Goal: Task Accomplishment & Management: Use online tool/utility

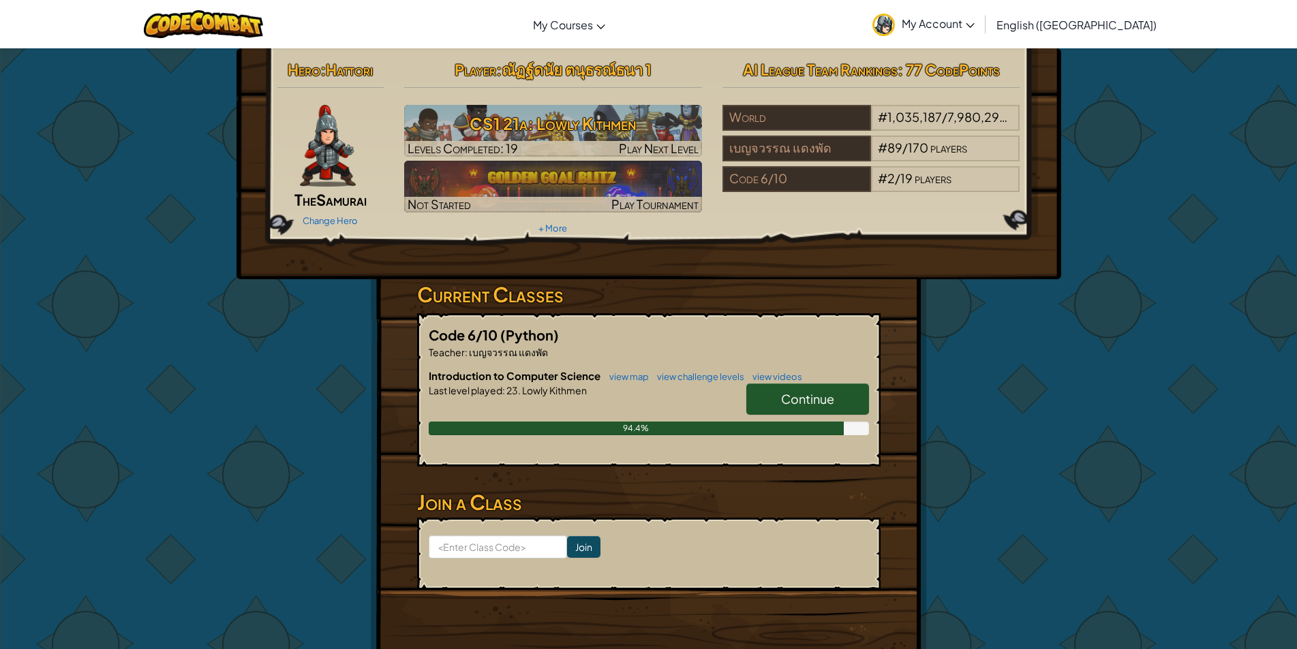
click at [841, 403] on link "Continue" at bounding box center [807, 399] width 123 height 31
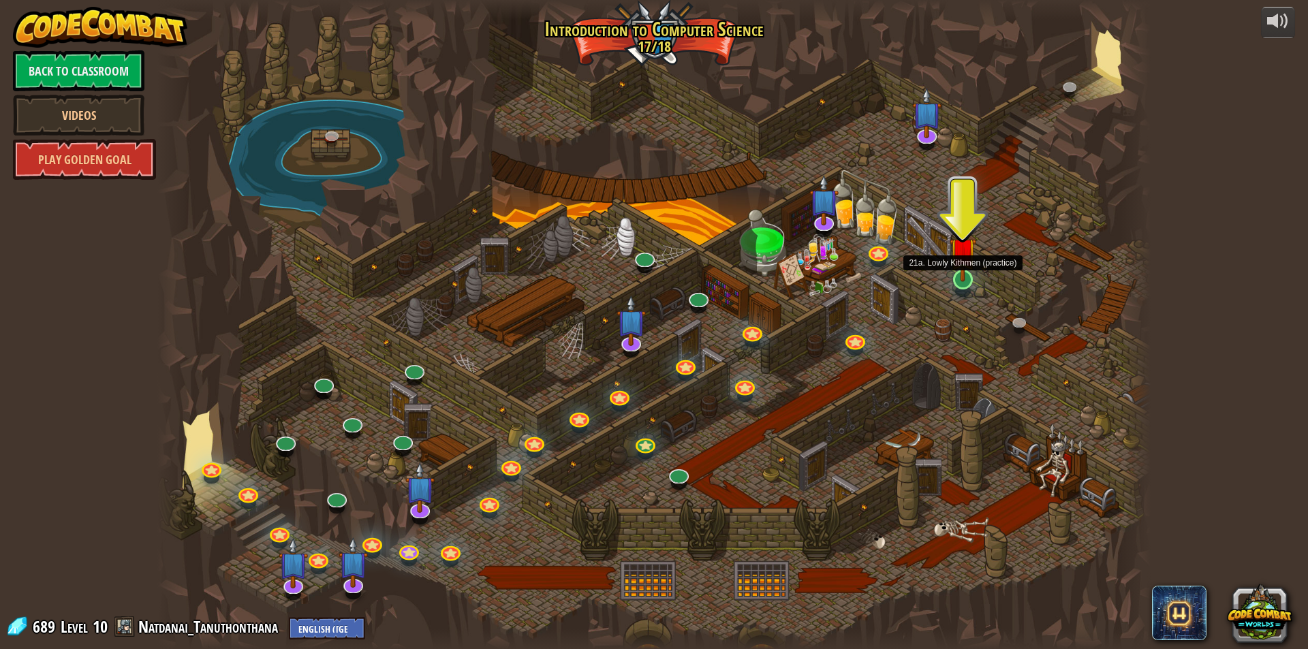
click at [968, 281] on img at bounding box center [963, 250] width 27 height 61
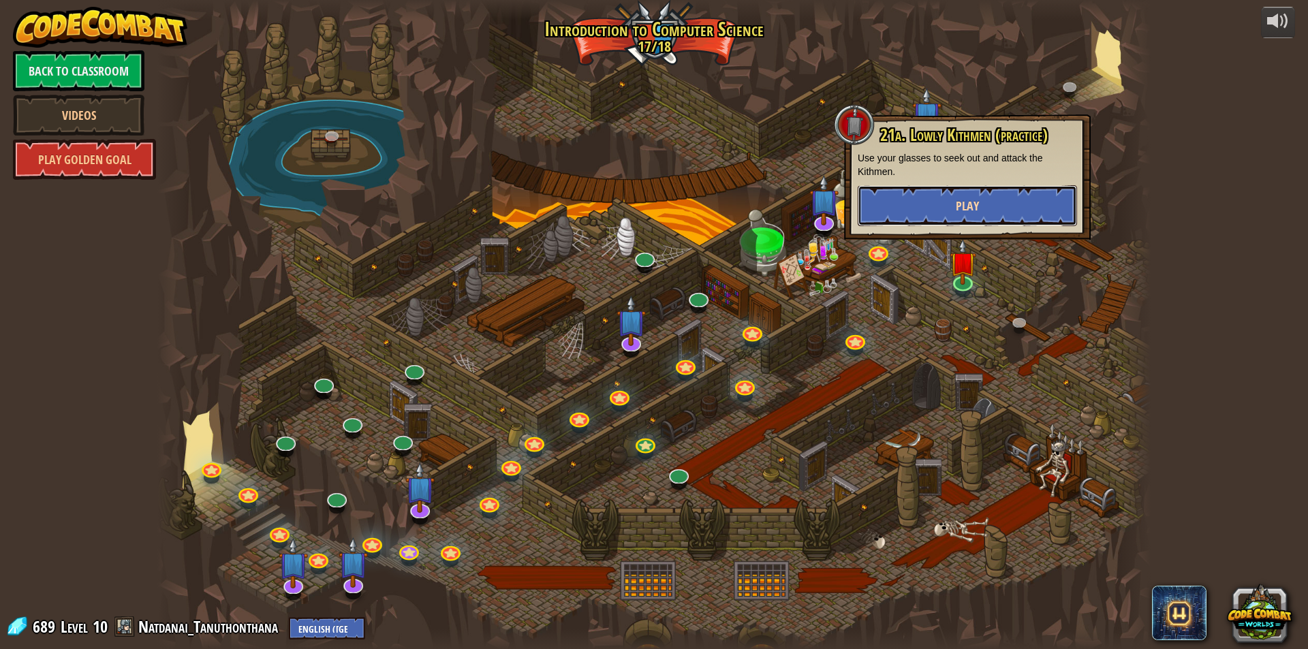
click at [995, 216] on button "Play" at bounding box center [967, 205] width 219 height 41
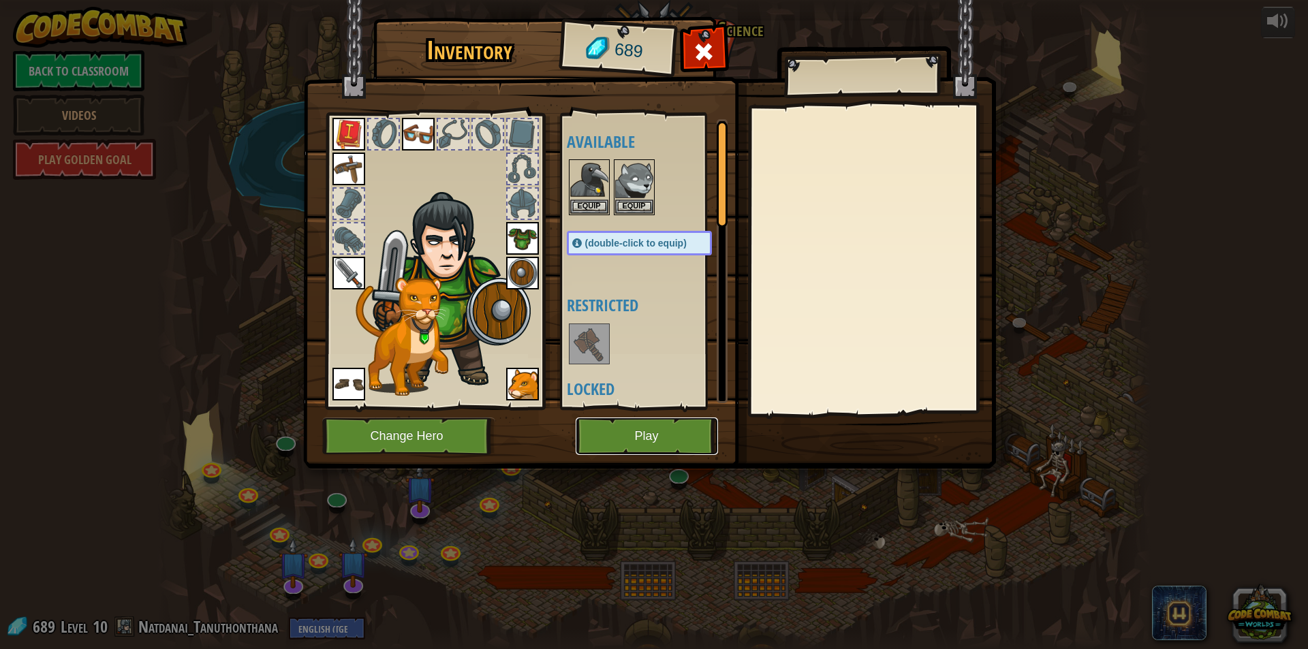
click at [648, 435] on button "Play" at bounding box center [647, 436] width 142 height 37
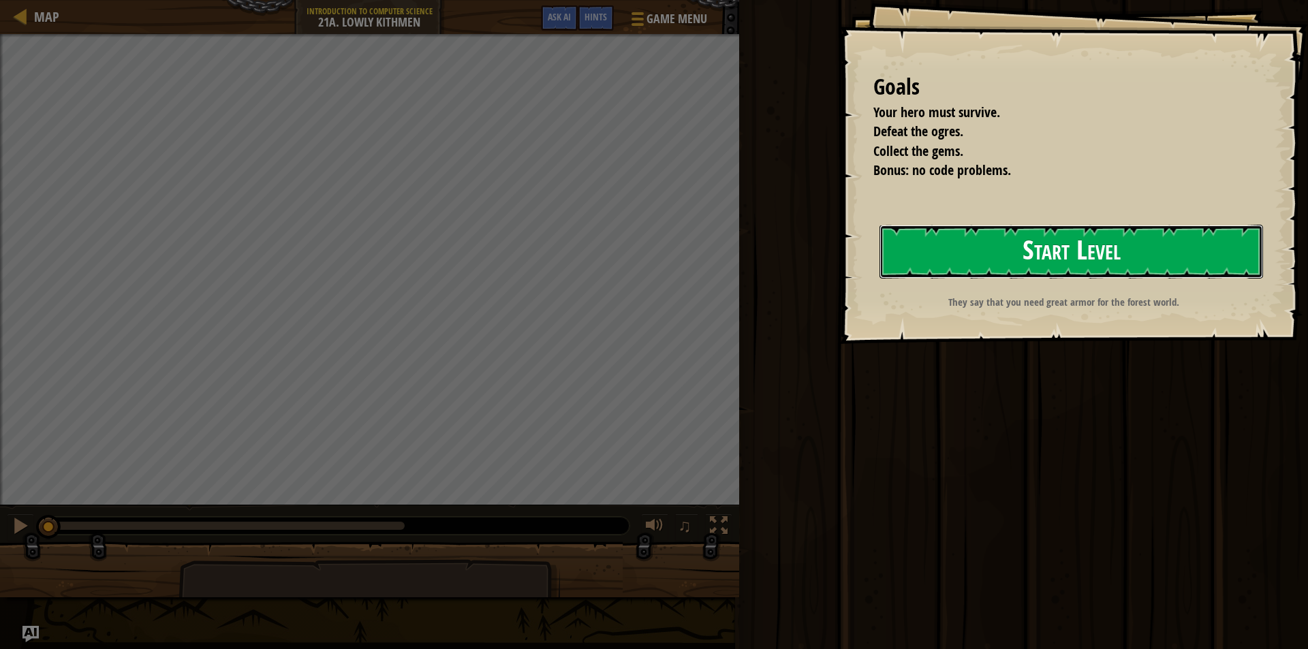
click at [1056, 249] on button "Start Level" at bounding box center [1072, 252] width 384 height 54
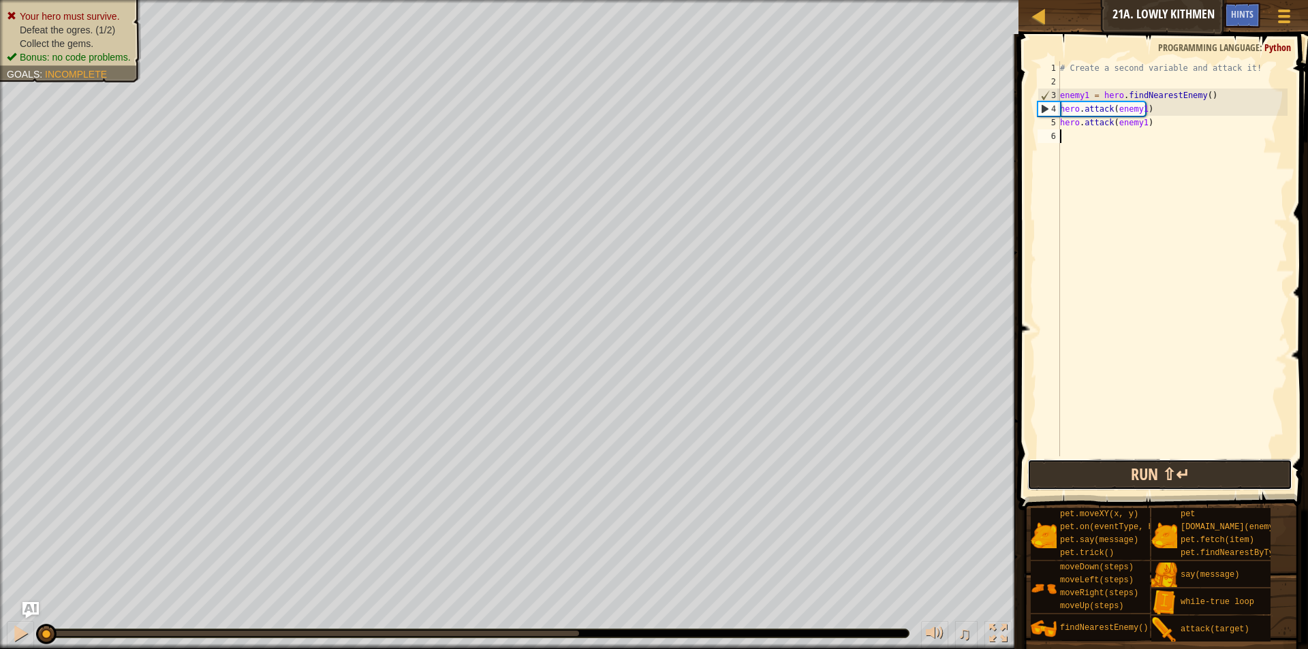
click at [1126, 470] on button "Run ⇧↵" at bounding box center [1160, 474] width 265 height 31
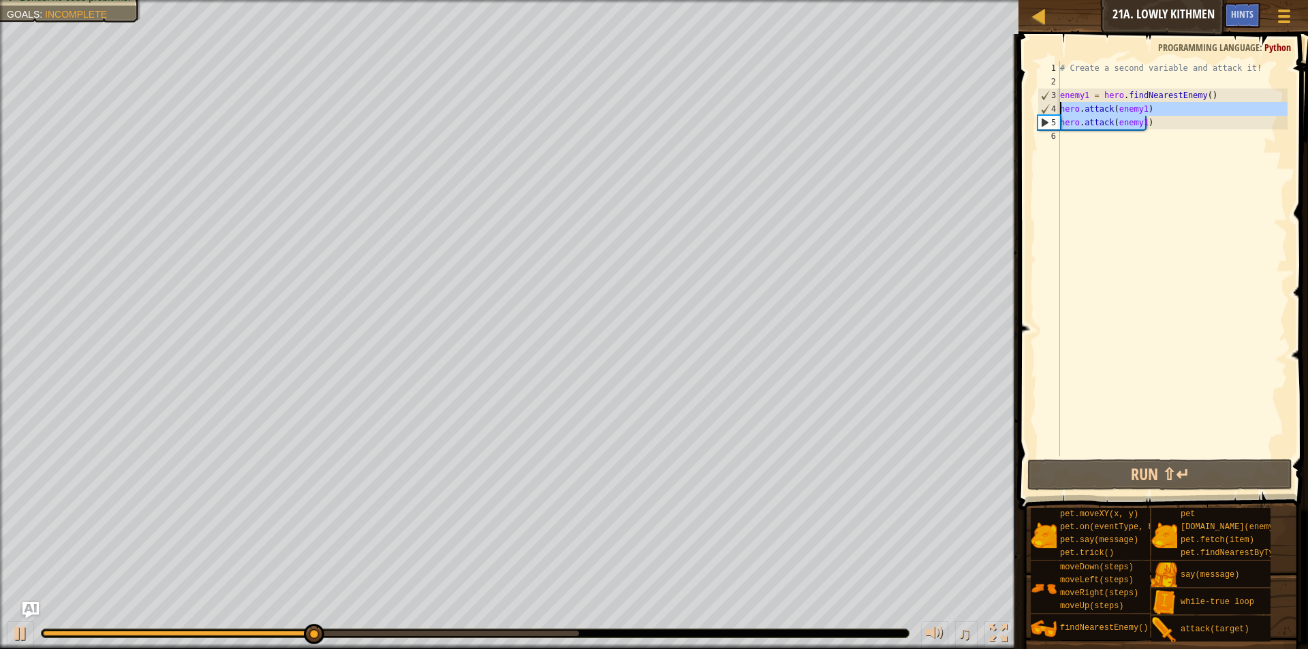
drag, startPoint x: 1148, startPoint y: 123, endPoint x: 1044, endPoint y: 107, distance: 104.9
click at [1044, 107] on div "1 2 3 4 5 6 # Create a second variable and attack it! enemy1 = hero . findNeare…" at bounding box center [1161, 258] width 253 height 395
click at [1171, 127] on div "# Create a second variable and attack it! enemy1 = hero . findNearestEnemy ( ) …" at bounding box center [1173, 258] width 230 height 395
type textarea "hero.attack(enemy1)"
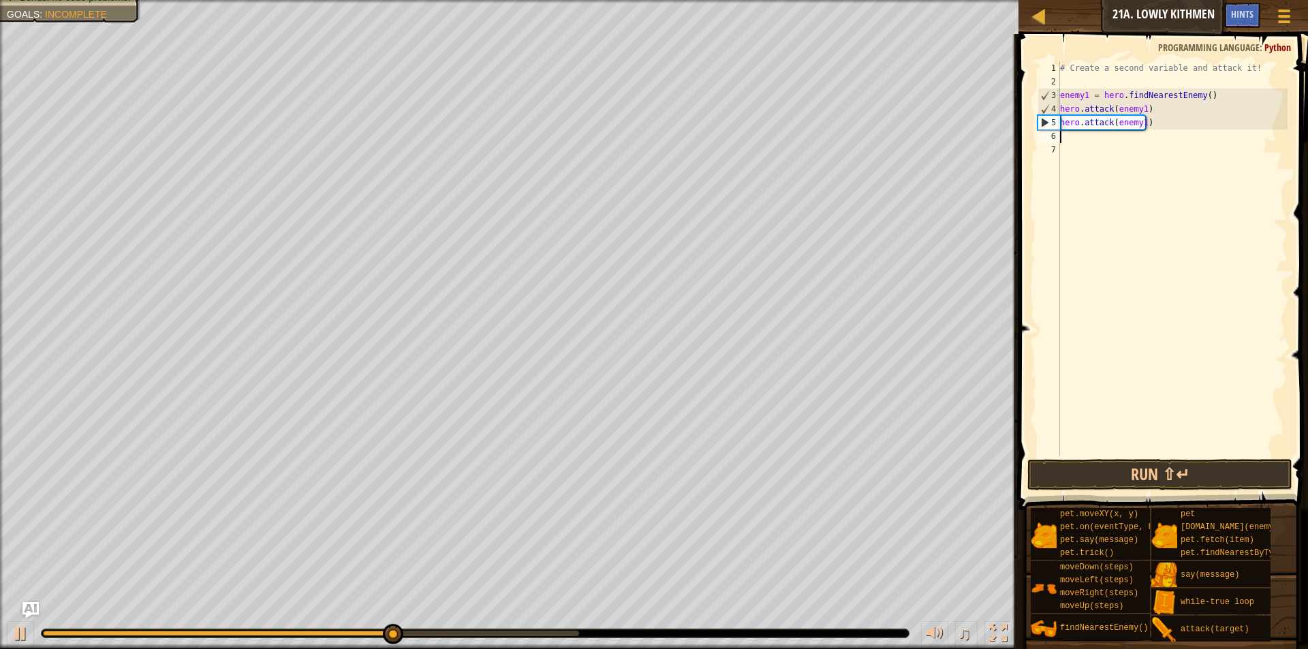
paste textarea "hero.attack(enemy1)"
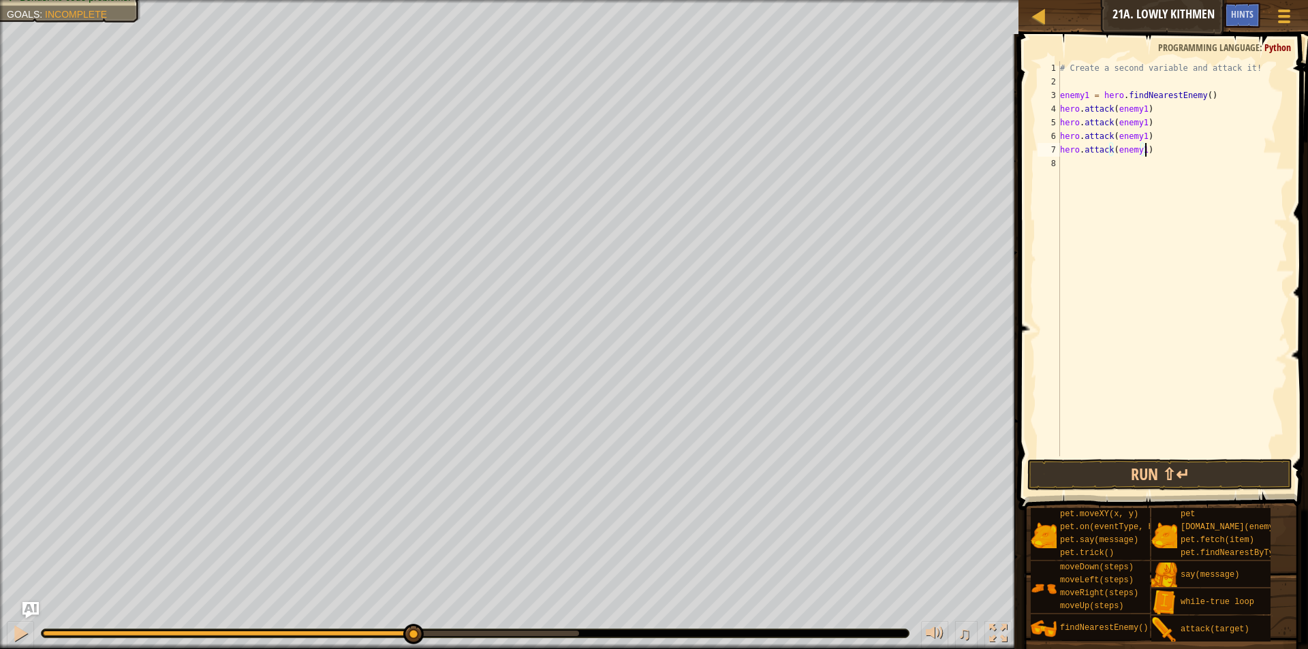
click at [1139, 132] on div "# Create a second variable and attack it! enemy1 = hero . findNearestEnemy ( ) …" at bounding box center [1173, 272] width 230 height 423
click at [1137, 134] on div "# Create a second variable and attack it! enemy1 = hero . findNearestEnemy ( ) …" at bounding box center [1173, 272] width 230 height 423
click at [1140, 136] on div "# Create a second variable and attack it! enemy1 = hero . findNearestEnemy ( ) …" at bounding box center [1173, 272] width 230 height 423
click at [1141, 153] on div "# Create a second variable and attack it! enemy1 = hero . findNearestEnemy ( ) …" at bounding box center [1173, 272] width 230 height 423
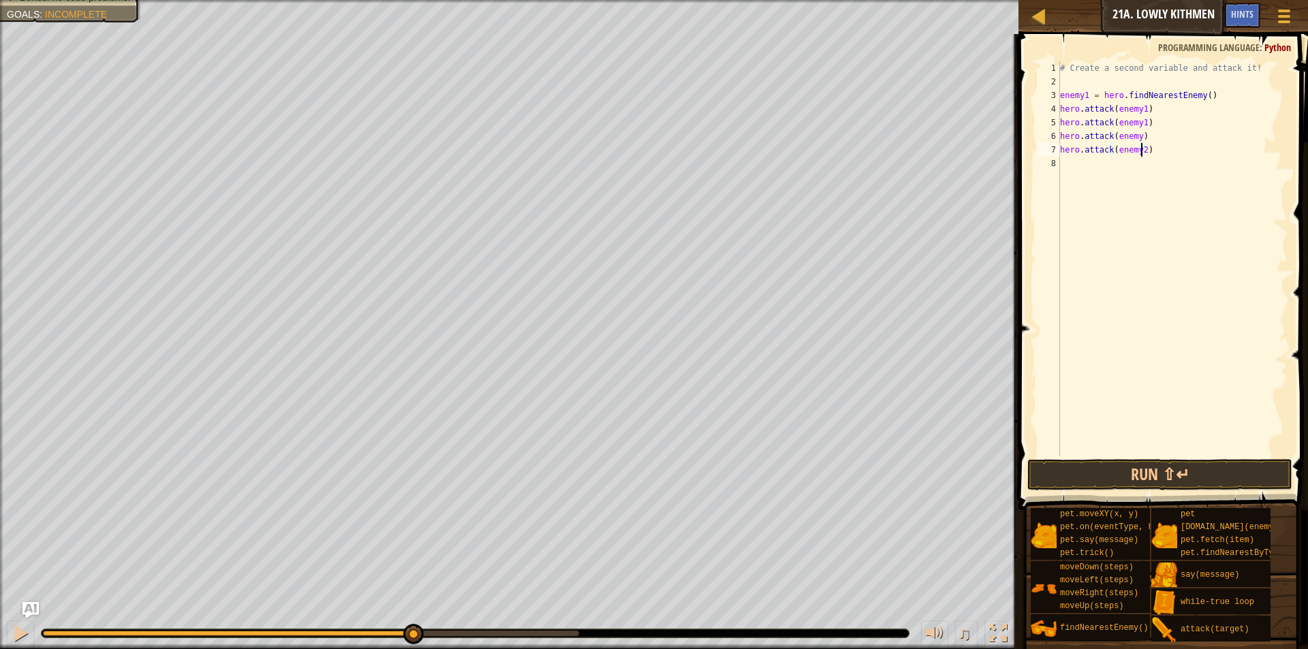
click at [1135, 136] on div "# Create a second variable and attack it! enemy1 = hero . findNearestEnemy ( ) …" at bounding box center [1173, 272] width 230 height 423
click at [1185, 477] on button "Run ⇧↵" at bounding box center [1160, 474] width 265 height 31
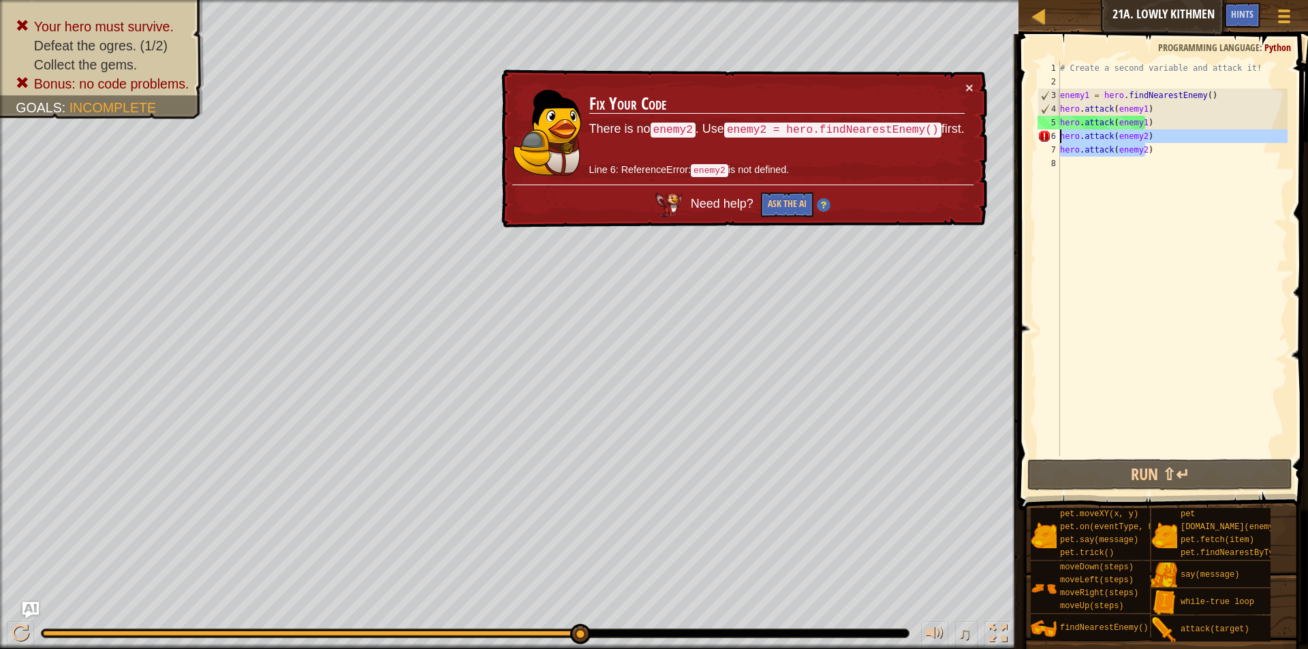
drag, startPoint x: 1149, startPoint y: 152, endPoint x: 1049, endPoint y: 134, distance: 101.1
click at [1049, 134] on div "hero.attack(enemy2) 1 2 3 4 5 6 7 8 # Create a second variable and attack it! e…" at bounding box center [1161, 258] width 253 height 395
type textarea "hero.attack(enemy2) hero.attack(enemy2)"
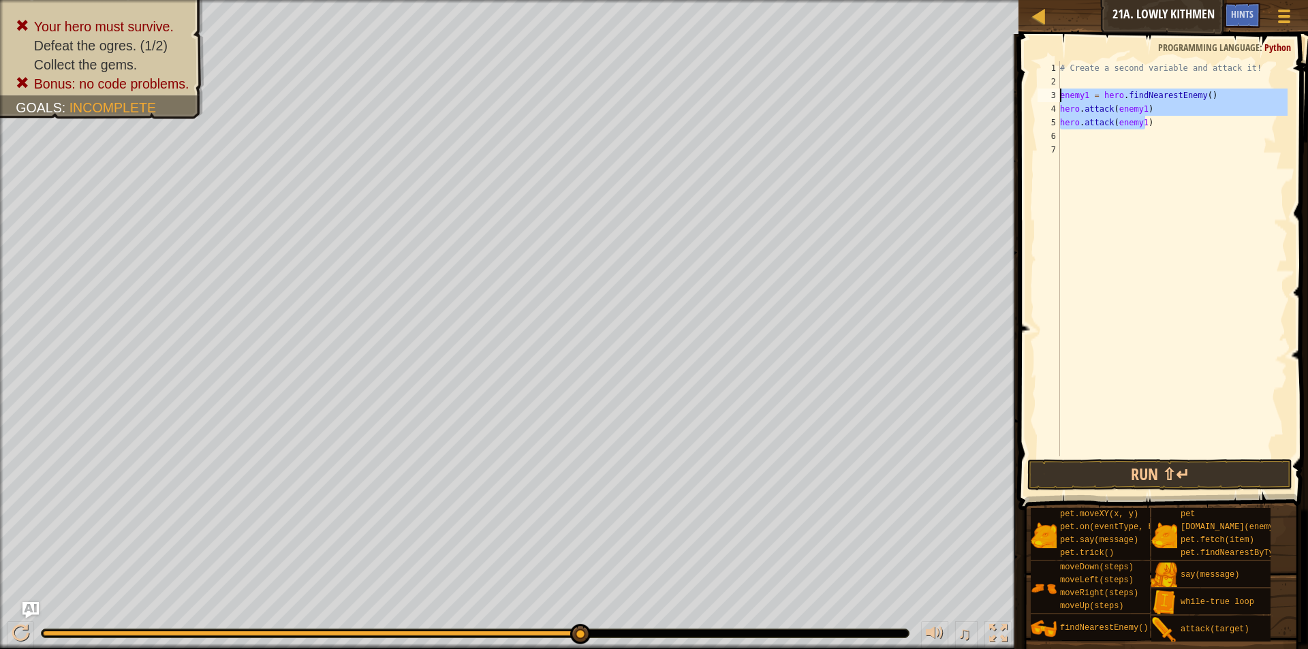
drag, startPoint x: 1148, startPoint y: 122, endPoint x: 1047, endPoint y: 97, distance: 103.3
click at [1047, 97] on div "1 2 3 4 5 6 7 # Create a second variable and attack it! enemy1 = hero . findNea…" at bounding box center [1161, 258] width 253 height 395
type textarea "enemy1 = hero.findNearestEnemy() hero.attack(enemy1)"
click at [1120, 143] on div "# Create a second variable and attack it! enemy1 = hero . findNearestEnemy ( ) …" at bounding box center [1173, 272] width 230 height 423
click at [1113, 135] on div "# Create a second variable and attack it! enemy1 = hero . findNearestEnemy ( ) …" at bounding box center [1173, 272] width 230 height 423
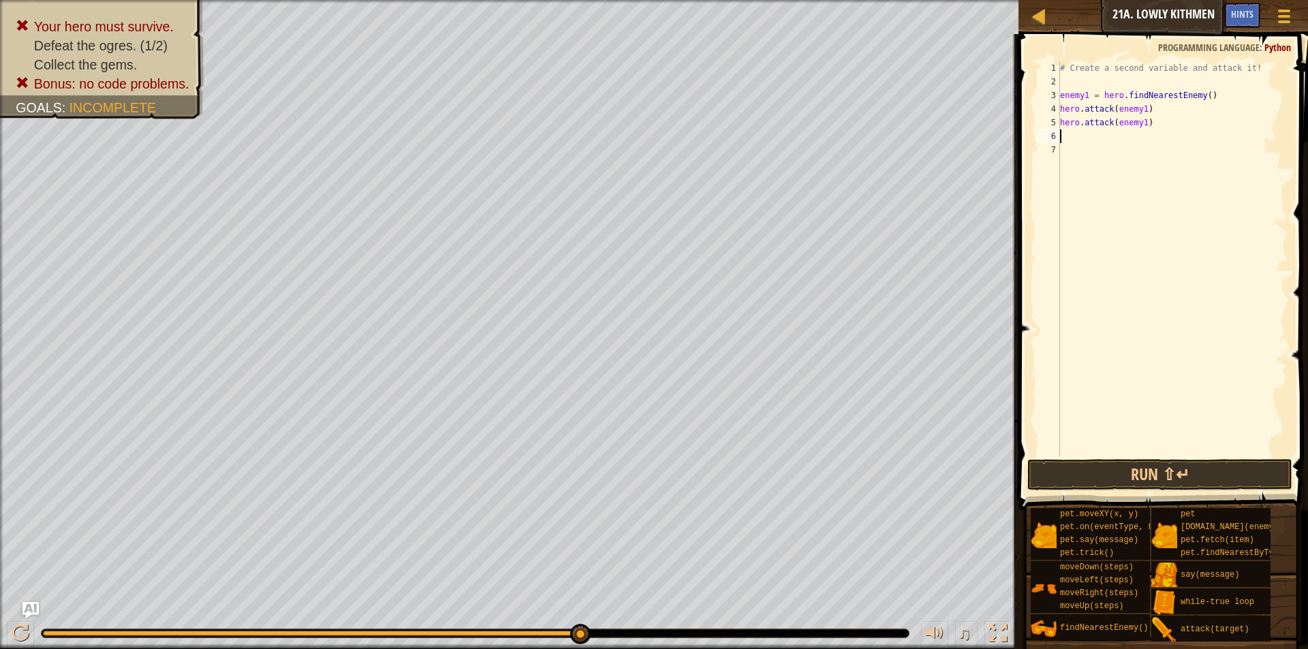
paste textarea "hero.attack(enemy1)"
click at [1086, 136] on div "# Create a second variable and attack it! enemy1 = hero . findNearestEnemy ( ) …" at bounding box center [1173, 272] width 230 height 423
click at [1142, 145] on div "# Create a second variable and attack it! enemy1 = hero . findNearestEnemy ( ) …" at bounding box center [1173, 272] width 230 height 423
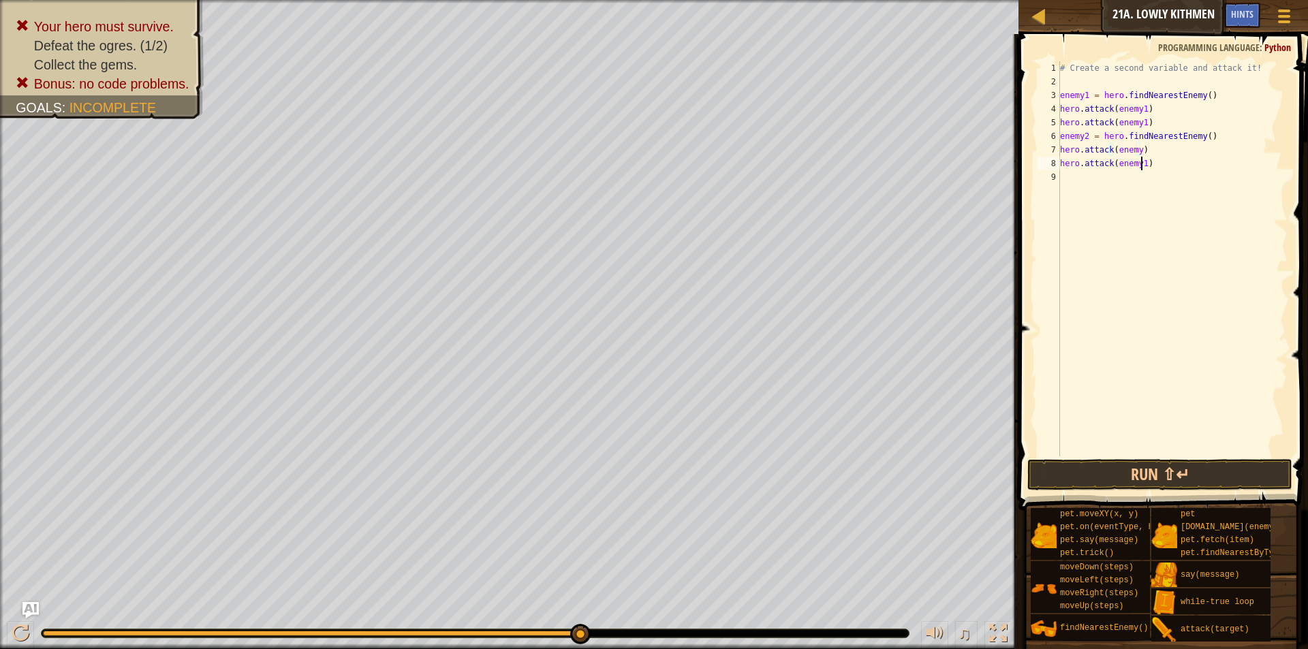
click at [1141, 164] on div "# Create a second variable and attack it! enemy1 = hero . findNearestEnemy ( ) …" at bounding box center [1173, 272] width 230 height 423
click at [1135, 148] on div "# Create a second variable and attack it! enemy1 = hero . findNearestEnemy ( ) …" at bounding box center [1173, 272] width 230 height 423
type textarea "hero.attack(enemy2)"
click at [1151, 470] on button "Run ⇧↵" at bounding box center [1160, 474] width 265 height 31
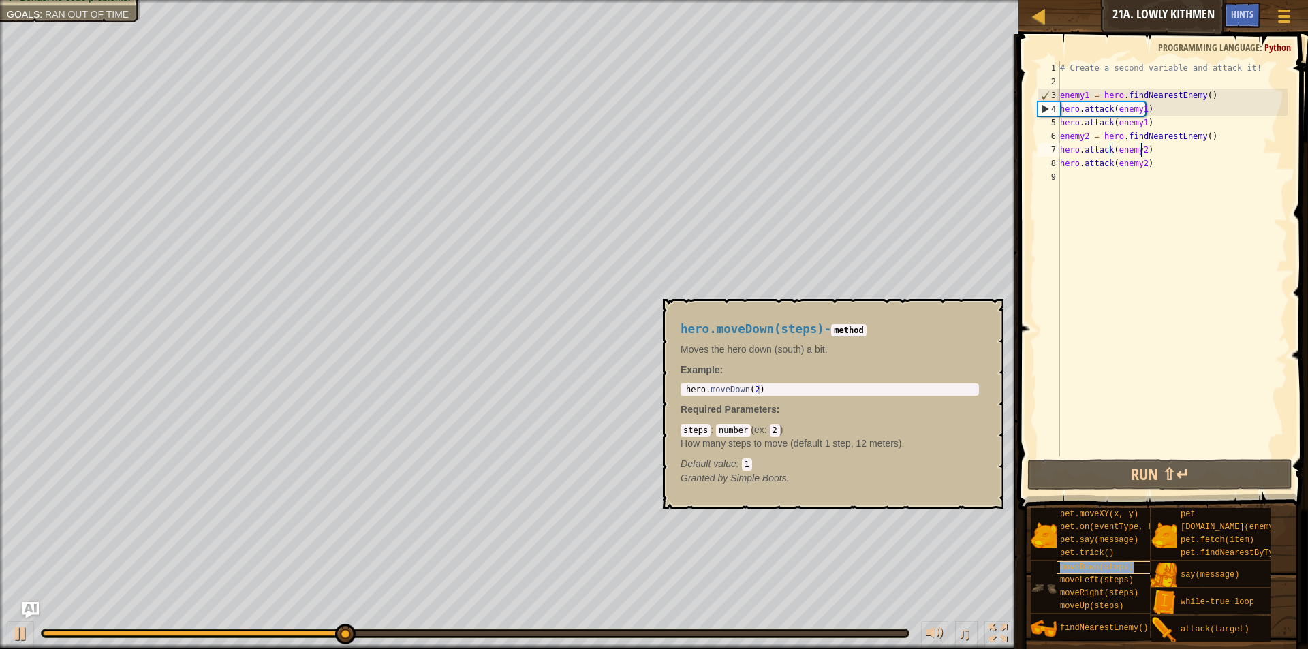
click at [1078, 567] on span "moveDown(steps)" at bounding box center [1097, 568] width 74 height 10
type textarea "hero.moveDown(2)"
click at [654, 0] on body "Map Introduction to Computer Science 21a. Lowly Kithmen Game Menu Done Hints As…" at bounding box center [654, 0] width 1308 height 0
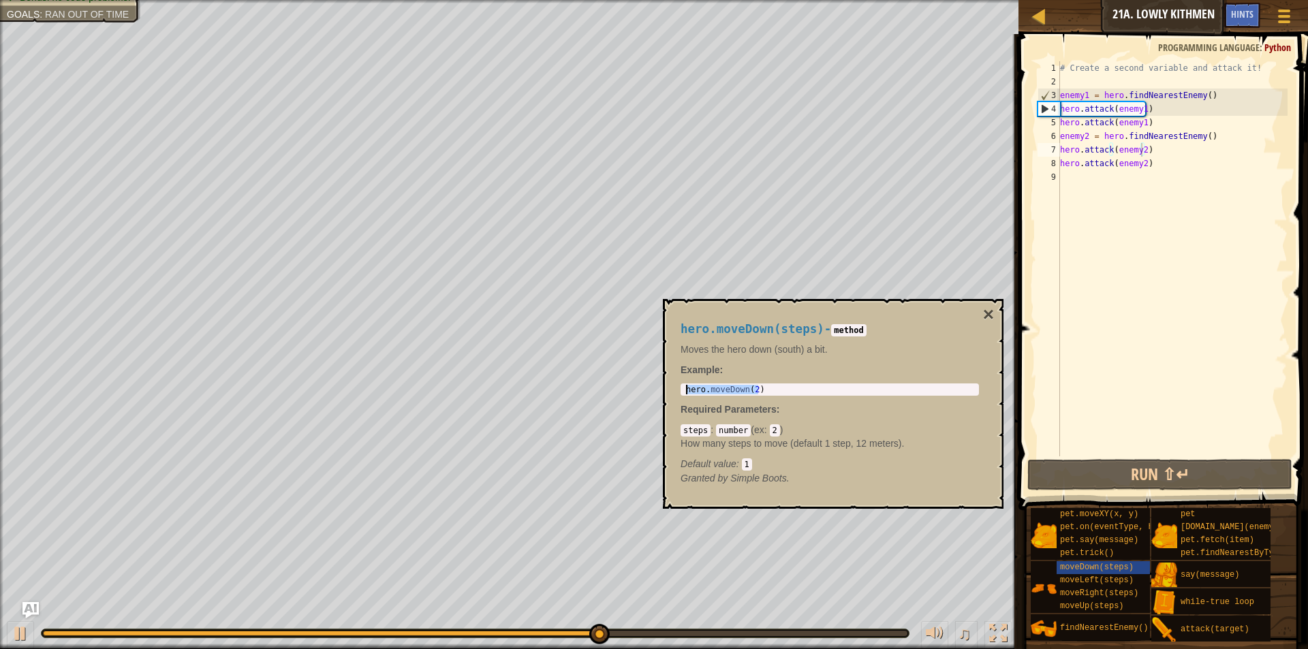
click at [1158, 177] on div "# Create a second variable and attack it! enemy1 = hero . findNearestEnemy ( ) …" at bounding box center [1173, 272] width 230 height 423
paste textarea "hero.moveDown(2)"
click at [1152, 476] on button "Run ⇧↵" at bounding box center [1160, 474] width 265 height 31
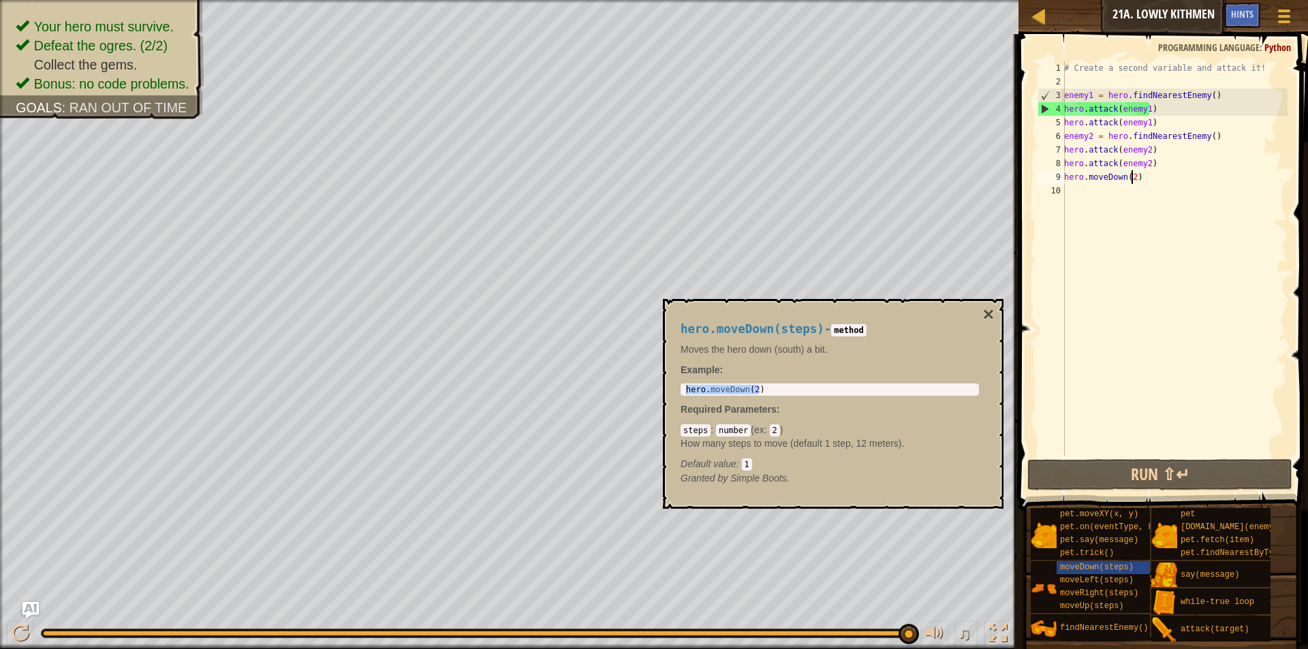
click at [1133, 179] on div "# Create a second variable and attack it! enemy1 = hero . findNearestEnemy ( ) …" at bounding box center [1175, 272] width 226 height 423
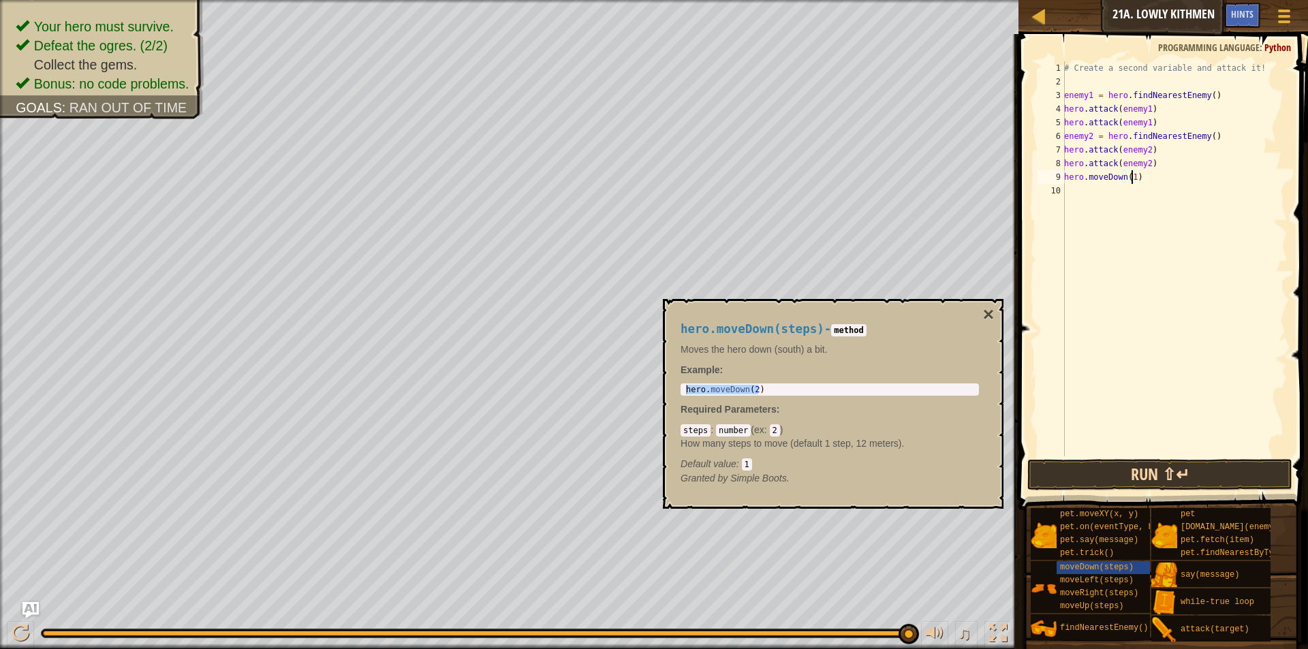
type textarea "hero.moveDown(1)"
click at [1131, 485] on button "Run ⇧↵" at bounding box center [1160, 474] width 265 height 31
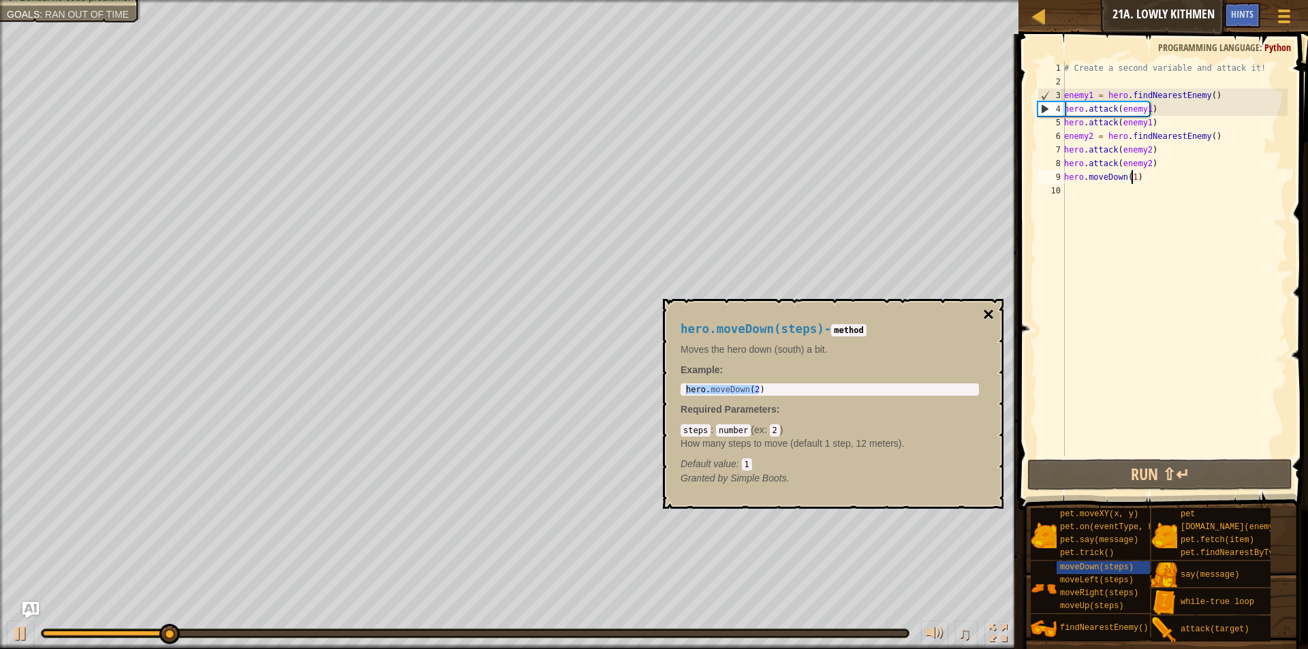
click at [990, 315] on button "×" at bounding box center [988, 314] width 11 height 19
click at [1106, 591] on span "moveRight(steps)" at bounding box center [1099, 594] width 78 height 10
type textarea "hero.moveRight(2)"
click at [642, 0] on body "Map Introduction to Computer Science 21a. Lowly Kithmen Game Menu Done Hints As…" at bounding box center [654, 0] width 1308 height 0
click at [1170, 201] on div "# Create a second variable and attack it! enemy1 = hero . findNearestEnemy ( ) …" at bounding box center [1175, 272] width 226 height 423
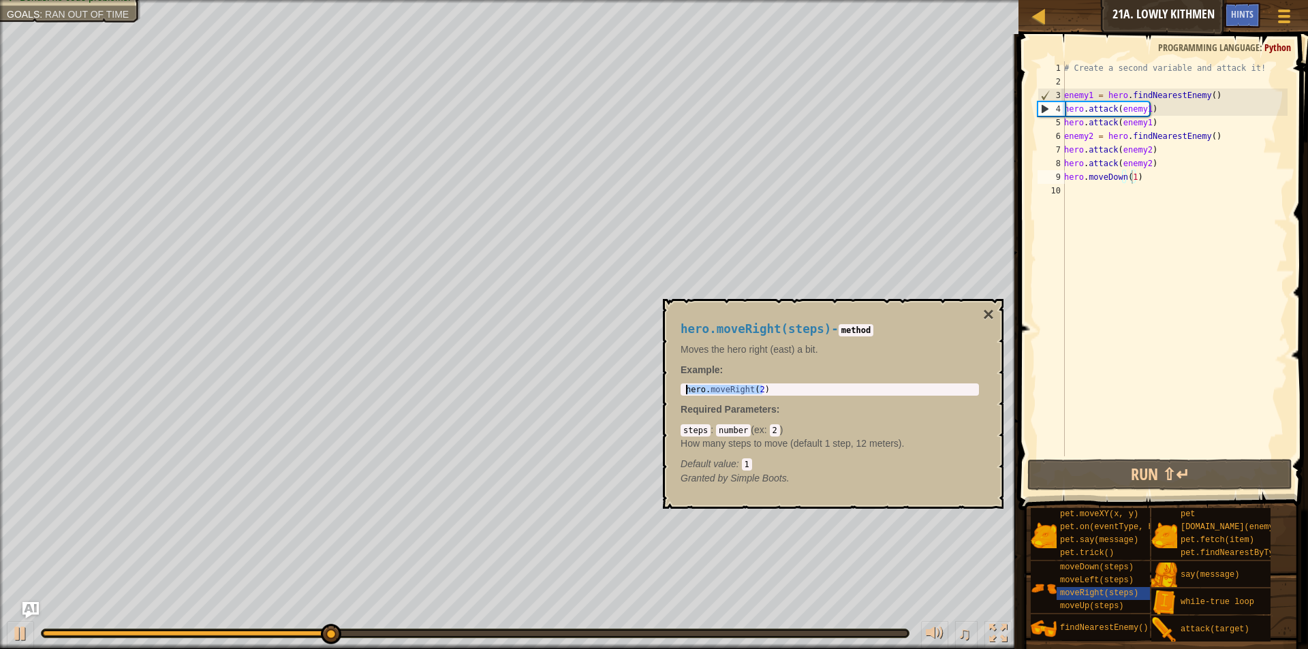
scroll to position [6, 0]
paste textarea "hero.moveRight(2)"
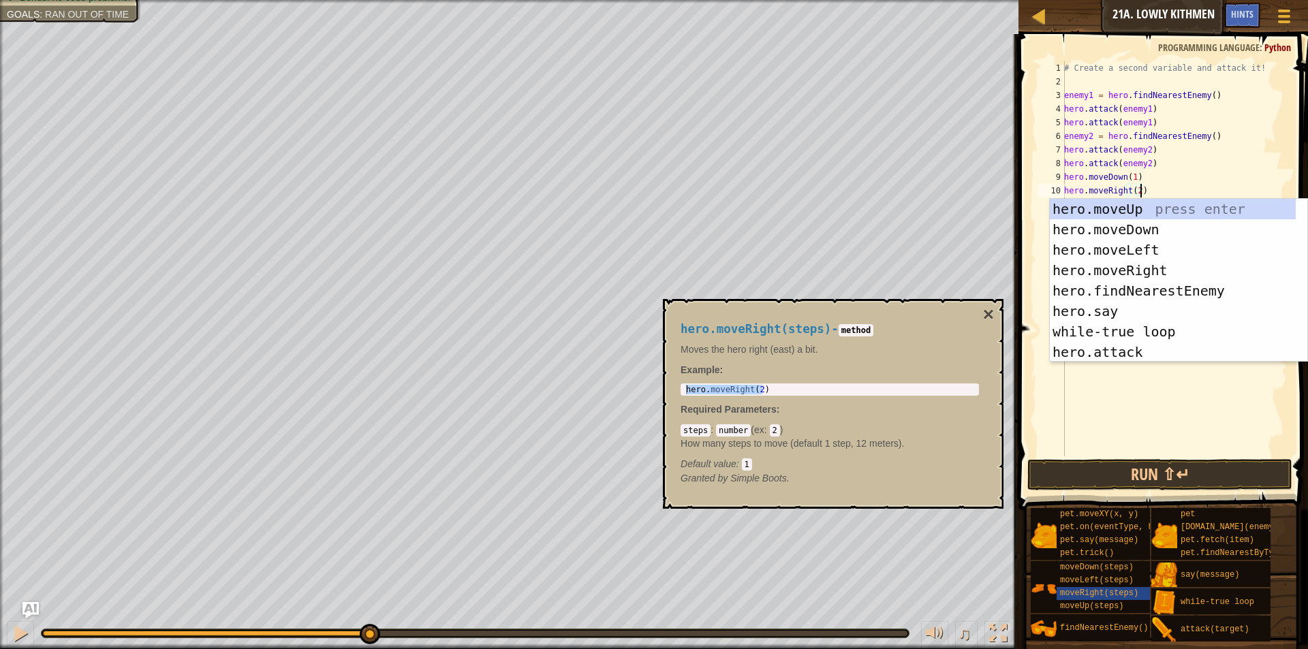
click at [1137, 192] on div "# Create a second variable and attack it! enemy1 = hero . findNearestEnemy ( ) …" at bounding box center [1175, 272] width 226 height 423
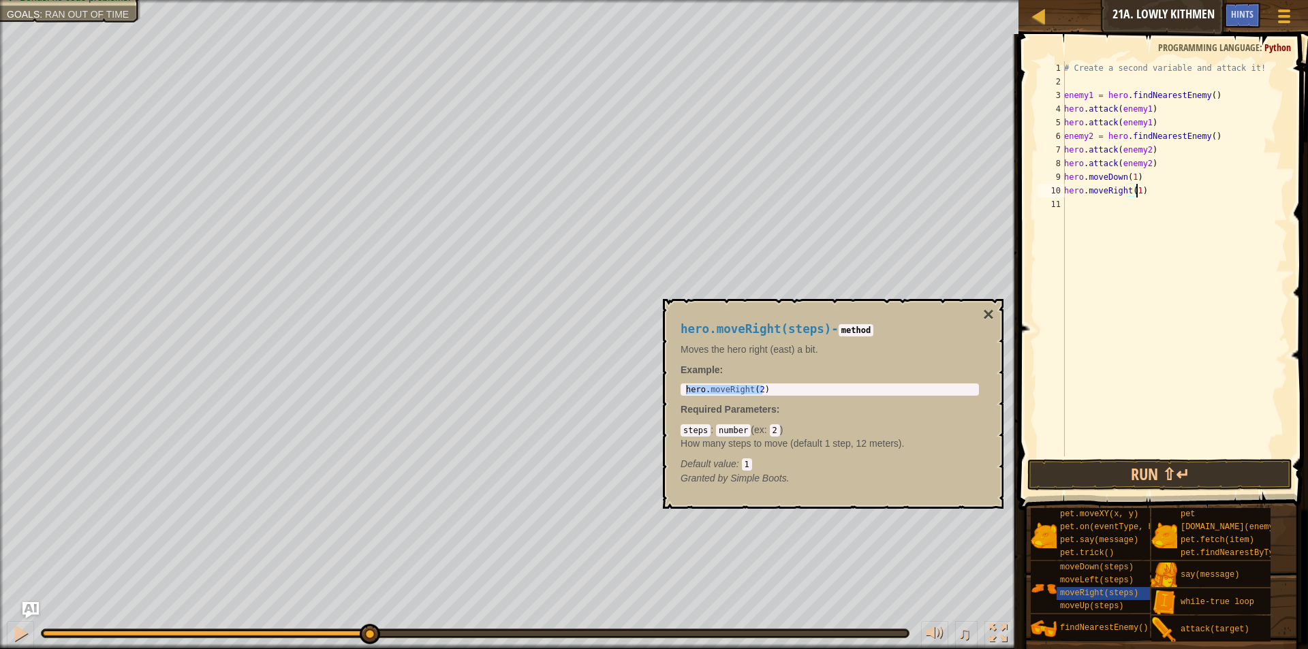
scroll to position [6, 5]
type textarea "hero.moveRight(1)"
click at [1177, 484] on button "Run ⇧↵" at bounding box center [1160, 474] width 265 height 31
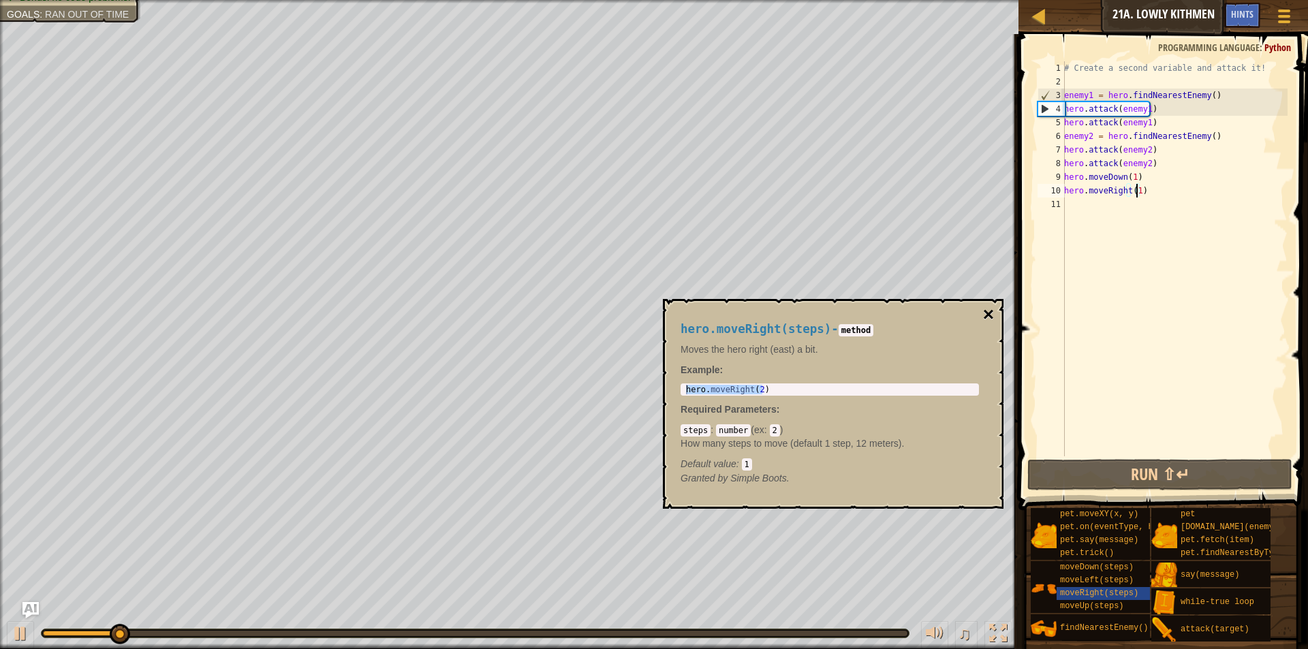
click at [985, 314] on button "×" at bounding box center [988, 314] width 11 height 19
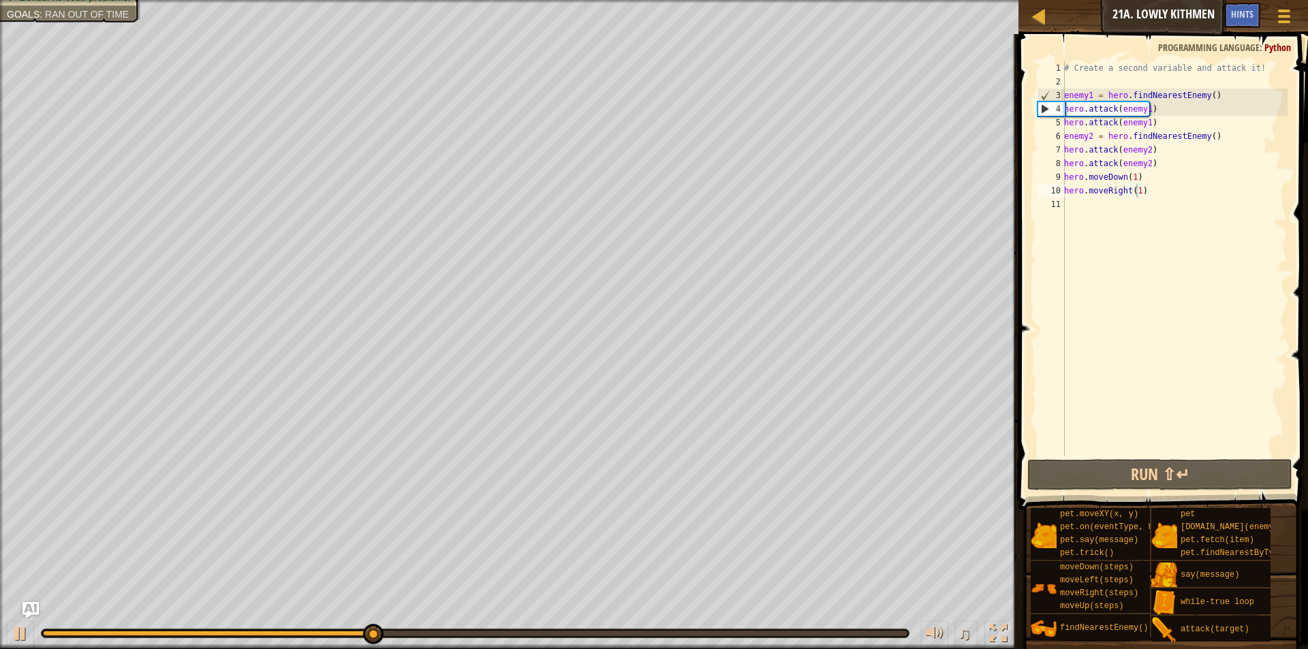
click at [1201, 265] on div "# Create a second variable and attack it! enemy1 = hero . findNearestEnemy ( ) …" at bounding box center [1175, 272] width 226 height 423
click at [1132, 187] on div "# Create a second variable and attack it! enemy1 = hero . findNearestEnemy ( ) …" at bounding box center [1175, 272] width 226 height 423
click at [1137, 189] on div "# Create a second variable and attack it! enemy1 = hero . findNearestEnemy ( ) …" at bounding box center [1175, 272] width 226 height 423
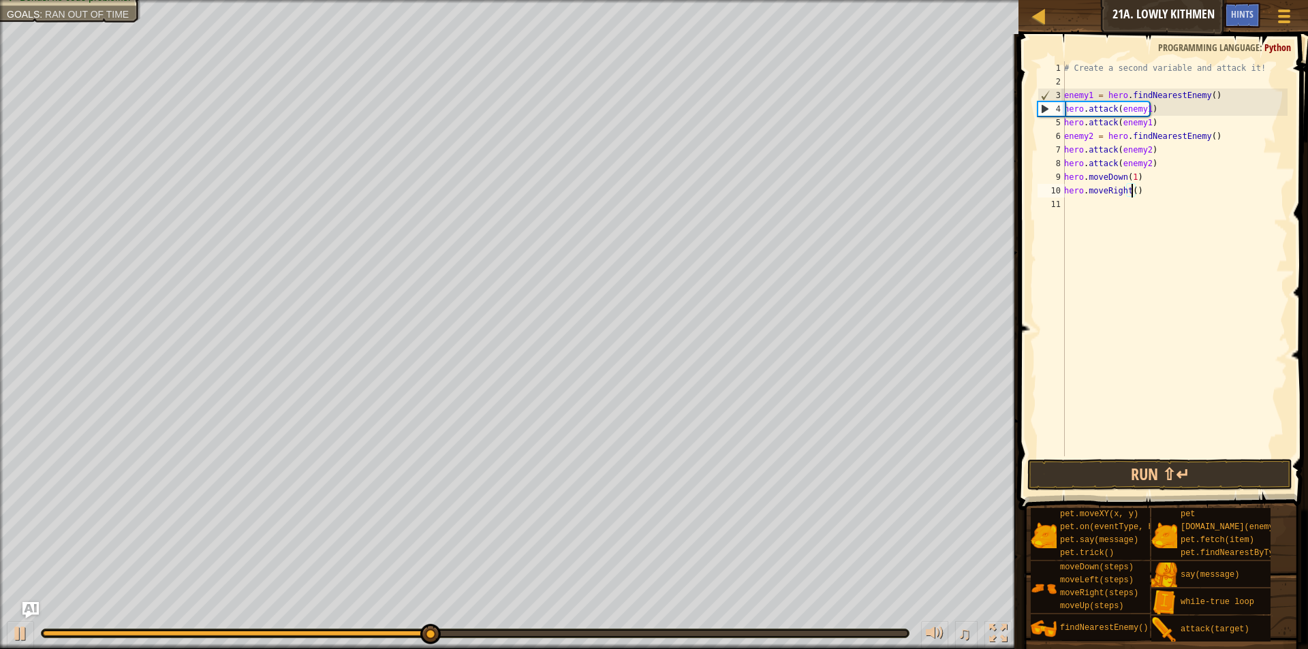
scroll to position [6, 5]
type textarea "hero.moveRight(3)"
click at [1176, 485] on button "Run ⇧↵" at bounding box center [1160, 474] width 265 height 31
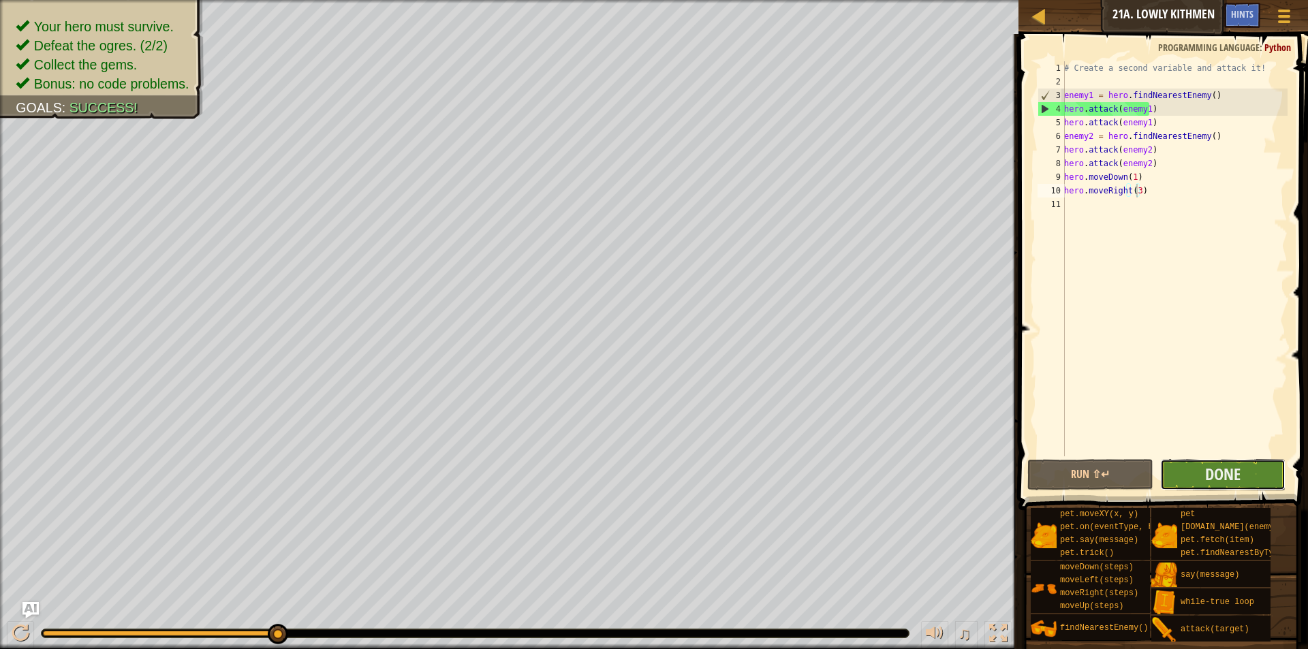
click at [1170, 473] on button "Done" at bounding box center [1223, 474] width 125 height 31
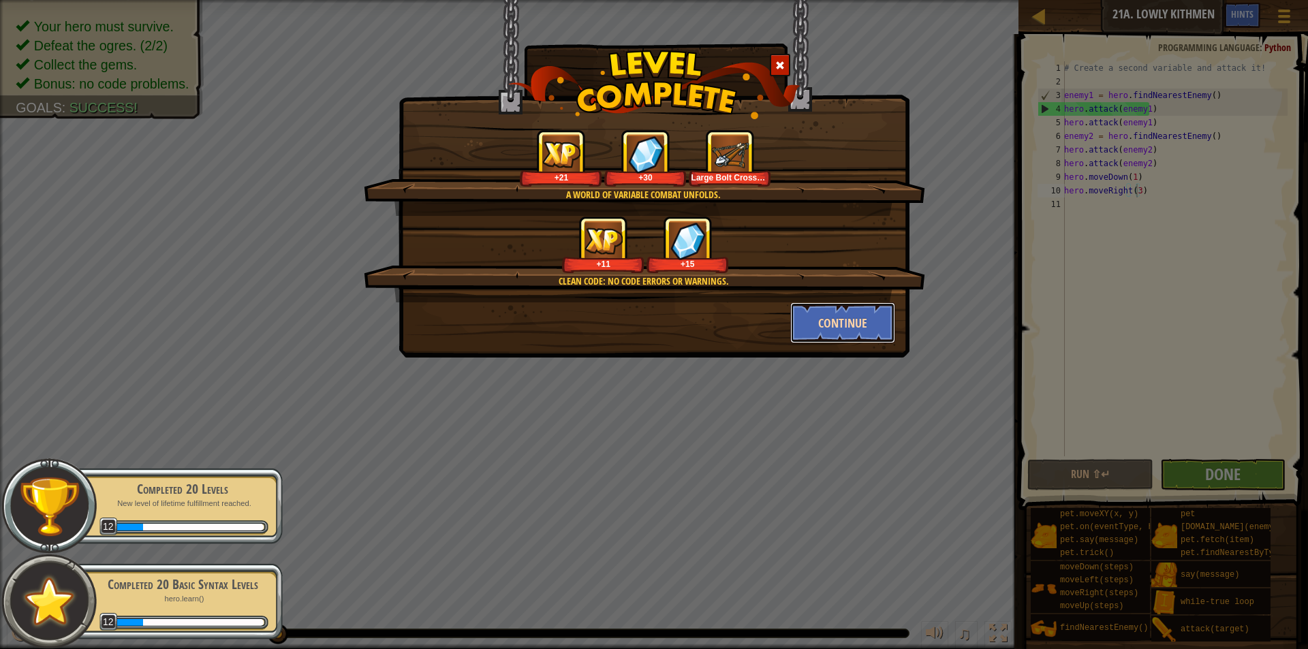
click at [840, 331] on button "Continue" at bounding box center [844, 323] width 106 height 41
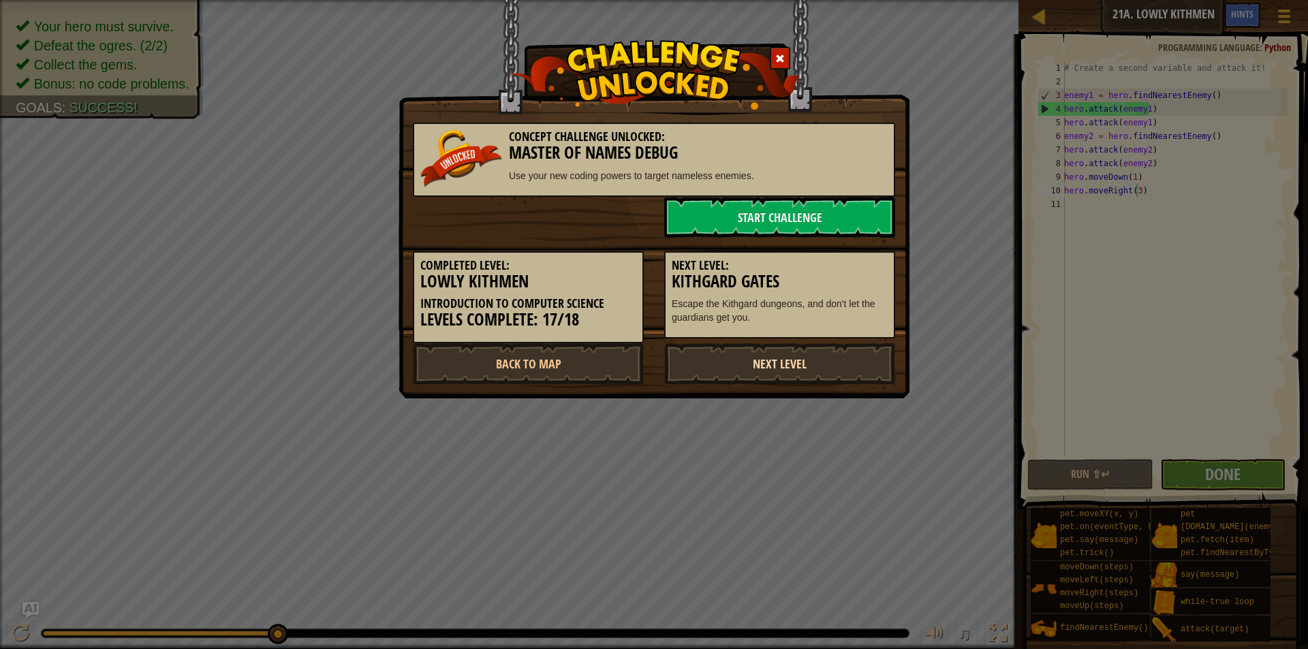
click at [804, 371] on link "Next Level" at bounding box center [779, 363] width 231 height 41
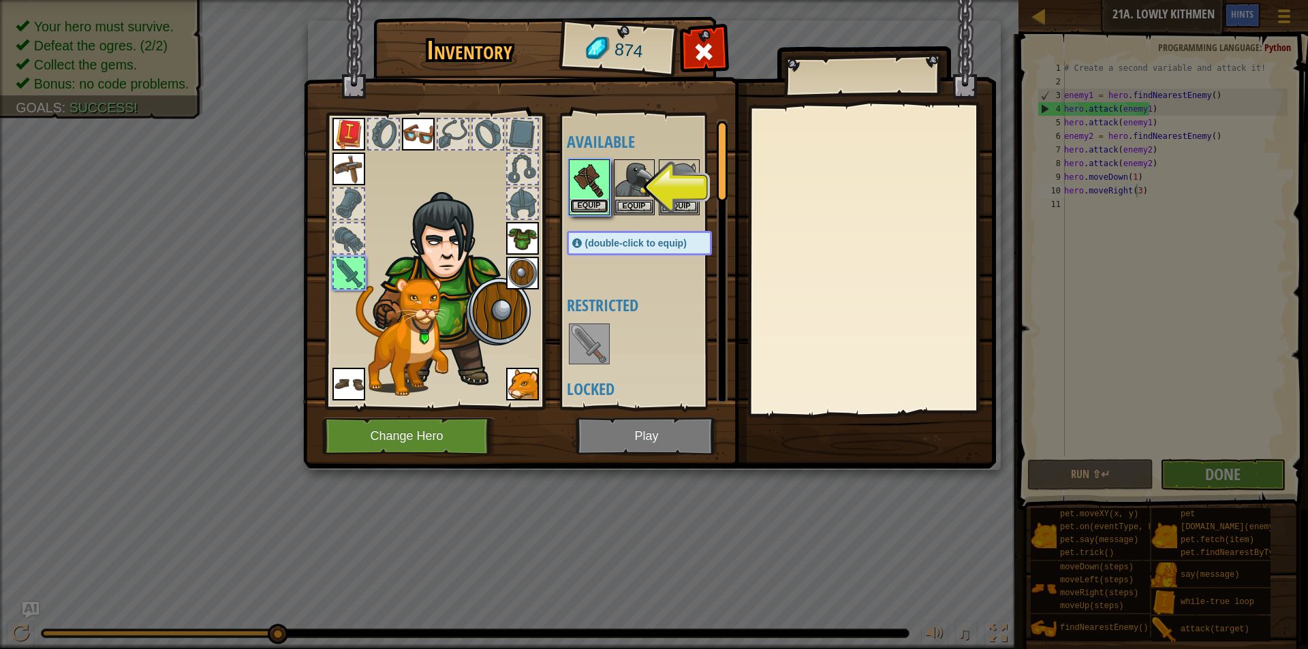
click at [583, 203] on button "Equip" at bounding box center [589, 206] width 38 height 14
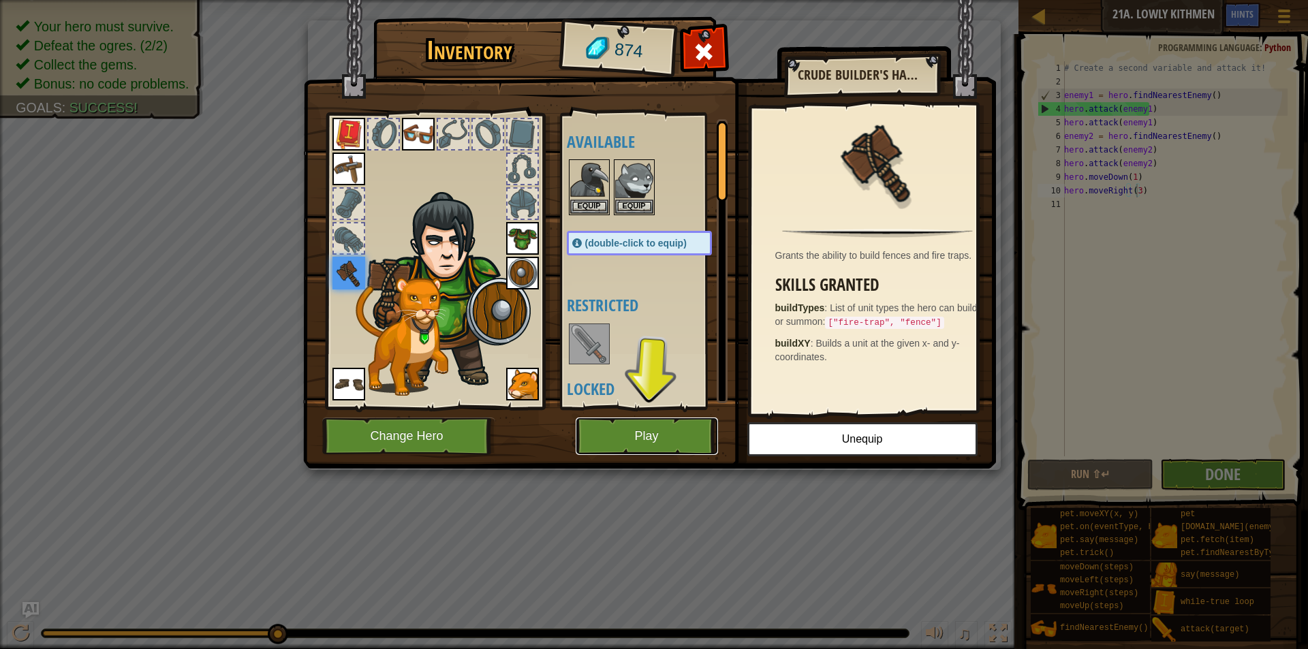
click at [658, 448] on button "Play" at bounding box center [647, 436] width 142 height 37
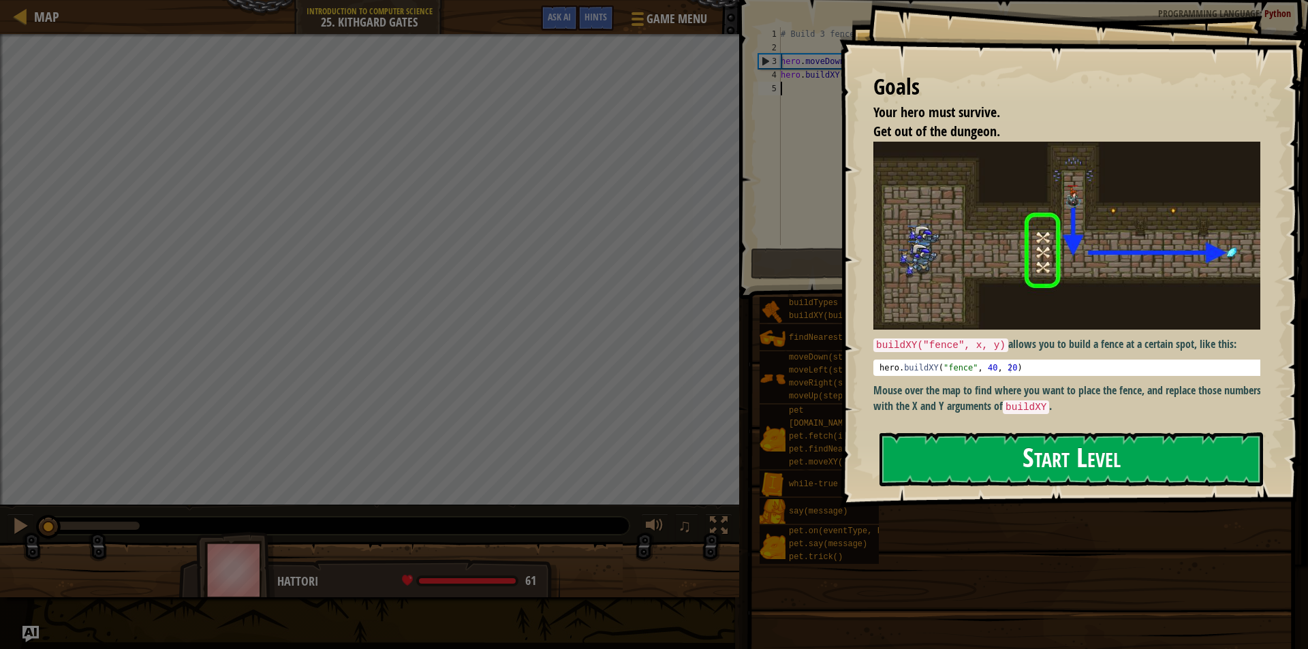
click at [967, 453] on button "Start Level" at bounding box center [1072, 460] width 384 height 54
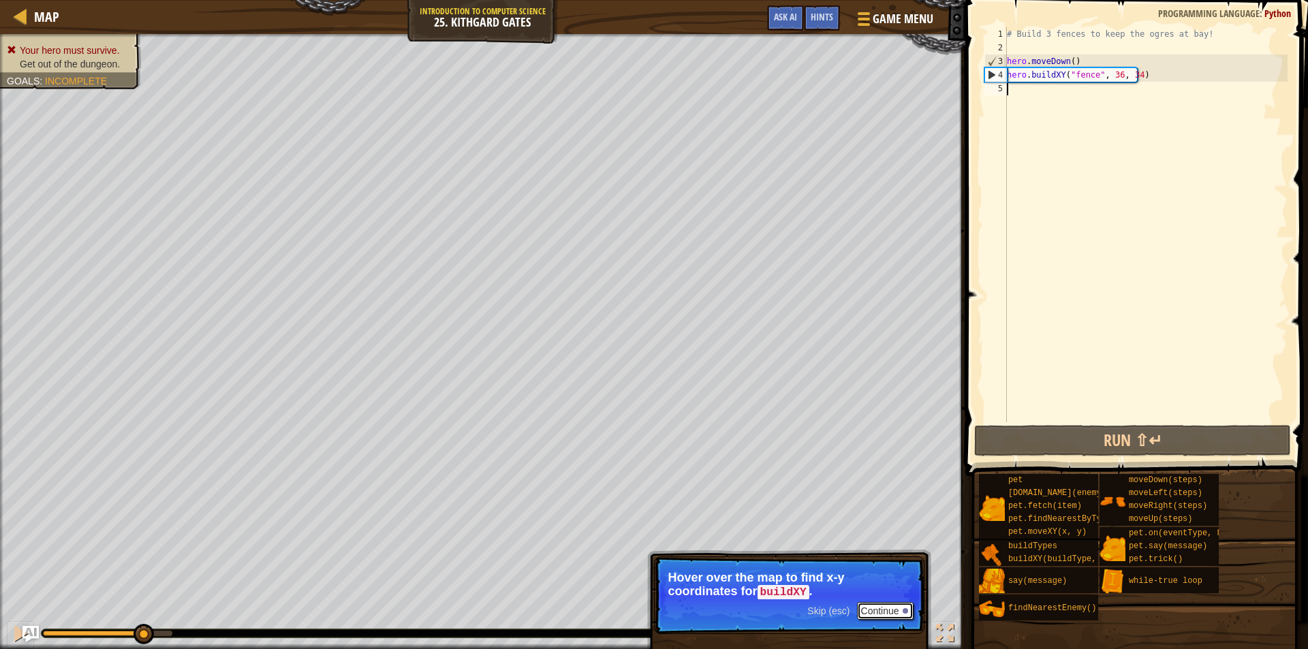
click at [878, 608] on button "Continue" at bounding box center [885, 611] width 57 height 18
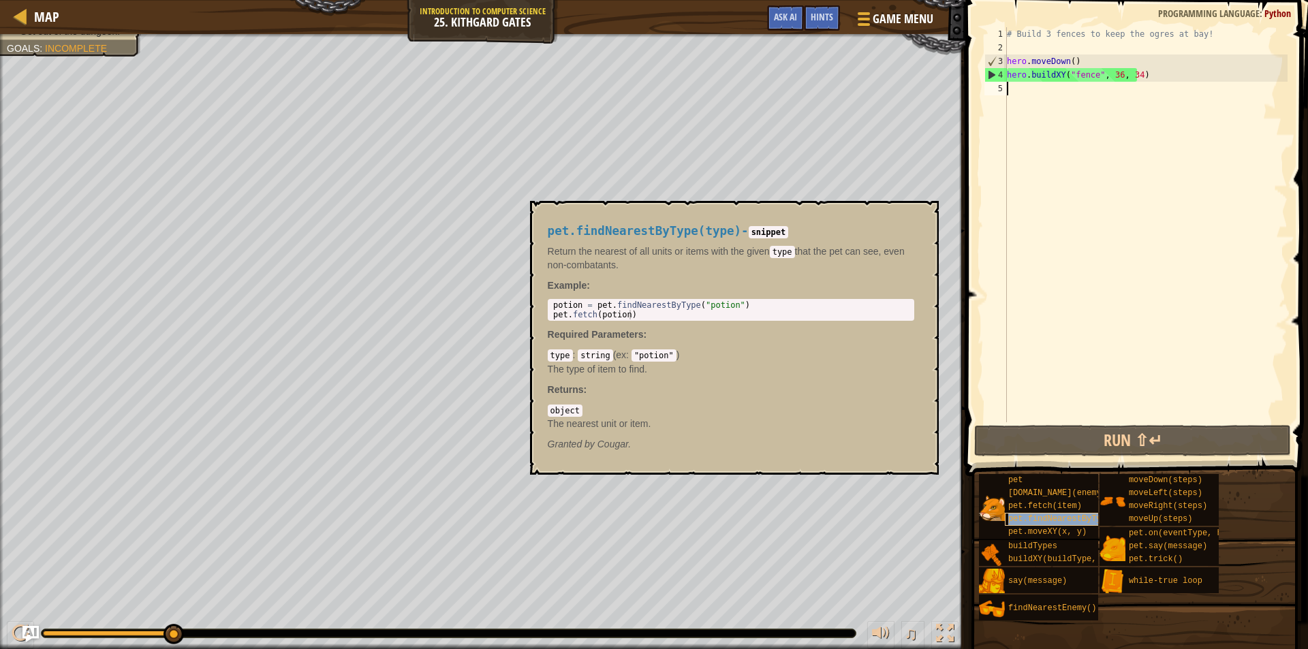
click at [1054, 519] on span "pet.findNearestByType(type)" at bounding box center [1075, 520] width 132 height 10
click at [520, 0] on body "Map Introduction to Computer Science 25. Kithgard Gates Game Menu Done Hints As…" at bounding box center [654, 0] width 1308 height 0
type textarea "potion = pet.findNearestByType("potion") pet.fetch(potion)"
click at [1054, 96] on div "# Build 3 fences to keep the ogres at bay! hero . moveDown ( ) hero . buildXY (…" at bounding box center [1147, 238] width 284 height 423
paste textarea "pet.fetch(potion)"
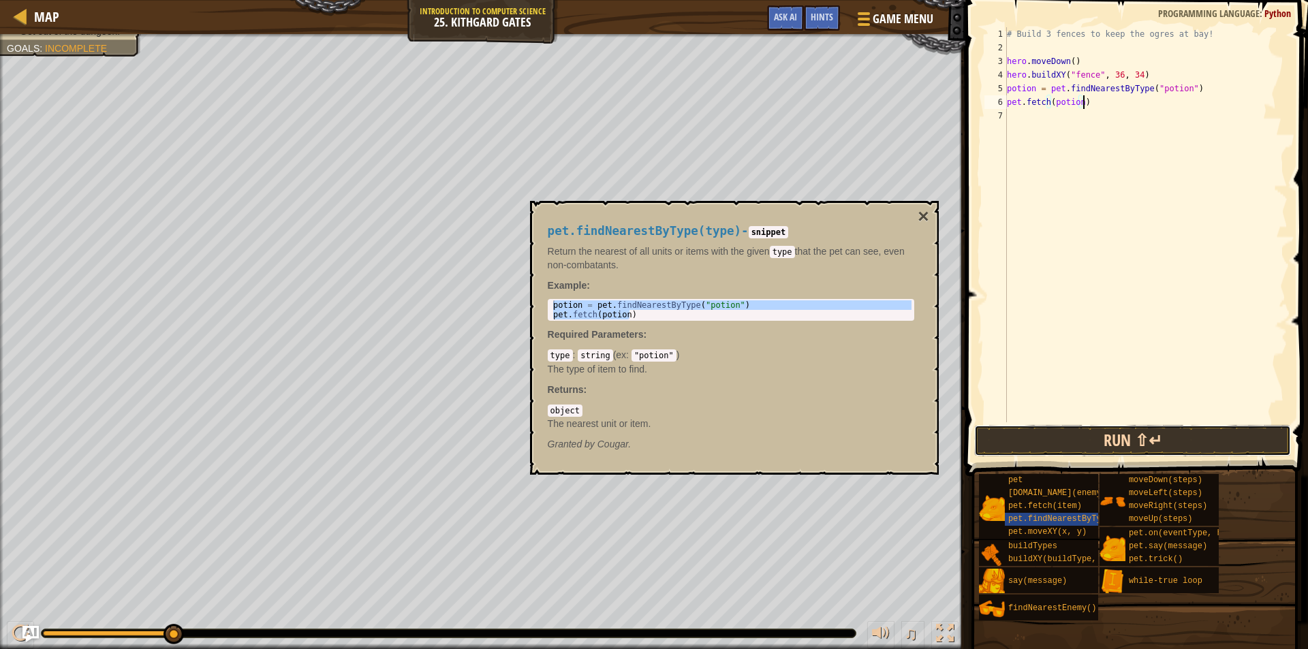
click at [1100, 442] on button "Run ⇧↵" at bounding box center [1133, 440] width 317 height 31
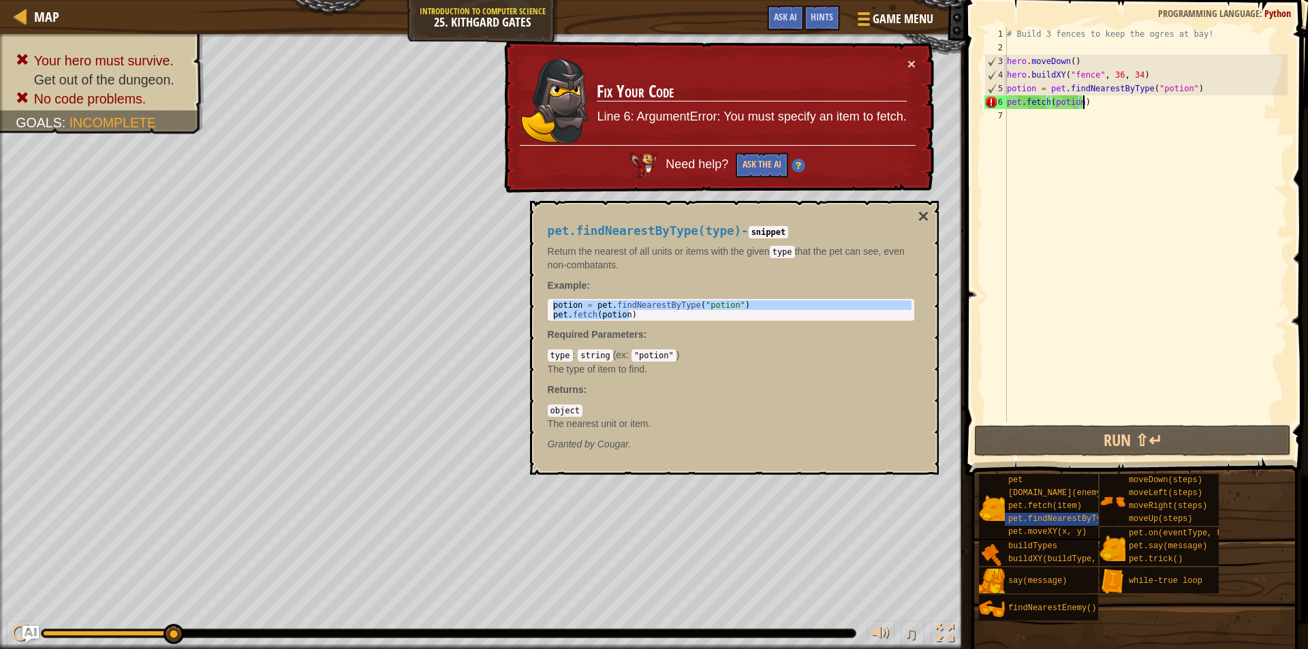
click at [1077, 106] on div "# Build 3 fences to keep the ogres at bay! hero . moveDown ( ) hero . buildXY (…" at bounding box center [1147, 238] width 284 height 423
click at [912, 63] on button "×" at bounding box center [912, 64] width 8 height 14
click at [904, 67] on td "Fix Your Code Line 6: ArgumentError: You must specify an item to fetch." at bounding box center [751, 101] width 311 height 89
click at [921, 65] on div "× Fix Your Code Line 6: ArgumentError: You must specify an item to fetch. Need …" at bounding box center [718, 117] width 433 height 153
click at [908, 64] on button "×" at bounding box center [912, 64] width 8 height 14
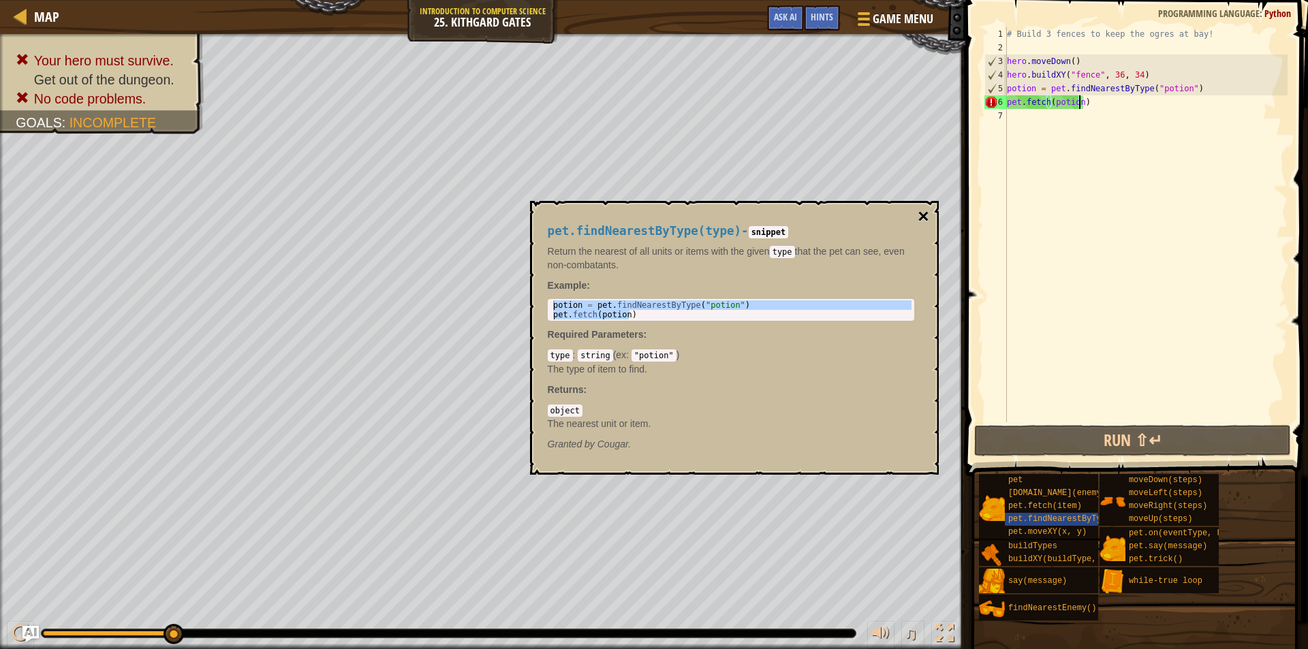
click at [921, 214] on button "×" at bounding box center [923, 216] width 11 height 19
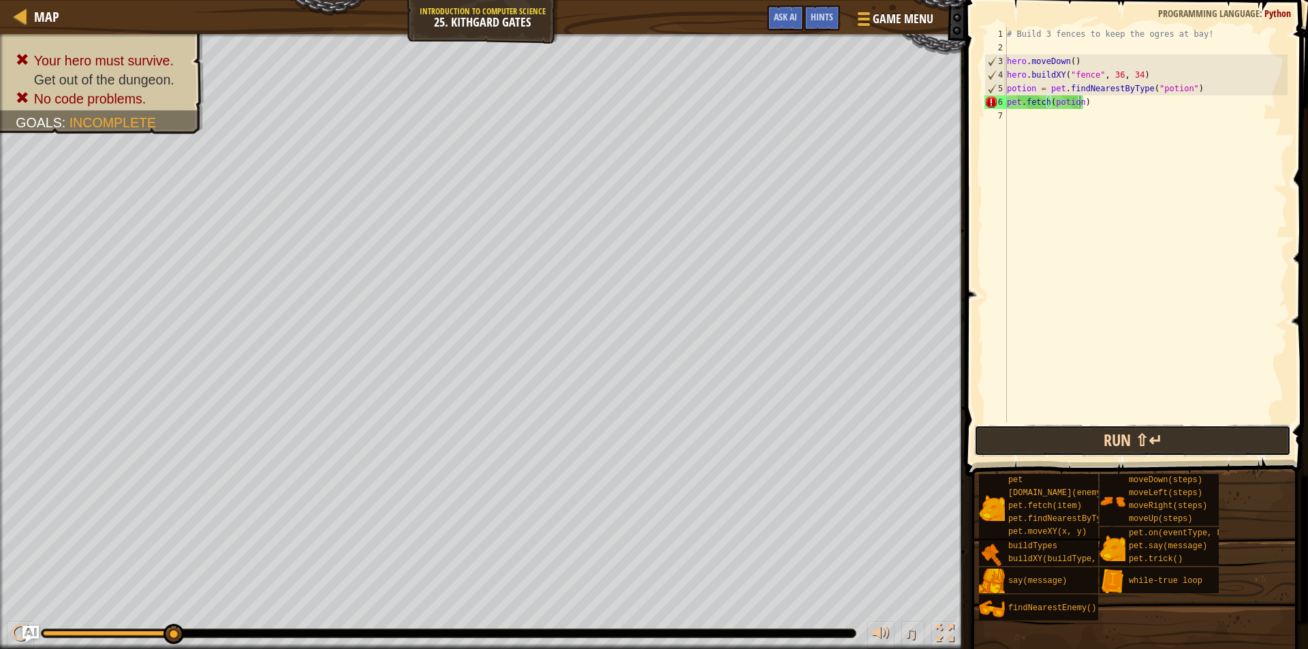
click at [1074, 429] on button "Run ⇧↵" at bounding box center [1133, 440] width 317 height 31
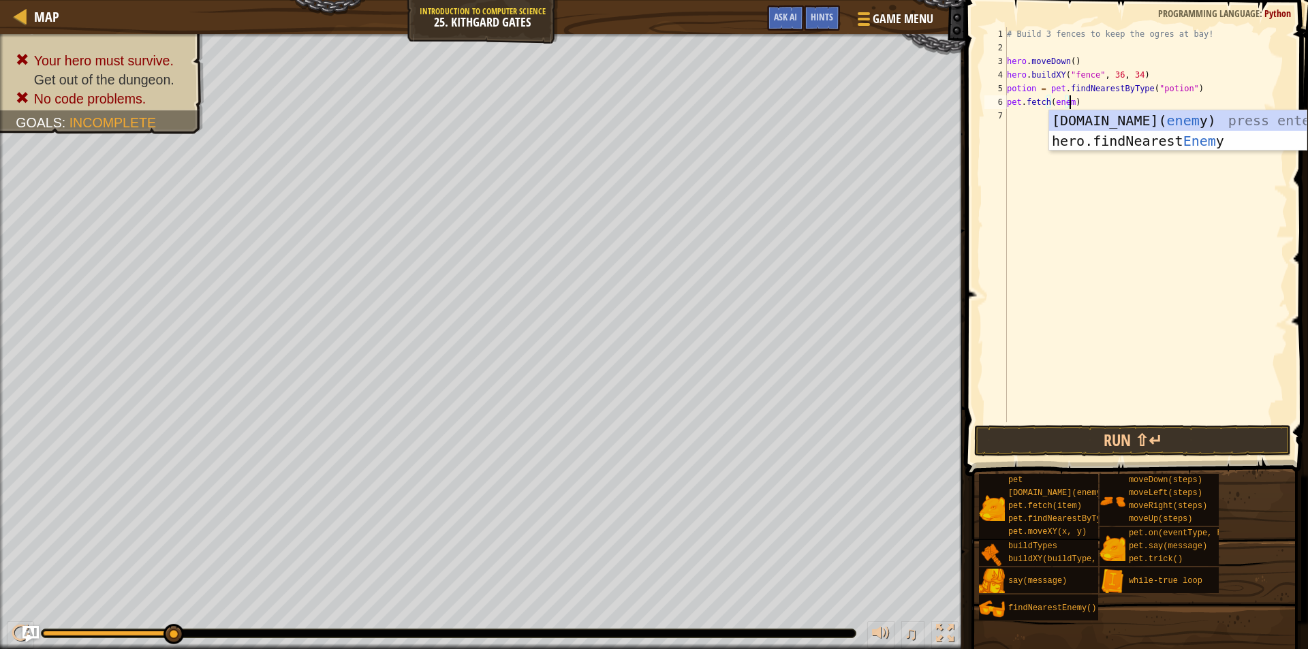
scroll to position [6, 5]
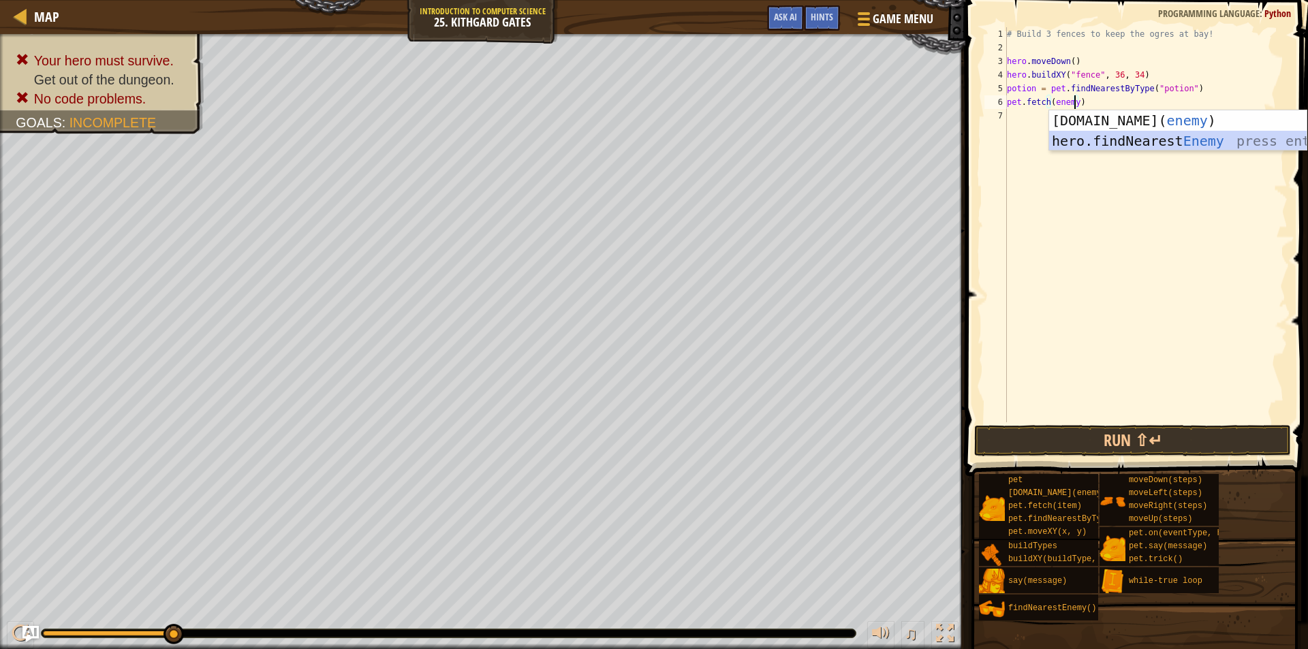
click at [1159, 145] on div "[DOMAIN_NAME]( enemy ) press enter hero.findNearest Enemy press enter" at bounding box center [1178, 151] width 258 height 82
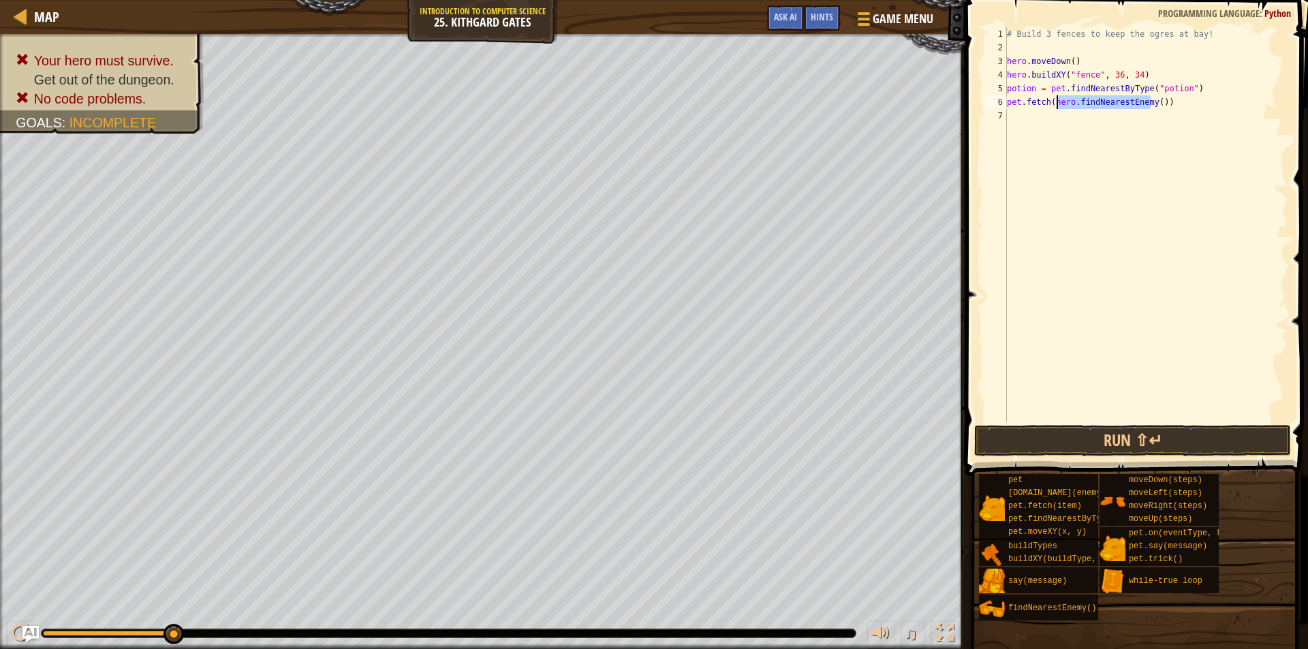
drag, startPoint x: 1153, startPoint y: 105, endPoint x: 1056, endPoint y: 104, distance: 96.8
click at [1056, 104] on div "# Build 3 fences to keep the ogres at bay! hero . moveDown ( ) hero . buildXY (…" at bounding box center [1147, 238] width 284 height 423
click at [1063, 102] on div "# Build 3 fences to keep the ogres at bay! hero . moveDown ( ) hero . buildXY (…" at bounding box center [1147, 238] width 284 height 423
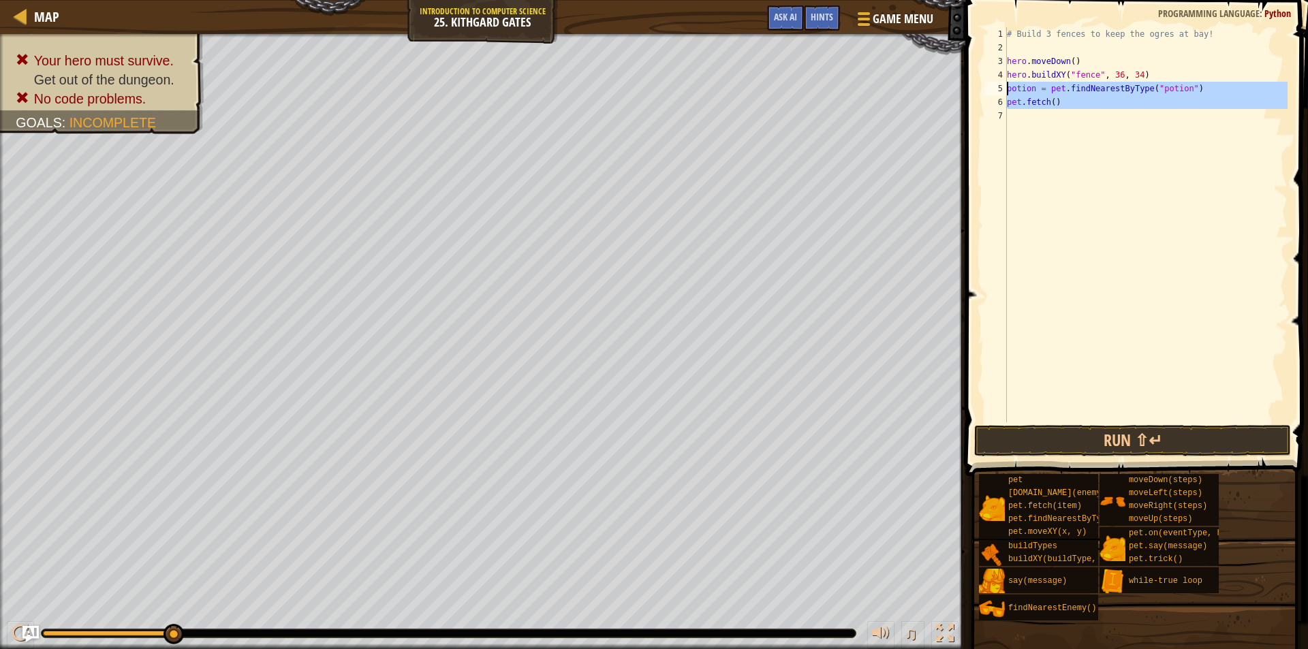
drag, startPoint x: 1058, startPoint y: 108, endPoint x: 996, endPoint y: 89, distance: 64.4
click at [996, 89] on div "pet.fetch() 1 2 3 4 5 6 7 # Build 3 fences to keep the ogres at bay! hero . mov…" at bounding box center [1135, 224] width 306 height 395
type textarea "potion = pet.findNearestByType("potion") pet.fetch()"
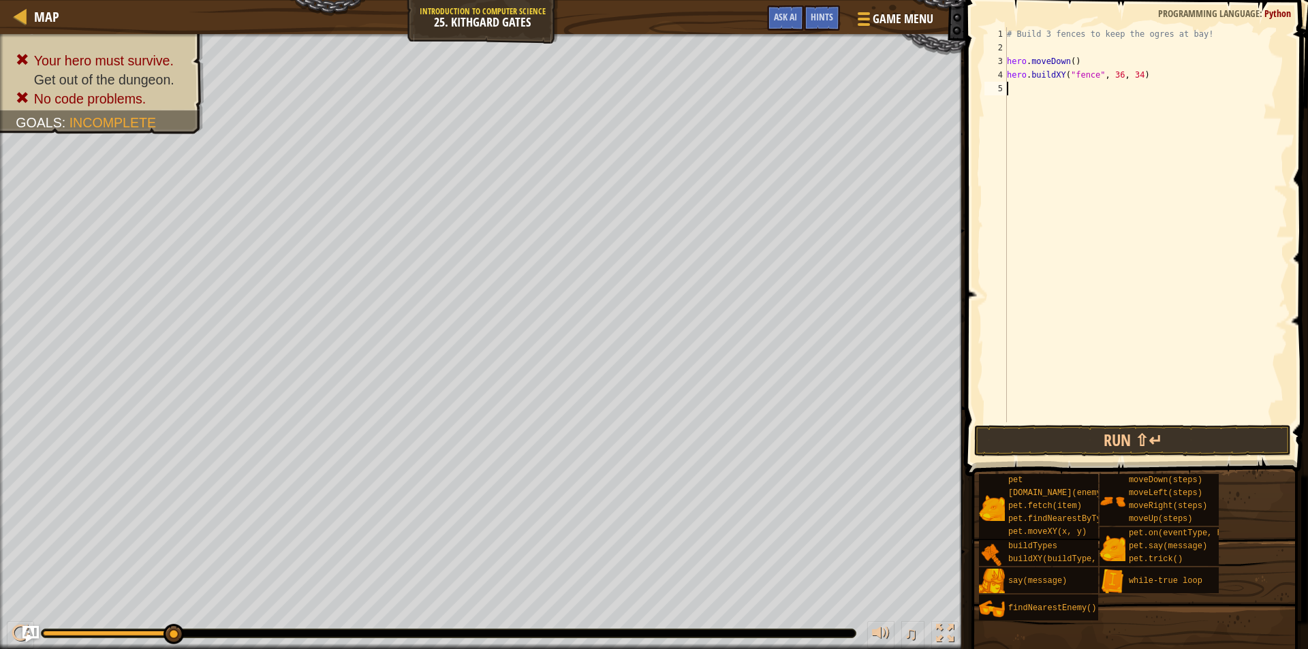
scroll to position [6, 0]
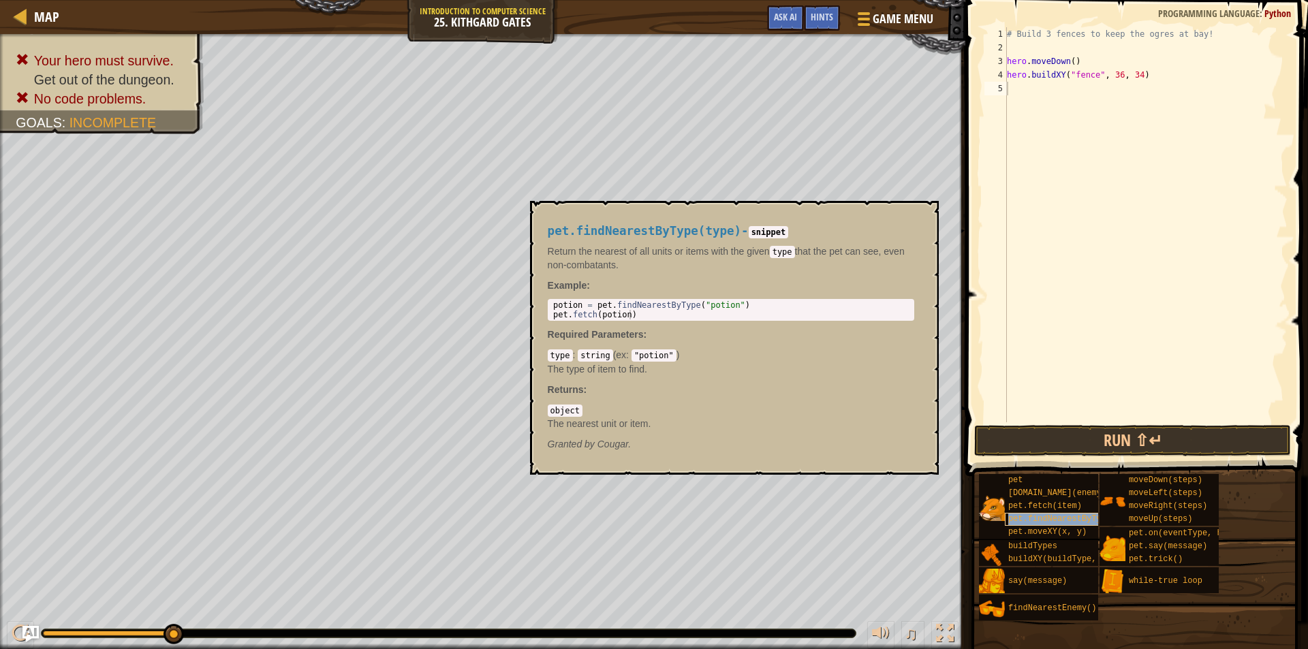
click at [1067, 519] on span "pet.findNearestByType(type)" at bounding box center [1075, 520] width 132 height 10
drag, startPoint x: 732, startPoint y: 305, endPoint x: 561, endPoint y: 307, distance: 171.1
click at [561, 307] on div "potion = pet . findNearestByType ( "potion" ) pet . fetch ( [GEOGRAPHIC_DATA] )" at bounding box center [731, 320] width 361 height 38
click at [552, 303] on div "potion = pet . findNearestByType ( "potion" ) pet . fetch ( [GEOGRAPHIC_DATA] )" at bounding box center [731, 320] width 361 height 38
drag, startPoint x: 553, startPoint y: 303, endPoint x: 638, endPoint y: 318, distance: 86.5
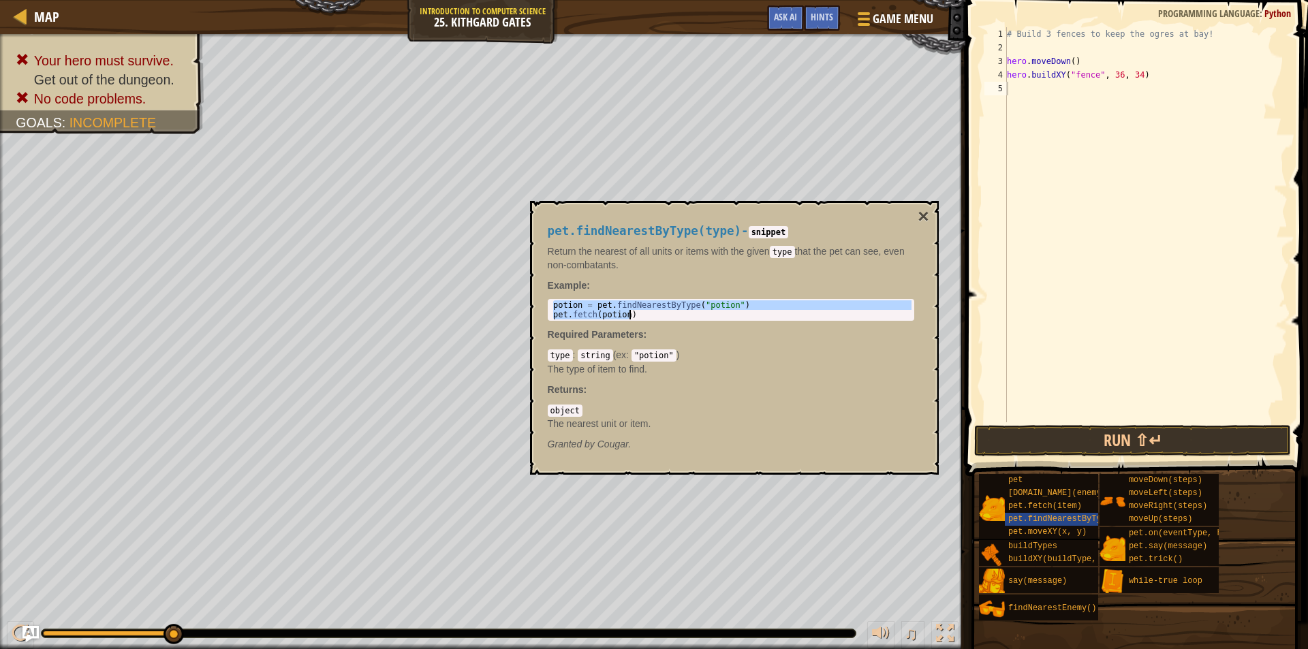
click at [638, 318] on div "potion = pet . findNearestByType ( "potion" ) pet . fetch ( [GEOGRAPHIC_DATA] )" at bounding box center [731, 320] width 361 height 38
type textarea "potion = pet.findNearestByType("potion") pet.fetch(potion)"
click at [1112, 102] on div "# Build 3 fences to keep the ogres at bay! hero . moveDown ( ) hero . buildXY (…" at bounding box center [1147, 238] width 284 height 423
paste textarea "pet.fetch(potion)"
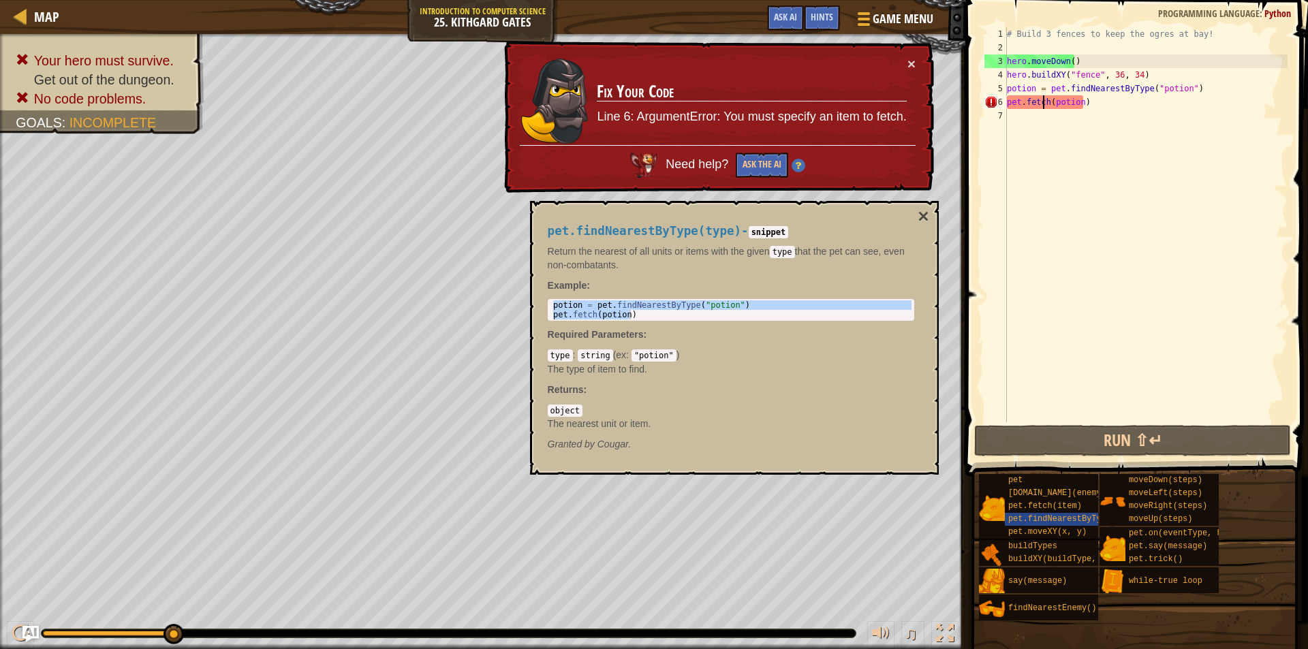
click at [1045, 102] on div "# Build 3 fences to keep the ogres at bay! hero . moveDown ( ) hero . buildXY (…" at bounding box center [1147, 238] width 284 height 423
click at [1078, 108] on div "# Build 3 fences to keep the ogres at bay! hero . moveDown ( ) hero . buildXY (…" at bounding box center [1147, 238] width 284 height 423
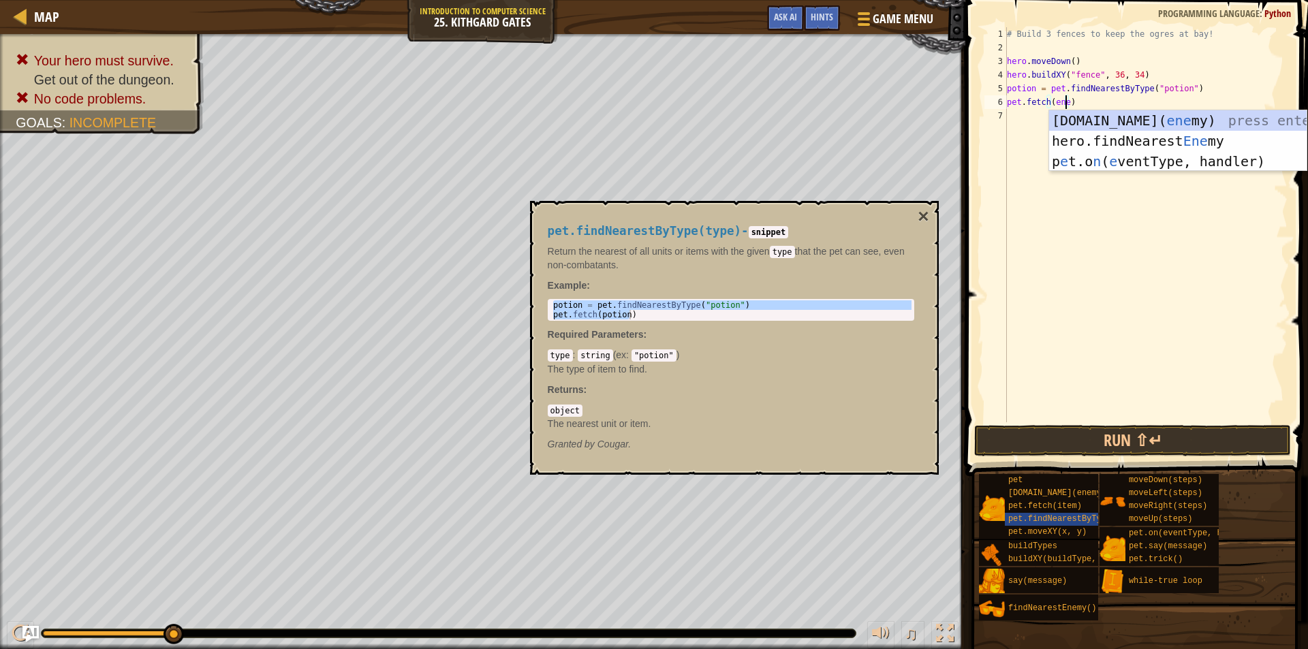
scroll to position [6, 5]
click at [1180, 89] on div "# Build 3 fences to keep the ogres at bay! hero . moveDown ( ) hero . buildXY (…" at bounding box center [1147, 238] width 284 height 423
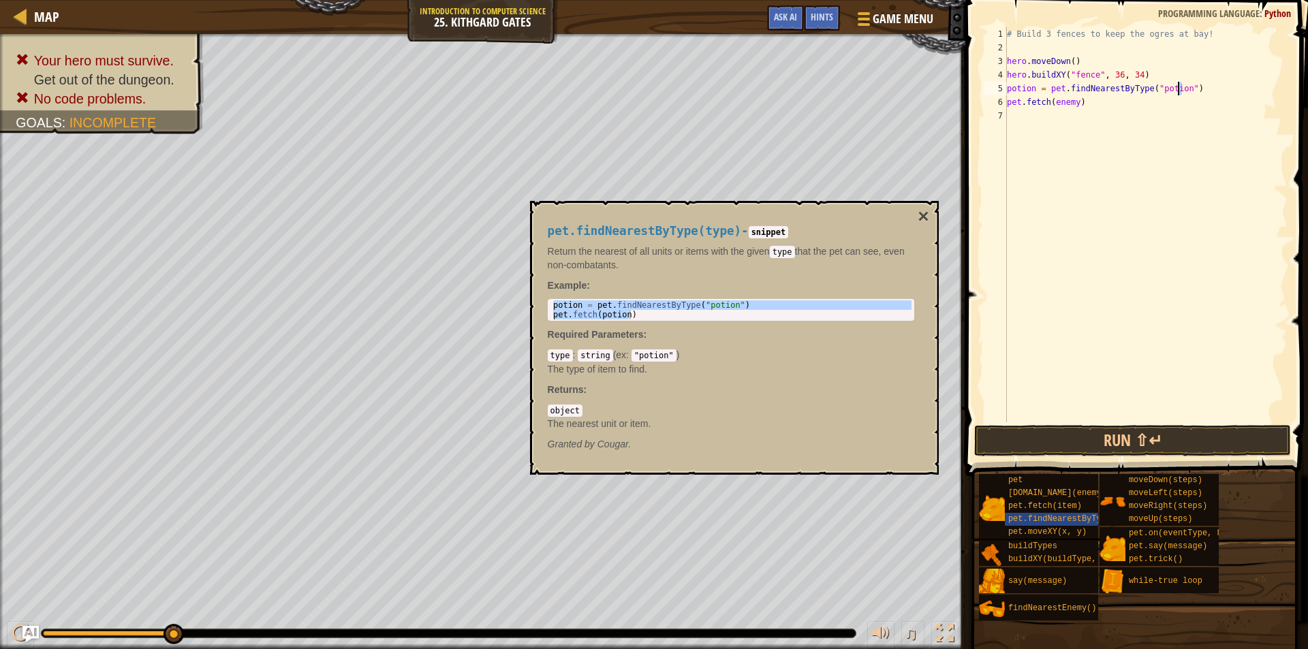
type textarea "potion = pet.findNearestByType("potion")"
click at [1177, 88] on div "# Build 3 fences to keep the ogres at bay! hero . moveDown ( ) hero . buildXY (…" at bounding box center [1147, 224] width 284 height 395
click at [1177, 88] on div "# Build 3 fences to keep the ogres at bay! hero . moveDown ( ) hero . buildXY (…" at bounding box center [1147, 238] width 284 height 423
click at [1159, 155] on div "# Build 3 fences to keep the ogres at bay! hero . moveDown ( ) hero . buildXY (…" at bounding box center [1147, 238] width 284 height 423
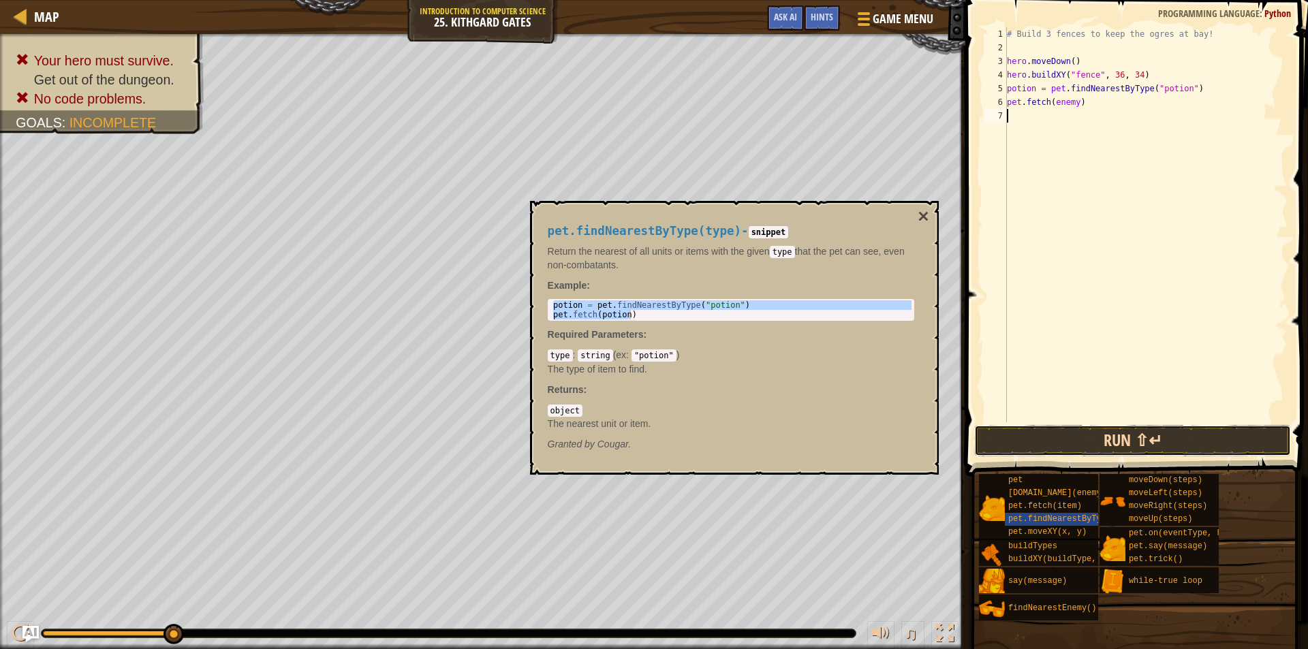
click at [1071, 441] on button "Run ⇧↵" at bounding box center [1133, 440] width 317 height 31
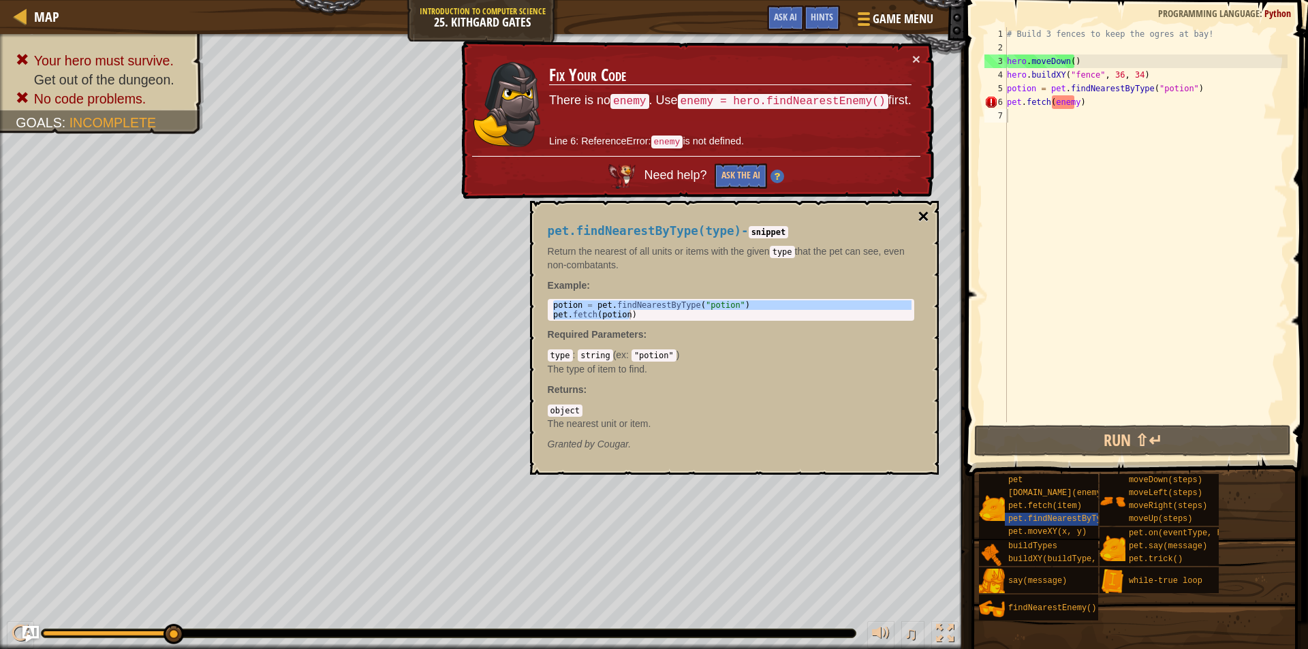
click at [919, 215] on button "×" at bounding box center [923, 216] width 11 height 19
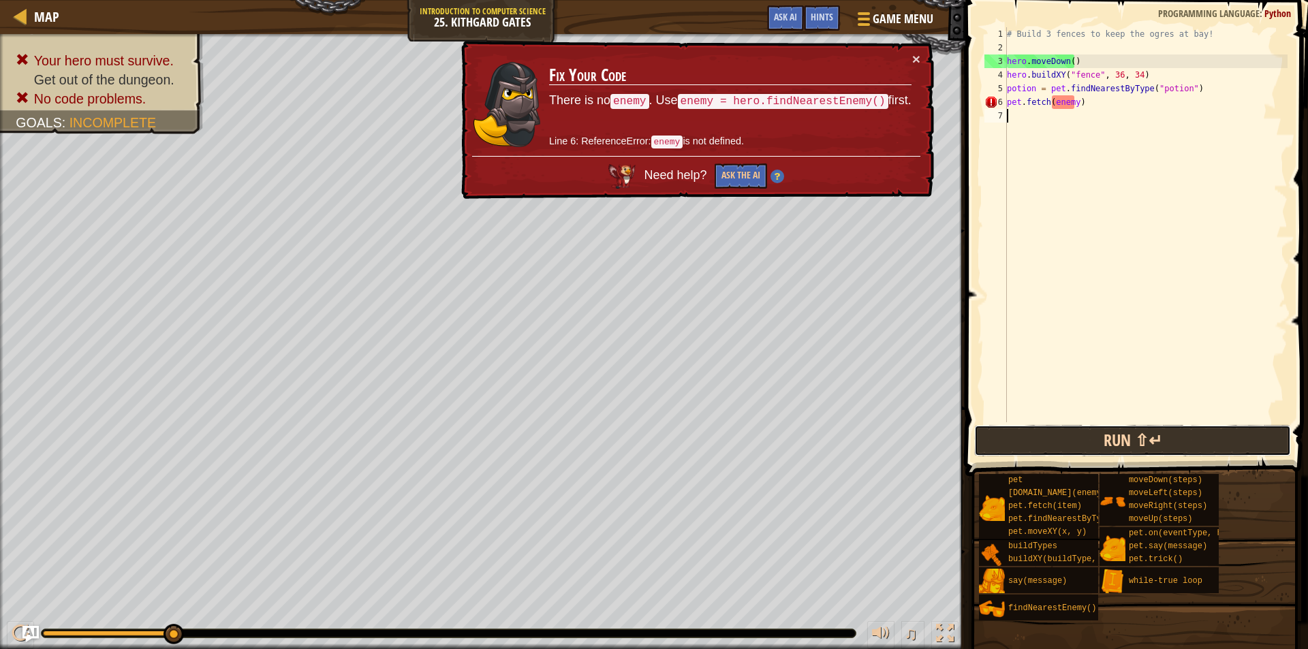
click at [1015, 442] on button "Run ⇧↵" at bounding box center [1133, 440] width 317 height 31
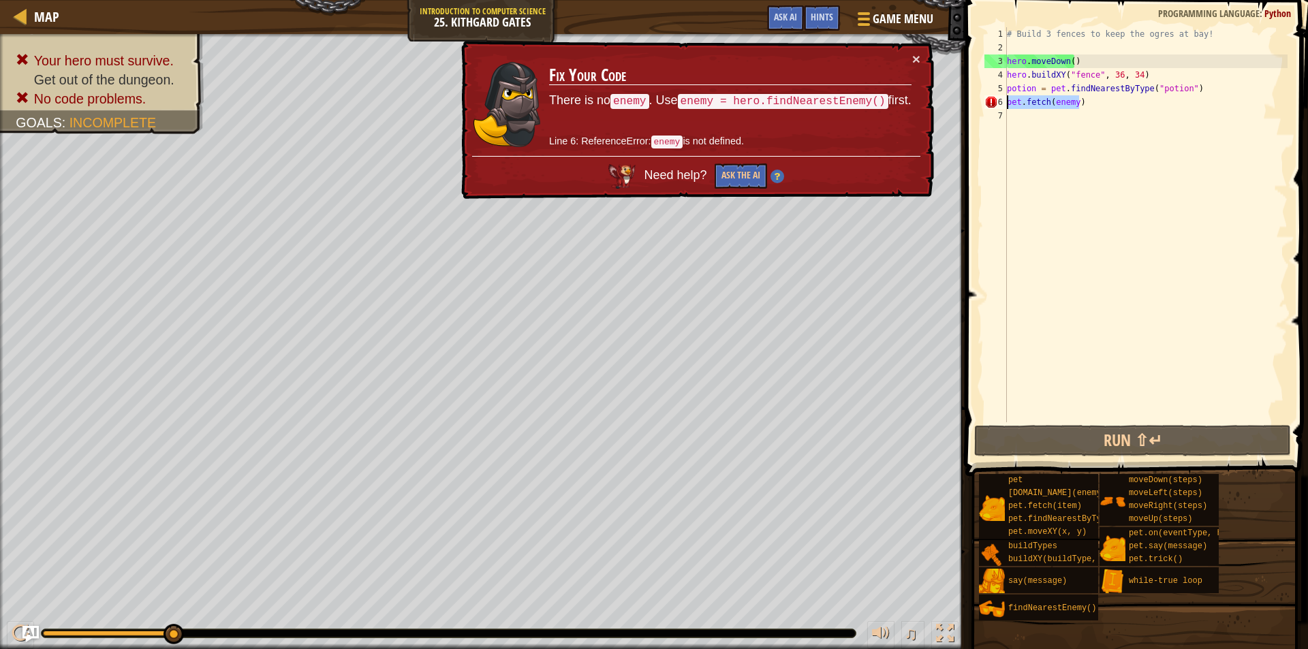
drag, startPoint x: 1088, startPoint y: 108, endPoint x: 994, endPoint y: 103, distance: 94.2
click at [994, 103] on div "1 2 3 4 5 6 7 # Build 3 fences to keep the ogres at bay! hero . moveDown ( ) he…" at bounding box center [1135, 224] width 306 height 395
type textarea "pet.fetch(enemy)"
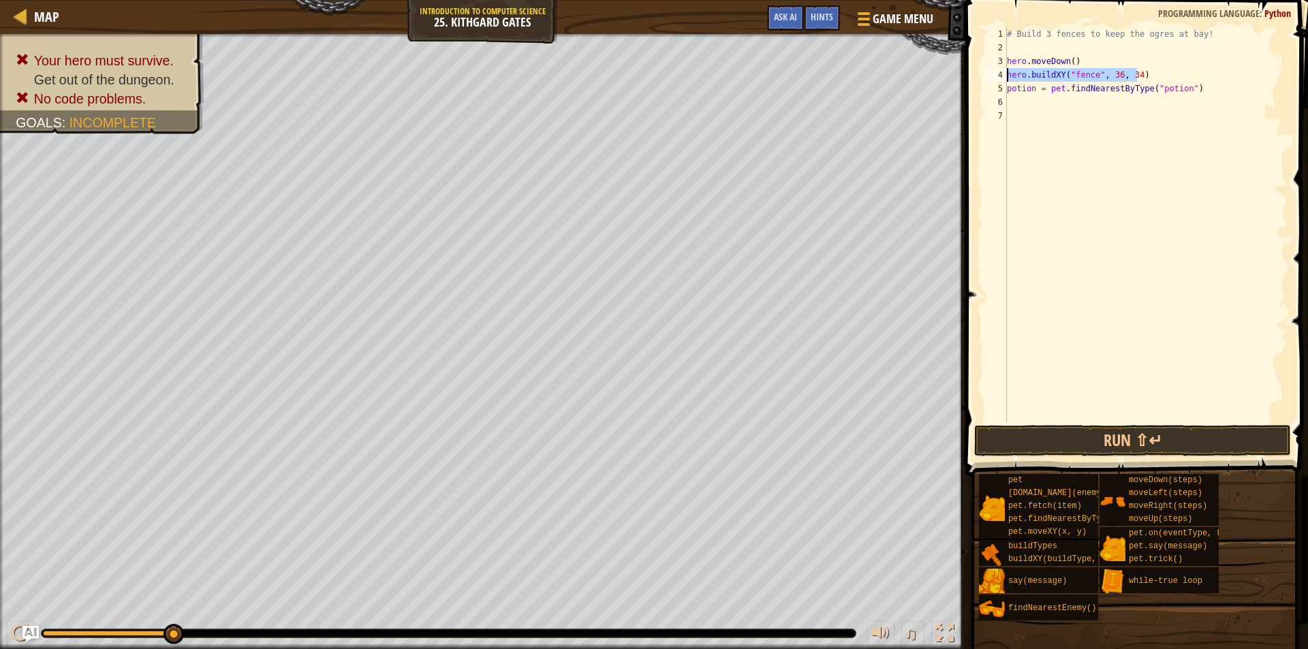
drag, startPoint x: 1138, startPoint y: 76, endPoint x: 1006, endPoint y: 74, distance: 132.2
click at [1006, 74] on div "1 2 3 4 5 6 7 # Build 3 fences to keep the ogres at bay! hero . moveDown ( ) he…" at bounding box center [1135, 224] width 306 height 395
type textarea "hero.buildXY("fence", 36, 34)"
click at [1041, 108] on div "# Build 3 fences to keep the ogres at bay! hero . moveDown ( ) hero . buildXY (…" at bounding box center [1147, 238] width 284 height 423
paste textarea "hero.buildXY("fence", 36, 34)"
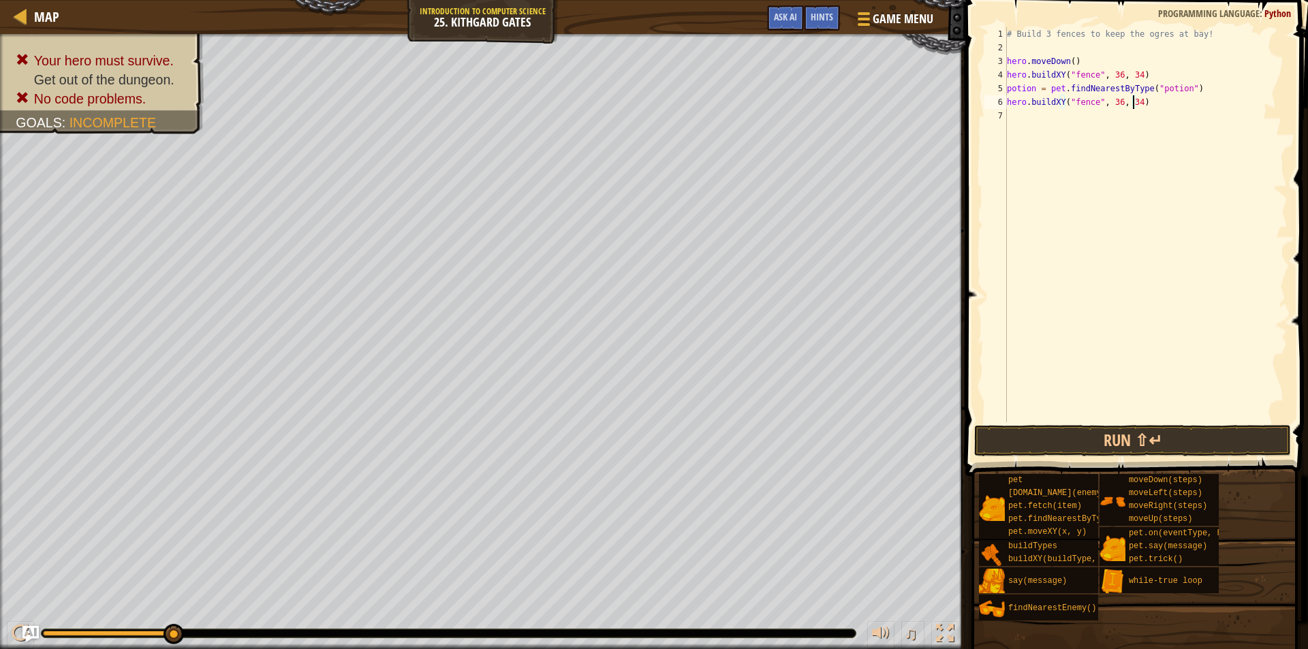
click at [1133, 105] on div "# Build 3 fences to keep the ogres at bay! hero . moveDown ( ) hero . buildXY (…" at bounding box center [1147, 238] width 284 height 423
type textarea "hero.buildXY("fence", 36, 28)"
click at [1137, 442] on button "Run ⇧↵" at bounding box center [1133, 440] width 317 height 31
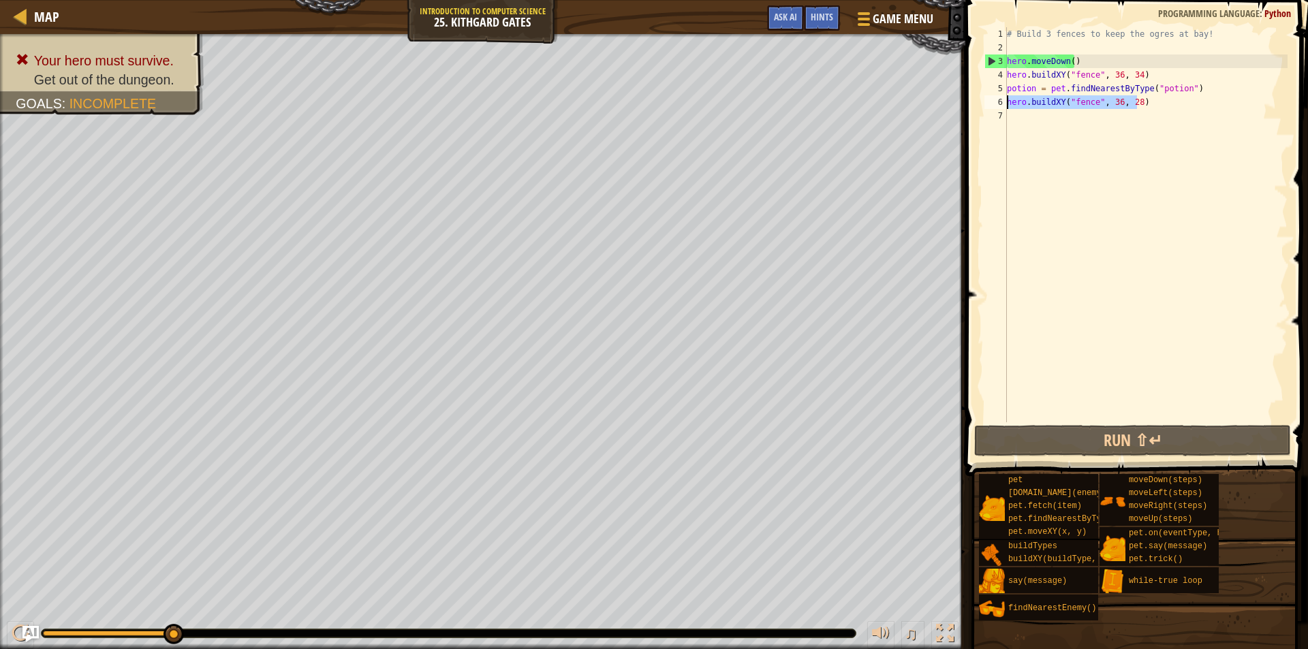
drag, startPoint x: 1142, startPoint y: 104, endPoint x: 1000, endPoint y: 102, distance: 141.8
click at [1001, 102] on div "hero.buildXY("fence", 36, 28) 1 2 3 4 5 6 7 # Build 3 fences to keep the ogres …" at bounding box center [1135, 224] width 306 height 395
click at [1047, 120] on div "# Build 3 fences to keep the ogres at bay! hero . moveDown ( ) hero . buildXY (…" at bounding box center [1147, 238] width 284 height 423
paste textarea "hero.buildXY("fence", 36, 28)"
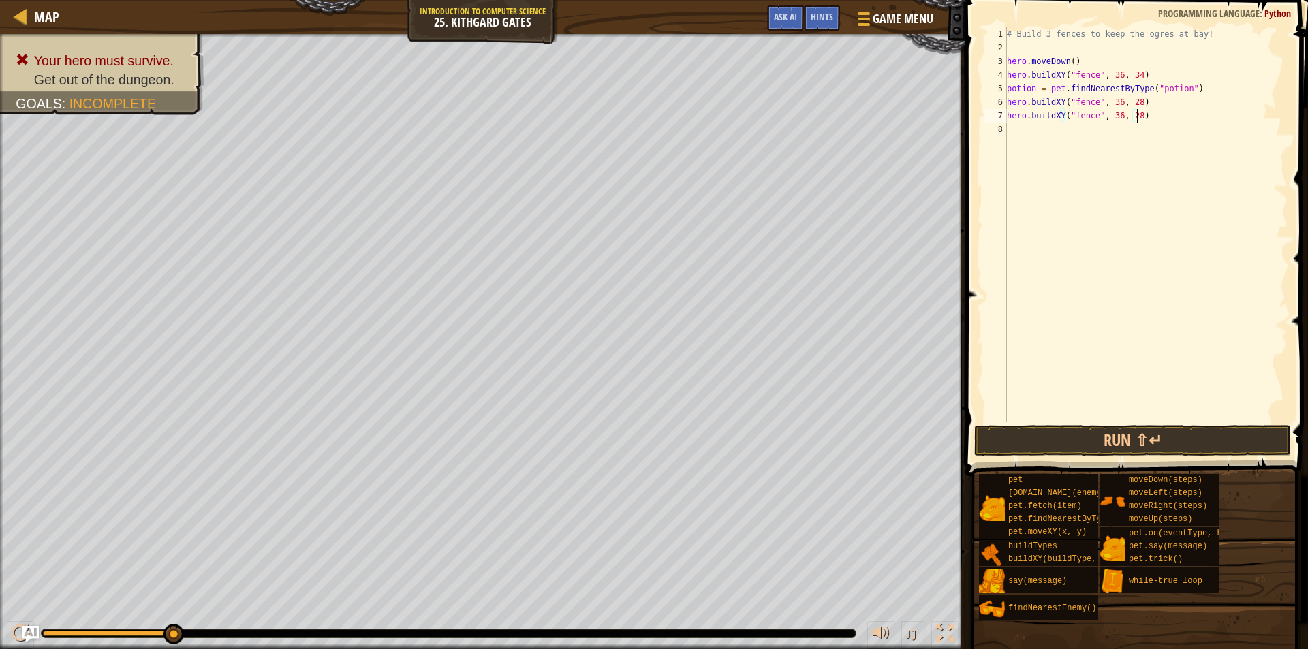
click at [1133, 120] on div "# Build 3 fences to keep the ogres at bay! hero . moveDown ( ) hero . buildXY (…" at bounding box center [1147, 238] width 284 height 423
drag, startPoint x: 1139, startPoint y: 108, endPoint x: 976, endPoint y: 97, distance: 163.9
click at [976, 97] on div "hero.buildXY("fence", 36, 33) 1 2 3 4 5 6 7 8 # Build 3 fences to keep the ogre…" at bounding box center [1135, 265] width 347 height 517
type textarea "hero.buildXY("fence", 36, 28)"
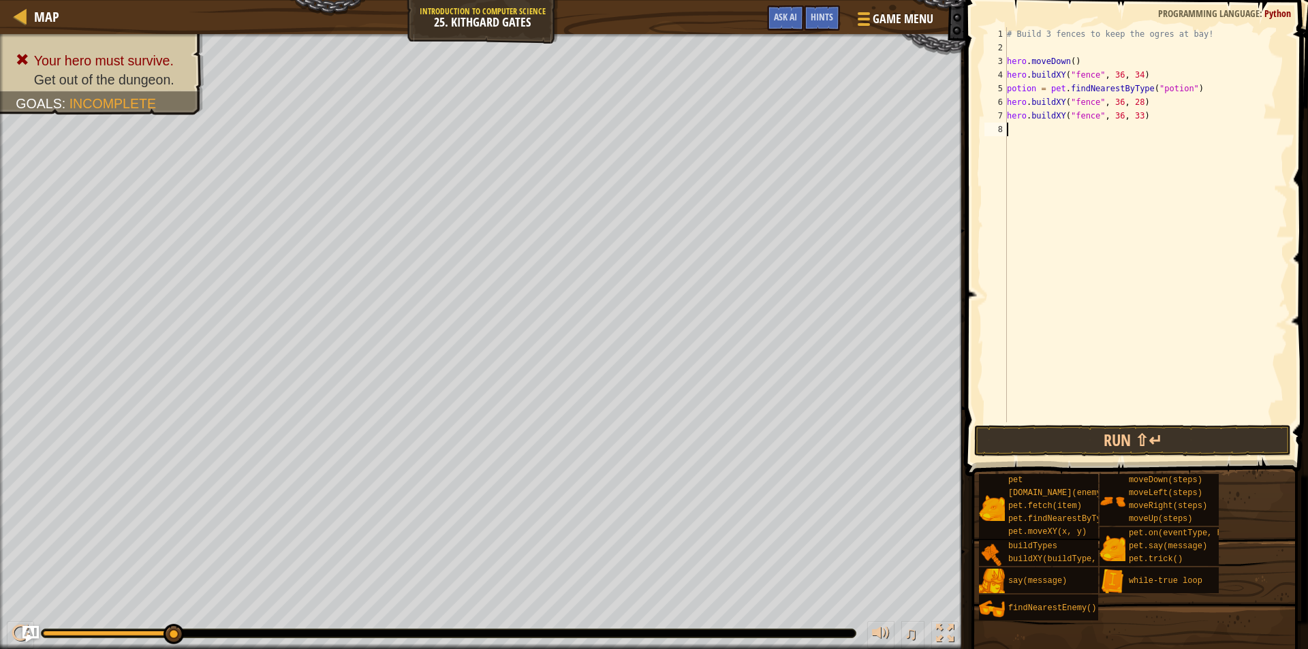
click at [1069, 132] on div "# Build 3 fences to keep the ogres at bay! hero . moveDown ( ) hero . buildXY (…" at bounding box center [1147, 238] width 284 height 423
paste textarea "hero.buildXY("fence", 36, 28)"
click at [1133, 136] on div "# Build 3 fences to keep the ogres at bay! hero . moveDown ( ) hero . buildXY (…" at bounding box center [1147, 238] width 284 height 423
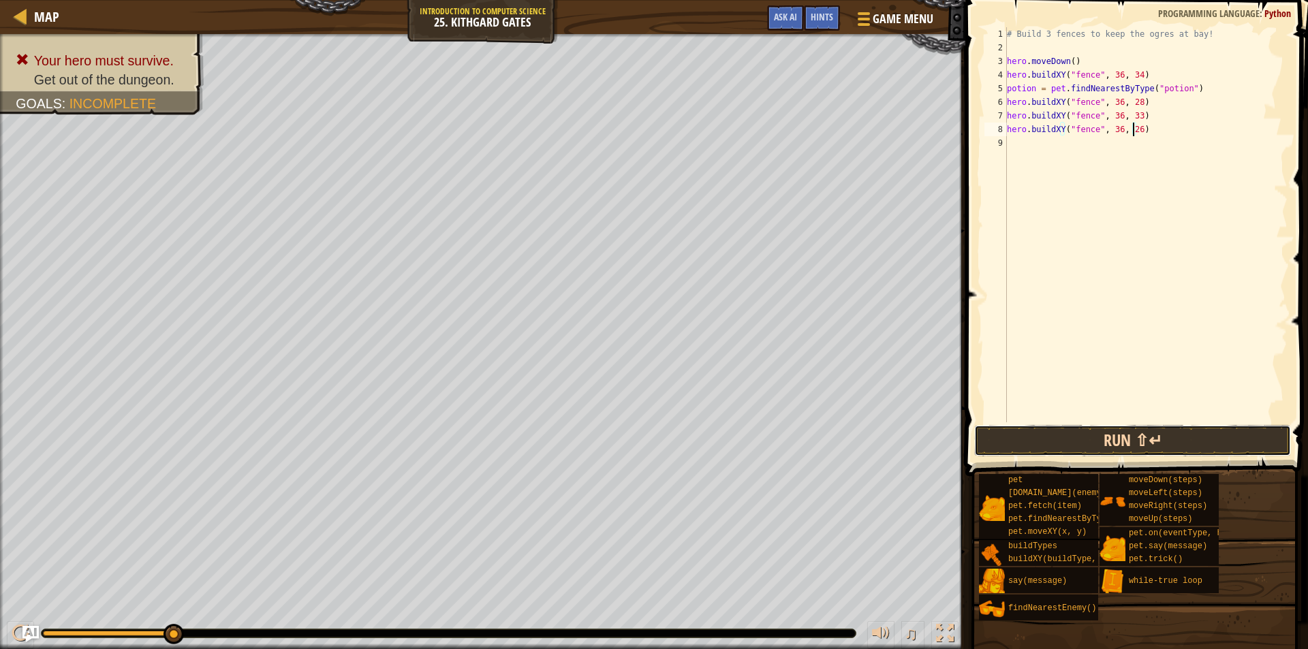
click at [1114, 440] on button "Run ⇧↵" at bounding box center [1133, 440] width 317 height 31
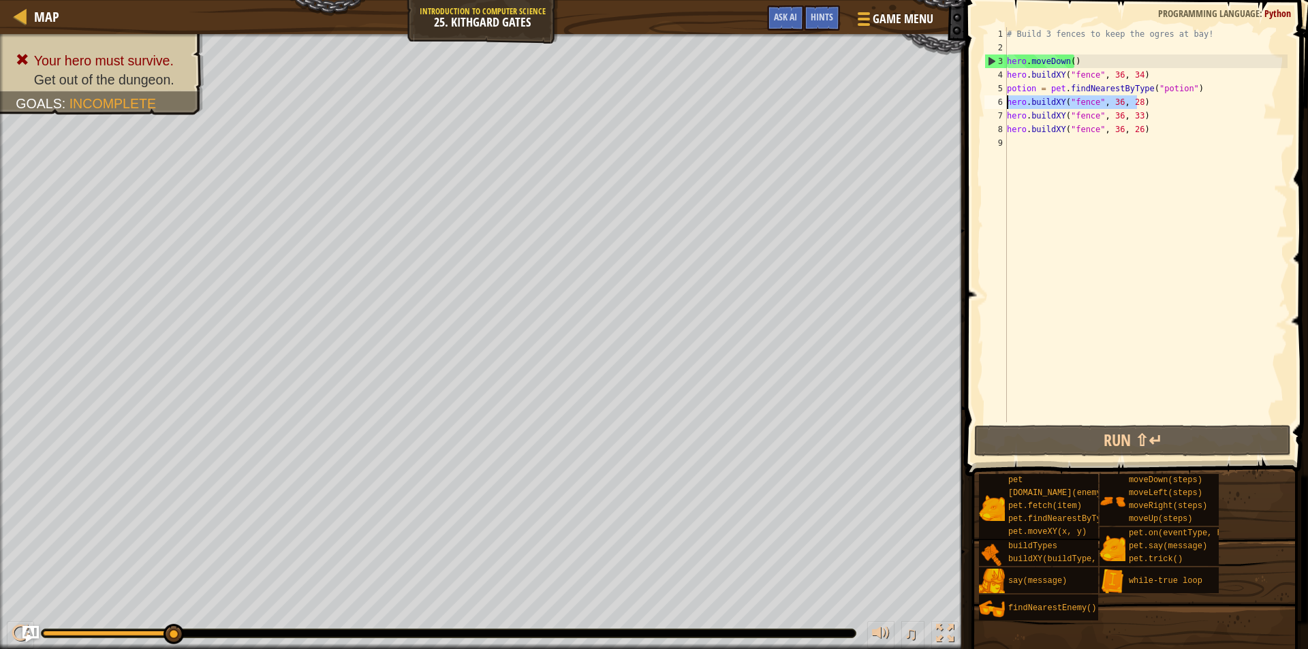
drag, startPoint x: 1140, startPoint y: 102, endPoint x: 980, endPoint y: 98, distance: 160.2
click at [980, 98] on div "hero.buildXY("fence", 36, 26) 1 2 3 4 5 6 7 8 9 # Build 3 fences to keep the og…" at bounding box center [1135, 265] width 347 height 517
type textarea "hero.buildXY("fence", 36, 28)"
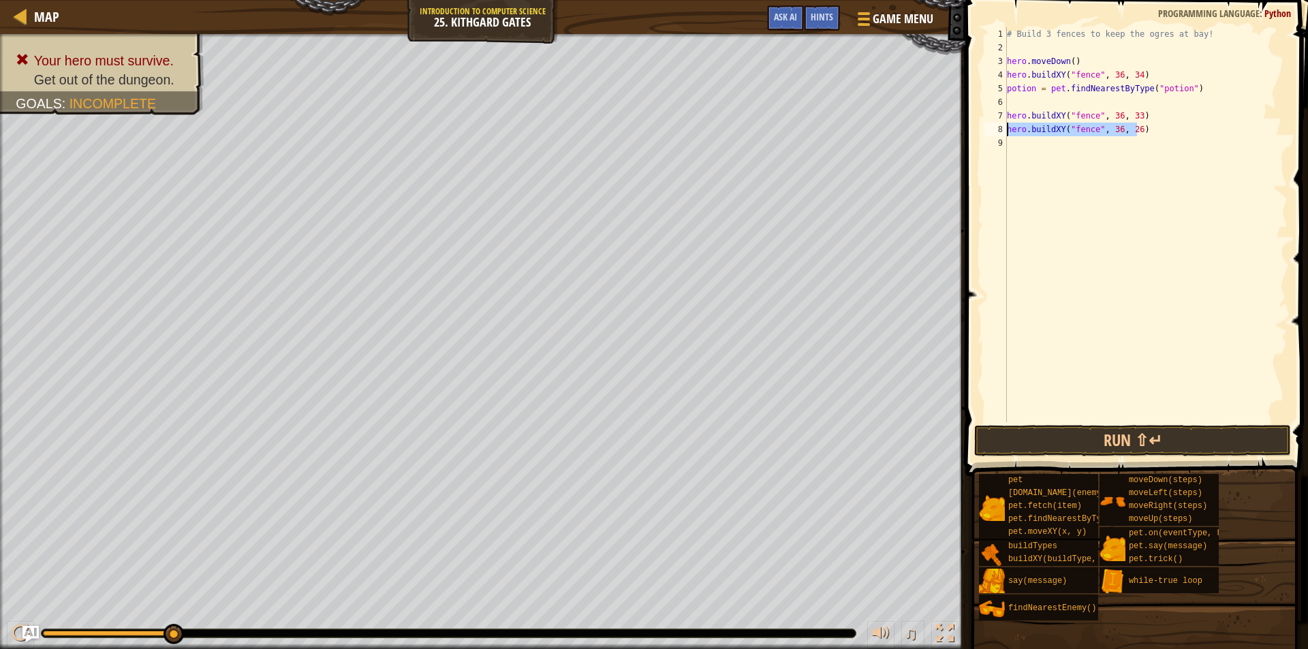
drag, startPoint x: 1140, startPoint y: 133, endPoint x: 985, endPoint y: 133, distance: 155.4
click at [985, 133] on div "1 2 3 4 5 6 7 8 9 # Build 3 fences to keep the ogres at bay! hero . moveDown ( …" at bounding box center [1135, 224] width 306 height 395
type textarea "hero.buildXY("fence", 36, 26)"
click at [1122, 447] on button "Run ⇧↵" at bounding box center [1133, 440] width 317 height 31
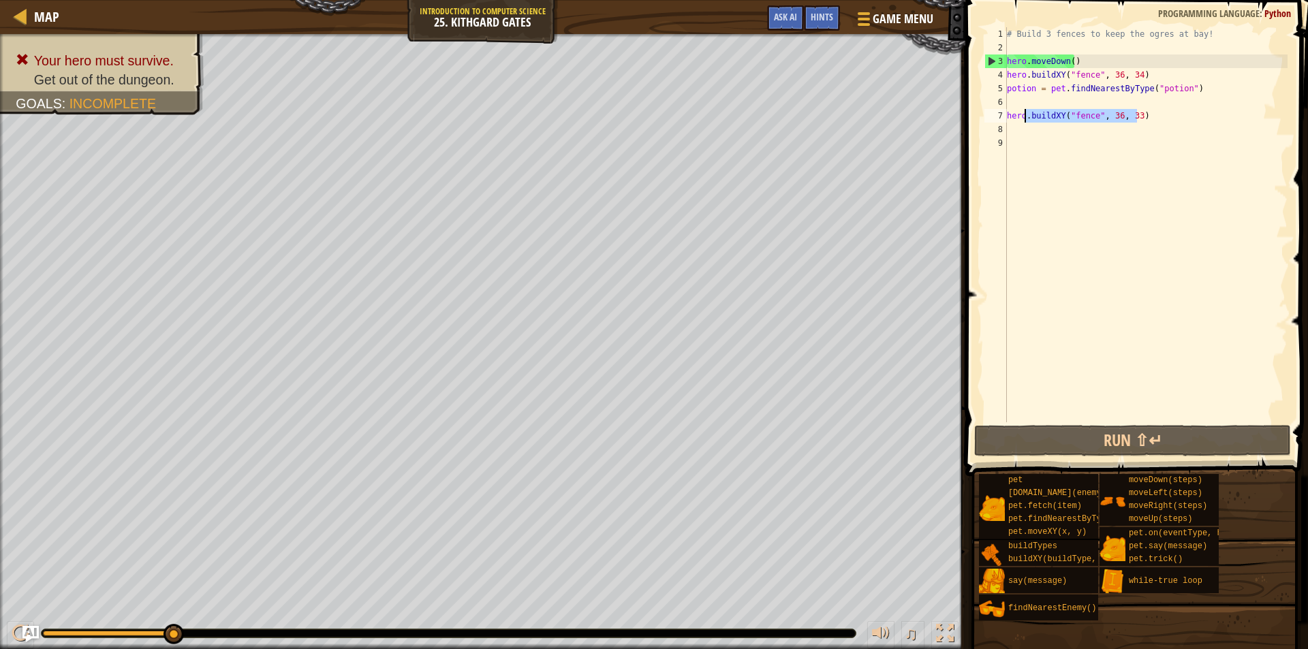
drag, startPoint x: 1144, startPoint y: 118, endPoint x: 1025, endPoint y: 119, distance: 118.6
click at [1025, 119] on div "# Build 3 fences to keep the ogres at bay! hero . moveDown ( ) hero . buildXY (…" at bounding box center [1147, 238] width 284 height 423
type textarea "hero.buildXY("fence", 36, 33)"
click at [1054, 114] on div "# Build 3 fences to keep the ogres at bay! hero . moveDown ( ) hero . buildXY (…" at bounding box center [1147, 224] width 284 height 395
drag, startPoint x: 1141, startPoint y: 119, endPoint x: 1005, endPoint y: 119, distance: 135.6
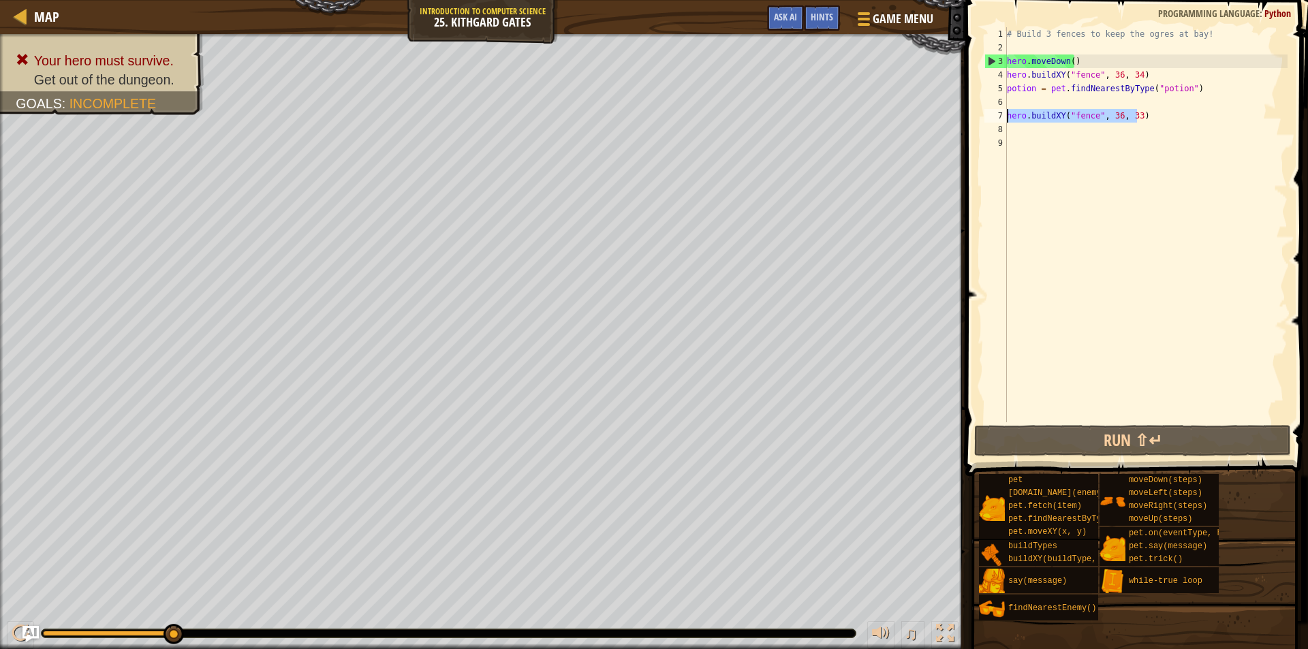
click at [1005, 119] on div "hero.buildXY("fence", 36, 33) 1 2 3 4 5 6 7 8 9 # Build 3 fences to keep the og…" at bounding box center [1135, 224] width 306 height 395
click at [1008, 118] on div "# Build 3 fences to keep the ogres at bay! hero . moveDown ( ) hero . buildXY (…" at bounding box center [1147, 224] width 284 height 395
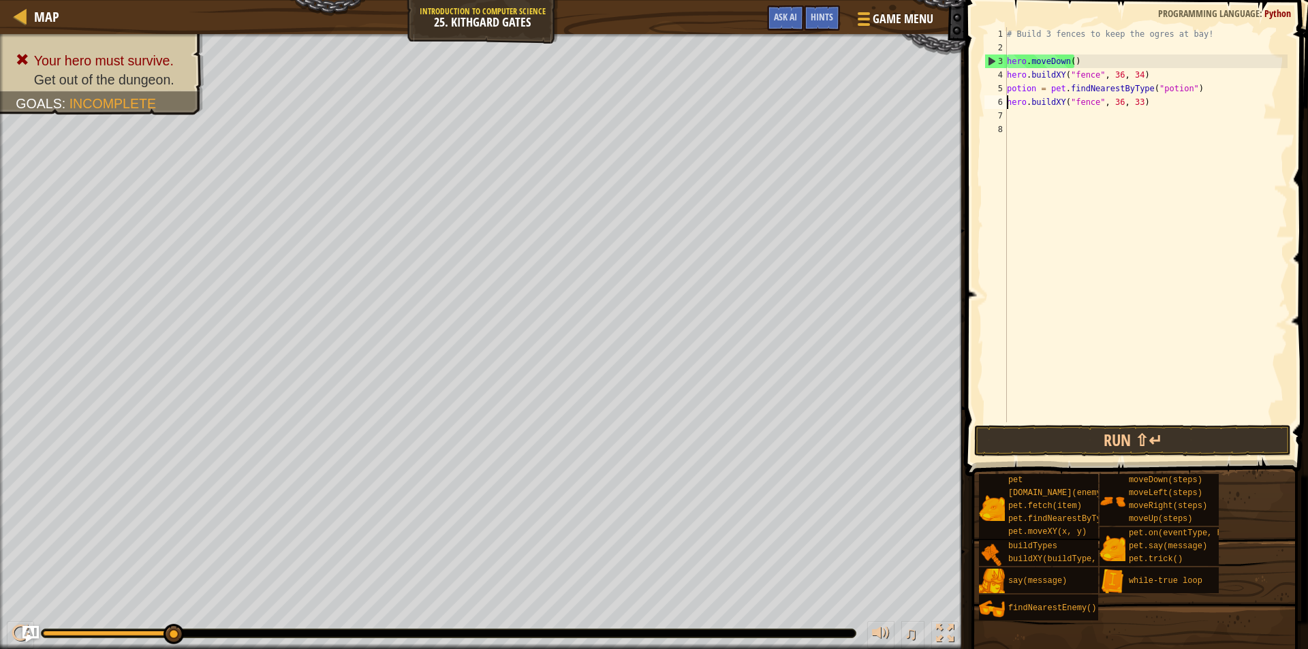
click at [1060, 120] on div "# Build 3 fences to keep the ogres at bay! hero . moveDown ( ) hero . buildXY (…" at bounding box center [1147, 238] width 284 height 423
paste textarea "hero.buildXY("fence", 36, 33)"
click at [1135, 119] on div "# Build 3 fences to keep the ogres at bay! hero . moveDown ( ) hero . buildXY (…" at bounding box center [1147, 238] width 284 height 423
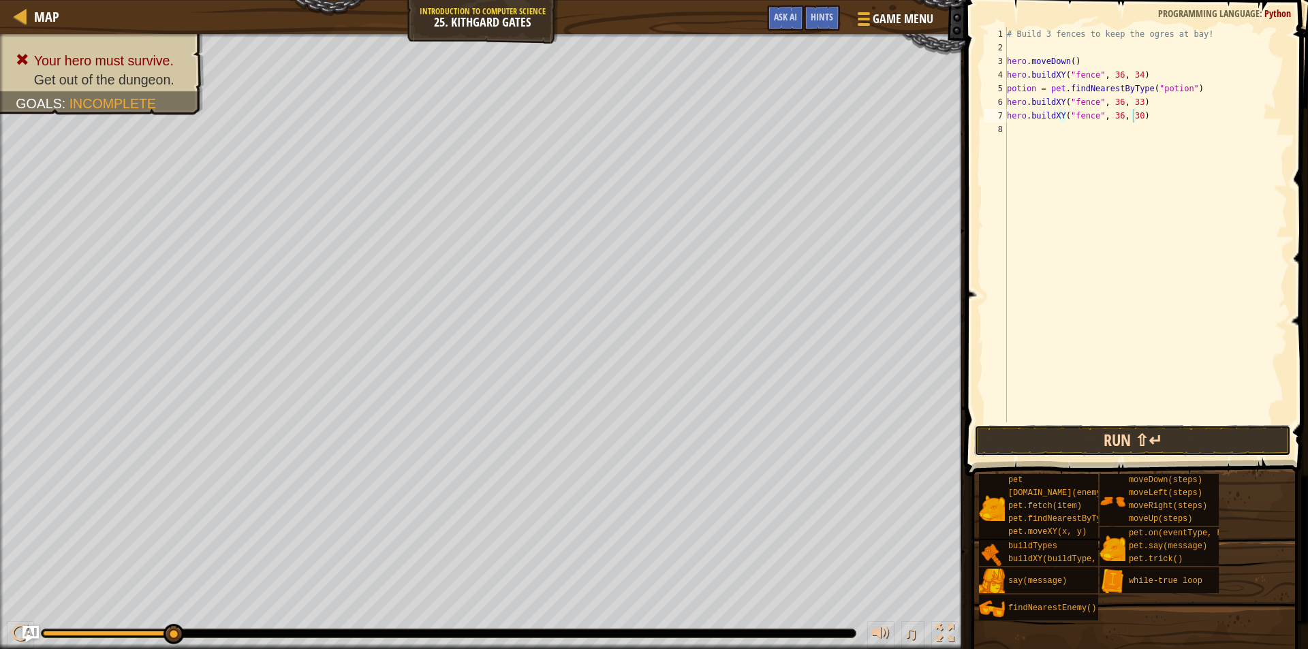
click at [1179, 437] on button "Run ⇧↵" at bounding box center [1133, 440] width 317 height 31
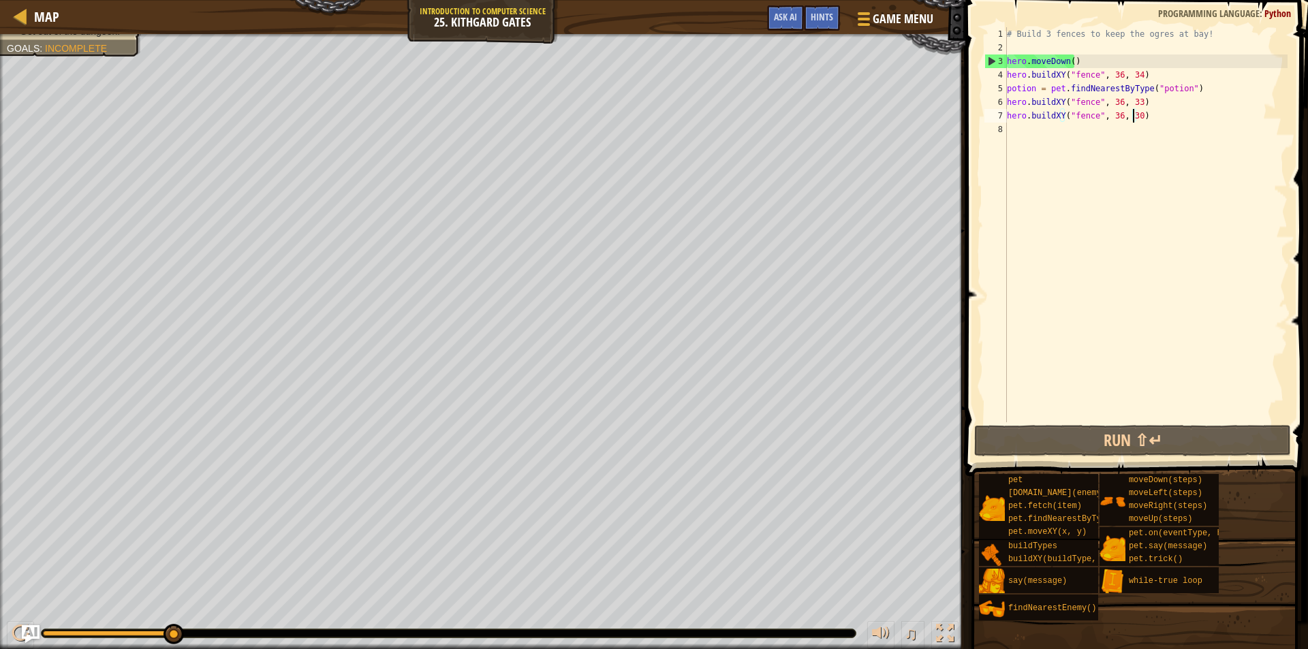
click at [36, 630] on img "Ask AI" at bounding box center [31, 635] width 18 height 18
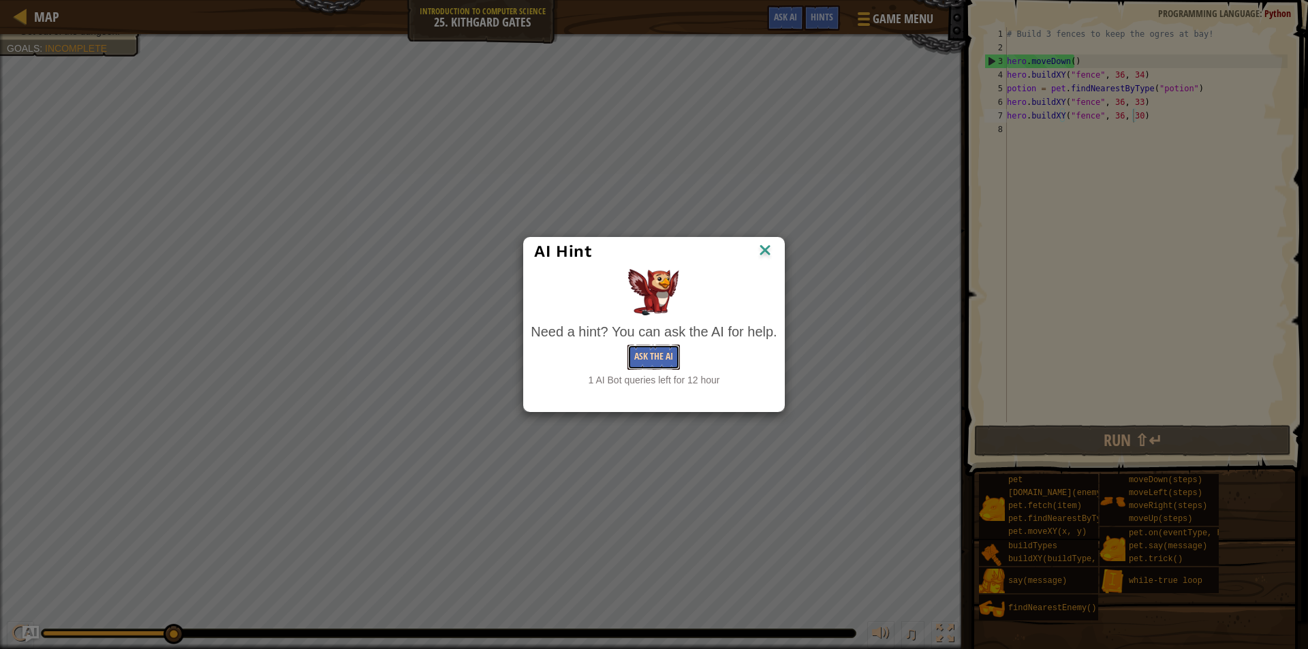
click at [659, 360] on button "Ask the AI" at bounding box center [654, 357] width 52 height 25
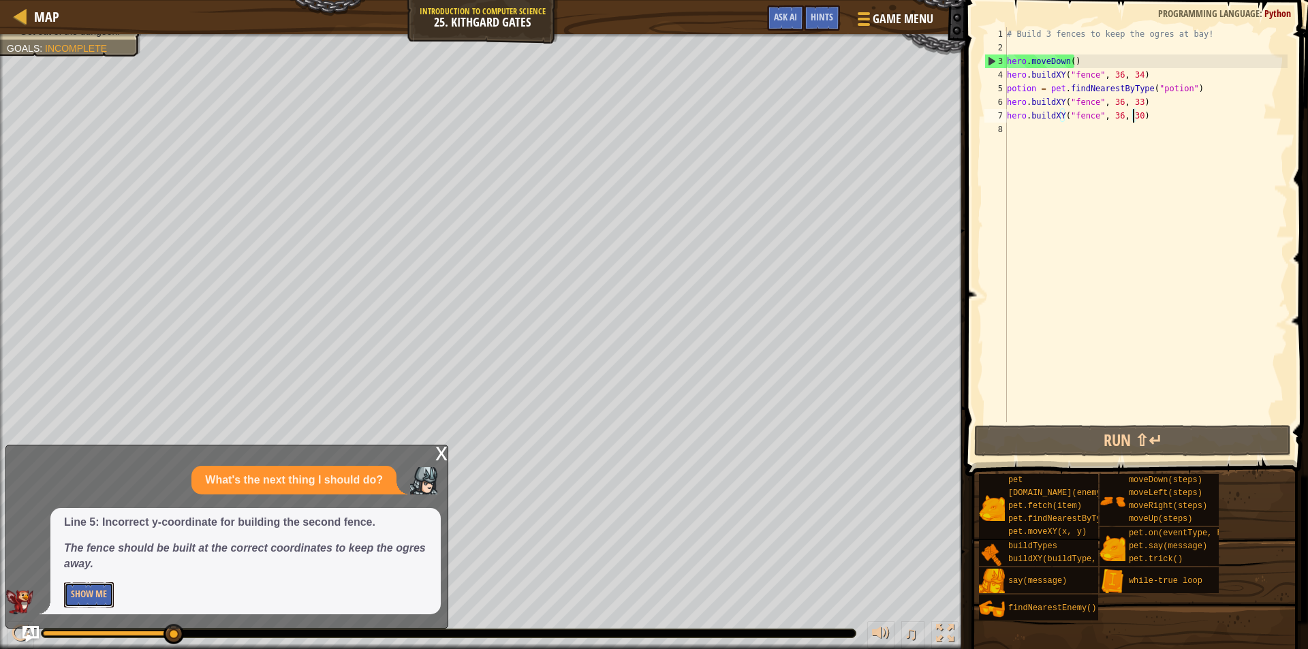
click at [112, 598] on button "Show Me" at bounding box center [89, 595] width 50 height 25
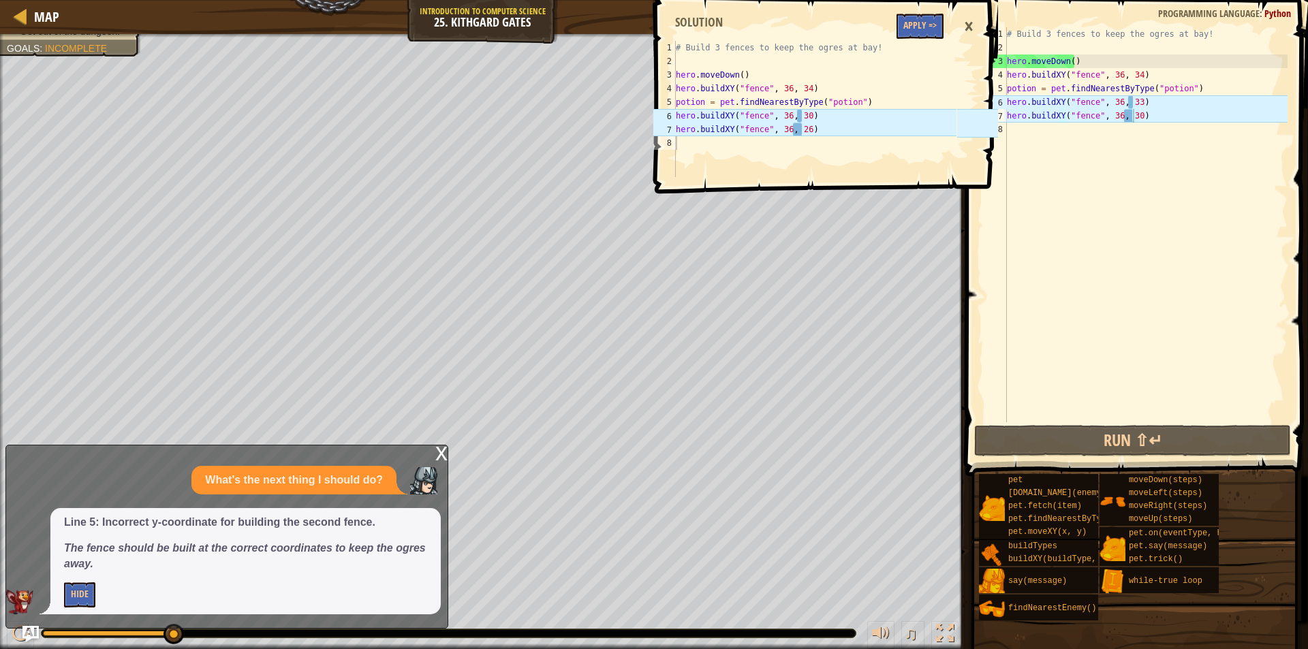
click at [1132, 100] on div "# Build 3 fences to keep the ogres at bay! hero . moveDown ( ) hero . buildXY (…" at bounding box center [1147, 238] width 284 height 423
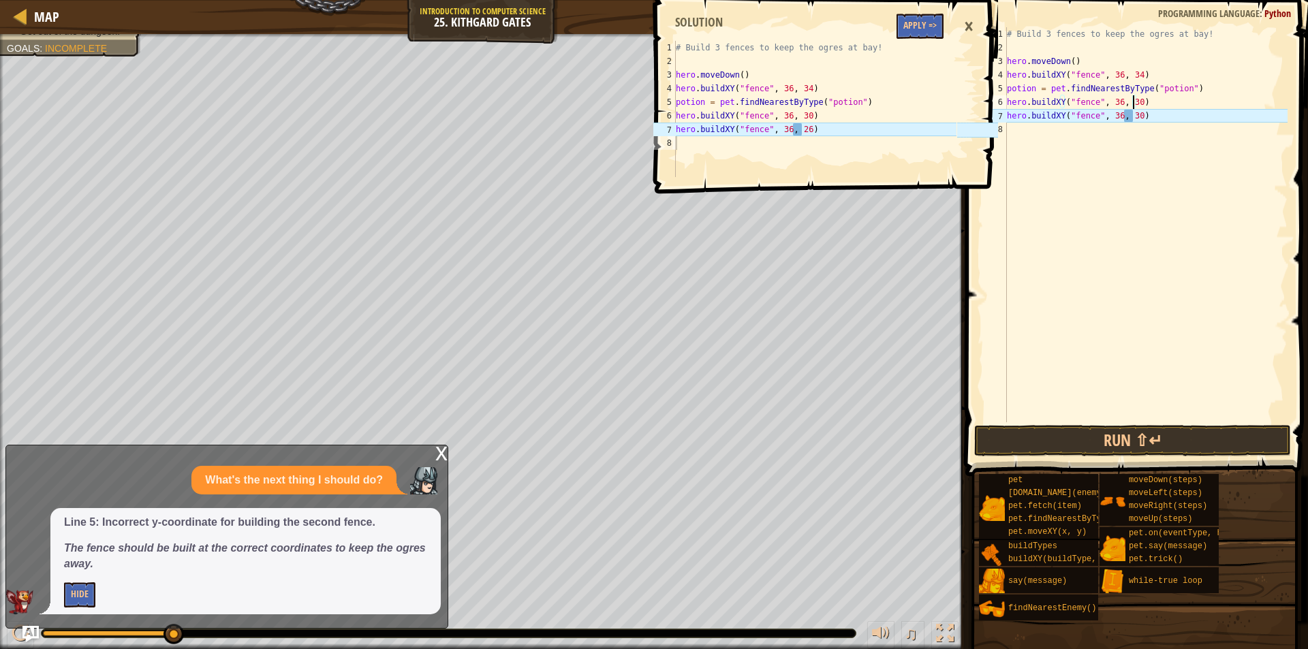
click at [1133, 118] on div "# Build 3 fences to keep the ogres at bay! hero . moveDown ( ) hero . buildXY (…" at bounding box center [1147, 238] width 284 height 423
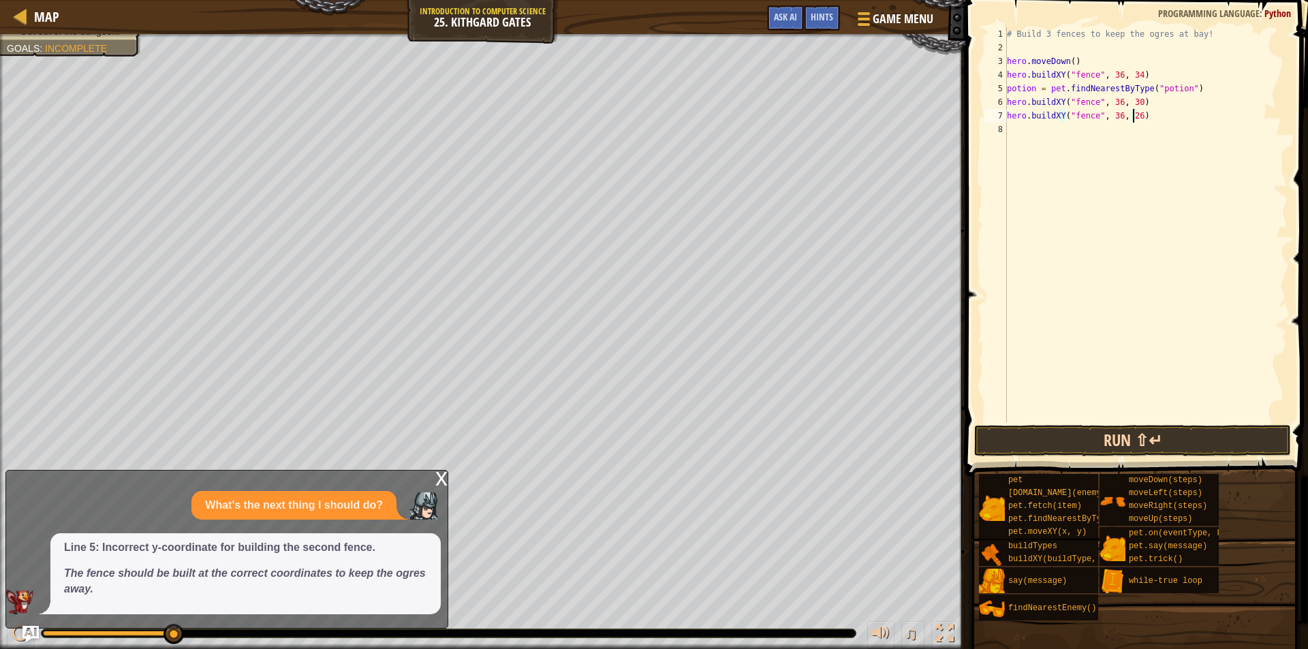
type textarea "hero.buildXY("fence", 36, 26)"
click at [1236, 442] on button "Run ⇧↵" at bounding box center [1133, 440] width 317 height 31
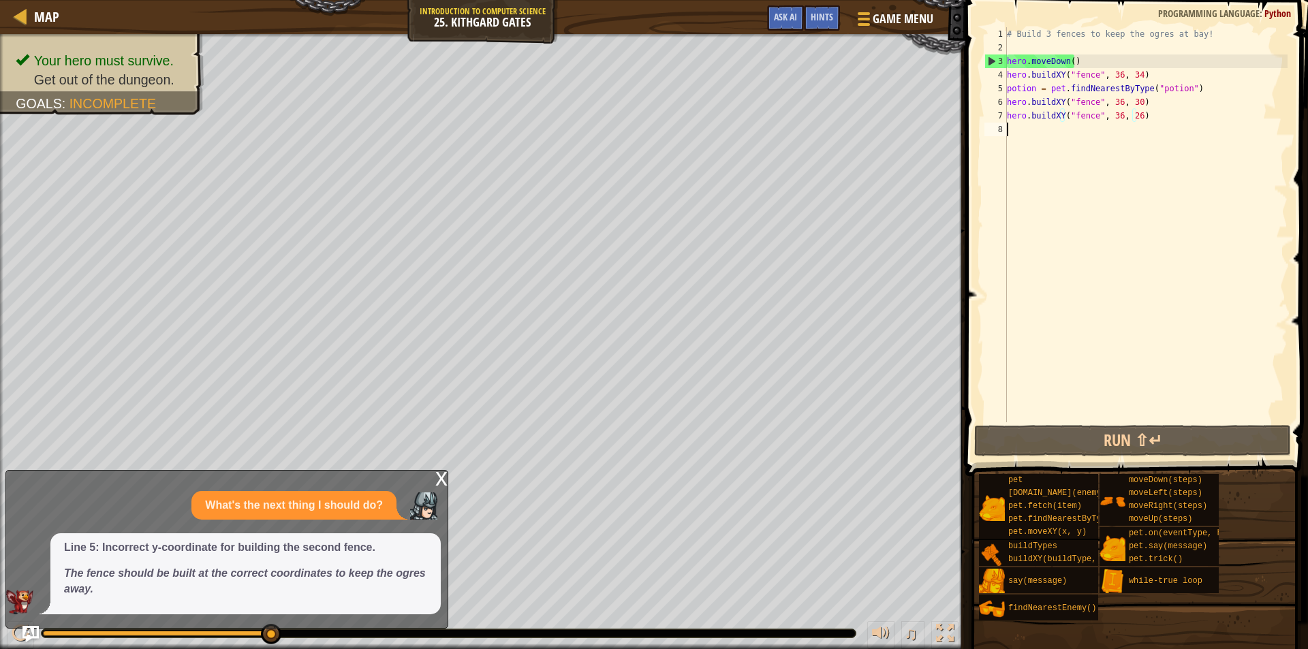
click at [1159, 127] on div "# Build 3 fences to keep the ogres at bay! hero . moveDown ( ) hero . buildXY (…" at bounding box center [1147, 238] width 284 height 423
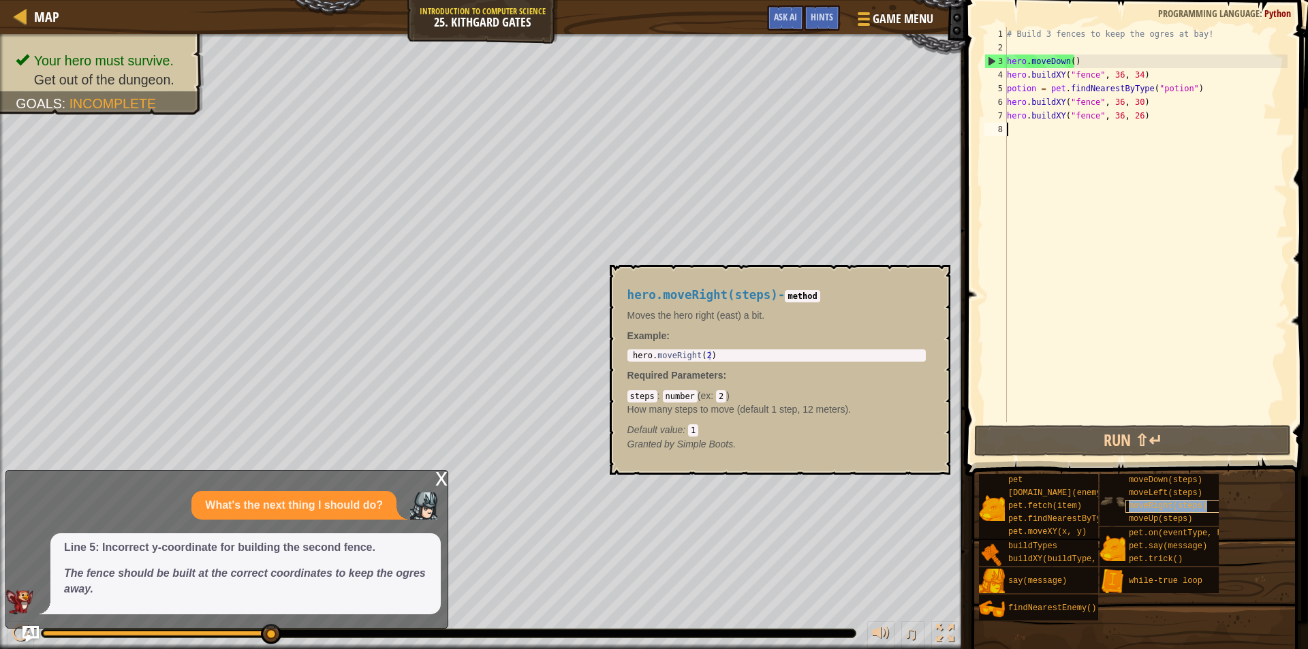
click at [1174, 504] on span "moveRight(steps)" at bounding box center [1168, 507] width 78 height 10
type textarea "hero.moveRight(2)"
drag, startPoint x: 725, startPoint y: 356, endPoint x: 625, endPoint y: 350, distance: 100.3
click at [625, 350] on div "hero.moveRight(steps) - method Moves the hero right (east) a bit. Example : her…" at bounding box center [777, 370] width 318 height 188
click at [1032, 129] on div "# Build 3 fences to keep the ogres at bay! hero . moveDown ( ) hero . buildXY (…" at bounding box center [1147, 238] width 284 height 423
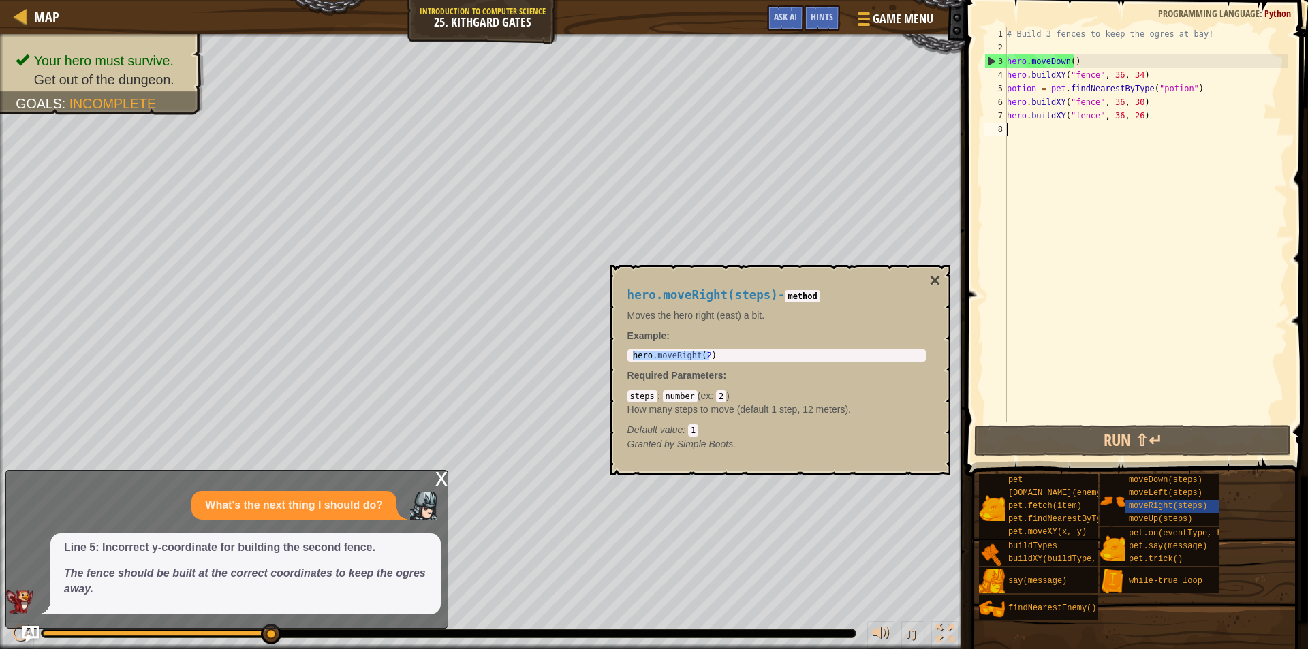
paste textarea "hero.moveRight(2)"
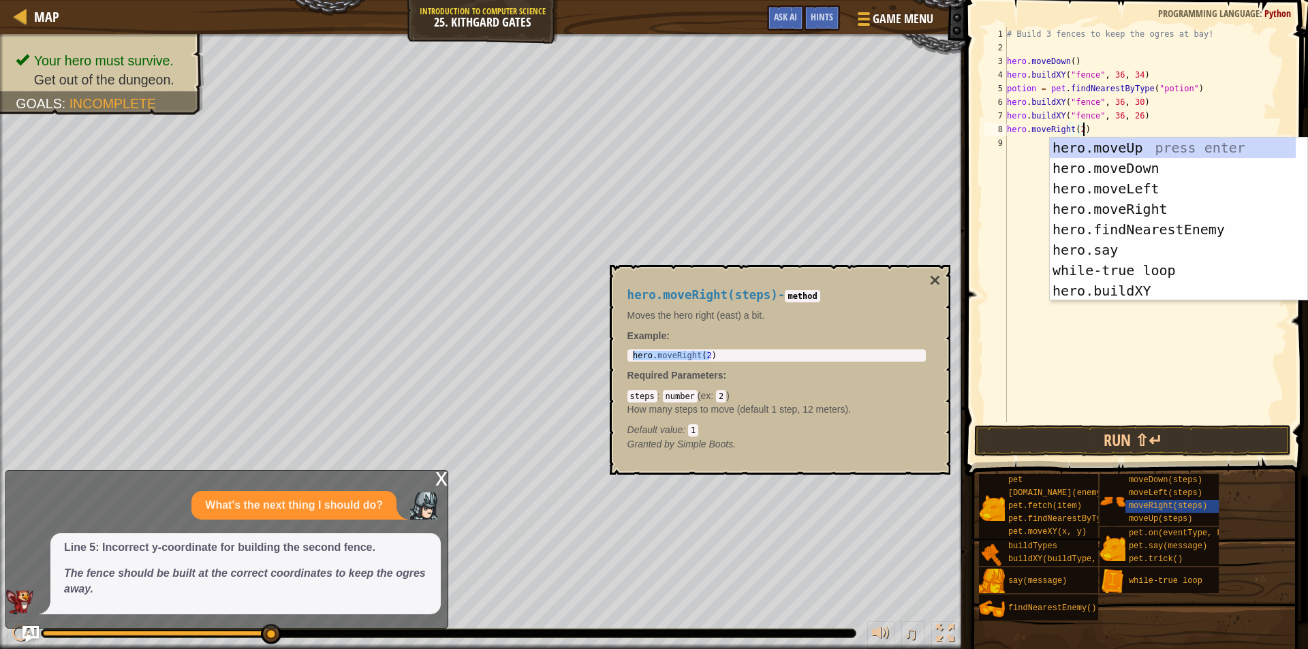
click at [1080, 129] on div "# Build 3 fences to keep the ogres at bay! hero . moveDown ( ) hero . buildXY (…" at bounding box center [1147, 238] width 284 height 423
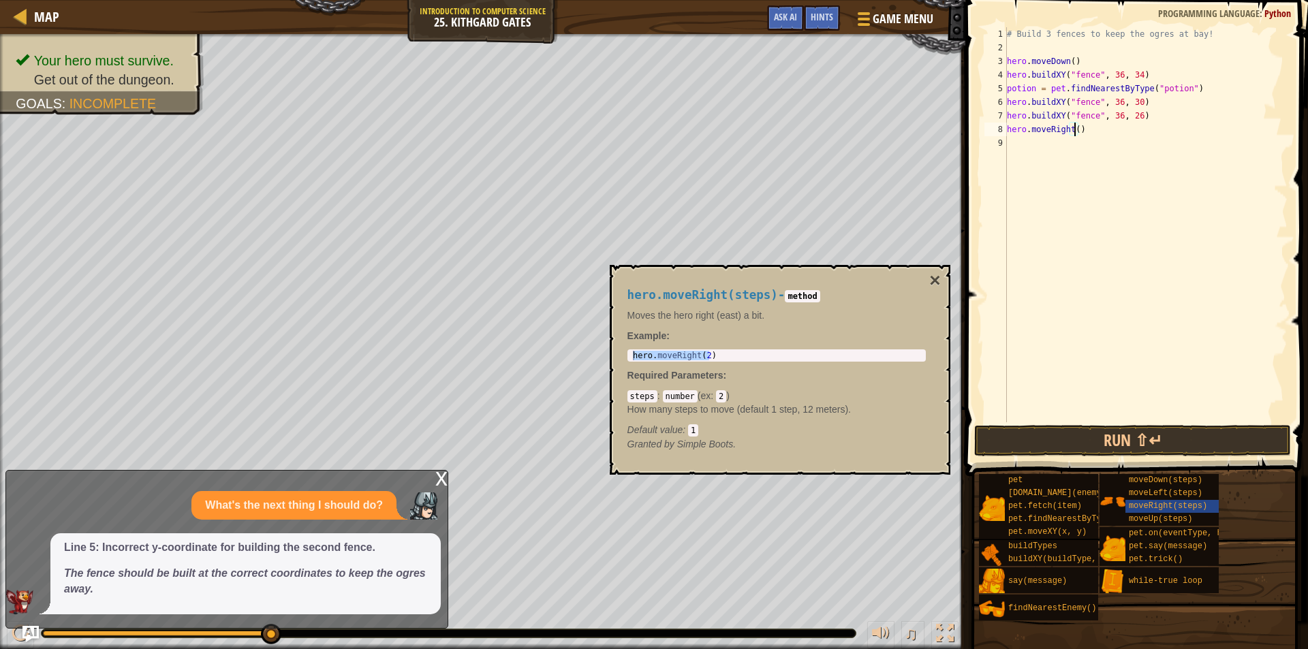
scroll to position [6, 5]
type textarea "hero.moveRight(5)"
click at [1045, 435] on button "Run ⇧↵" at bounding box center [1133, 440] width 317 height 31
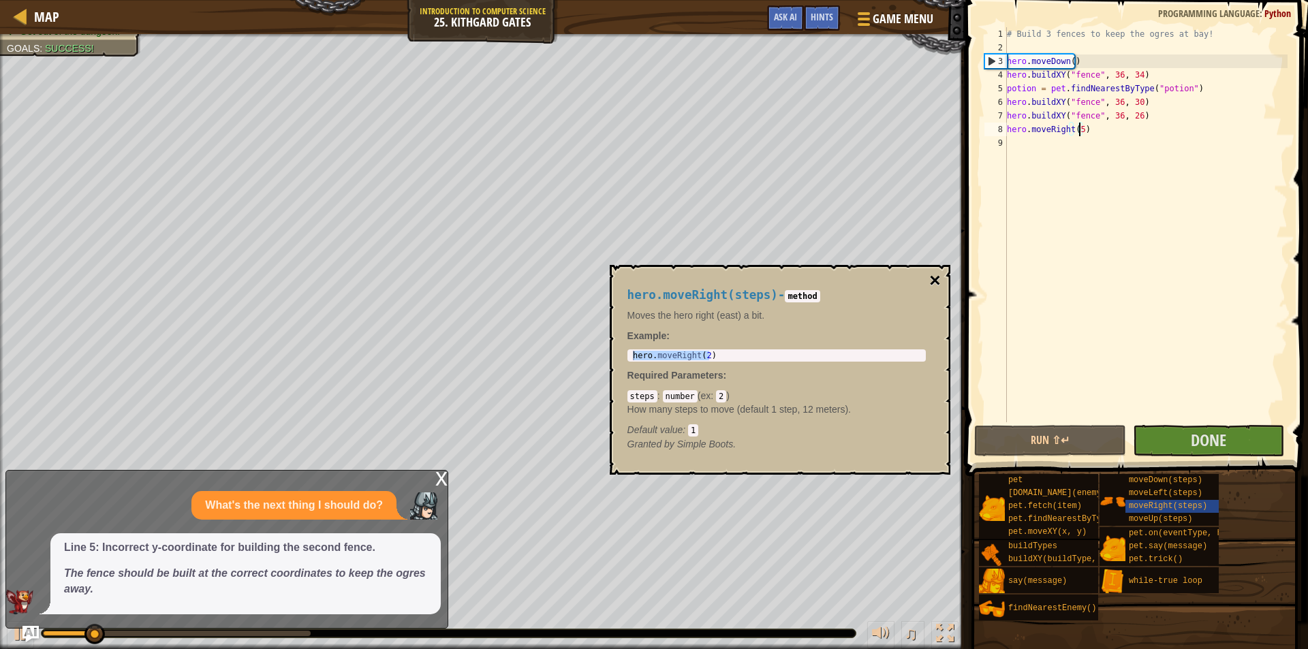
click at [934, 283] on button "×" at bounding box center [935, 280] width 11 height 19
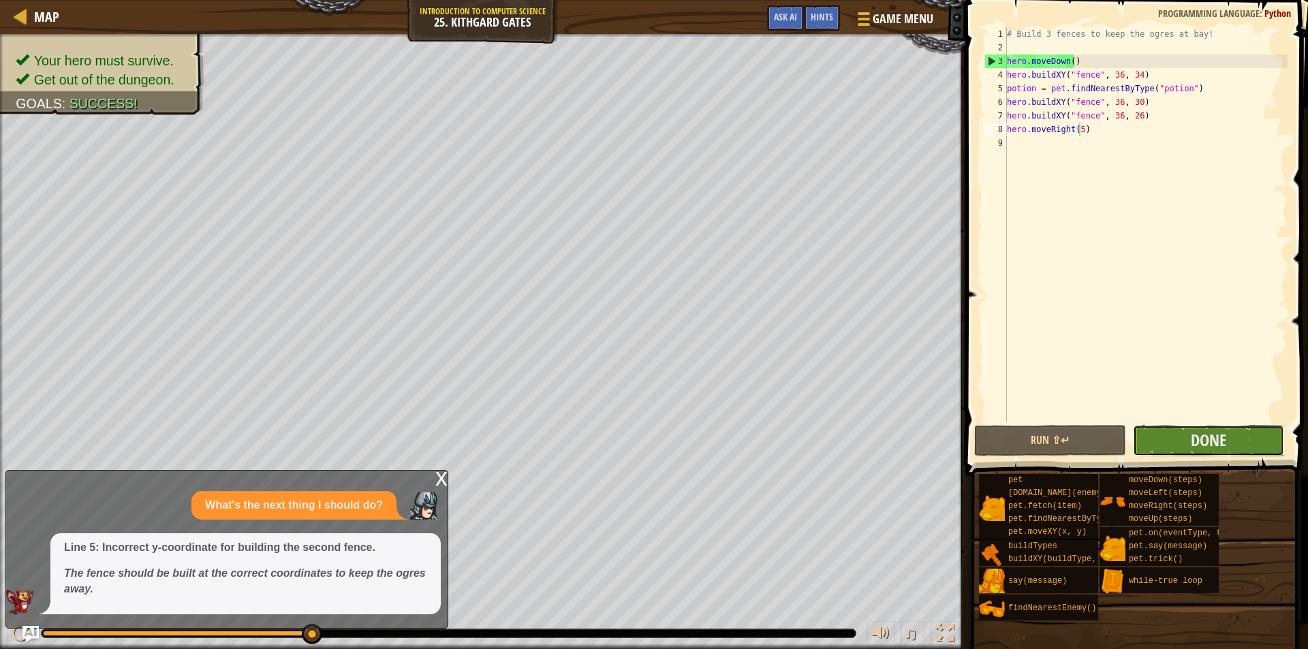
click at [1186, 436] on button "Done" at bounding box center [1209, 440] width 152 height 31
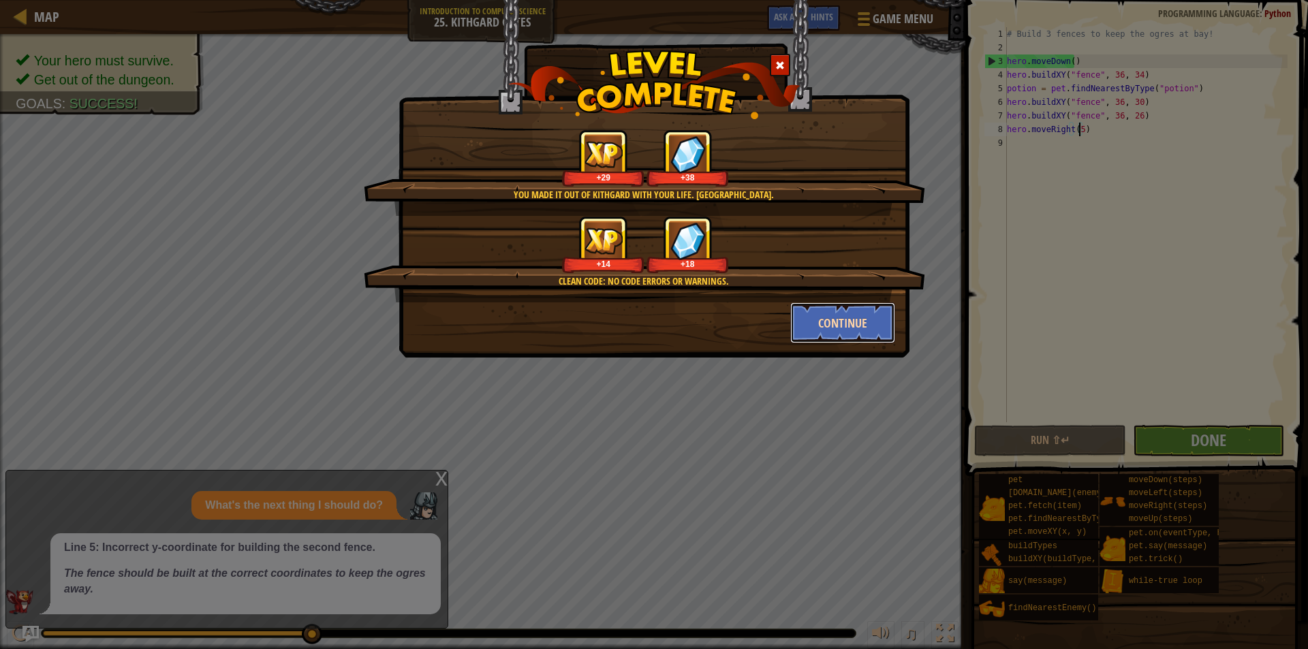
click at [826, 342] on button "Continue" at bounding box center [844, 323] width 106 height 41
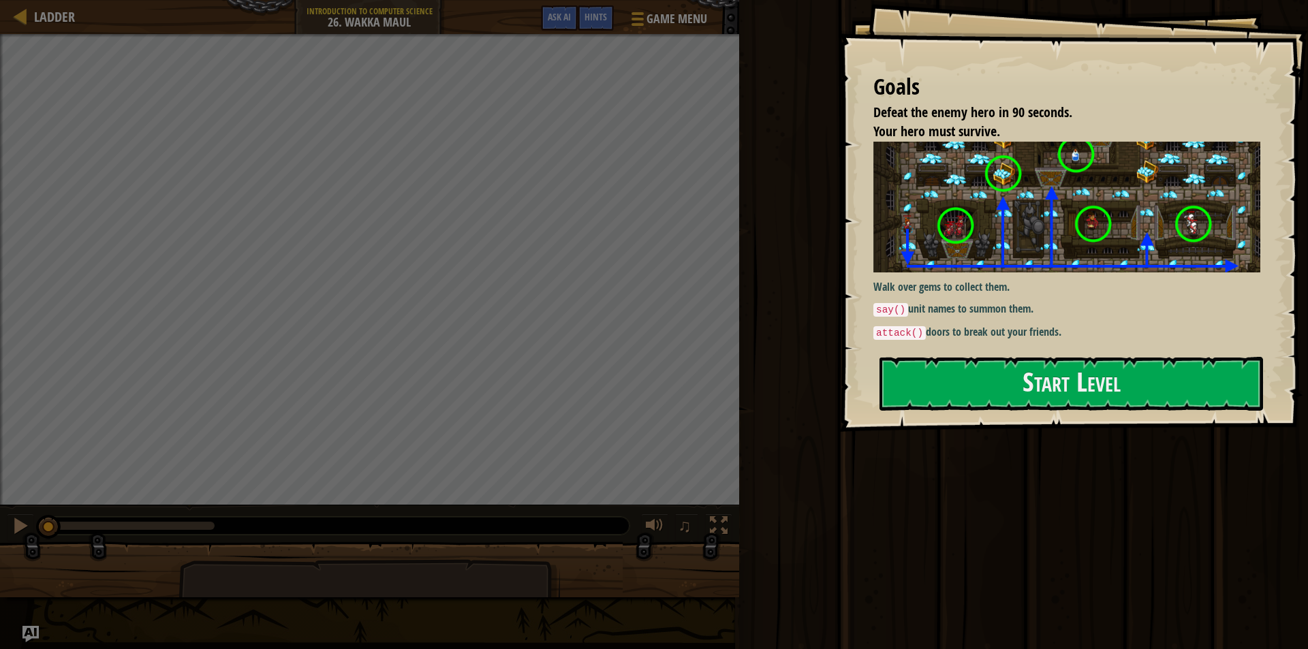
drag, startPoint x: 987, startPoint y: 310, endPoint x: 971, endPoint y: 303, distance: 17.7
click at [980, 308] on p "say() unit names to summon them." at bounding box center [1073, 309] width 399 height 16
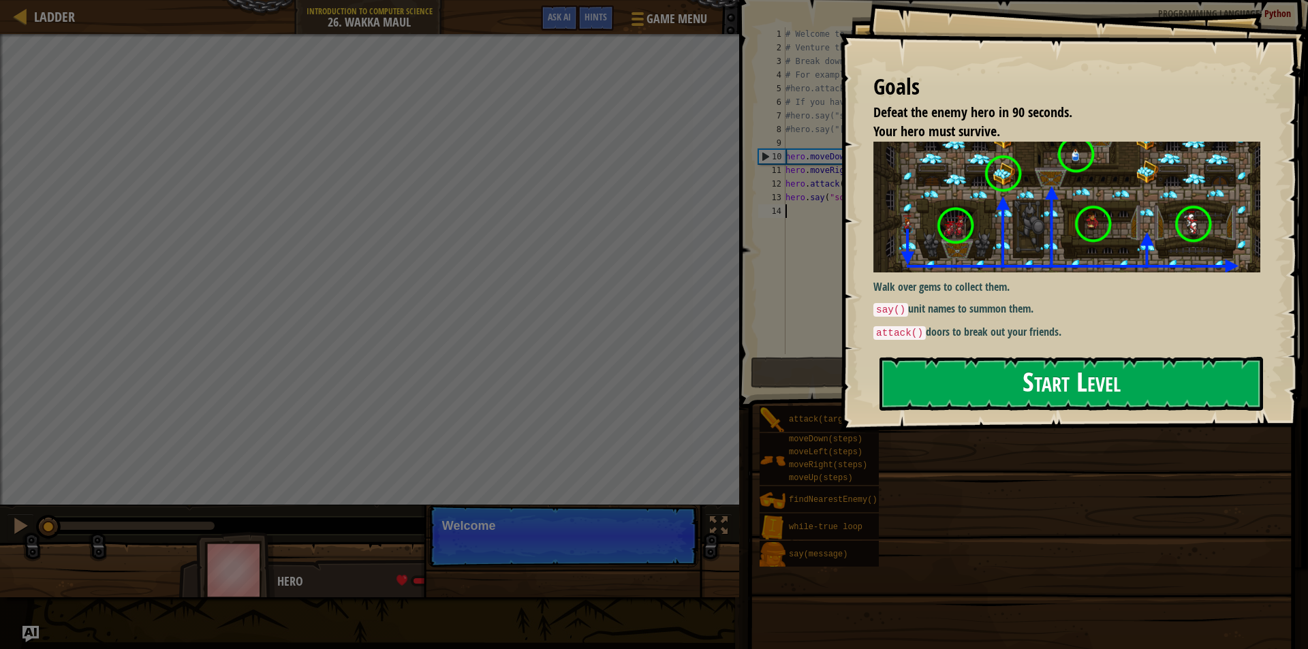
click at [912, 384] on button "Start Level" at bounding box center [1072, 384] width 384 height 54
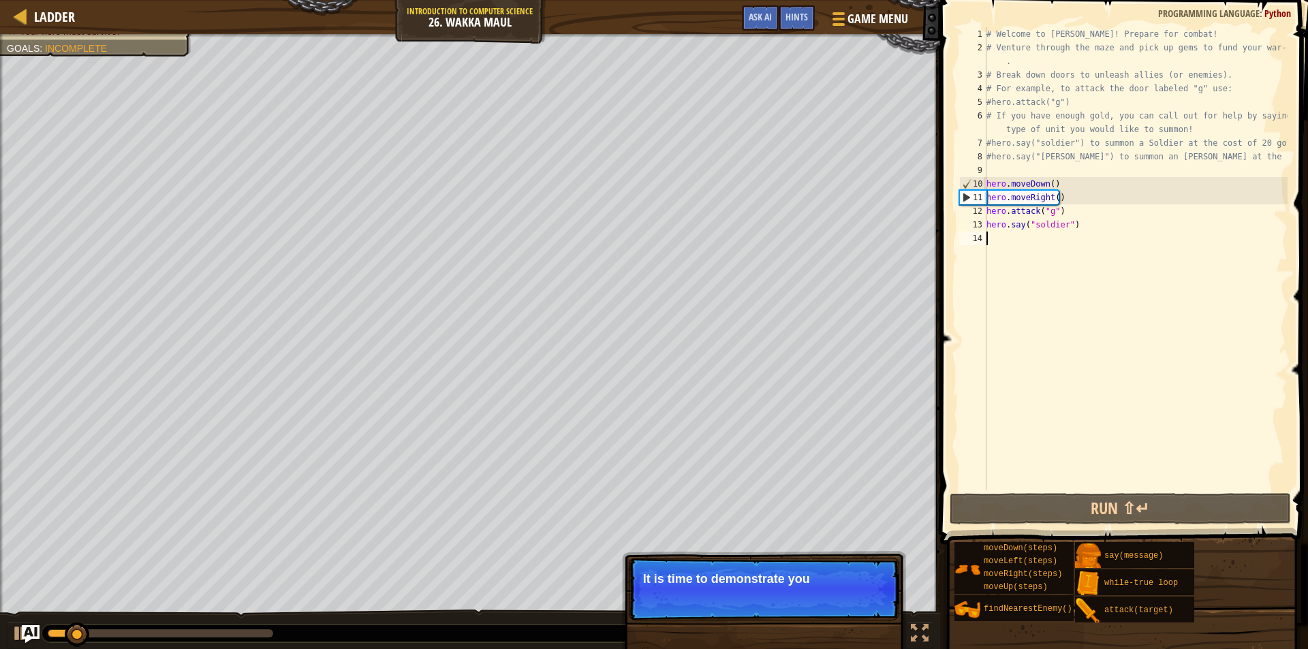
click at [29, 637] on img "Ask AI" at bounding box center [31, 635] width 18 height 18
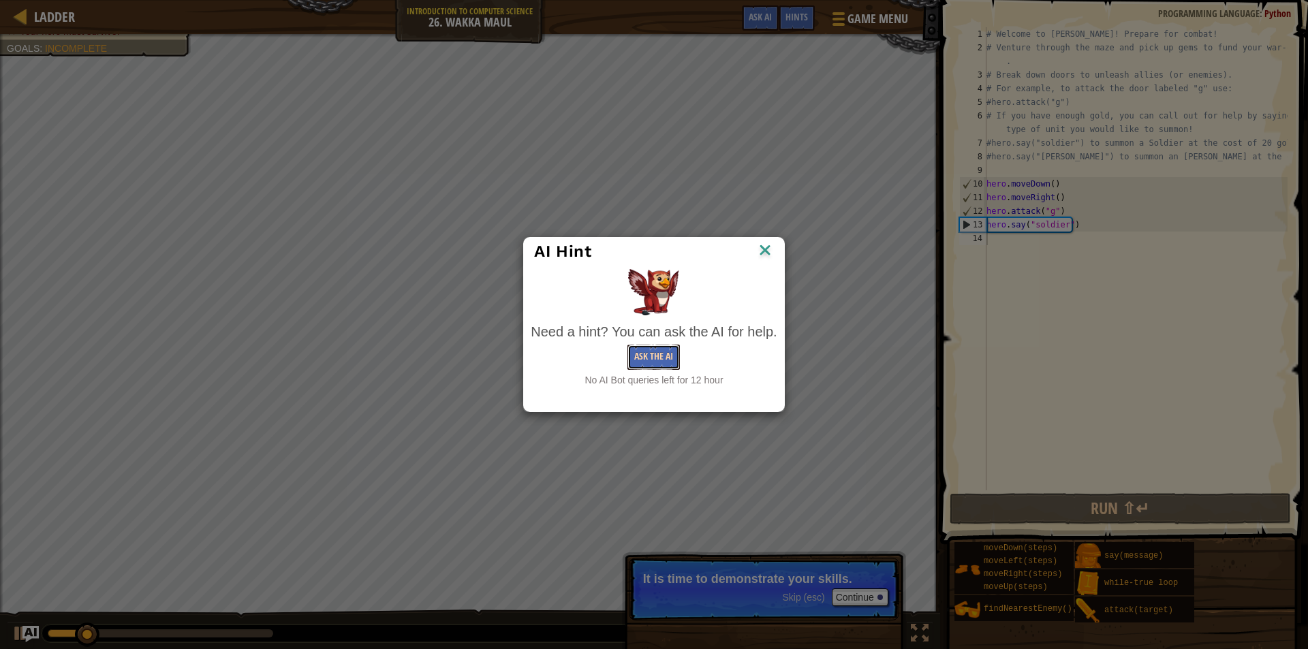
click at [654, 350] on button "Ask the AI" at bounding box center [654, 357] width 52 height 25
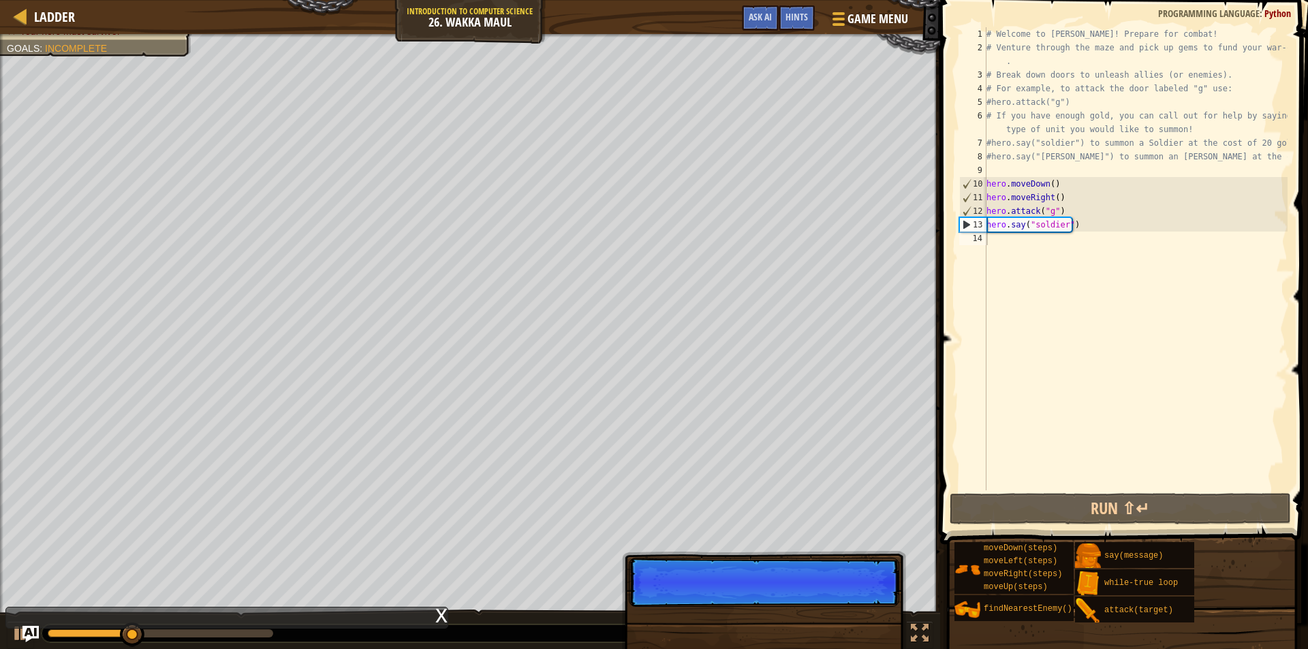
click at [860, 613] on div "Skip (esc) Continue" at bounding box center [764, 659] width 284 height 202
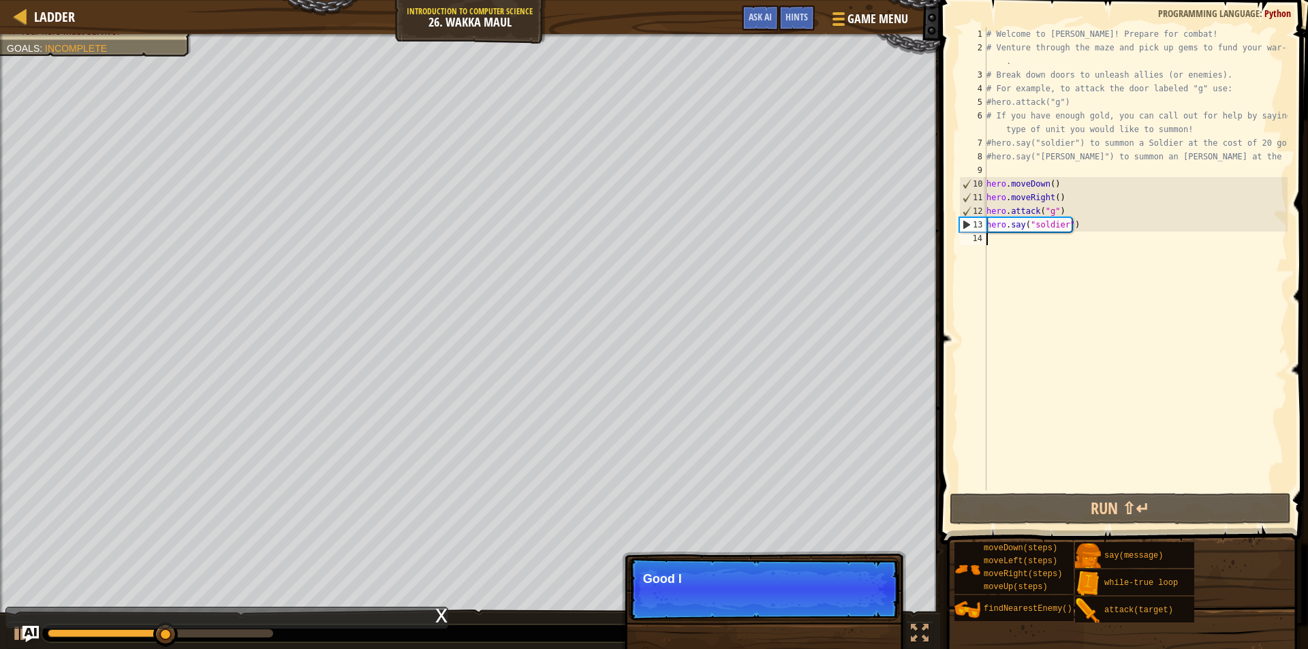
click at [1110, 247] on div "# Welcome to [PERSON_NAME]! Prepare for combat! # Venture through the maze and …" at bounding box center [1136, 272] width 304 height 491
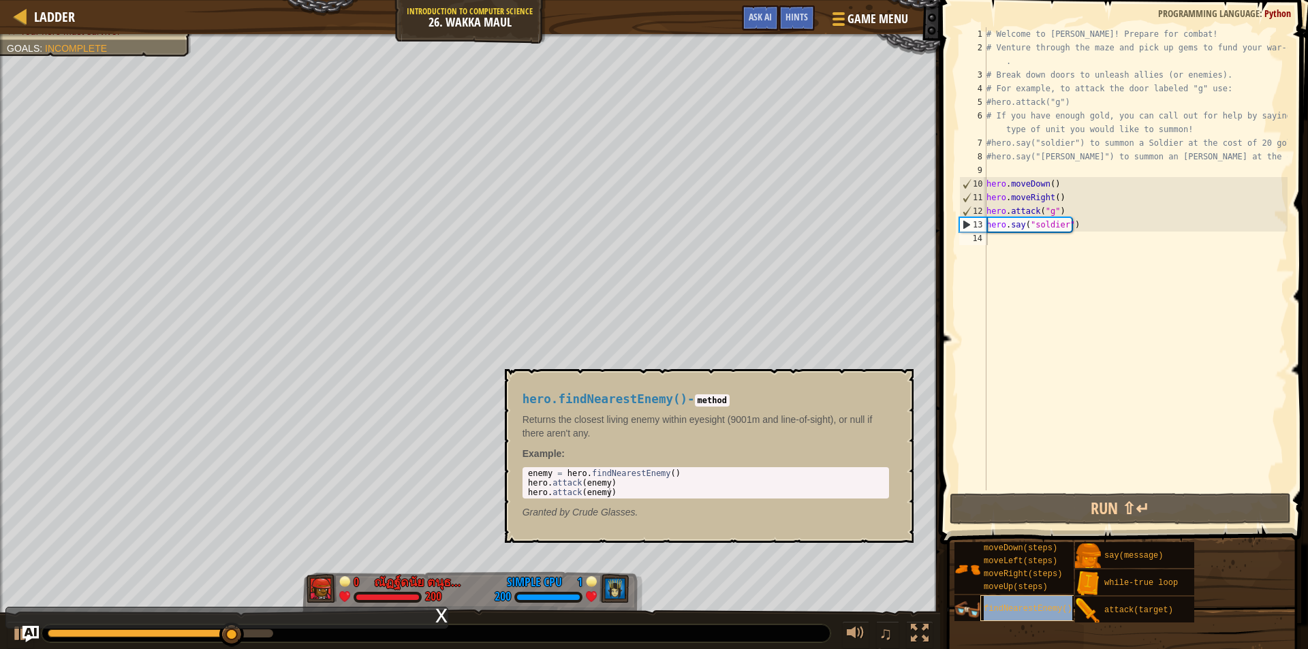
click at [1049, 606] on span "findNearestEnemy()" at bounding box center [1028, 609] width 89 height 10
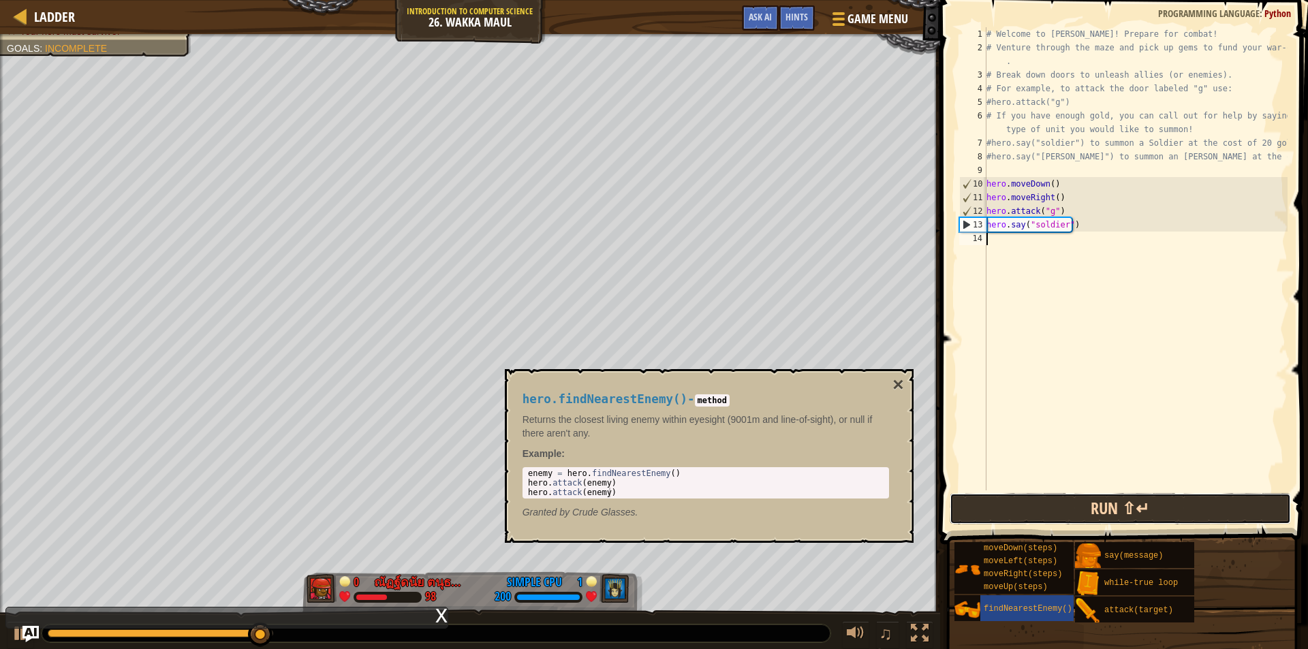
click at [1131, 507] on button "Run ⇧↵" at bounding box center [1120, 508] width 341 height 31
click at [1088, 508] on button "Run ⇧↵" at bounding box center [1120, 508] width 341 height 31
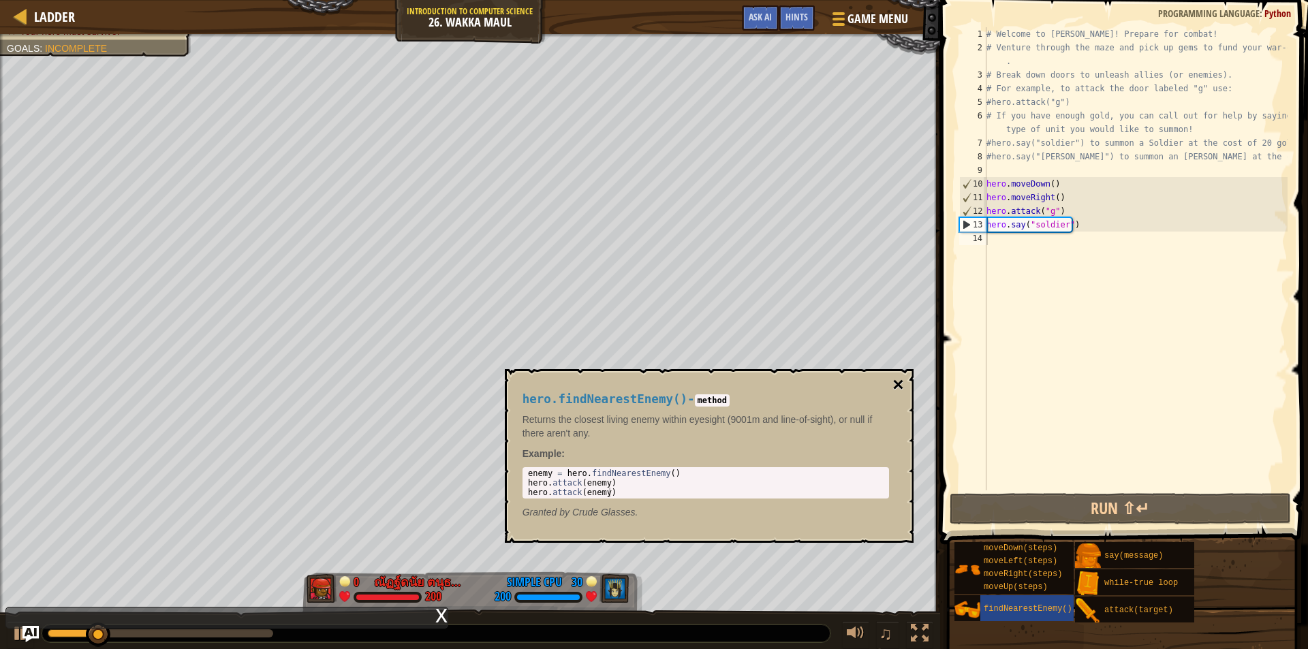
click at [897, 384] on button "×" at bounding box center [898, 385] width 11 height 19
click at [1038, 614] on div "findNearestEnemy()" at bounding box center [1046, 609] width 131 height 26
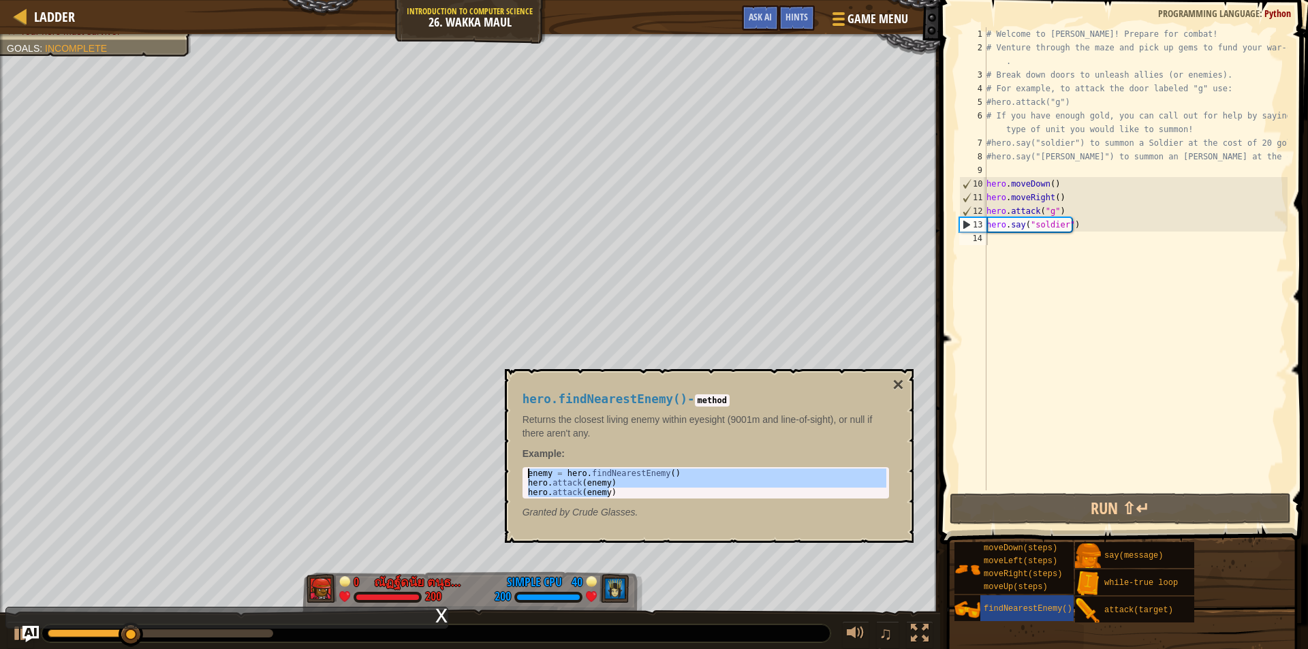
drag, startPoint x: 620, startPoint y: 491, endPoint x: 506, endPoint y: 472, distance: 116.0
click at [506, 472] on div "hero.findNearestEnemy() - method Returns the closest living enemy within eyesig…" at bounding box center [709, 456] width 409 height 174
type textarea "enemy = hero.findNearestEnemy() hero.attack(enemy)"
click at [1048, 253] on div "# Welcome to [PERSON_NAME]! Prepare for combat! # Venture through the maze and …" at bounding box center [1136, 272] width 304 height 491
paste textarea "hero.attack(enemy)"
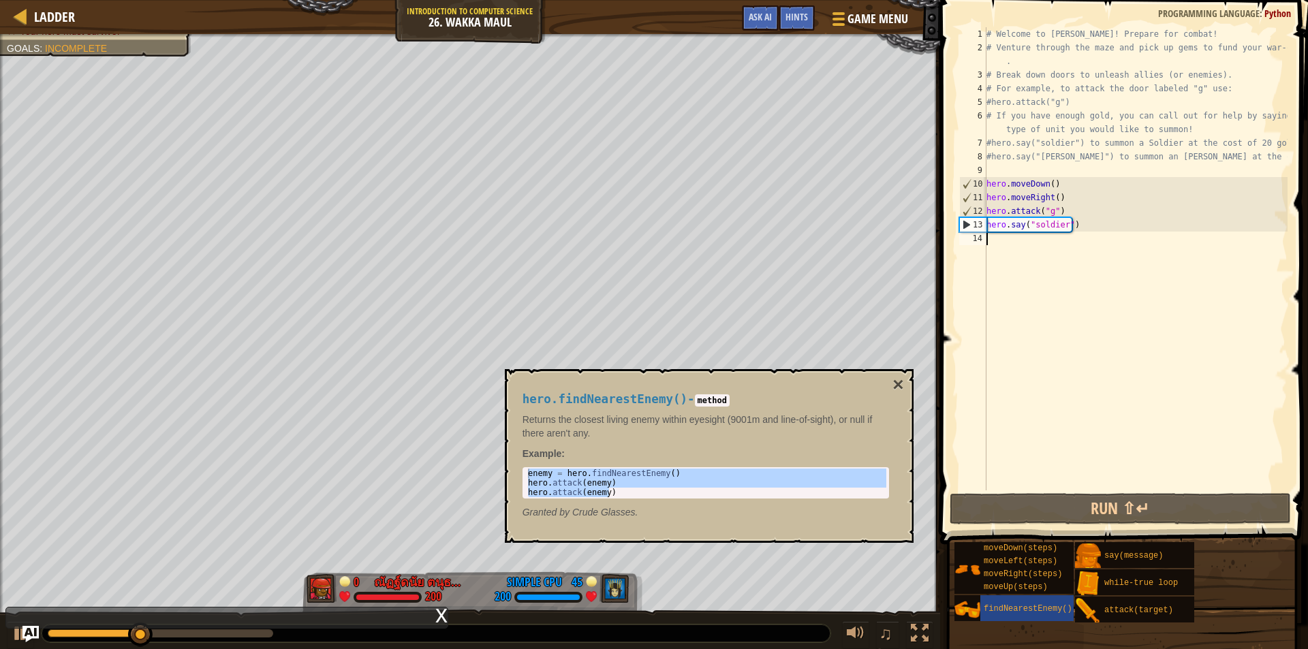
type textarea "hero.attack(enemy)"
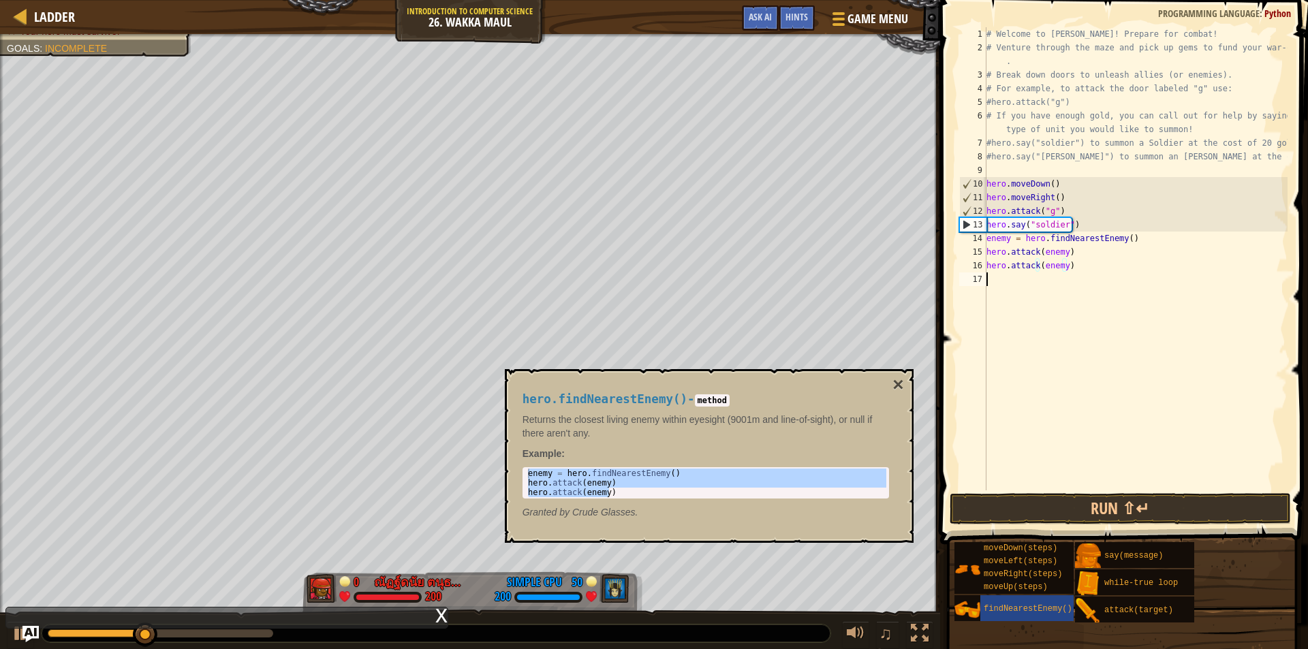
click at [1054, 284] on div "# Welcome to [PERSON_NAME]! Prepare for combat! # Venture through the maze and …" at bounding box center [1136, 272] width 304 height 491
paste textarea "hero.attack(enemy)"
type textarea "hero.attack(enemy)"
click at [1046, 335] on div "# Welcome to [PERSON_NAME]! Prepare for combat! # Venture through the maze and …" at bounding box center [1136, 272] width 304 height 491
paste textarea "hero.attack(enemy)"
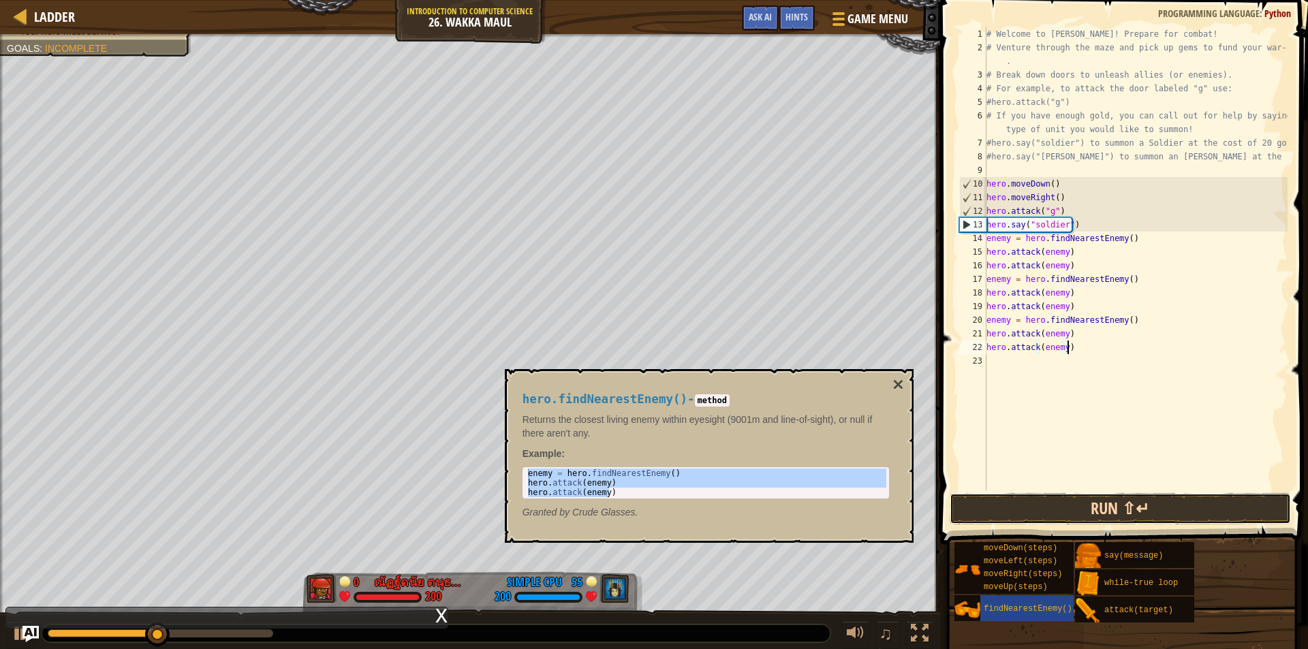
click at [1094, 511] on button "Run ⇧↵" at bounding box center [1120, 508] width 341 height 31
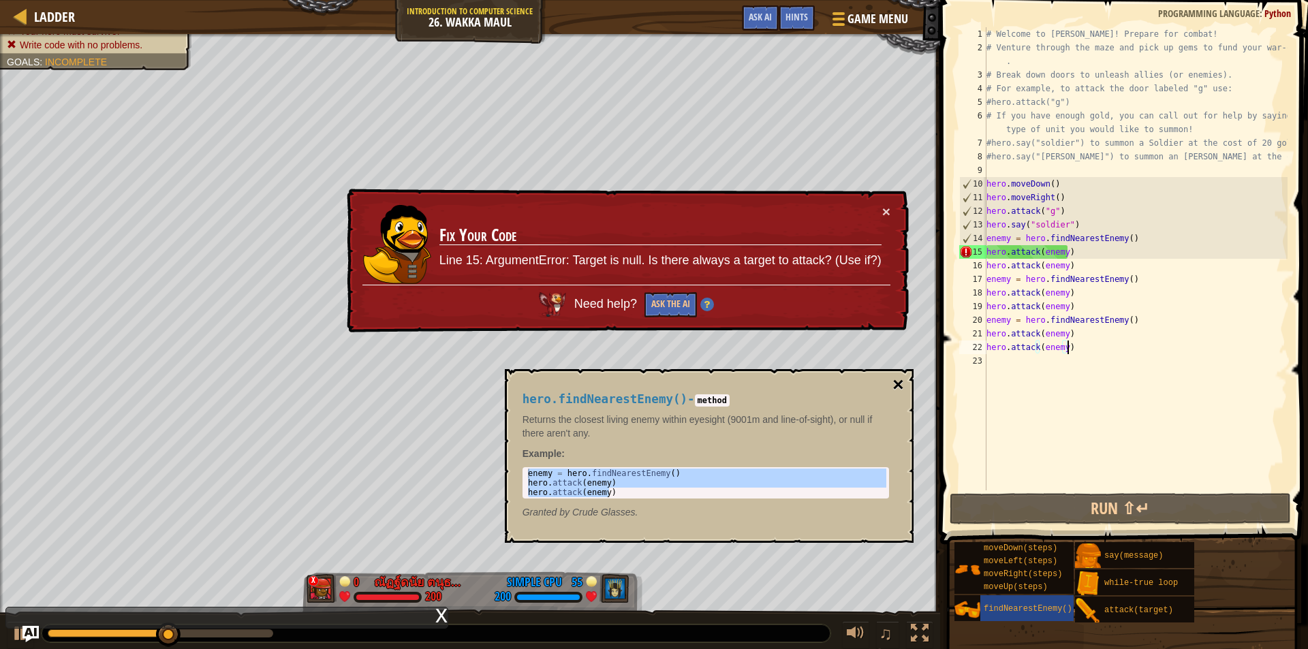
click at [893, 381] on button "×" at bounding box center [898, 385] width 11 height 19
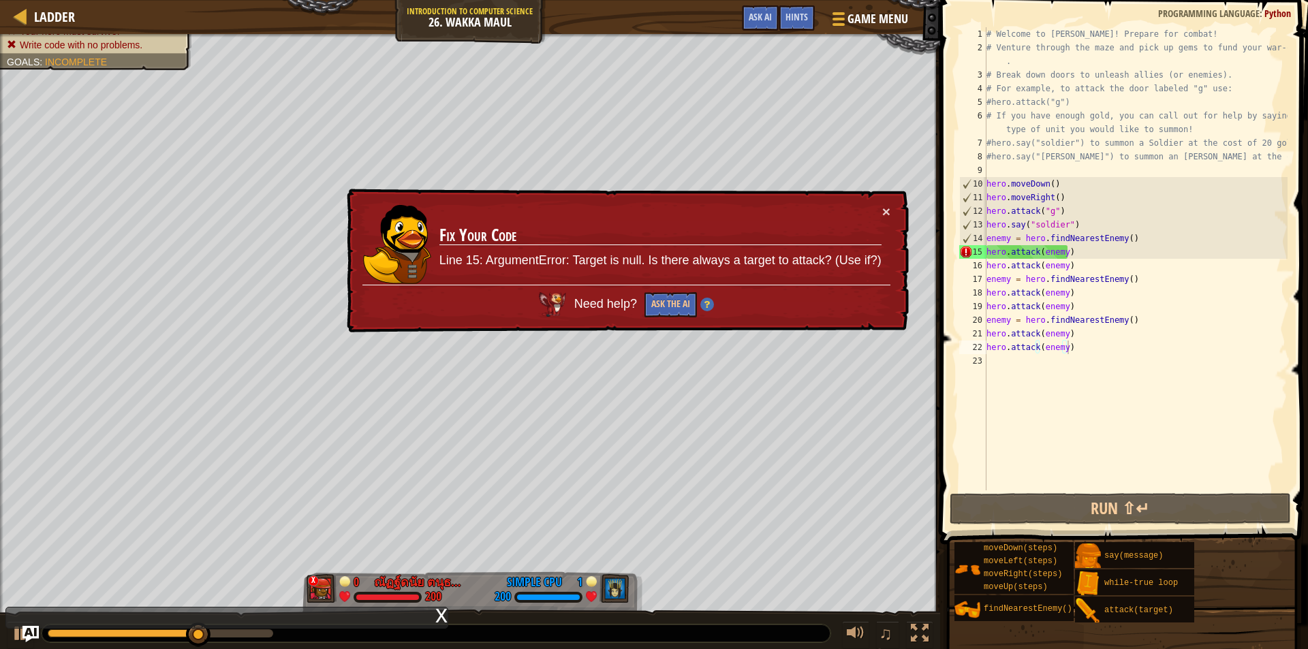
click at [1008, 281] on div "# Welcome to [PERSON_NAME]! Prepare for combat! # Venture through the maze and …" at bounding box center [1136, 272] width 304 height 491
click at [1097, 284] on div "# Welcome to [PERSON_NAME]! Prepare for combat! # Venture through the maze and …" at bounding box center [1136, 272] width 304 height 491
drag, startPoint x: 1068, startPoint y: 255, endPoint x: 972, endPoint y: 257, distance: 95.4
click at [972, 257] on div "enemy = hero.findNearestEnemy() 1 2 3 4 5 6 7 8 9 10 11 12 13 14 15 16 17 18 19…" at bounding box center [1122, 258] width 331 height 463
click at [1031, 250] on div "# Welcome to [PERSON_NAME]! Prepare for combat! # Venture through the maze and …" at bounding box center [1136, 258] width 304 height 463
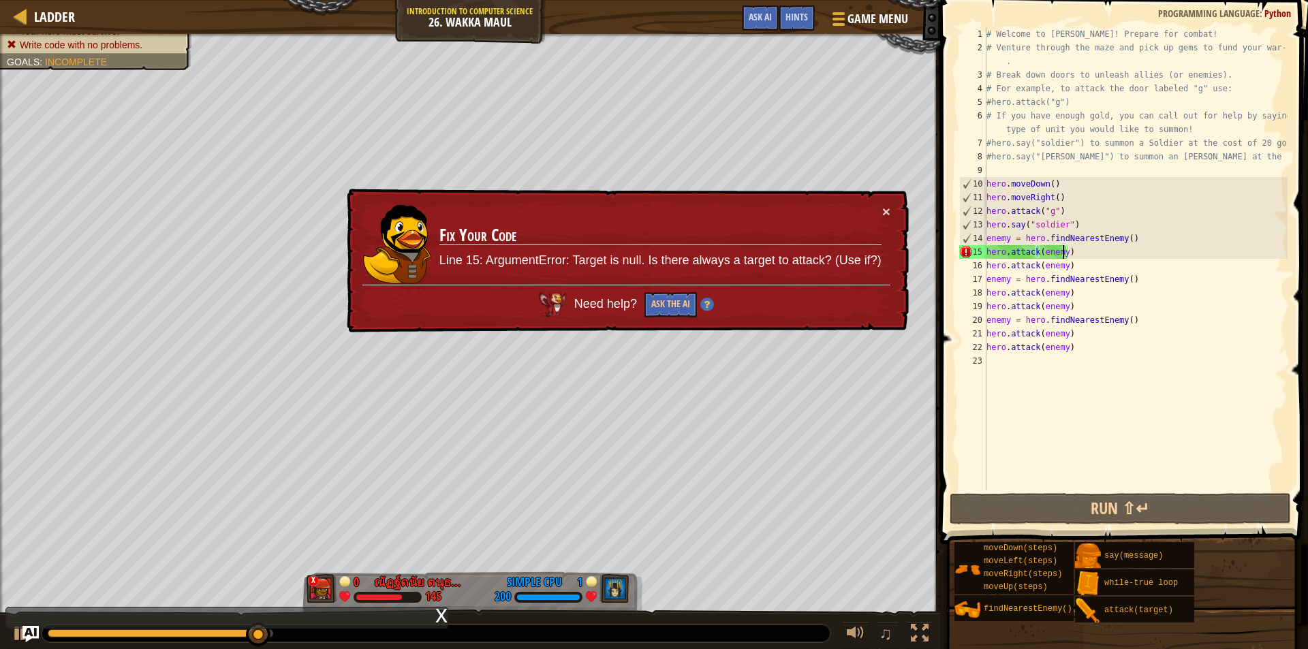
click at [1061, 254] on div "# Welcome to [PERSON_NAME]! Prepare for combat! # Venture through the maze and …" at bounding box center [1136, 272] width 304 height 491
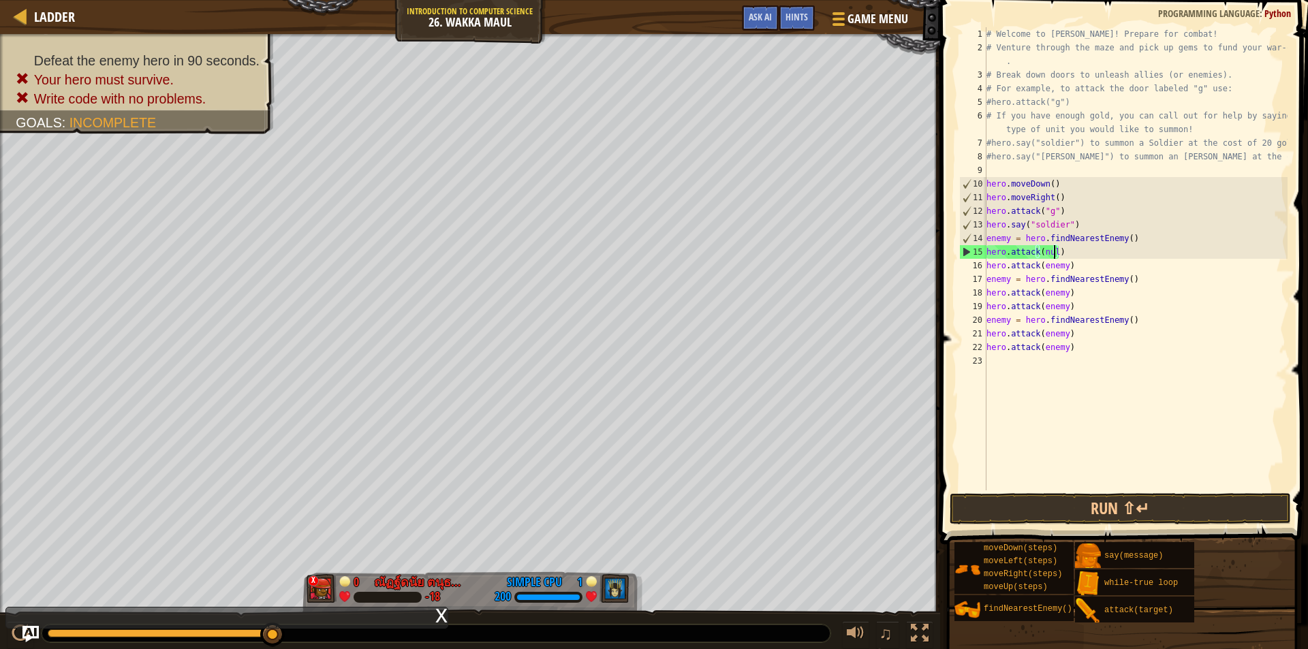
scroll to position [6, 5]
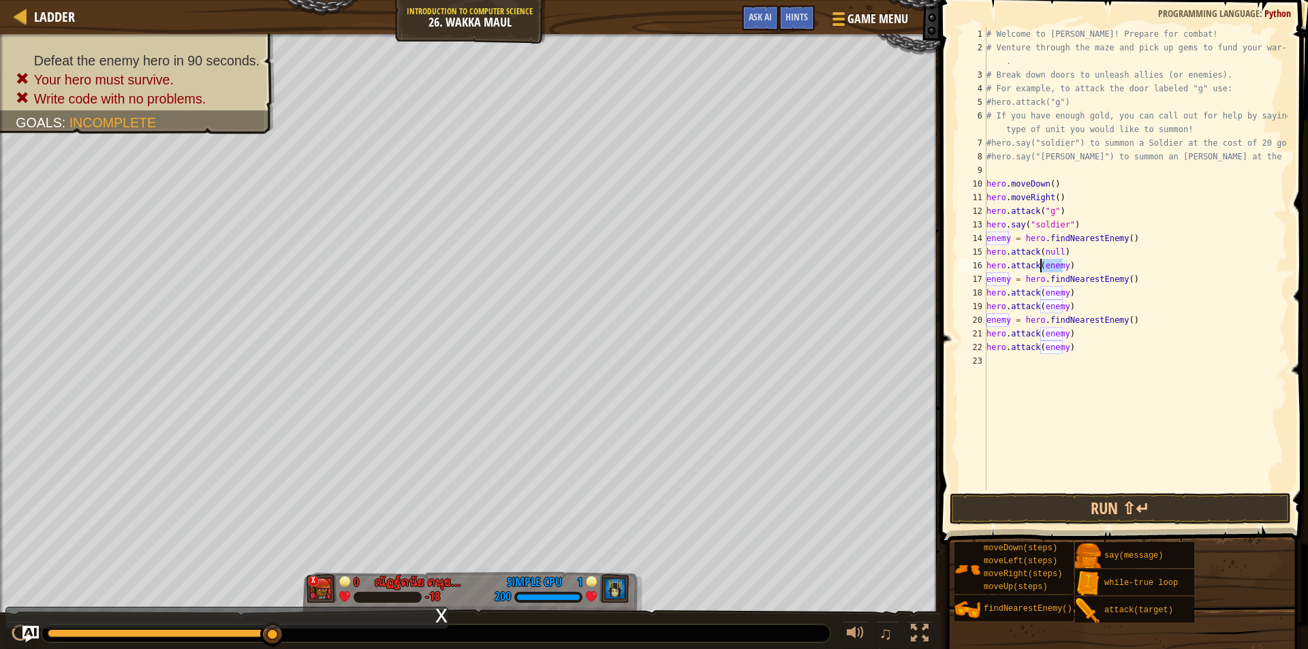
drag, startPoint x: 1062, startPoint y: 266, endPoint x: 1041, endPoint y: 268, distance: 20.5
click at [1041, 268] on div "# Welcome to [PERSON_NAME]! Prepare for combat! # Venture through the maze and …" at bounding box center [1136, 272] width 304 height 491
click at [1054, 257] on div "# Welcome to [PERSON_NAME]! Prepare for combat! # Venture through the maze and …" at bounding box center [1136, 272] width 304 height 491
drag, startPoint x: 1009, startPoint y: 239, endPoint x: 984, endPoint y: 242, distance: 24.8
click at [984, 242] on div "hero.attack(null) 1 2 3 4 5 6 7 8 9 10 11 12 13 14 15 16 17 18 19 20 21 22 23 #…" at bounding box center [1122, 258] width 331 height 463
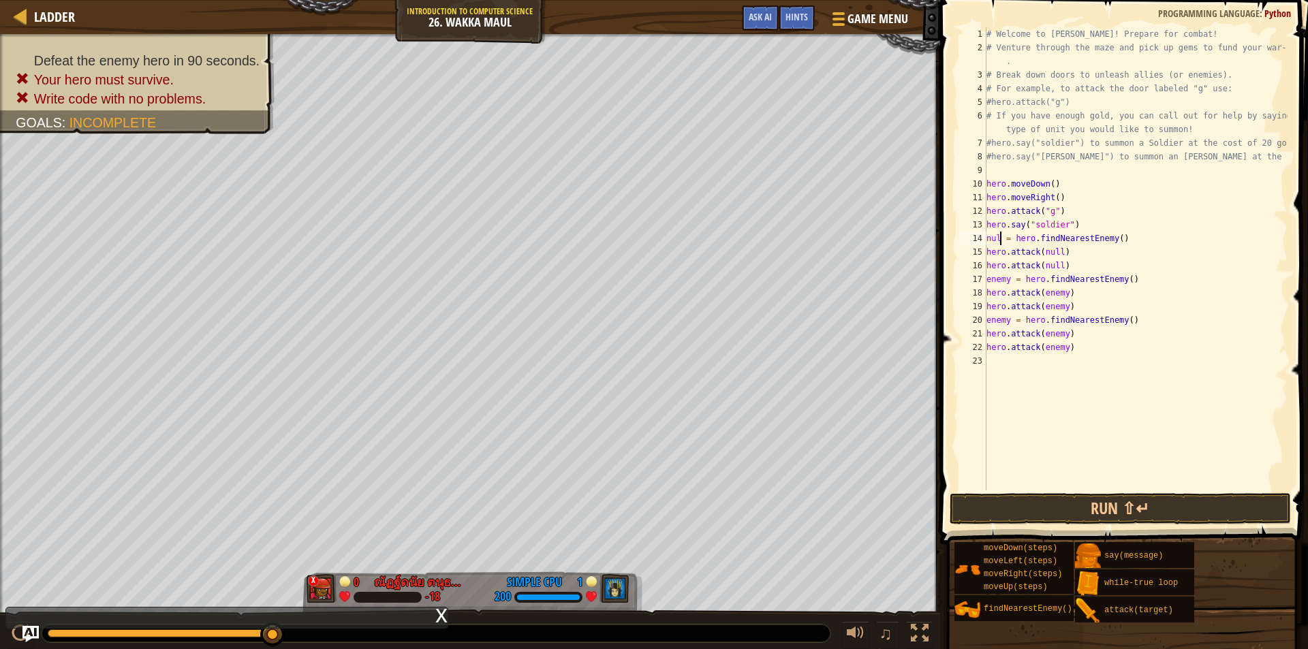
scroll to position [6, 1]
type textarea "null = hero.findNearestEnemy()"
click at [1205, 503] on button "Run ⇧↵" at bounding box center [1120, 508] width 341 height 31
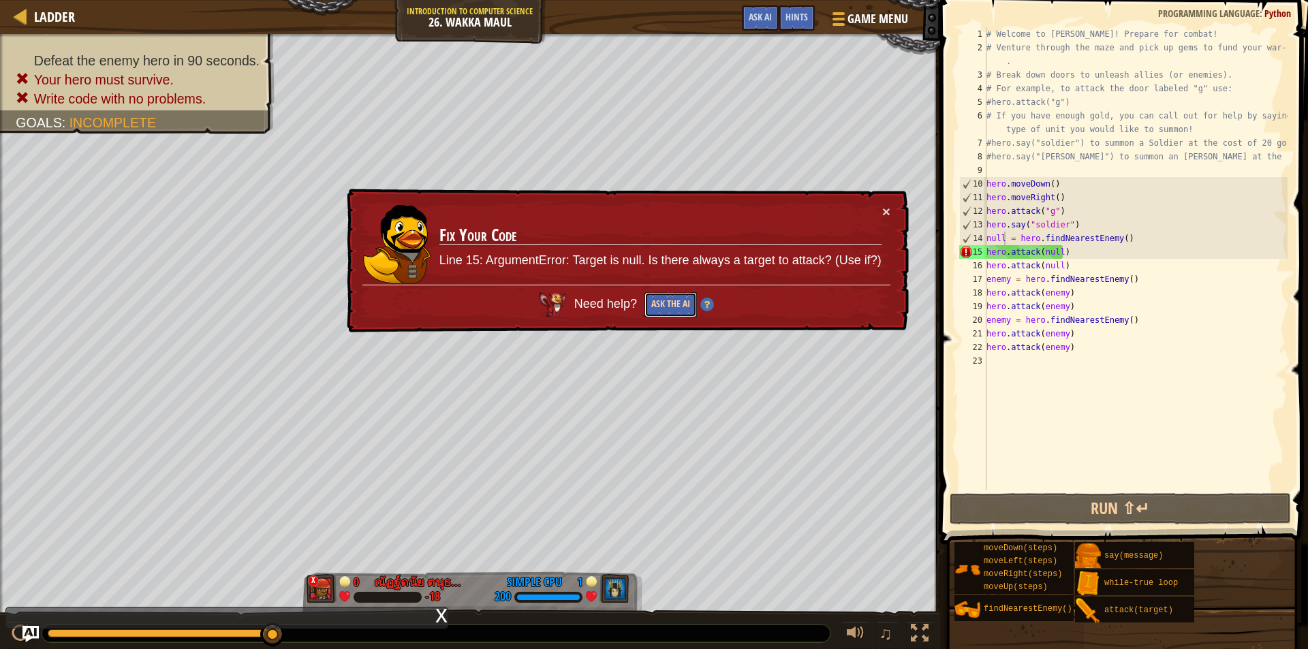
click at [674, 309] on button "Ask the AI" at bounding box center [671, 304] width 52 height 25
click at [707, 307] on img at bounding box center [708, 305] width 14 height 14
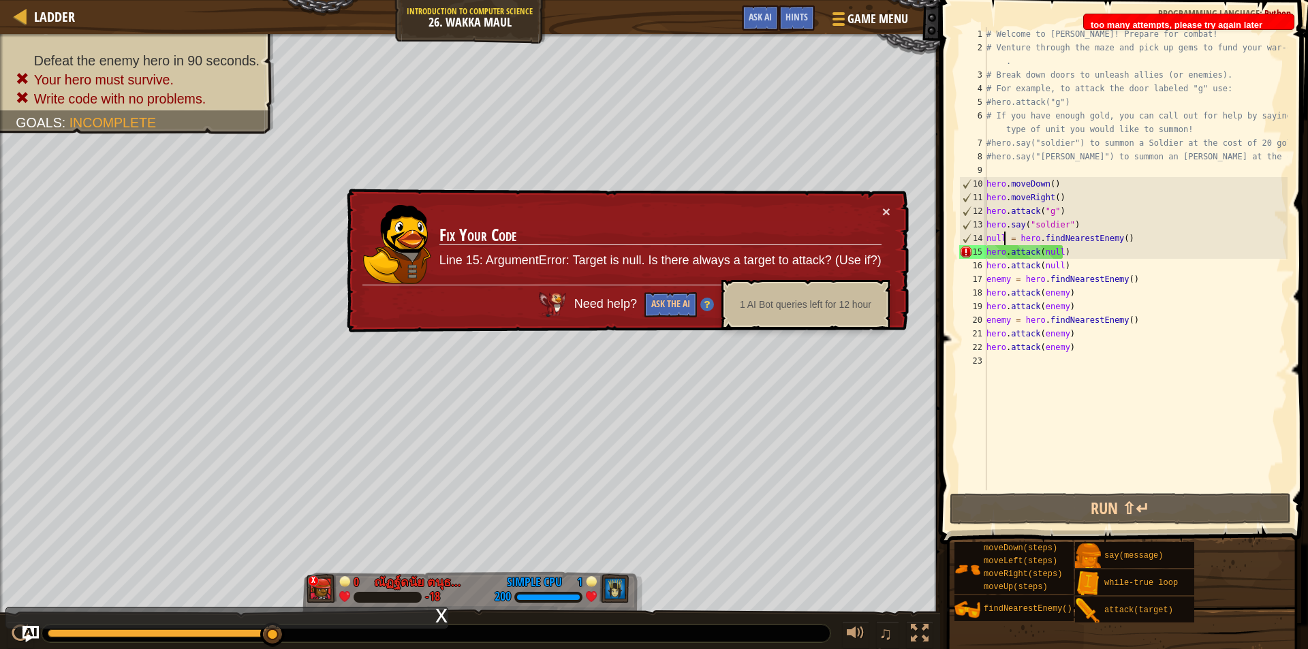
click at [782, 226] on h3 "Fix Your Code" at bounding box center [661, 236] width 442 height 22
click at [797, 27] on div "Hints" at bounding box center [797, 17] width 36 height 25
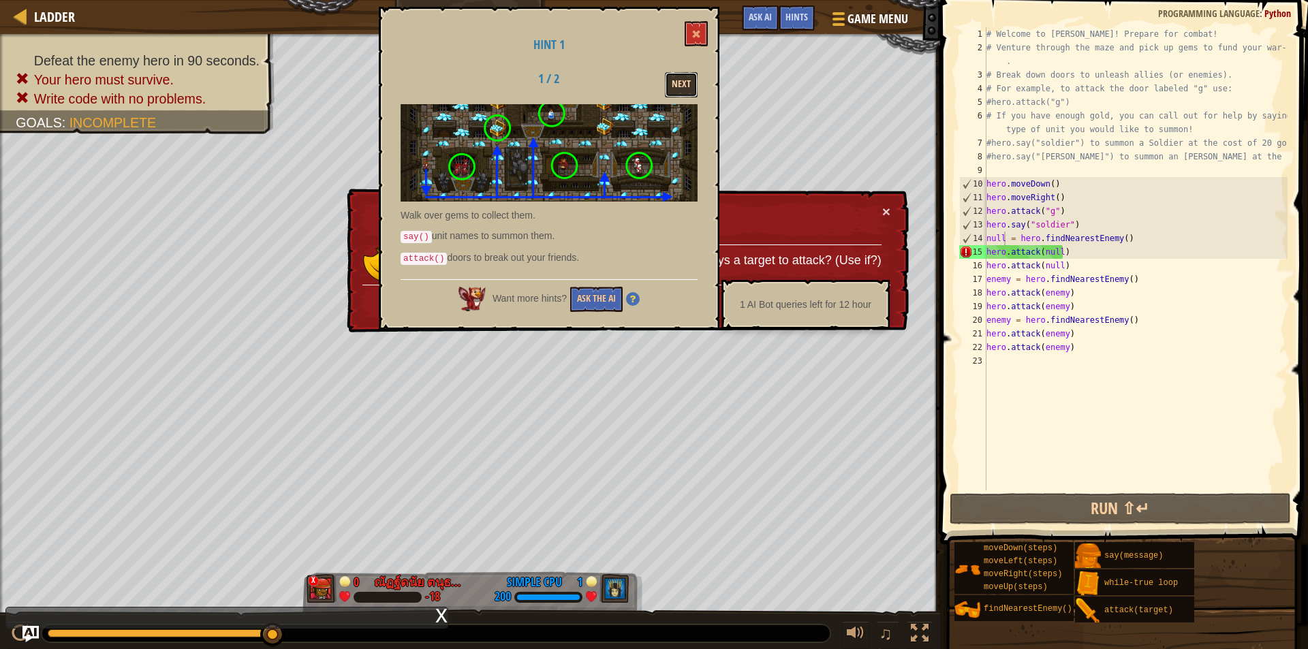
click at [683, 78] on button "Next" at bounding box center [681, 84] width 33 height 25
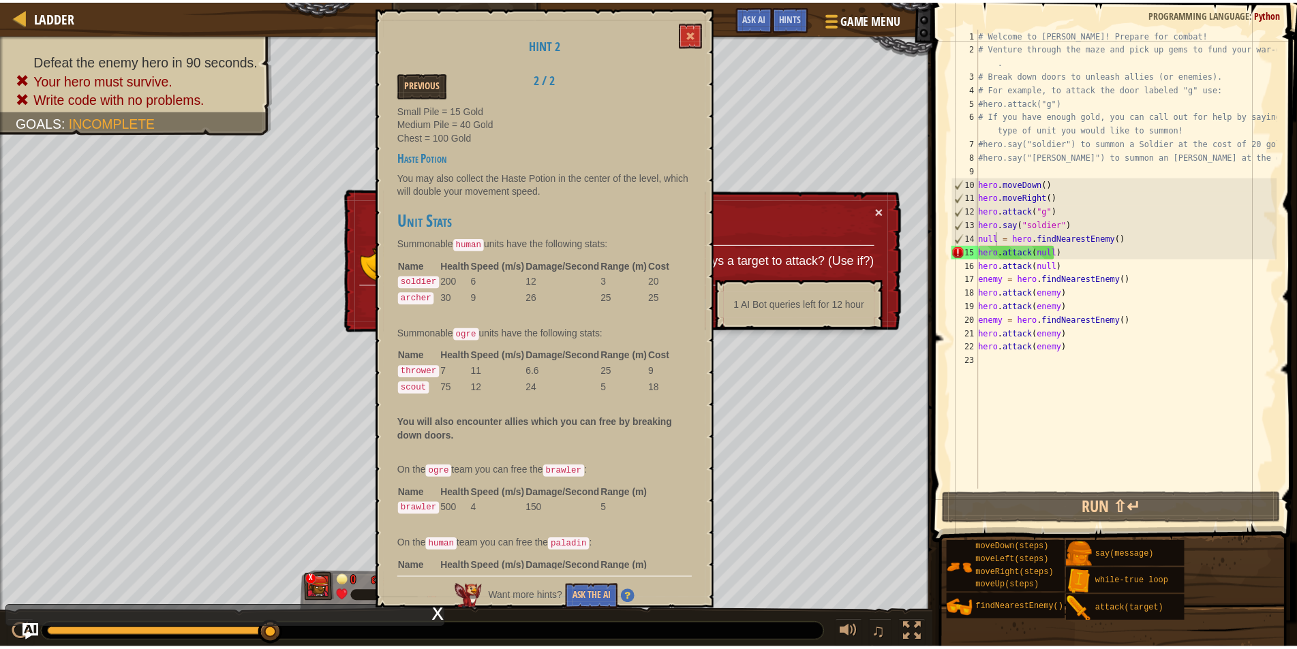
scroll to position [30, 0]
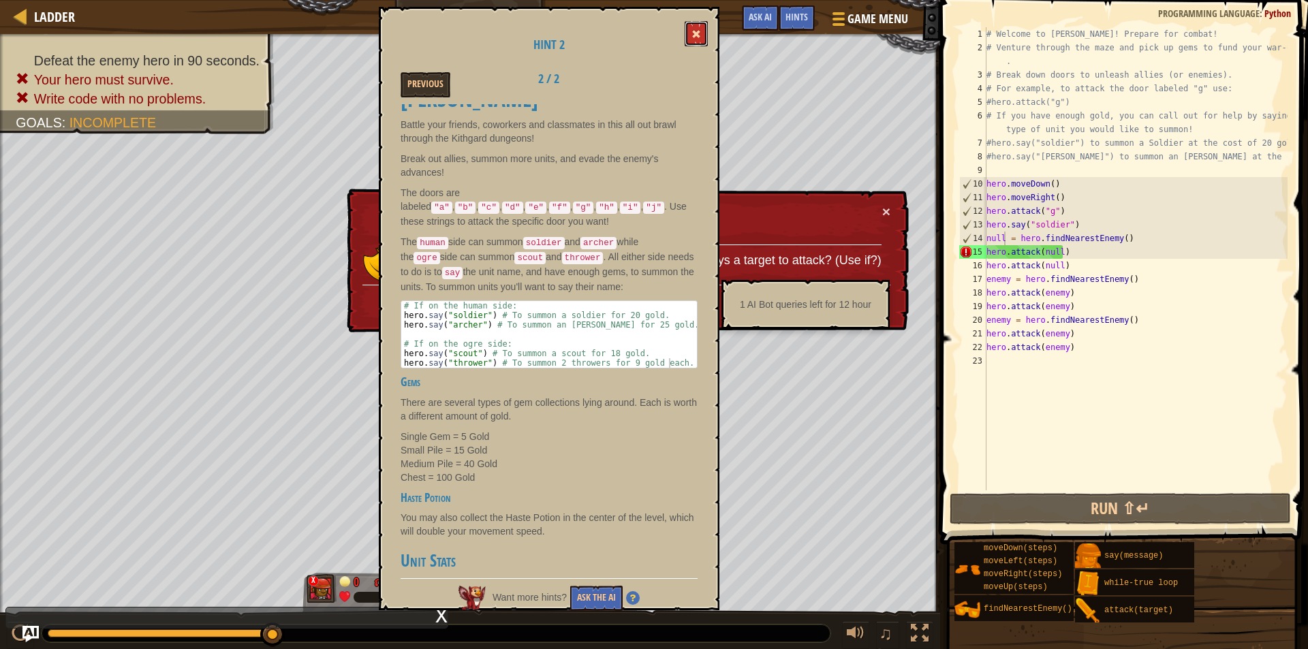
click at [686, 35] on button at bounding box center [696, 33] width 23 height 25
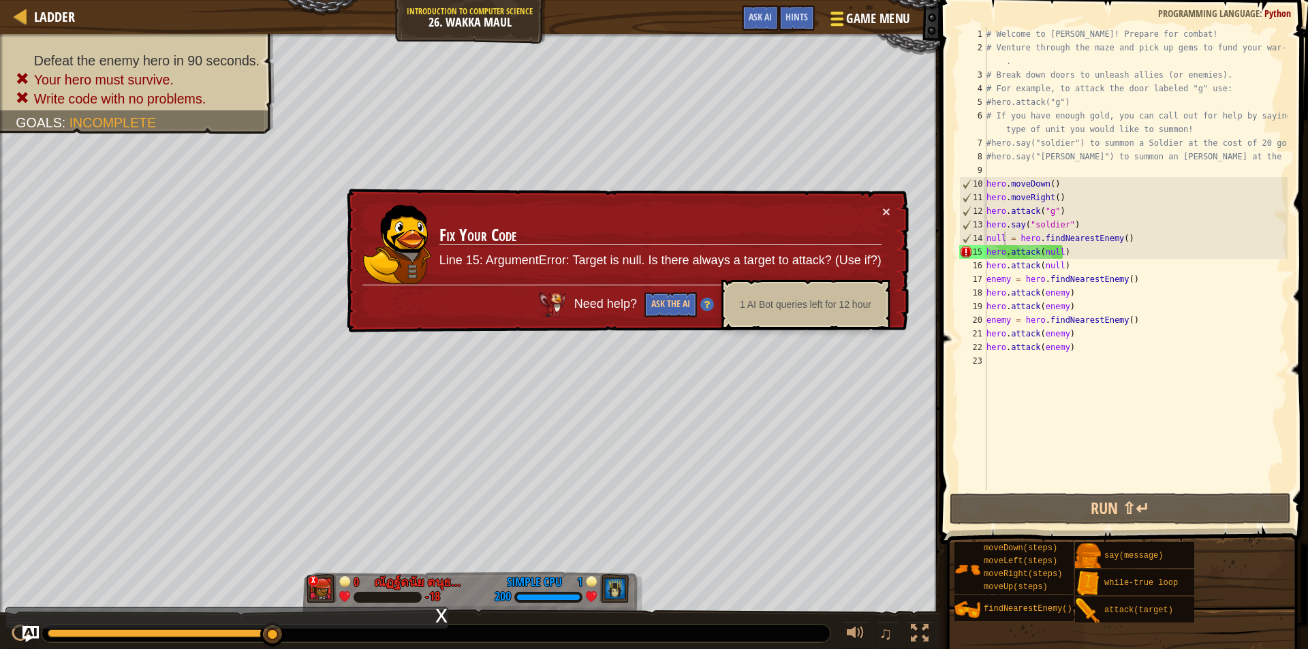
drag, startPoint x: 880, startPoint y: 20, endPoint x: 889, endPoint y: 25, distance: 11.0
click at [889, 25] on span "Game Menu" at bounding box center [877, 19] width 63 height 18
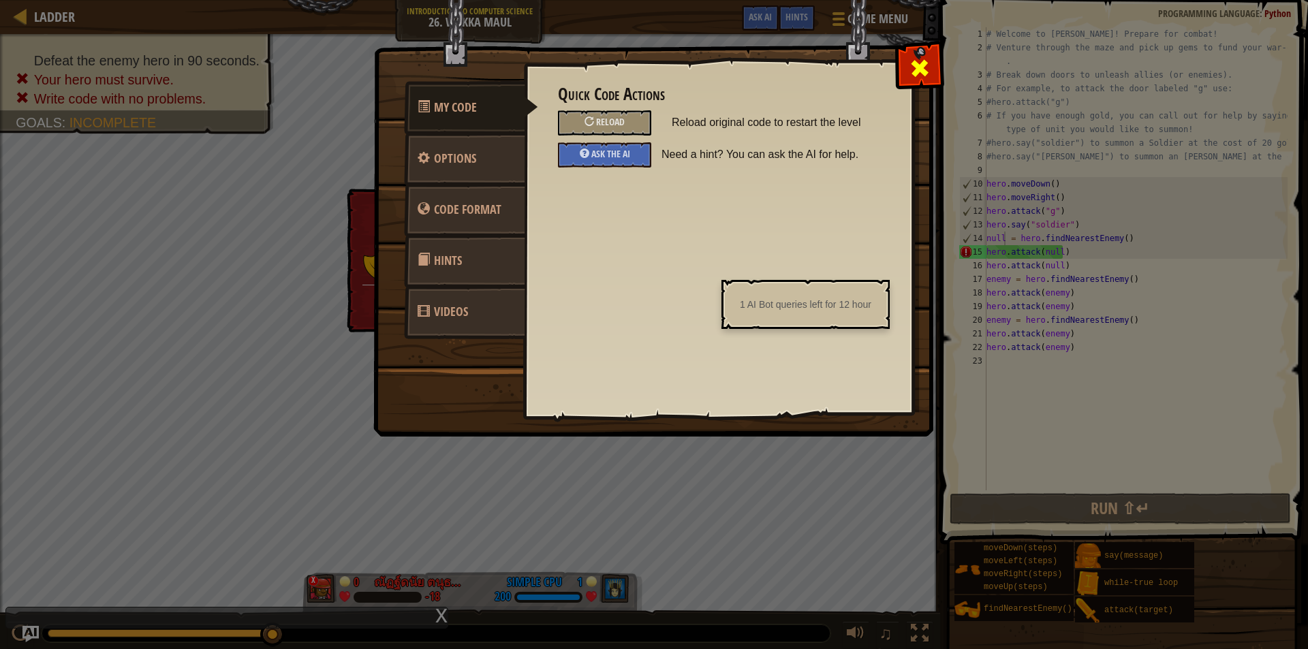
click at [923, 65] on span at bounding box center [920, 68] width 22 height 22
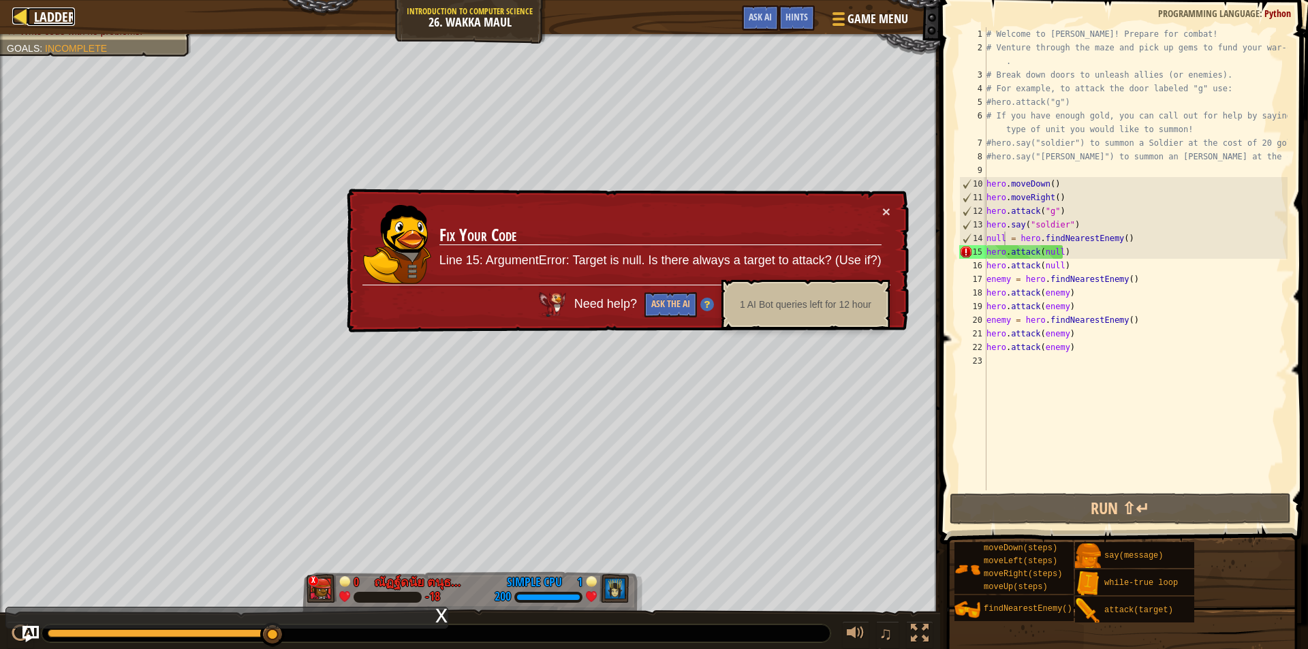
click at [28, 18] on div at bounding box center [20, 15] width 17 height 17
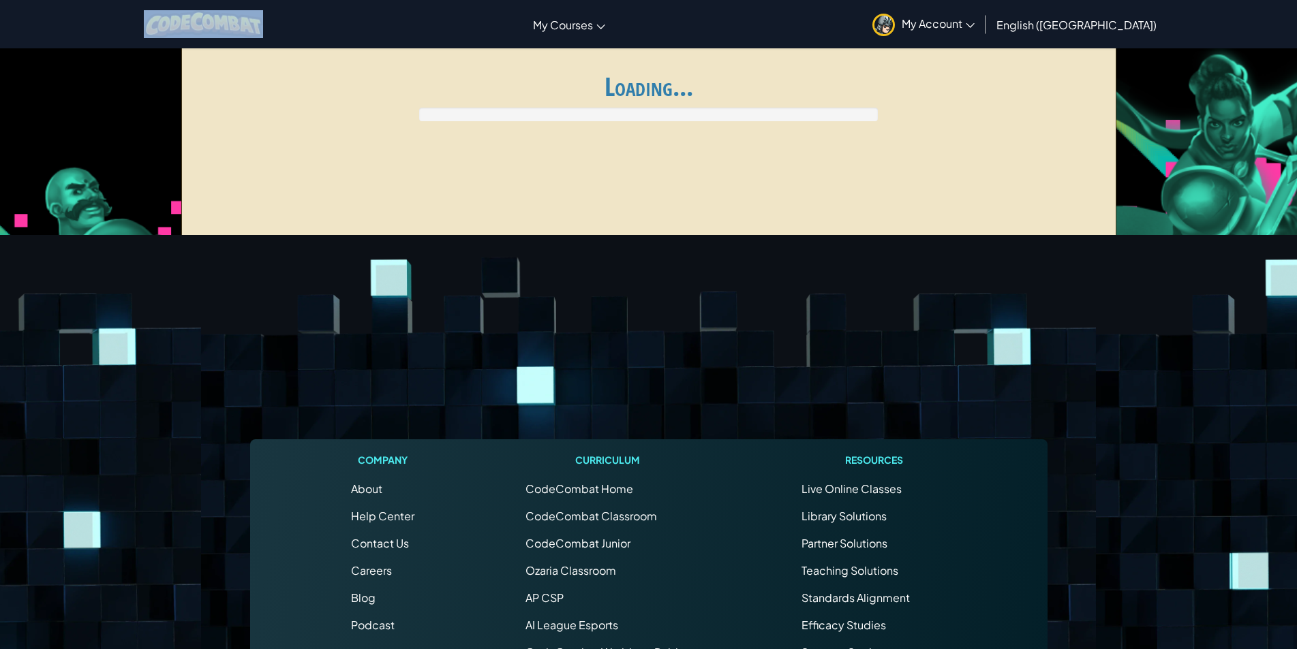
click at [28, 18] on div "Toggle navigation My Courses CodeCombat Classroom Ozaria Classroom AI League Es…" at bounding box center [649, 24] width 1304 height 48
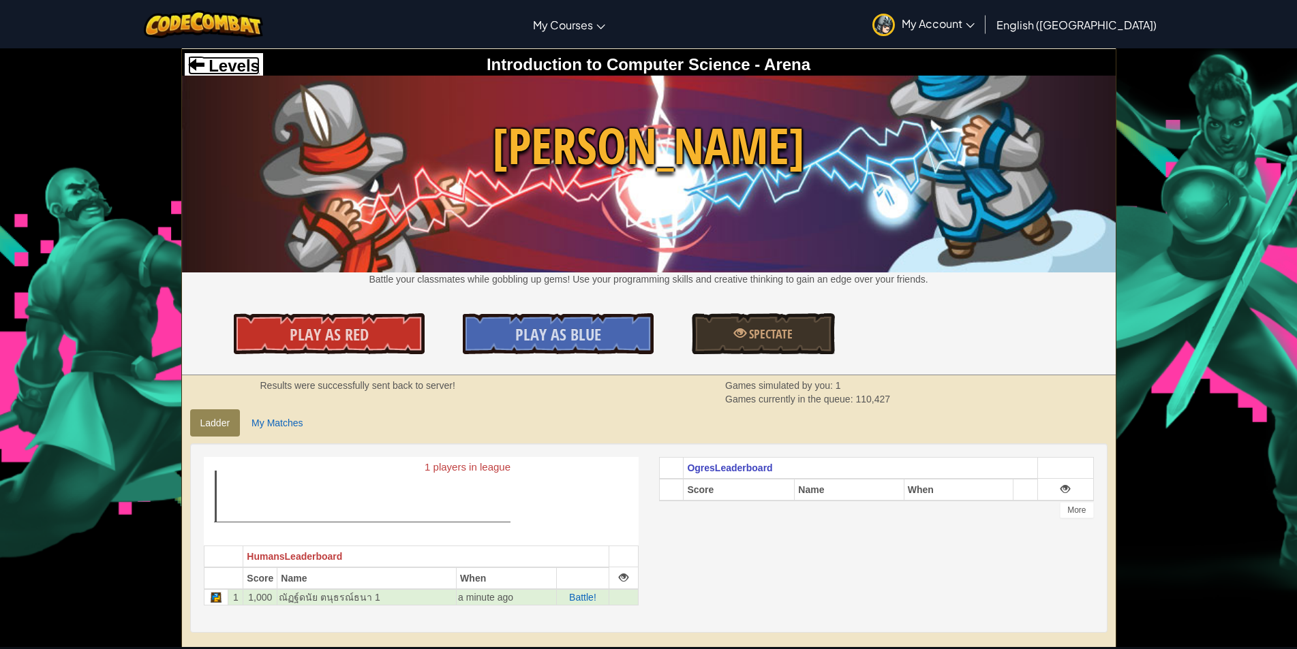
click at [208, 63] on span "Levels" at bounding box center [231, 66] width 55 height 18
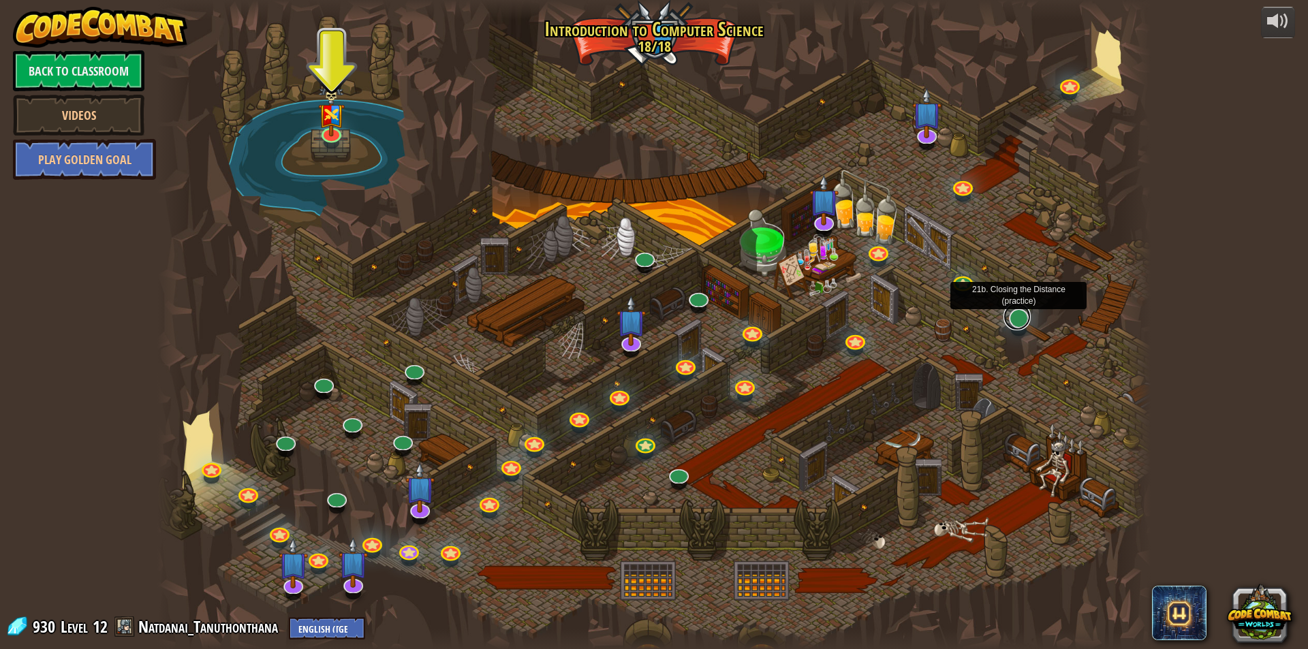
click at [1016, 324] on link at bounding box center [1017, 316] width 27 height 27
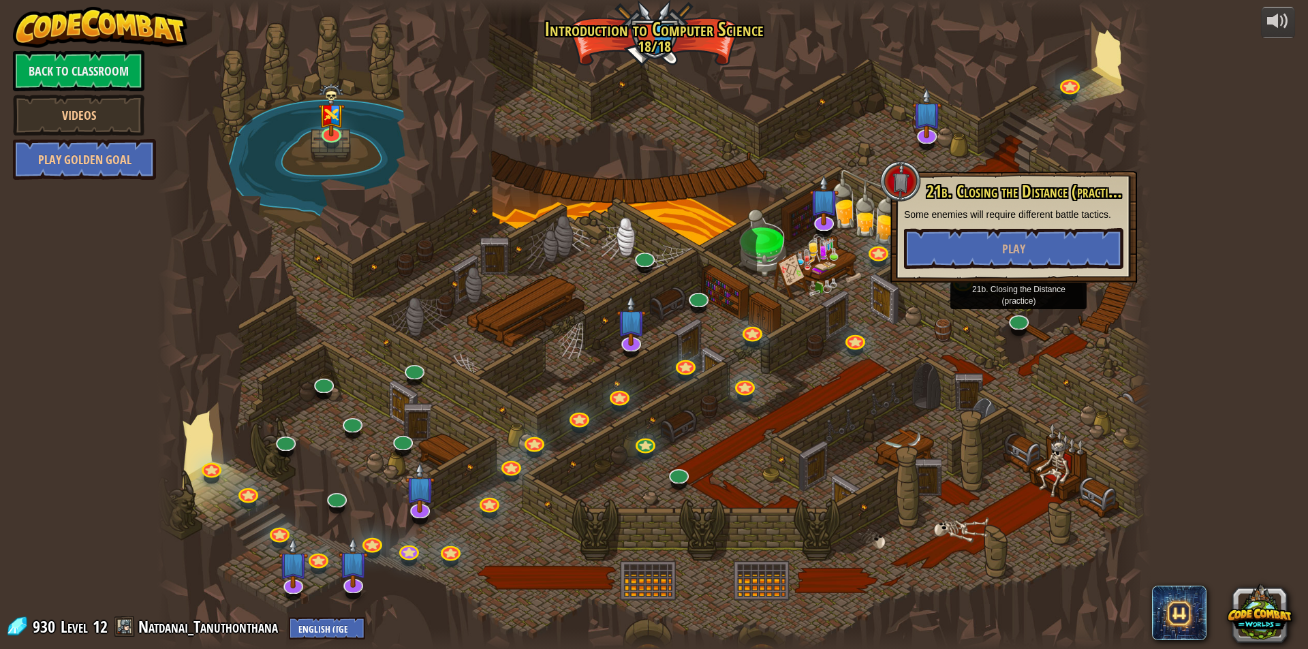
click at [987, 331] on div at bounding box center [654, 324] width 994 height 649
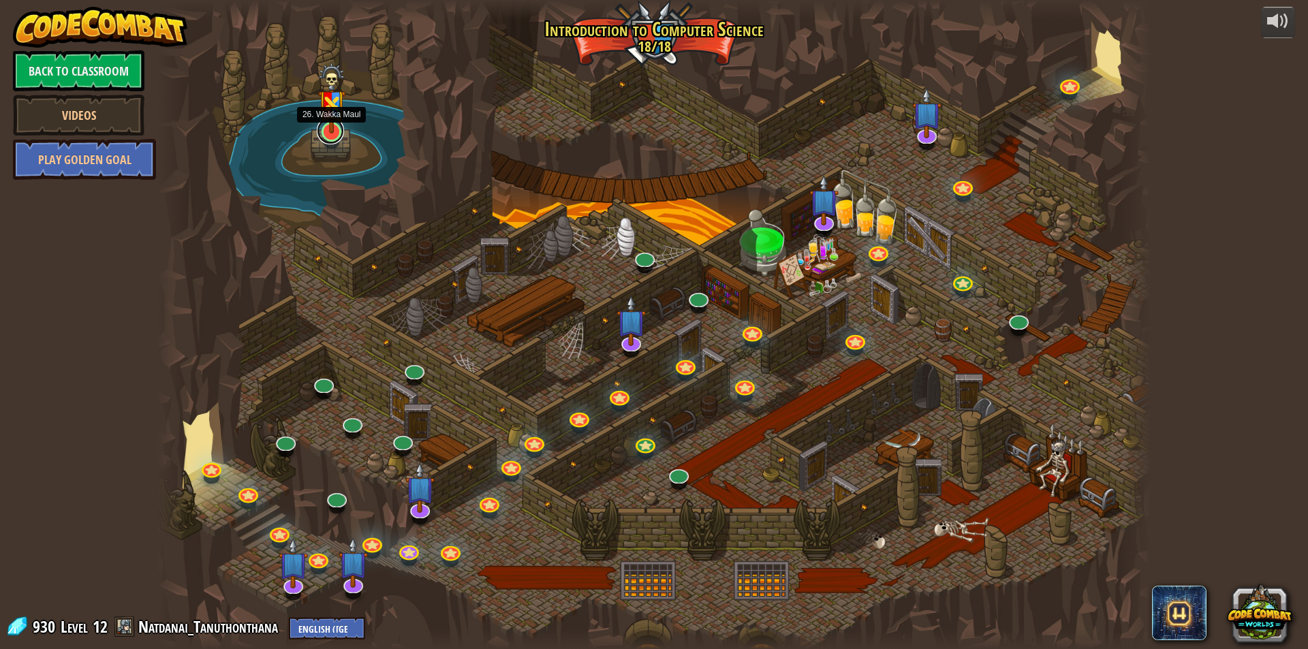
click at [331, 135] on link at bounding box center [330, 130] width 27 height 27
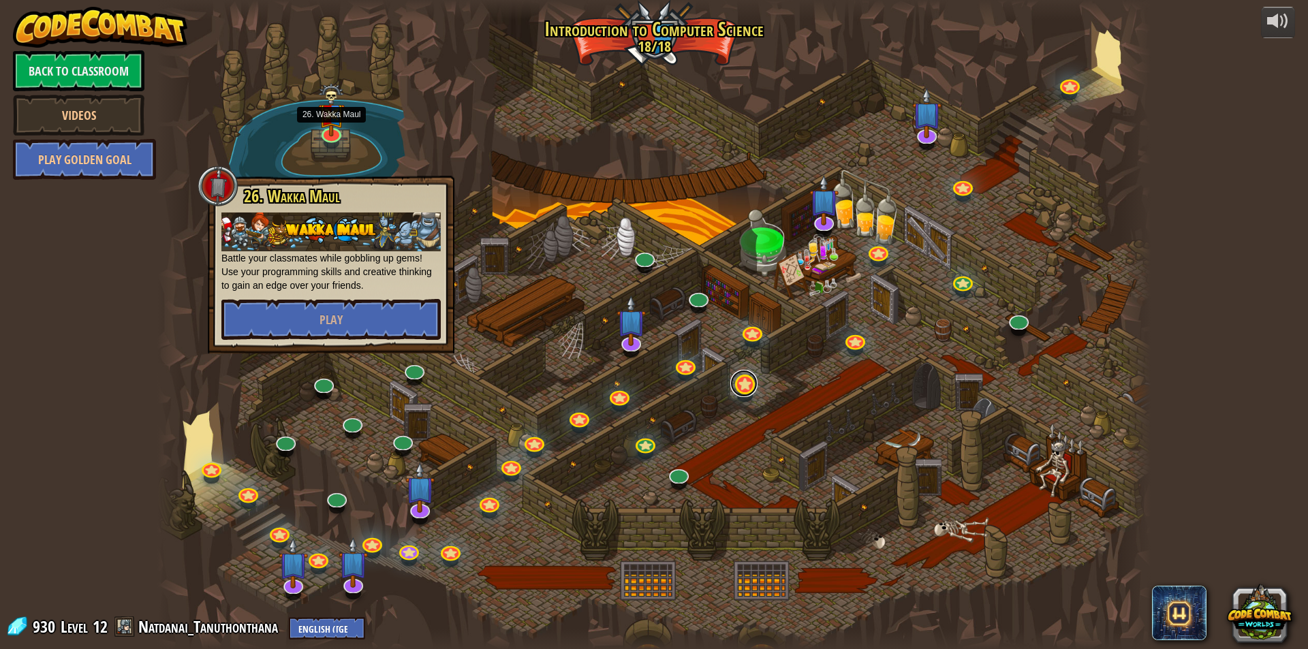
click at [741, 383] on link at bounding box center [744, 383] width 27 height 27
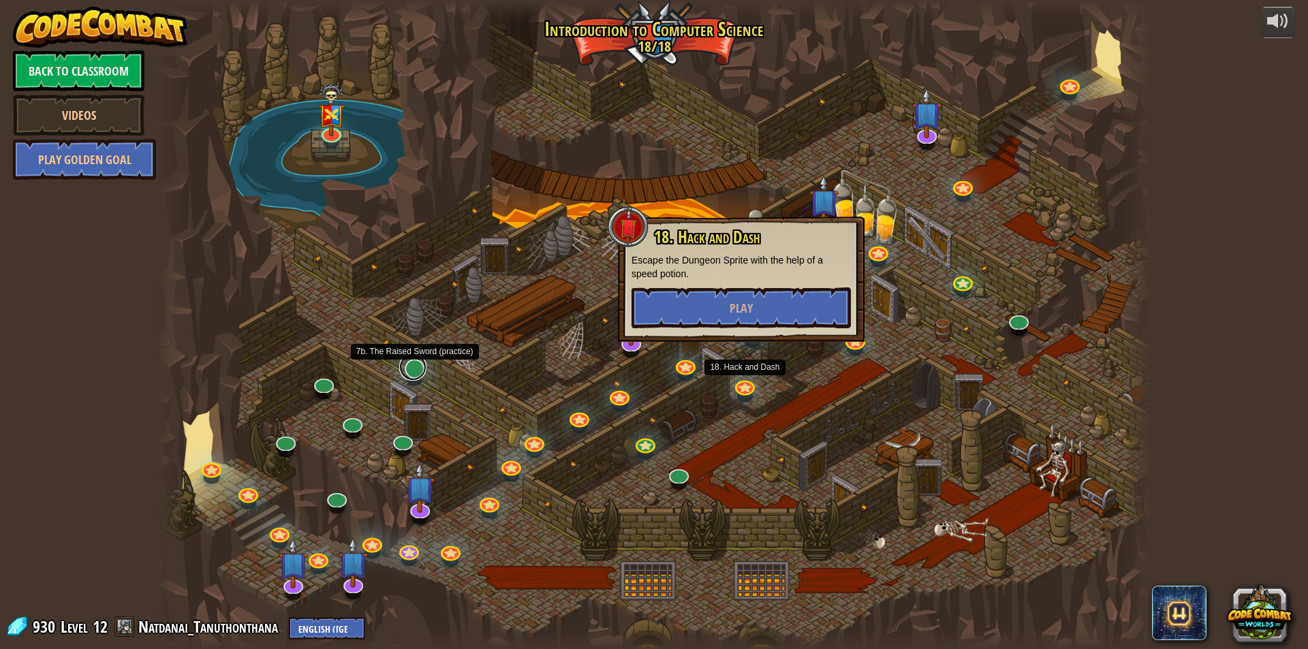
click at [410, 370] on link at bounding box center [412, 367] width 27 height 27
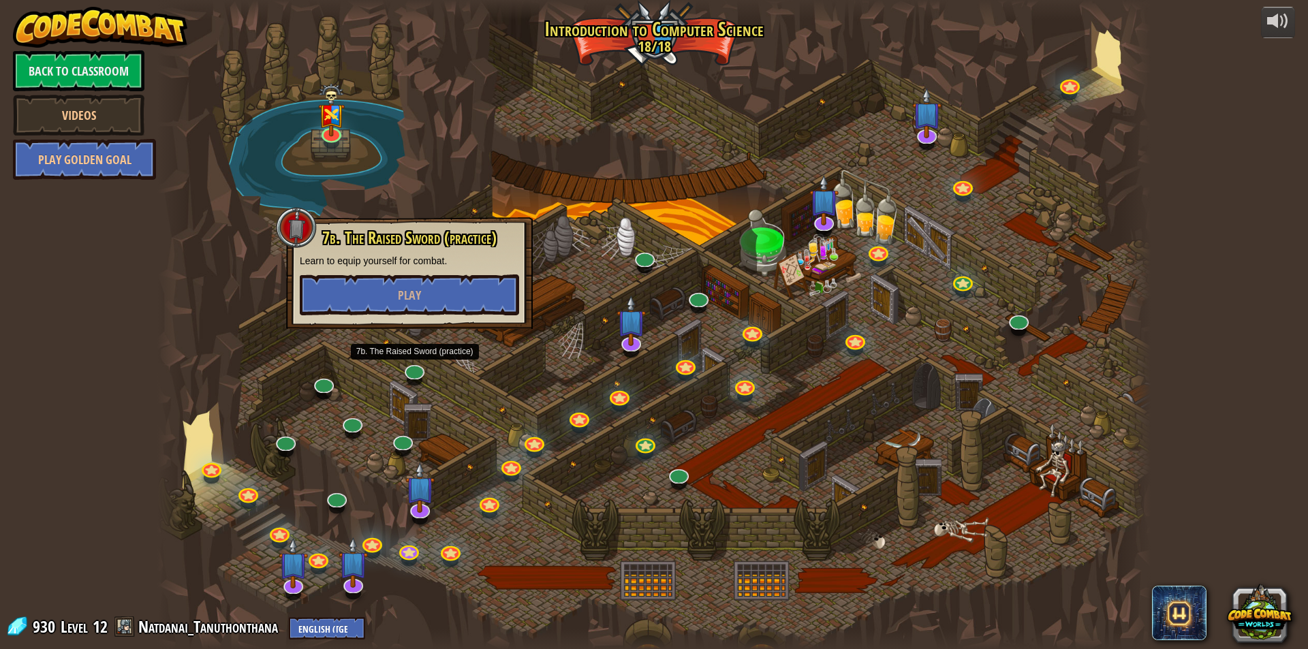
click at [460, 362] on div at bounding box center [654, 324] width 994 height 649
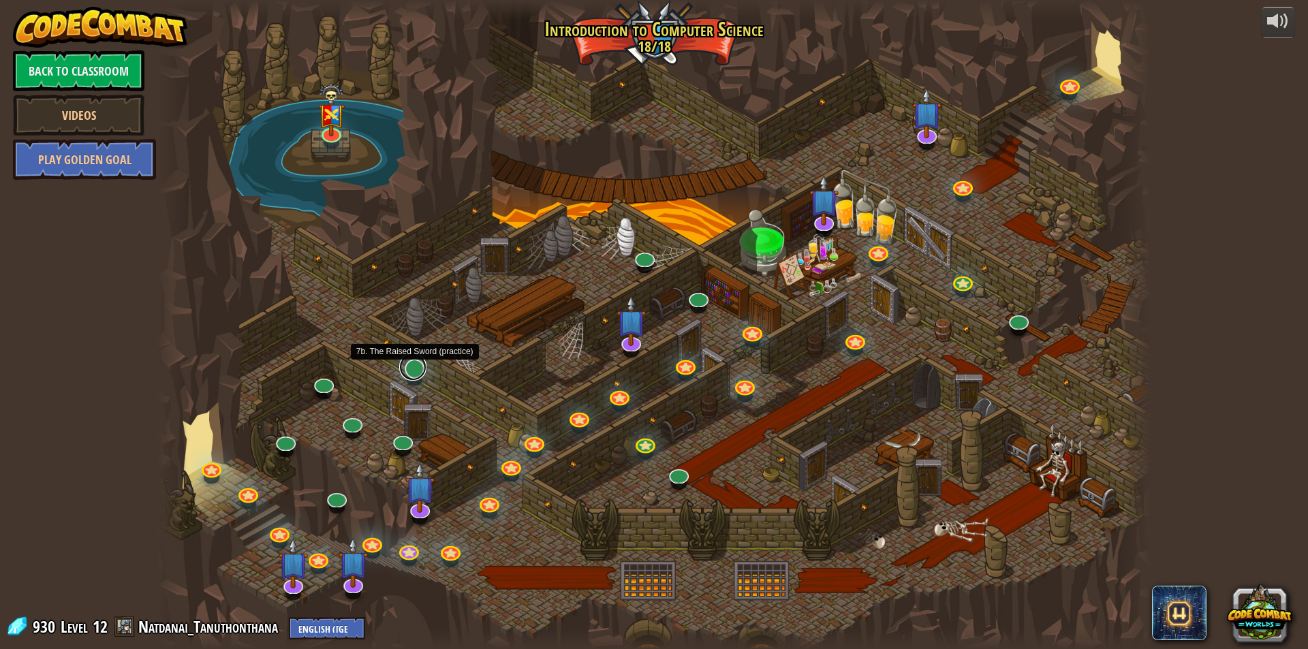
click at [412, 375] on link at bounding box center [412, 367] width 27 height 27
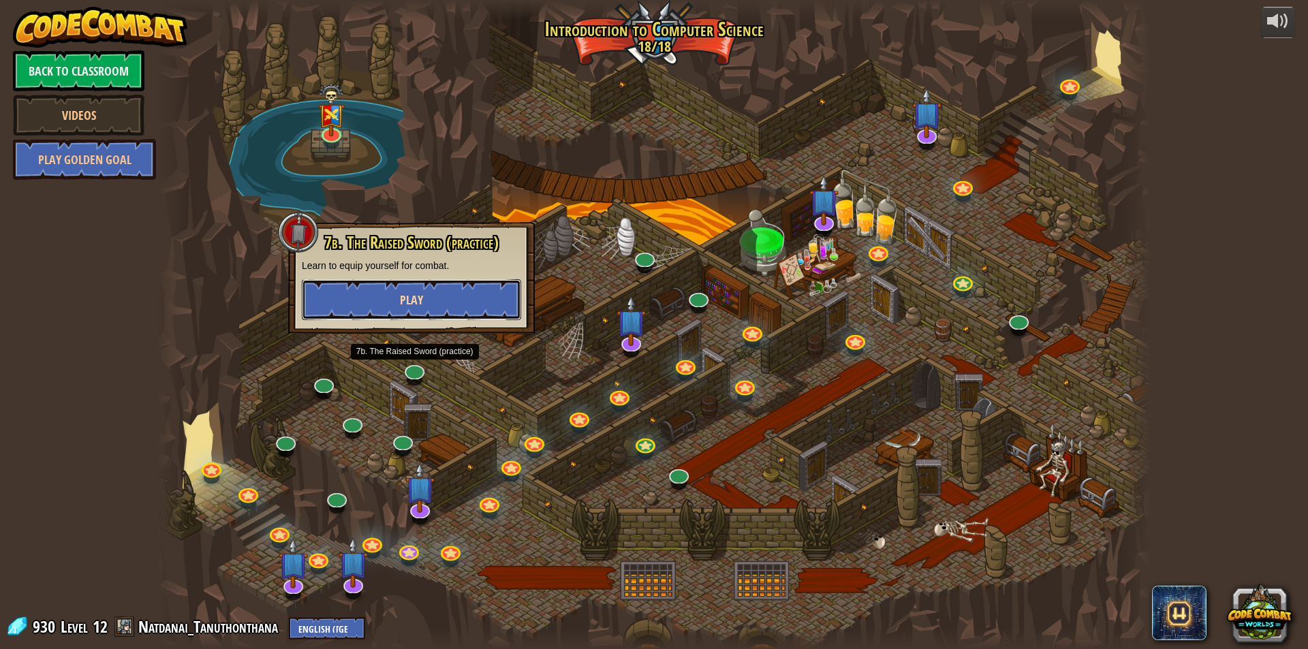
click at [450, 289] on button "Play" at bounding box center [411, 299] width 219 height 41
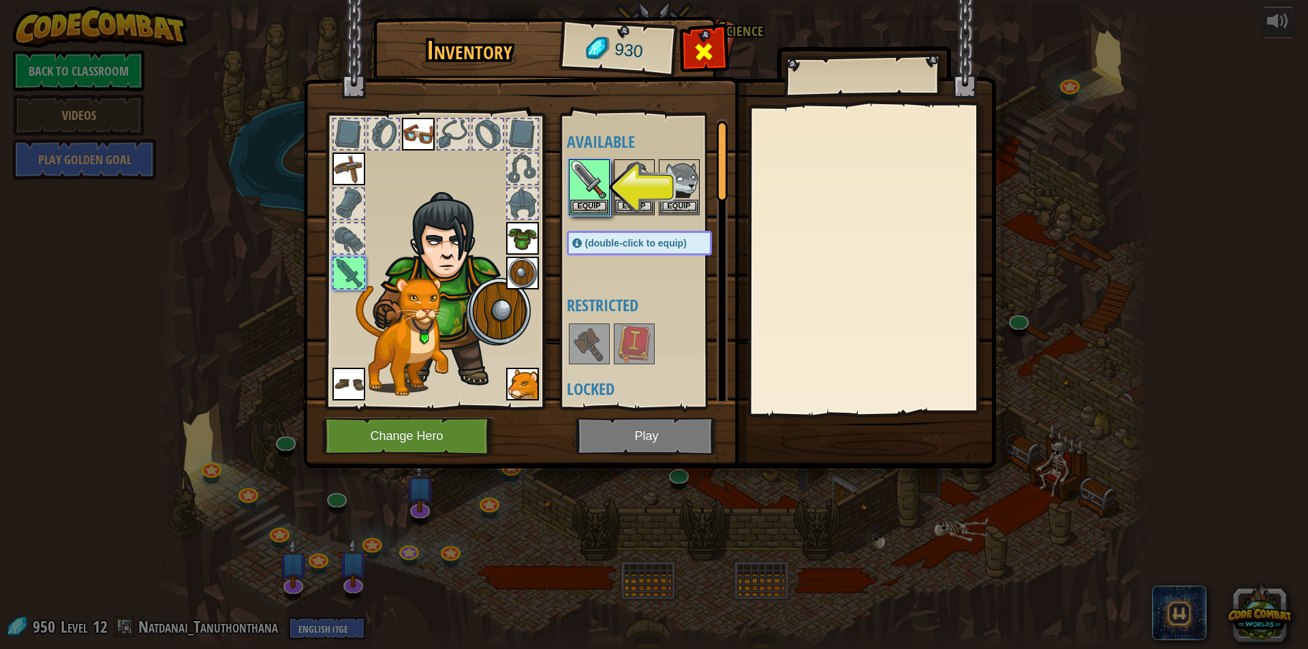
click at [696, 50] on span at bounding box center [704, 52] width 22 height 22
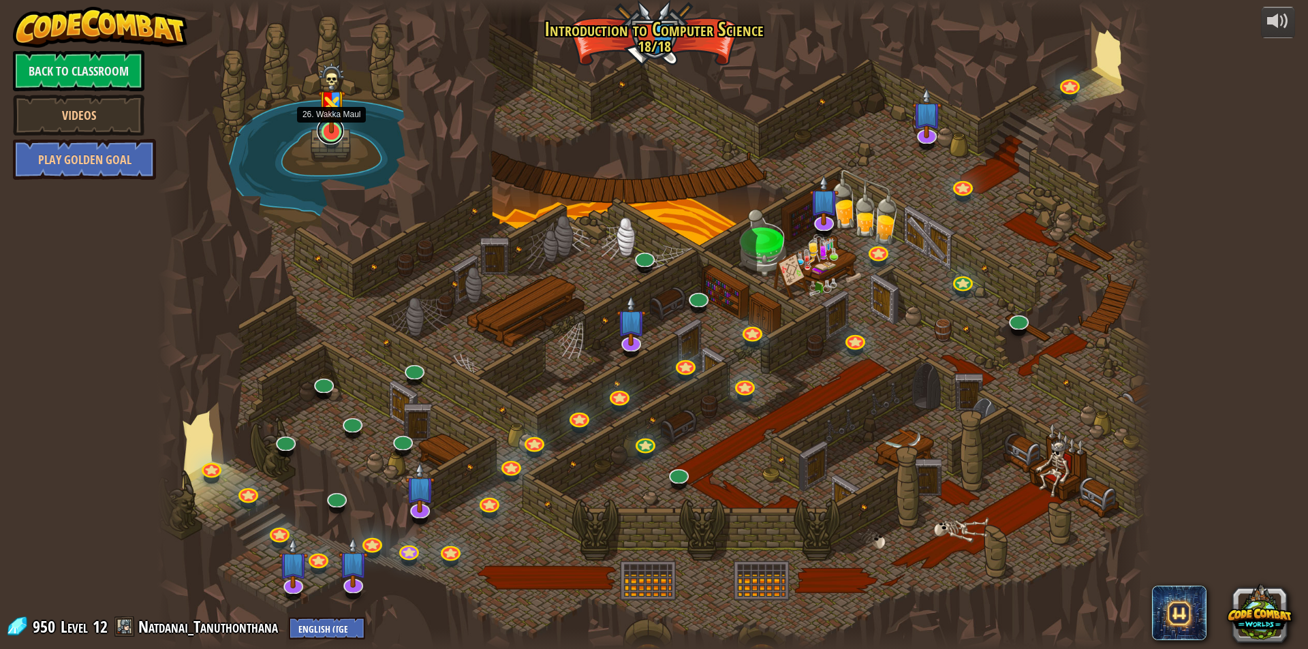
click at [323, 140] on link at bounding box center [330, 130] width 27 height 27
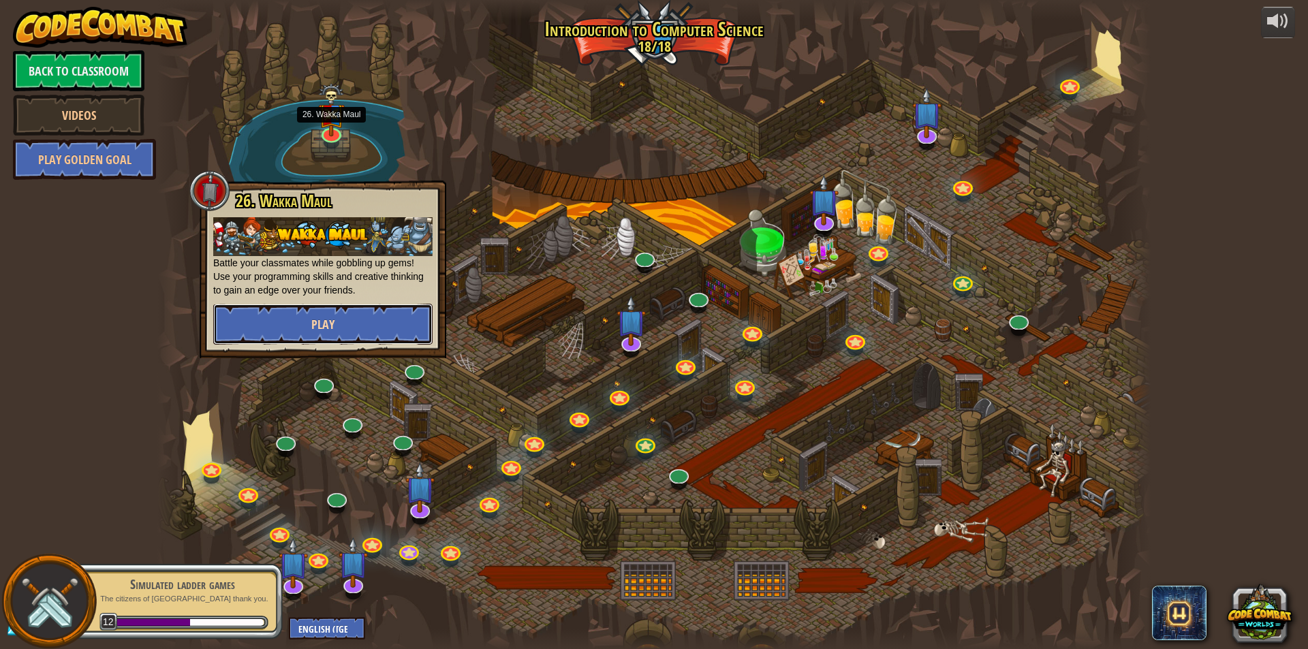
click at [361, 315] on button "Play" at bounding box center [322, 324] width 219 height 41
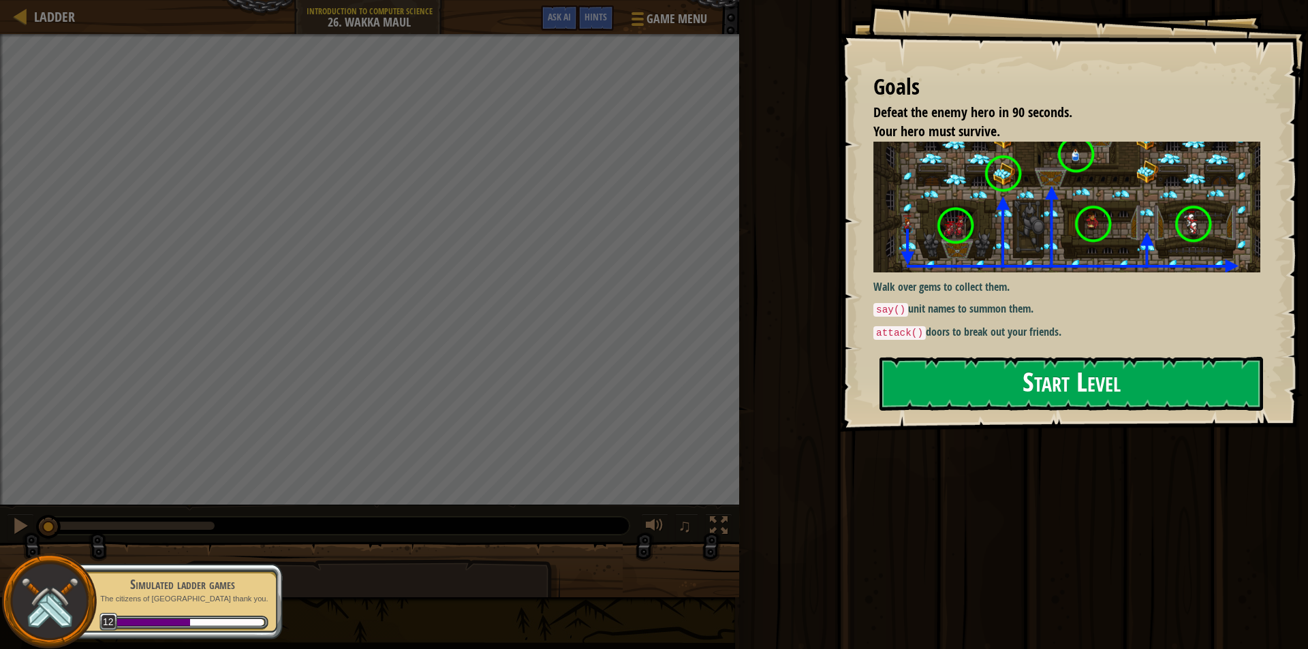
click at [986, 390] on button "Start Level" at bounding box center [1072, 384] width 384 height 54
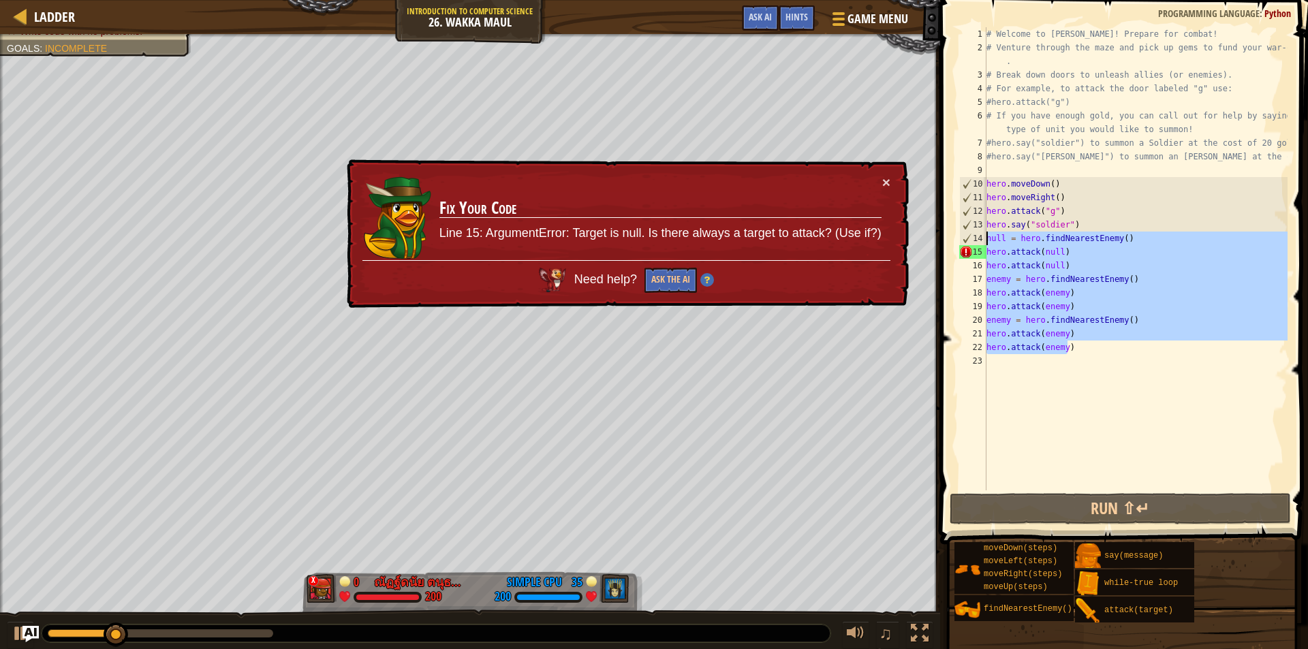
drag, startPoint x: 1084, startPoint y: 352, endPoint x: 977, endPoint y: 243, distance: 153.7
click at [977, 243] on div "1 2 3 4 5 6 7 8 9 10 11 12 13 14 15 16 17 18 19 20 21 22 23 # Welcome to Wakka …" at bounding box center [1122, 258] width 331 height 463
type textarea "null = hero.findNearestEnemy() hero.attack(null)"
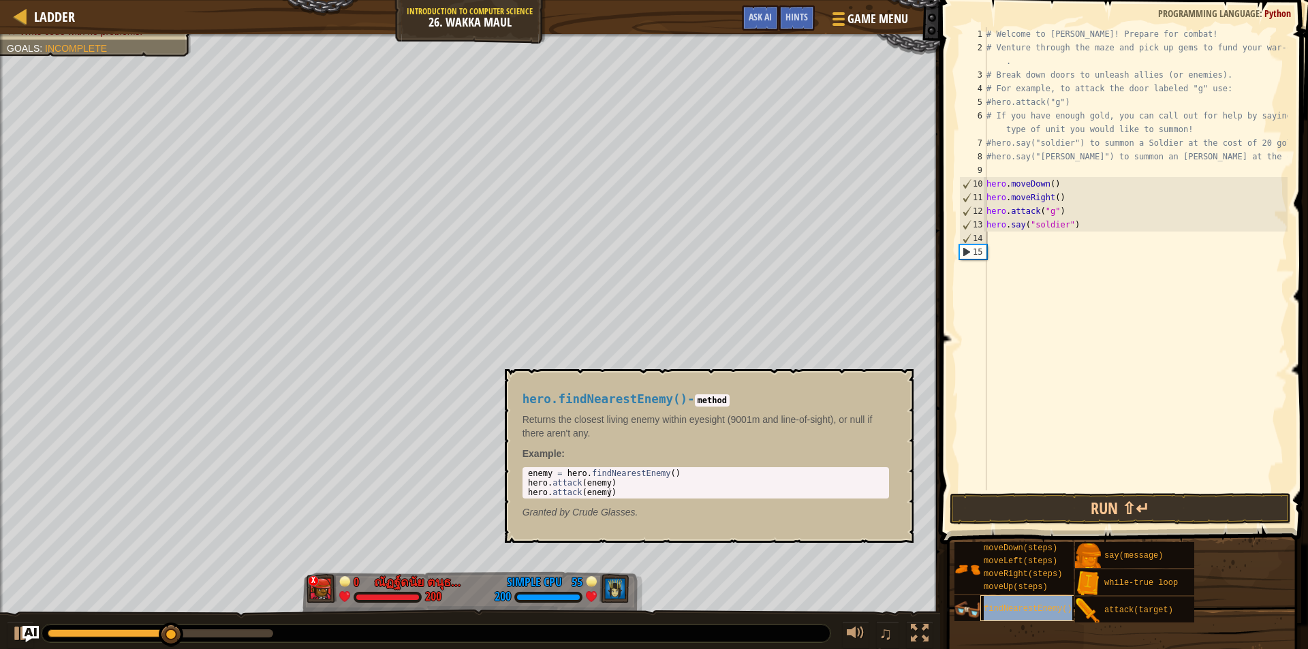
click at [1033, 619] on div "findNearestEnemy()" at bounding box center [1046, 609] width 131 height 26
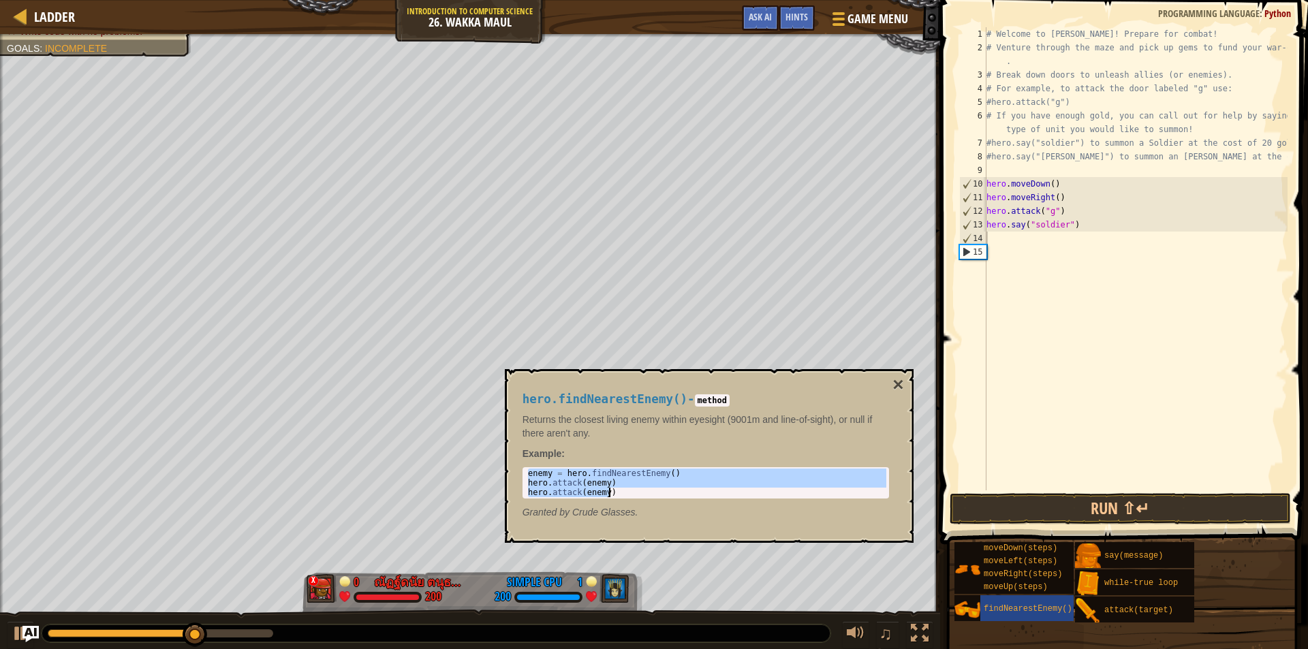
drag, startPoint x: 528, startPoint y: 473, endPoint x: 622, endPoint y: 504, distance: 98.3
click at [622, 504] on div "hero.findNearestEnemy() - method Returns the closest living enemy within eyesig…" at bounding box center [706, 456] width 386 height 152
type textarea "hero.attack(enemy) hero.attack(enemy)"
click at [1011, 244] on div "# Welcome to [PERSON_NAME]! Prepare for combat! # Venture through the maze and …" at bounding box center [1136, 272] width 304 height 491
paste textarea "hero.attack(enemy)"
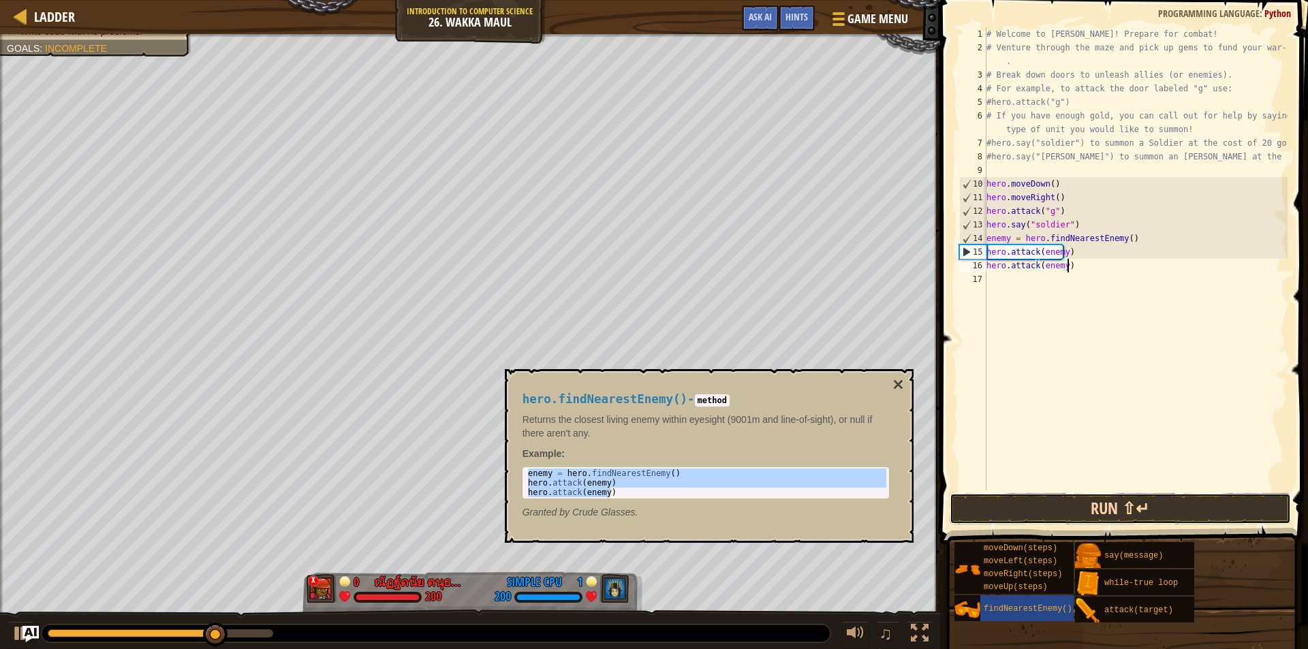
click at [1086, 508] on button "Run ⇧↵" at bounding box center [1120, 508] width 341 height 31
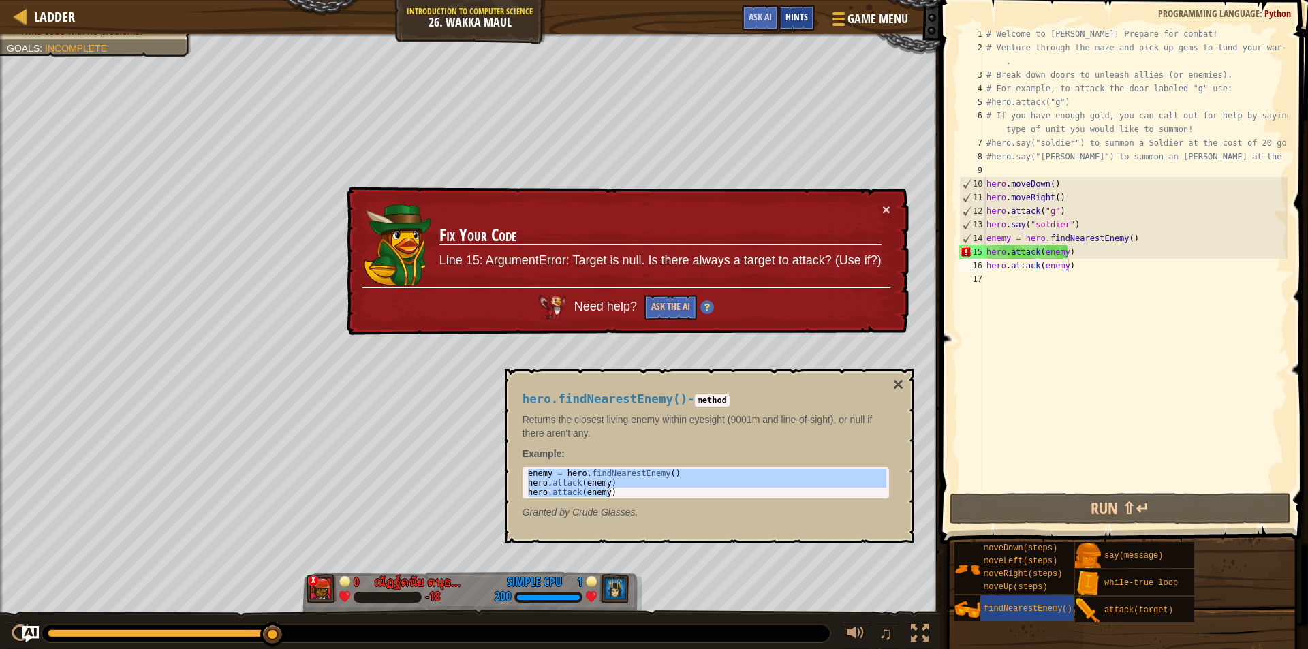
click at [803, 12] on span "Hints" at bounding box center [797, 16] width 22 height 13
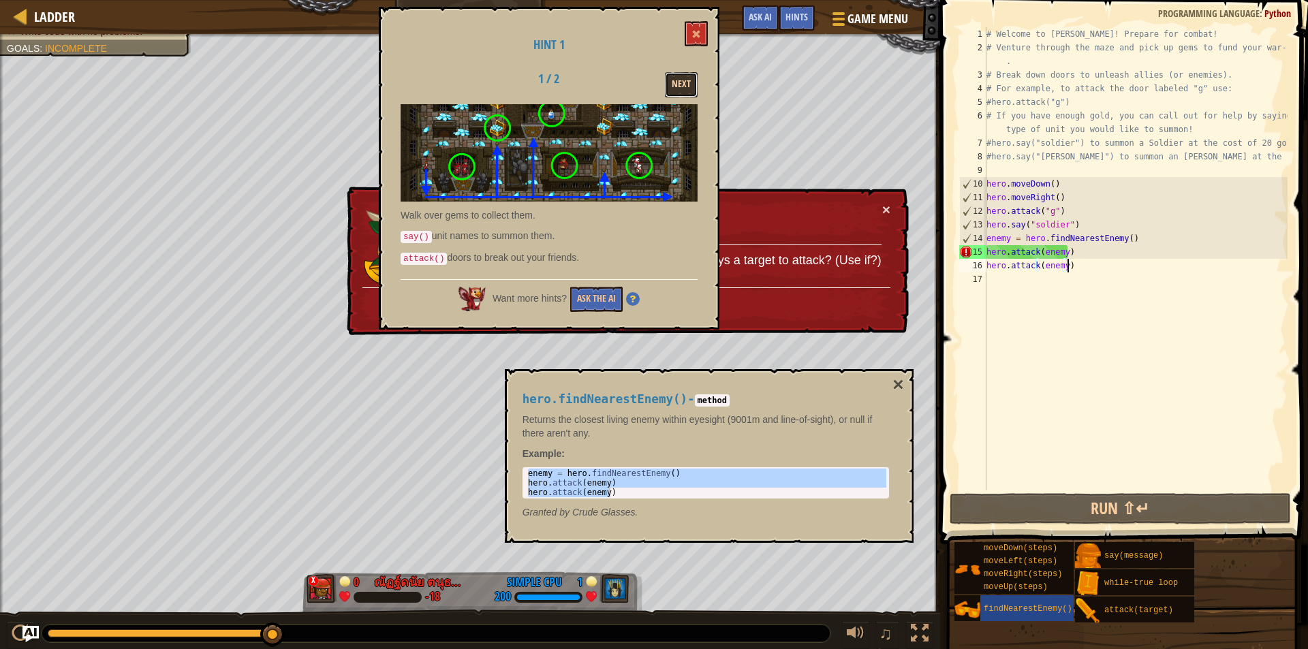
click at [675, 81] on button "Next" at bounding box center [681, 84] width 33 height 25
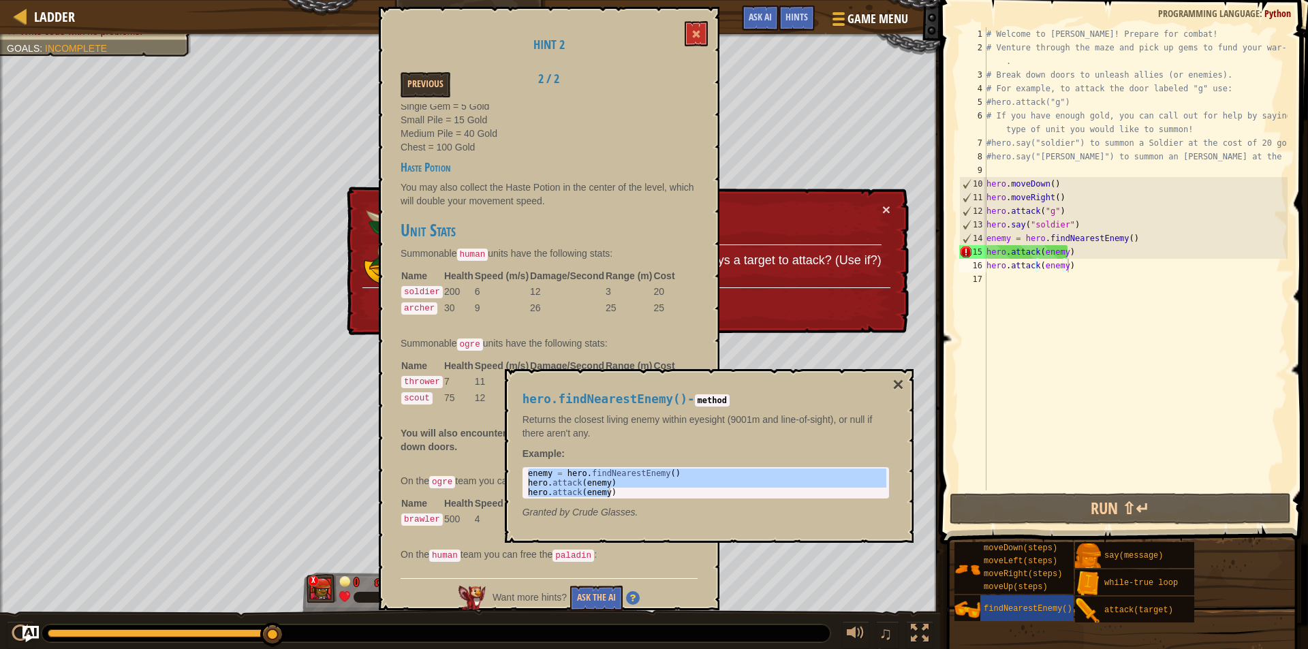
scroll to position [371, 0]
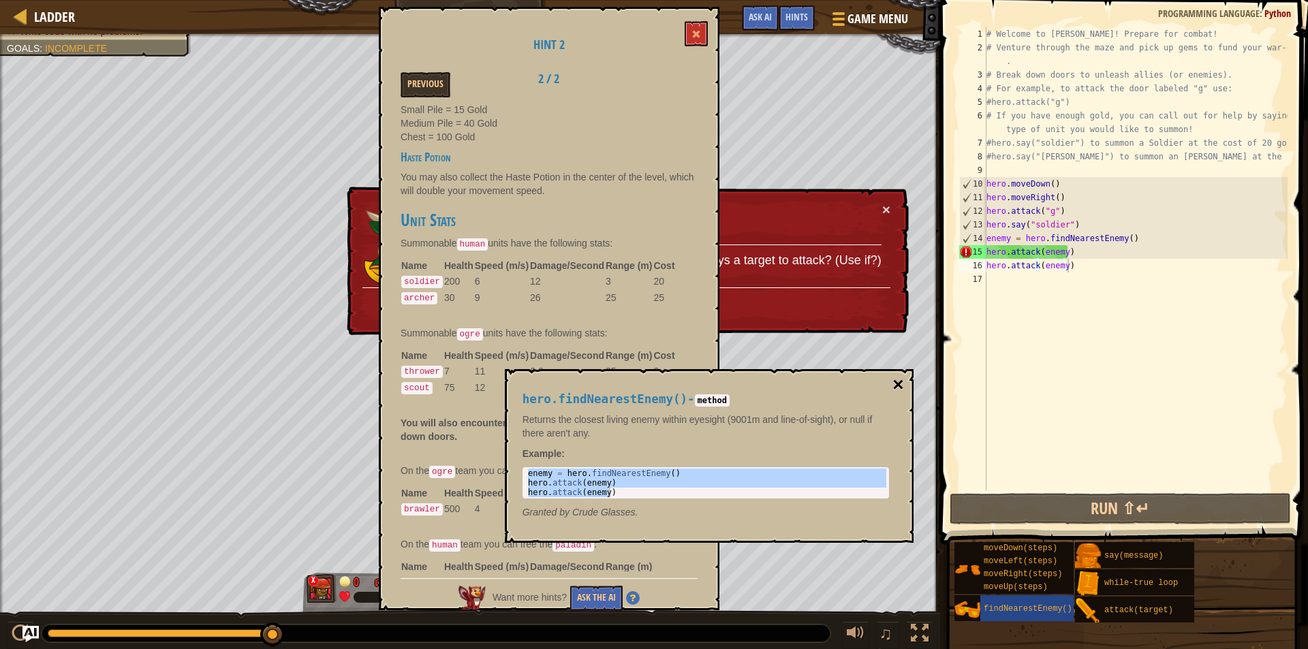
click at [897, 388] on button "×" at bounding box center [898, 385] width 11 height 19
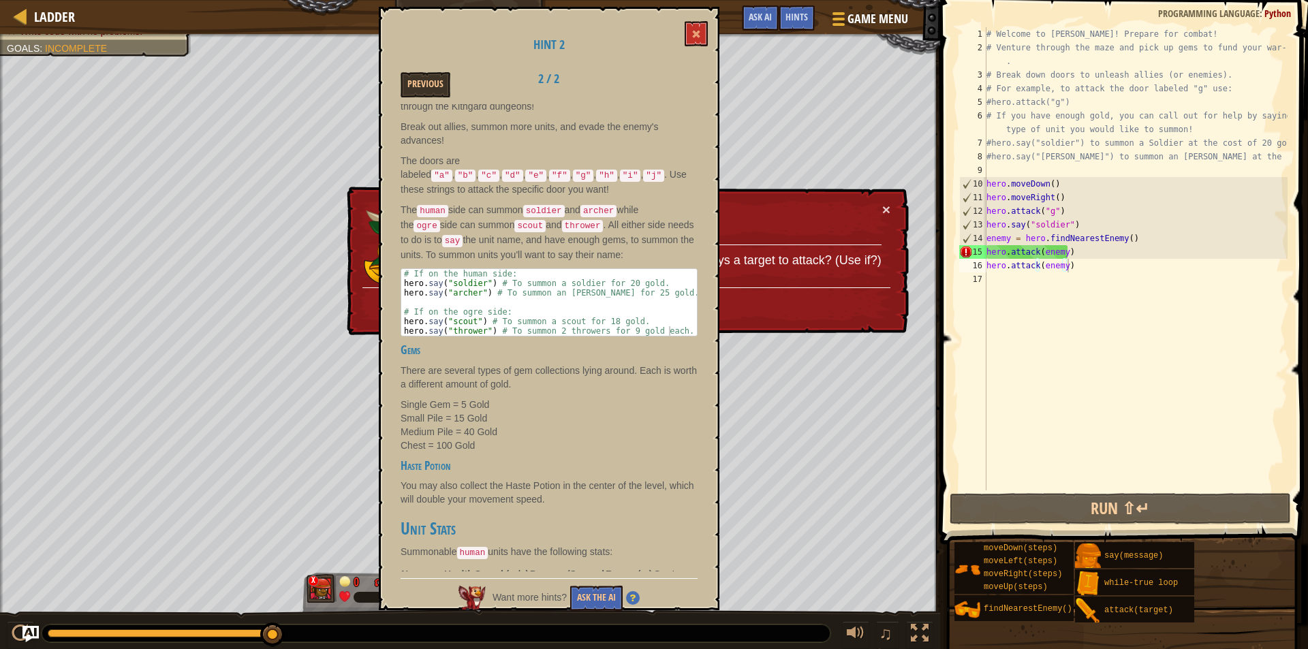
scroll to position [30, 0]
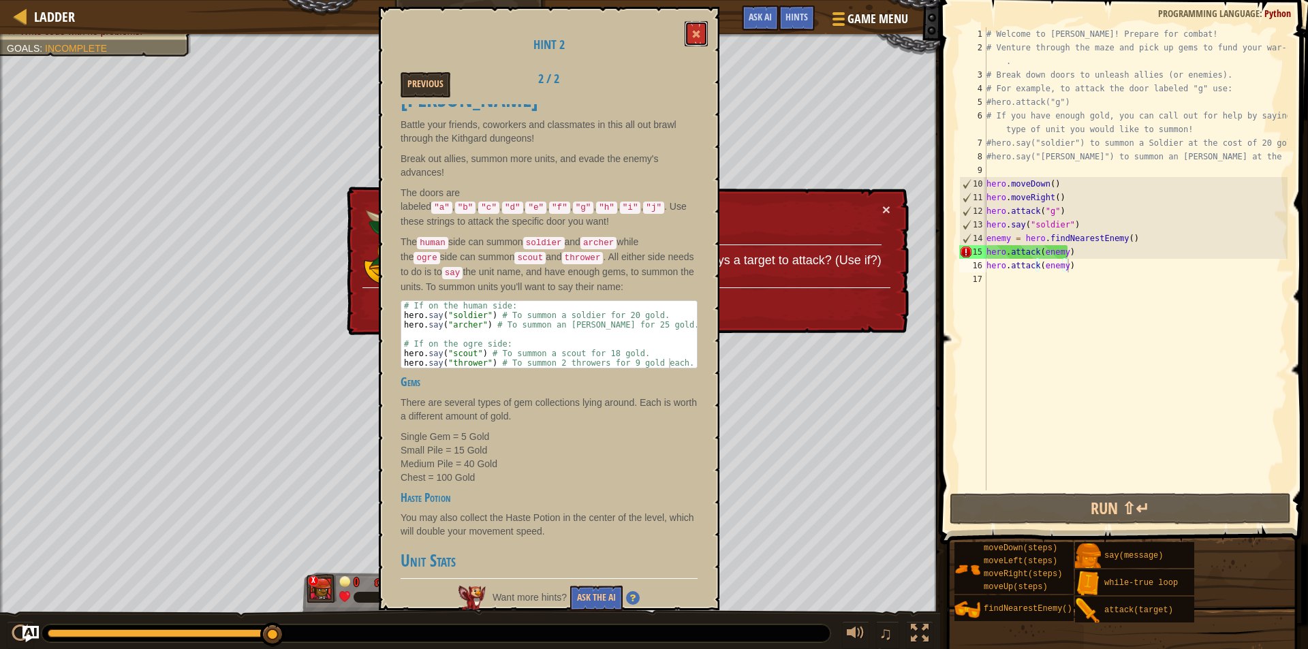
drag, startPoint x: 688, startPoint y: 30, endPoint x: 686, endPoint y: 37, distance: 7.1
click at [687, 35] on button at bounding box center [696, 33] width 23 height 25
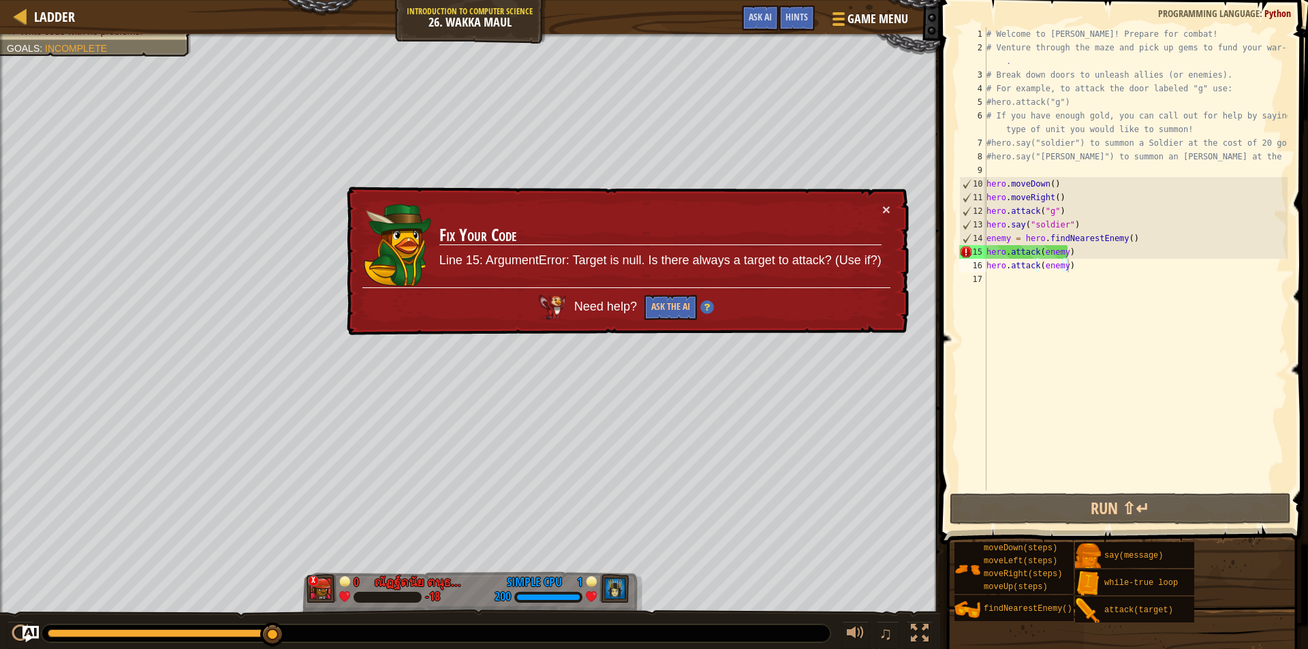
click at [898, 202] on div "× Fix Your Code Line 15: ArgumentError: Target is null. Is there always a targe…" at bounding box center [626, 260] width 566 height 151
click at [890, 206] on div "× Fix Your Code Line 15: ArgumentError: Target is null. Is there always a targe…" at bounding box center [626, 261] width 566 height 153
click at [885, 210] on button "×" at bounding box center [887, 213] width 9 height 14
drag, startPoint x: 1079, startPoint y: 269, endPoint x: 982, endPoint y: 252, distance: 98.3
click at [982, 252] on div "hero.attack(enemy) 1 2 3 4 5 6 7 8 9 10 11 12 13 14 15 16 17 # Welcome to [PERS…" at bounding box center [1122, 258] width 331 height 463
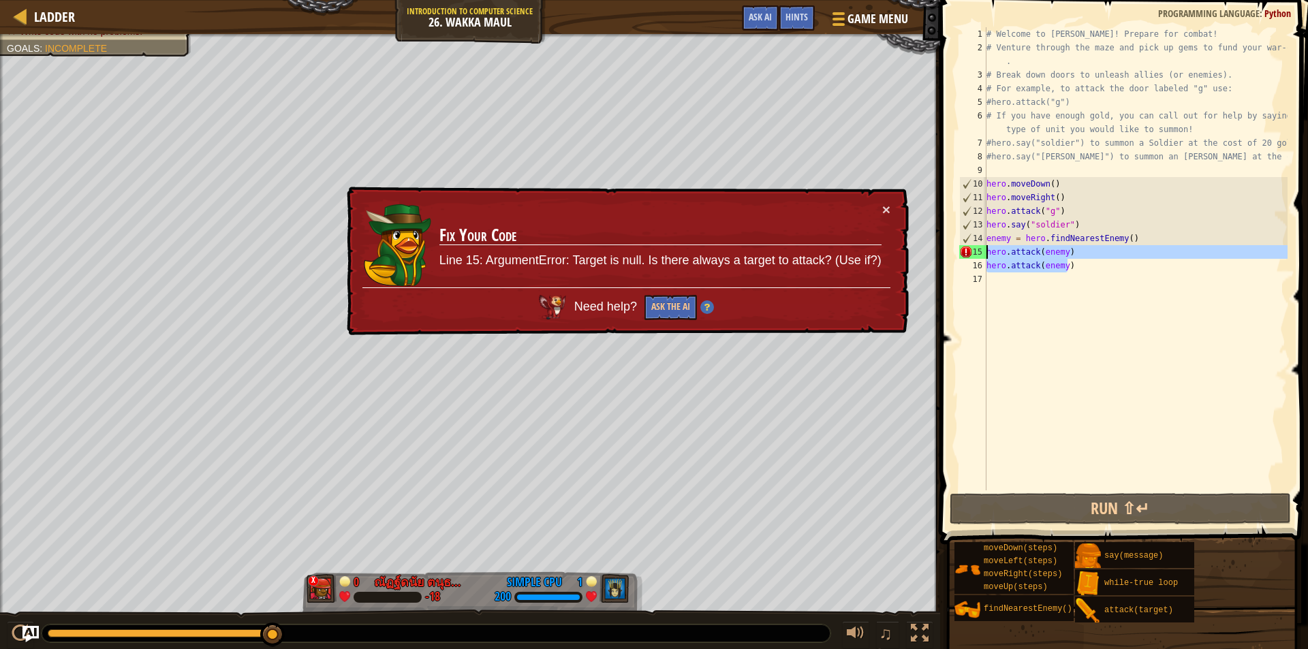
type textarea "hero.attack(enemy) hero.attack(enemy)"
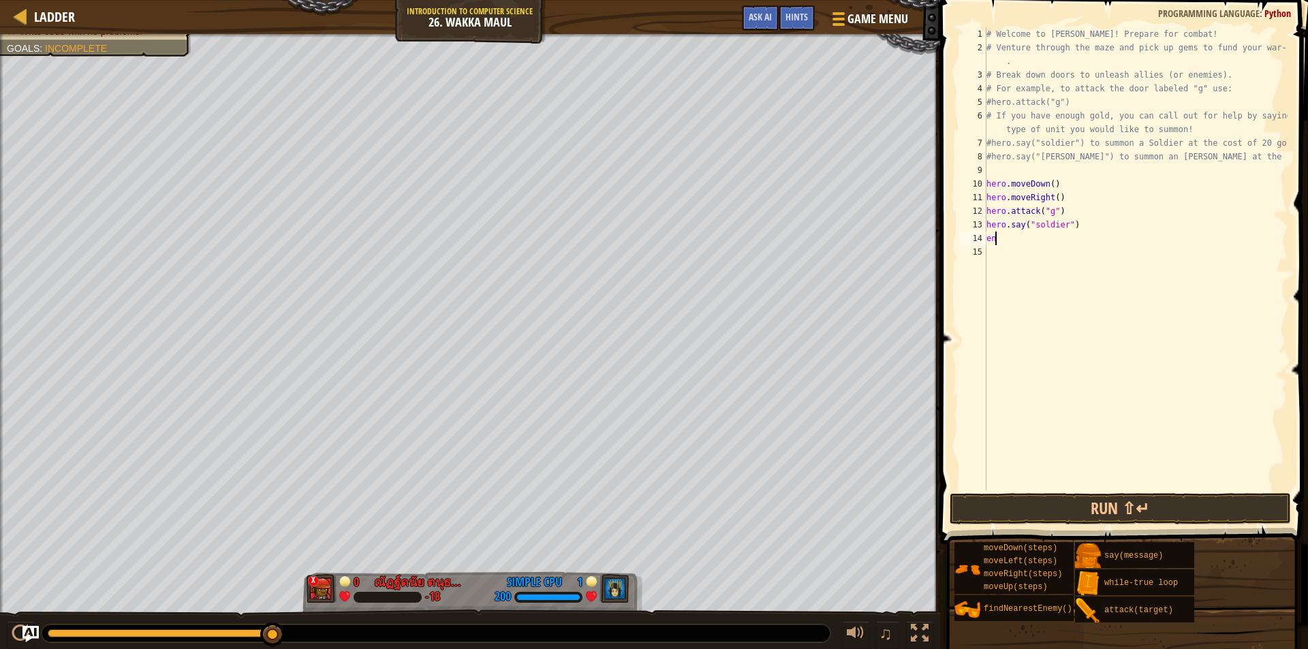
type textarea "e"
click at [1002, 510] on button "Run ⇧↵" at bounding box center [1120, 508] width 341 height 31
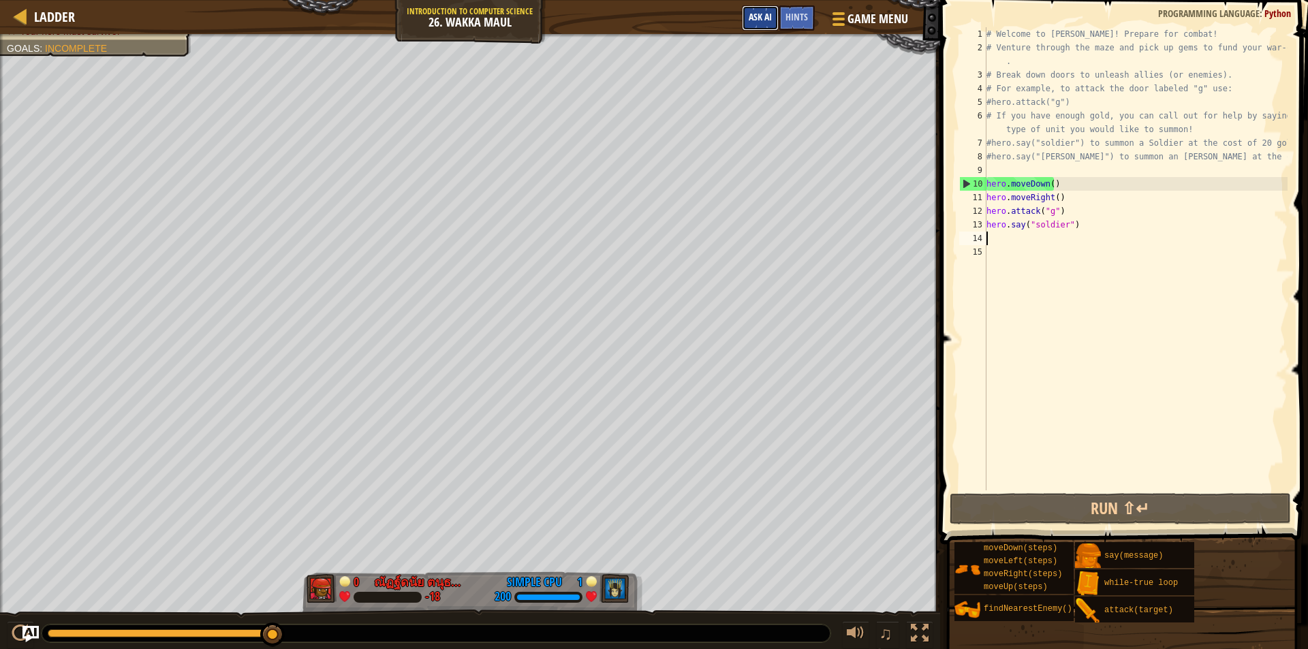
click at [751, 17] on span "Ask AI" at bounding box center [760, 16] width 23 height 13
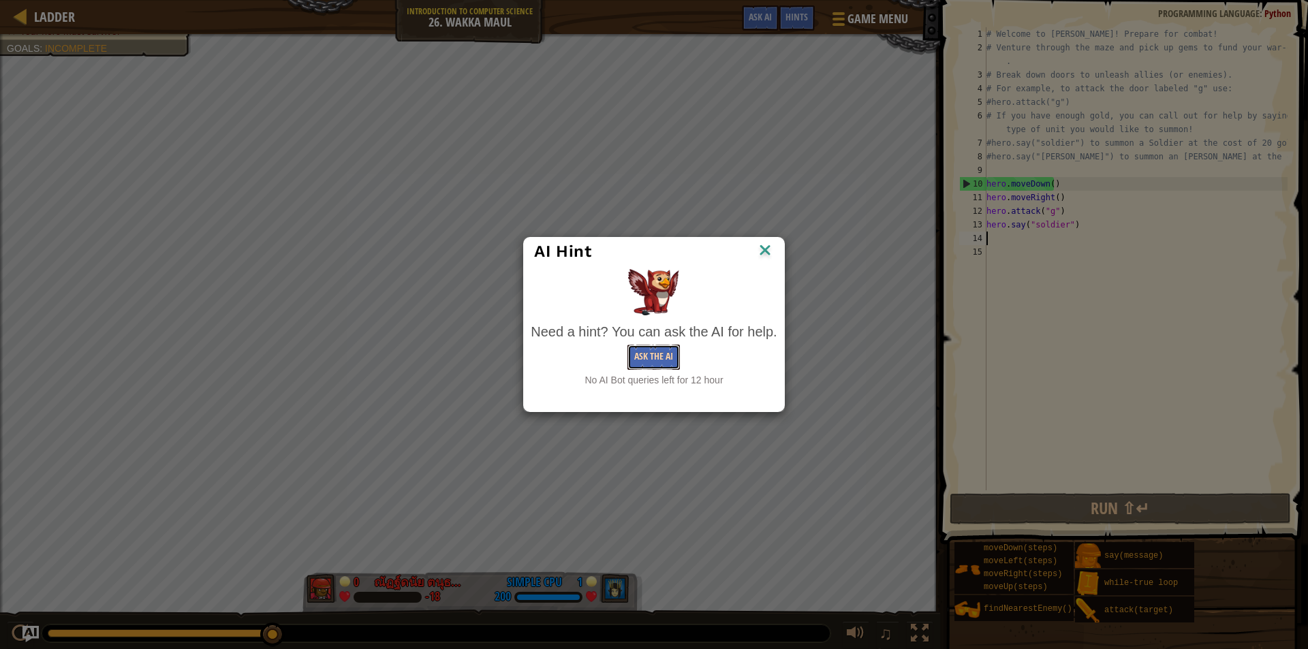
click at [666, 359] on button "Ask the AI" at bounding box center [654, 357] width 52 height 25
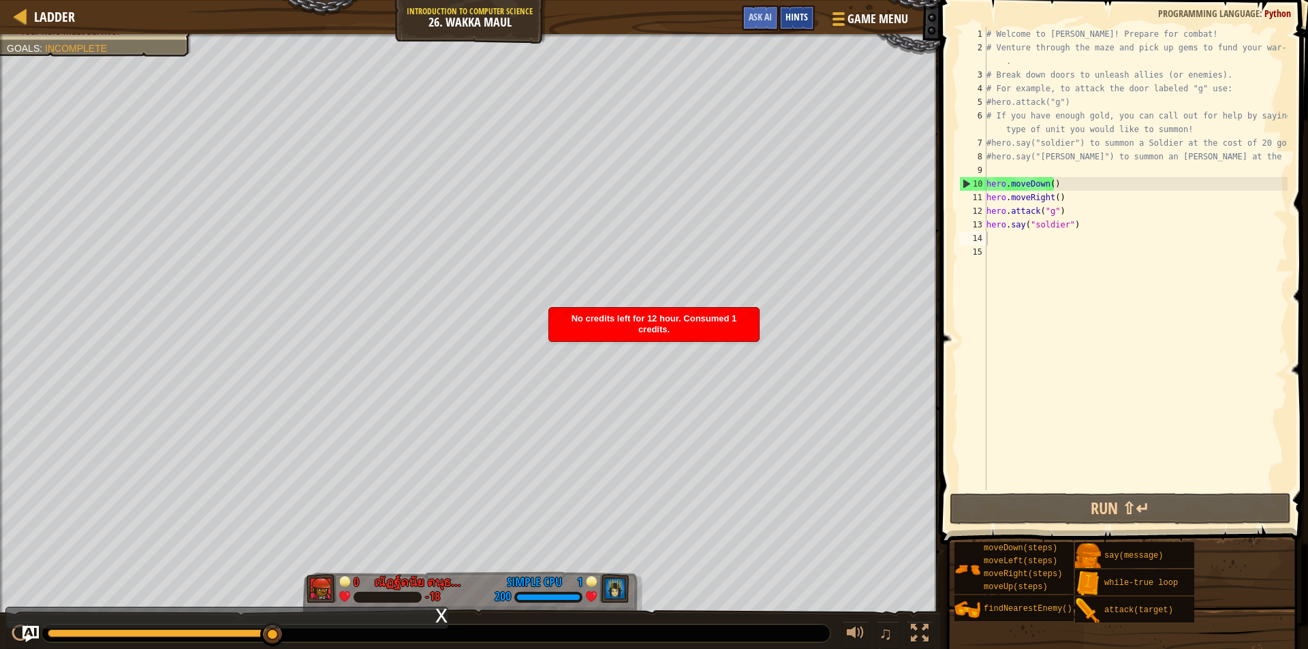
click at [798, 27] on div "Hints" at bounding box center [797, 17] width 36 height 25
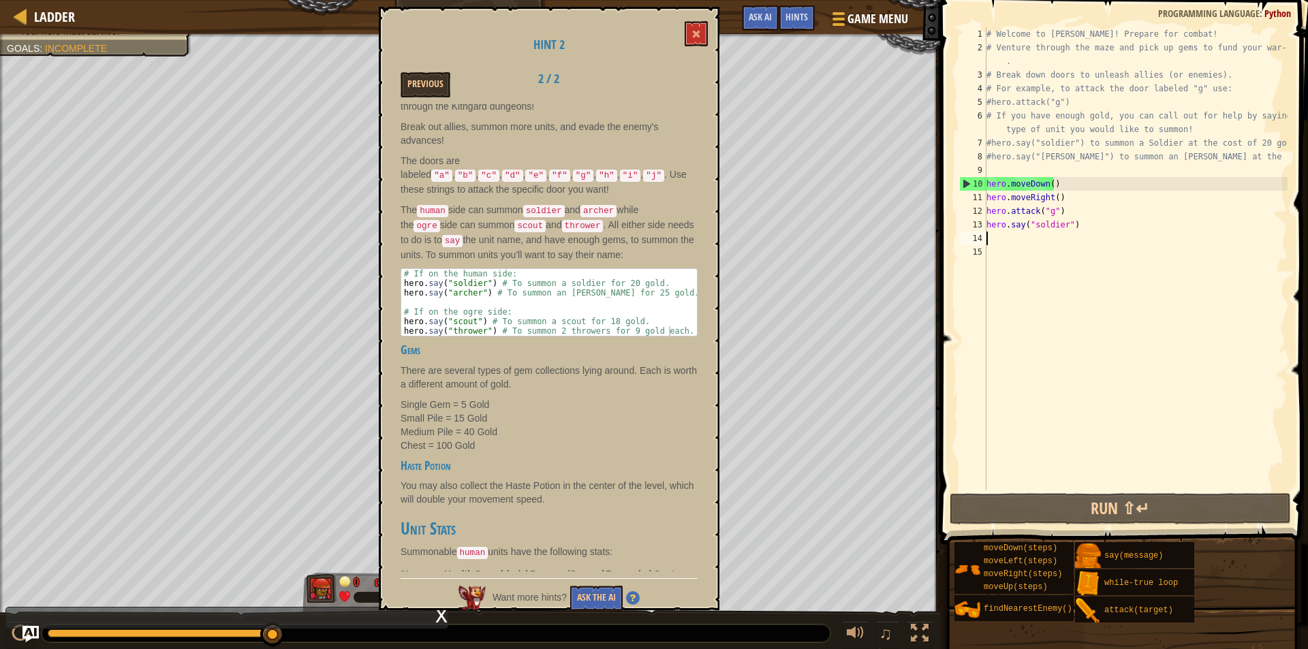
scroll to position [0, 0]
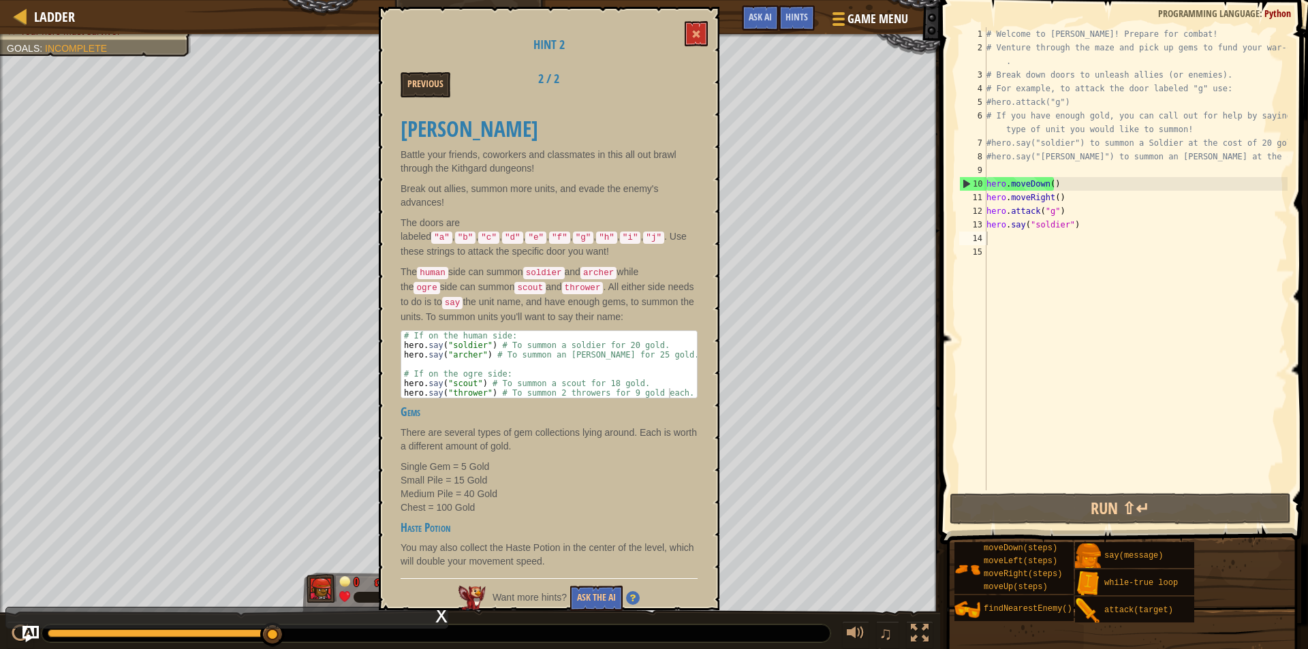
click at [476, 140] on div "[PERSON_NAME] Battle your friends, coworkers and classmates in this all out bra…" at bounding box center [549, 338] width 297 height 468
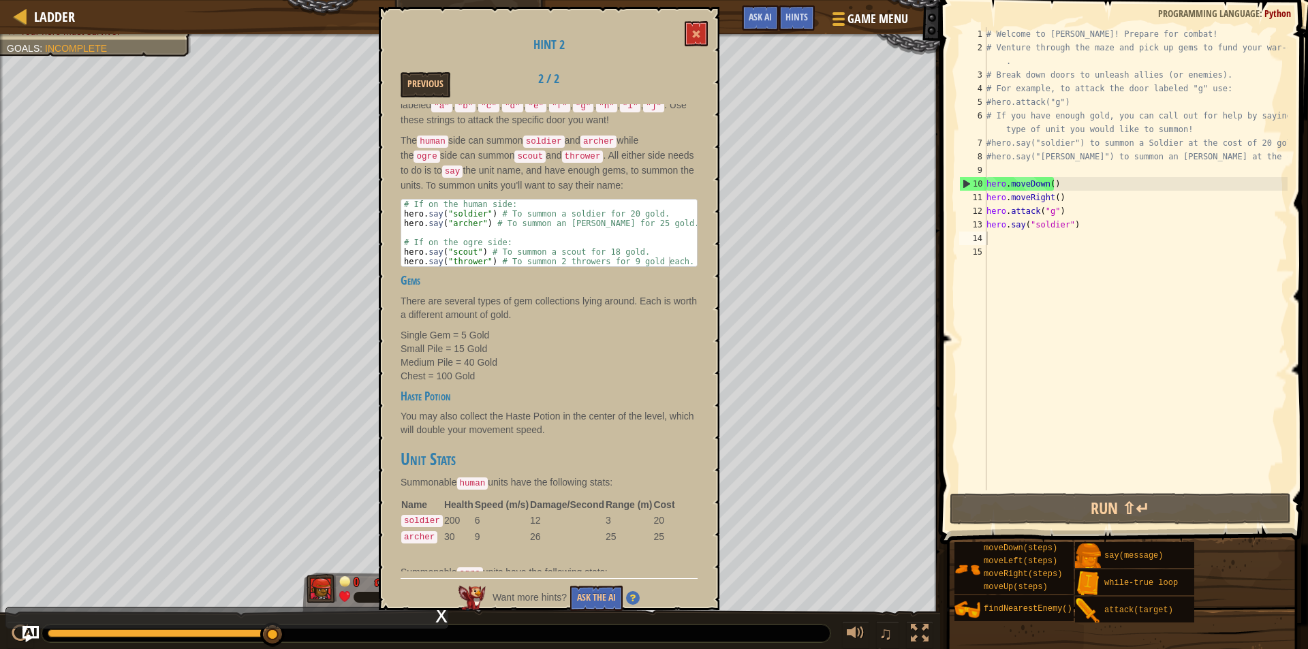
scroll to position [136, 0]
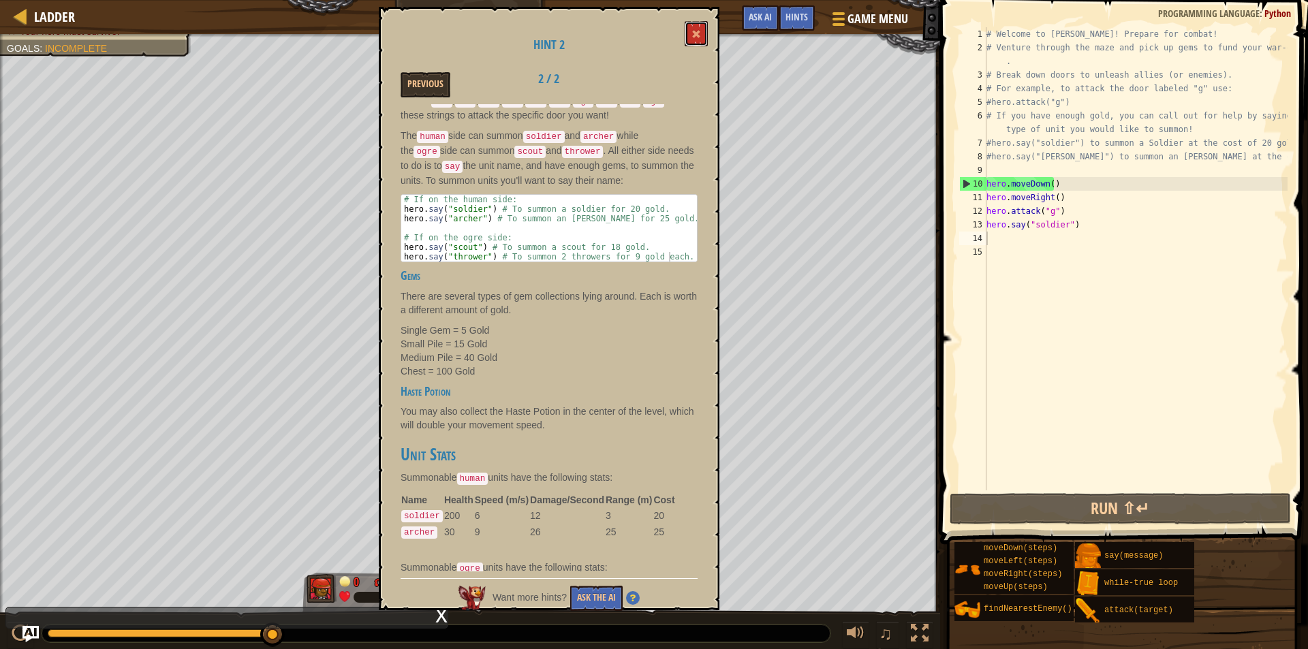
click at [697, 34] on span at bounding box center [697, 34] width 10 height 10
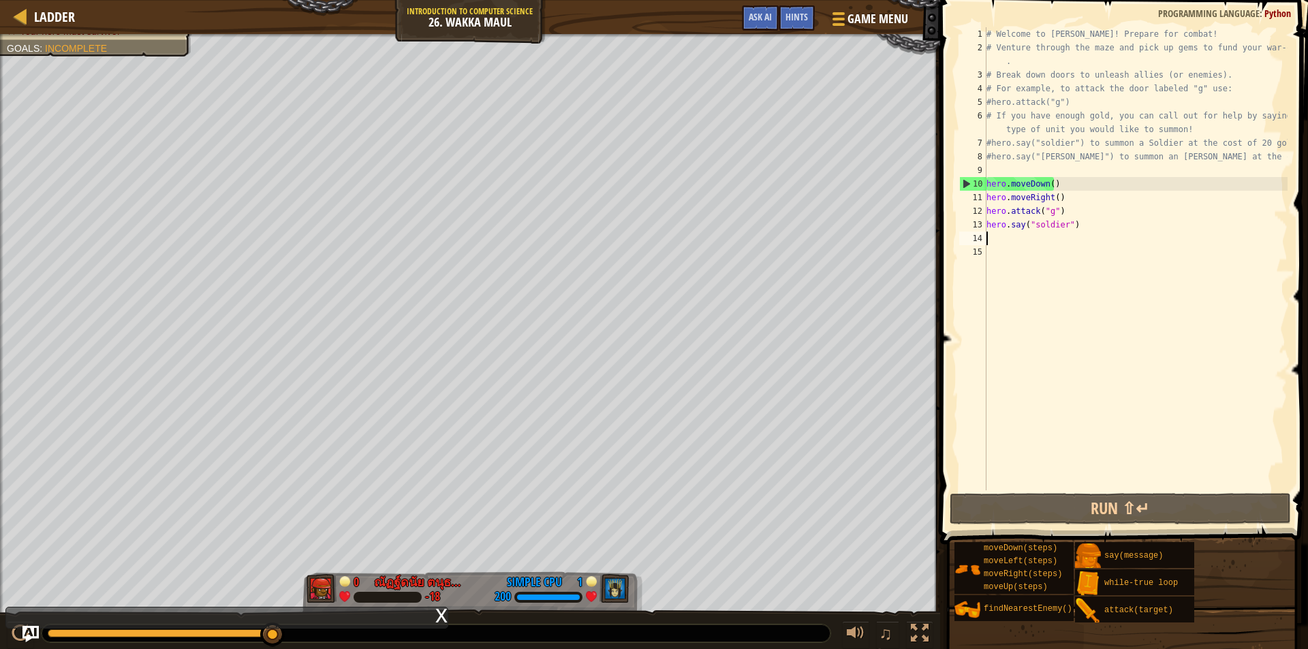
click at [1020, 241] on div "# Welcome to [PERSON_NAME]! Prepare for combat! # Venture through the maze and …" at bounding box center [1136, 272] width 304 height 491
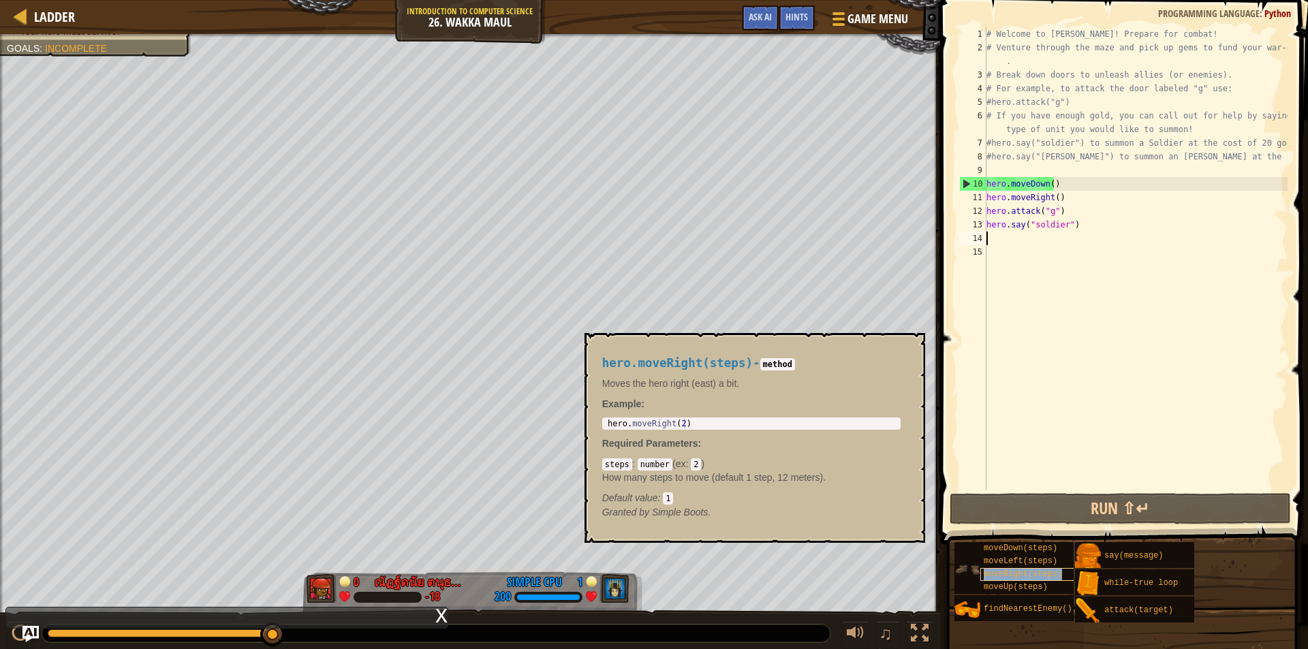
click at [1058, 572] on div "moveRight(steps)" at bounding box center [1046, 574] width 131 height 13
type textarea "hero.moveRight(2)"
drag, startPoint x: 750, startPoint y: 422, endPoint x: 592, endPoint y: 426, distance: 158.2
click at [592, 426] on div "hero.moveRight(steps) - method Moves the hero right (east) a bit. Example : her…" at bounding box center [755, 438] width 341 height 210
click at [1005, 251] on div "# Welcome to [PERSON_NAME]! Prepare for combat! # Venture through the maze and …" at bounding box center [1136, 272] width 304 height 491
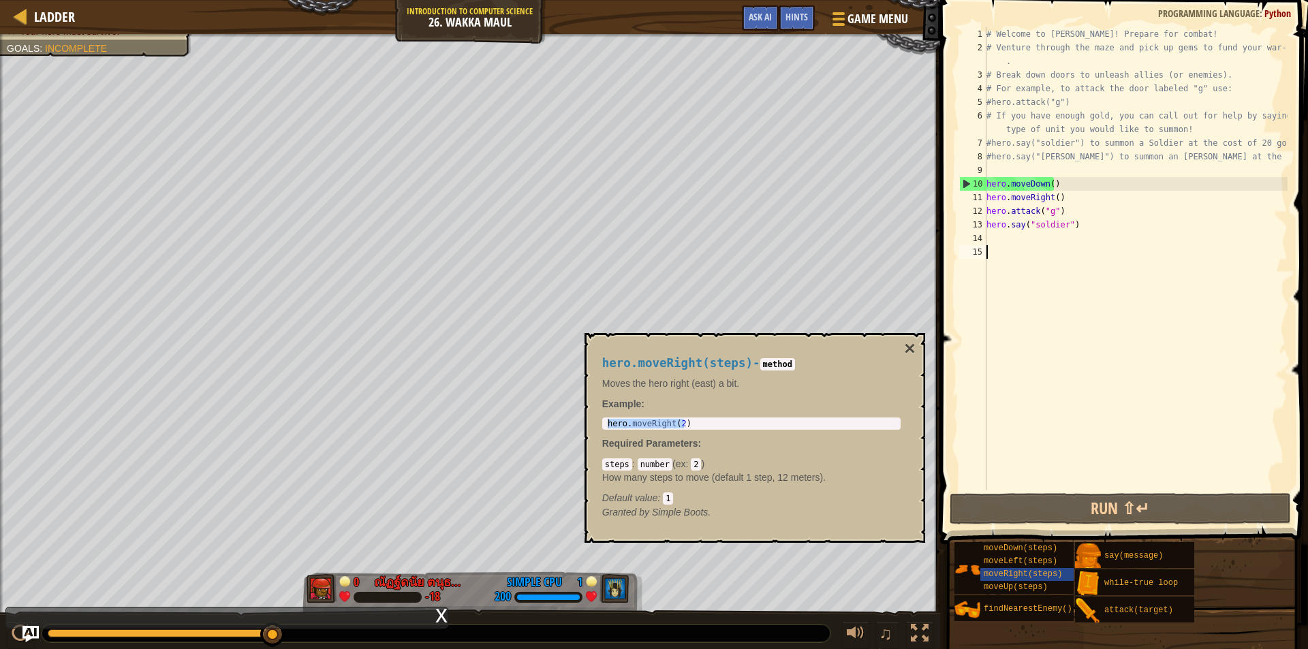
click at [1008, 240] on div "# Welcome to [PERSON_NAME]! Prepare for combat! # Venture through the maze and …" at bounding box center [1136, 272] width 304 height 491
paste textarea "hero.moveRight(2)"
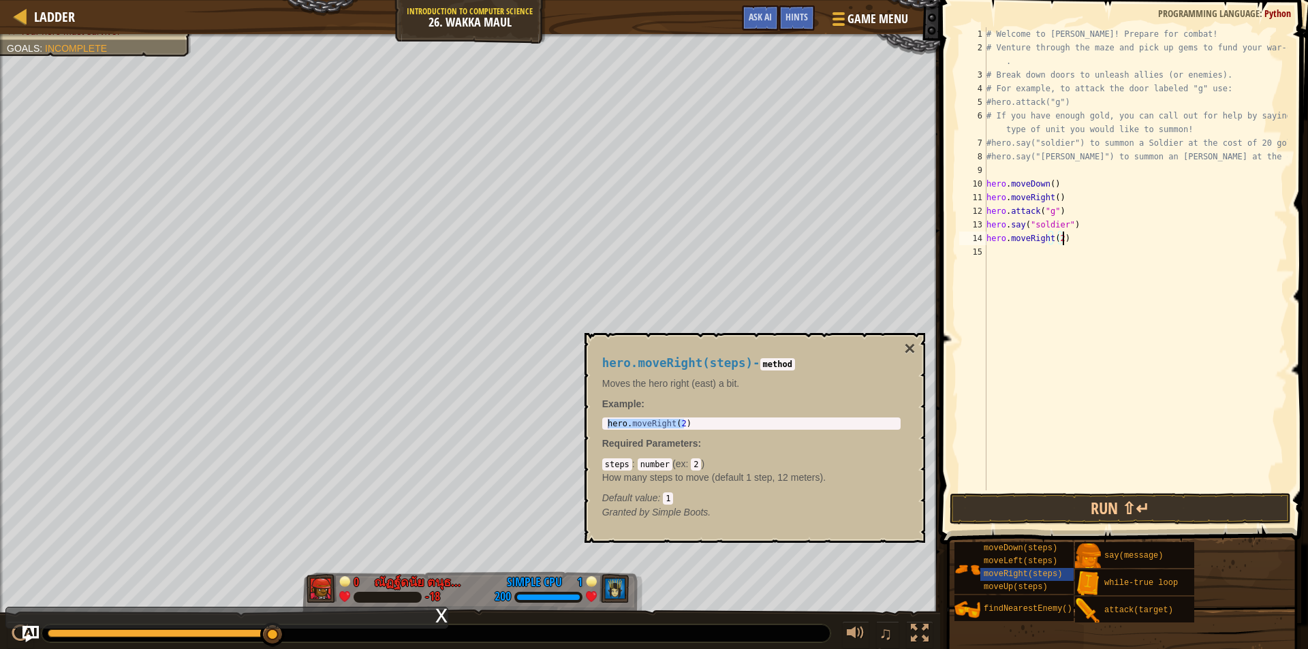
click at [1058, 243] on div "# Welcome to [PERSON_NAME]! Prepare for combat! # Venture through the maze and …" at bounding box center [1136, 272] width 304 height 491
type textarea "hero.moveRight()"
click at [1039, 583] on span "moveUp(steps)" at bounding box center [1016, 588] width 64 height 10
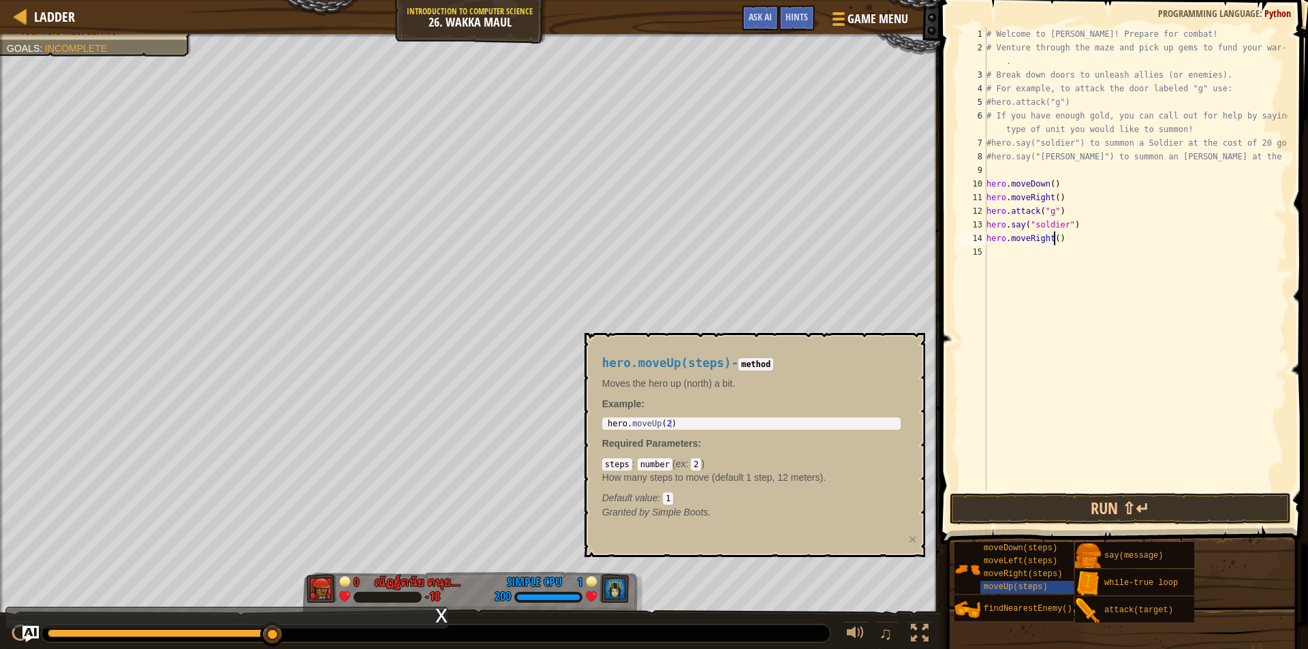
type textarea "hero.moveUp(2)"
click at [562, 0] on body "Ladder Introduction to Computer Science 26. Wakka Maul Game Menu Done Hints Ask…" at bounding box center [654, 0] width 1308 height 0
click at [1032, 256] on div "# Welcome to [PERSON_NAME]! Prepare for combat! # Venture through the maze and …" at bounding box center [1136, 272] width 304 height 491
paste textarea "hero.moveUp(2)"
type textarea "hero.moveUp(2)"
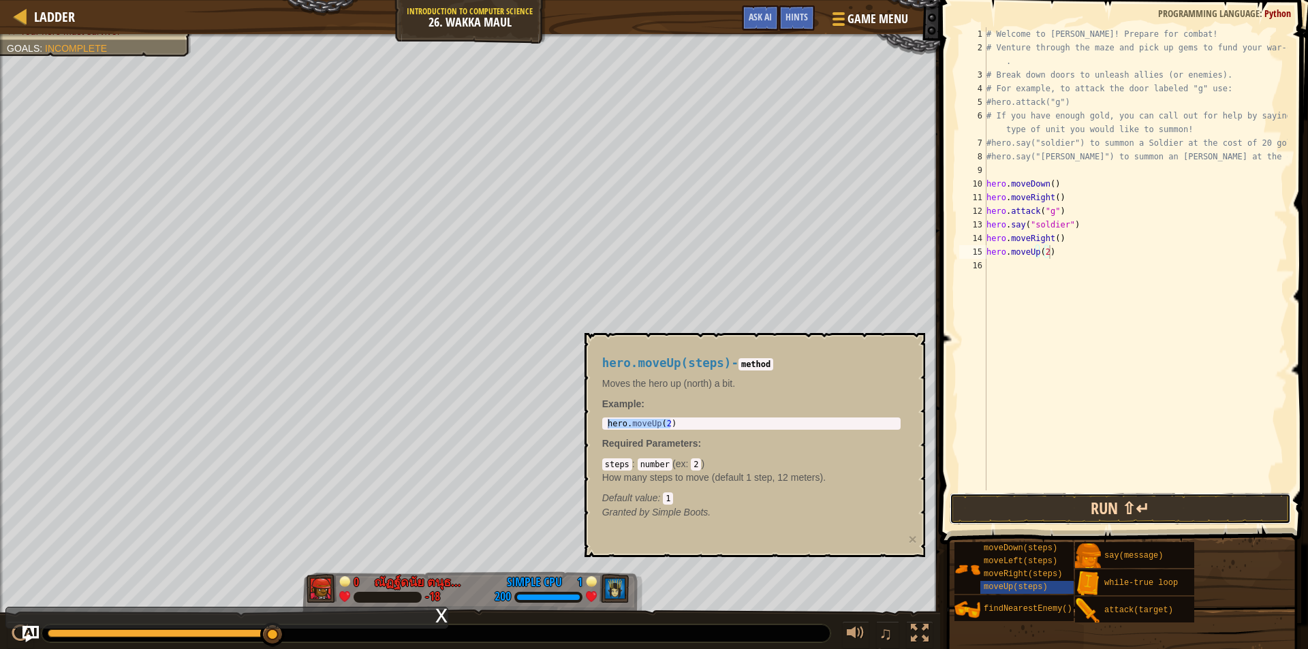
click at [1100, 509] on button "Run ⇧↵" at bounding box center [1120, 508] width 341 height 31
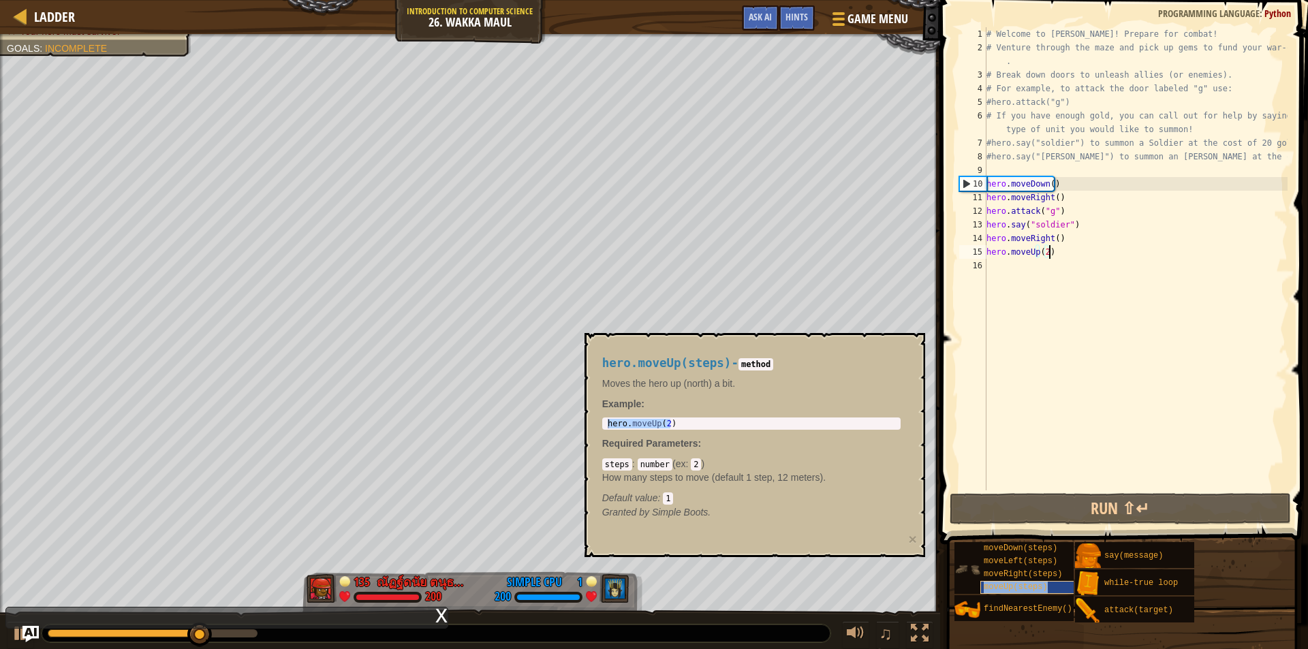
click at [1012, 591] on span "moveUp(steps)" at bounding box center [1016, 588] width 64 height 10
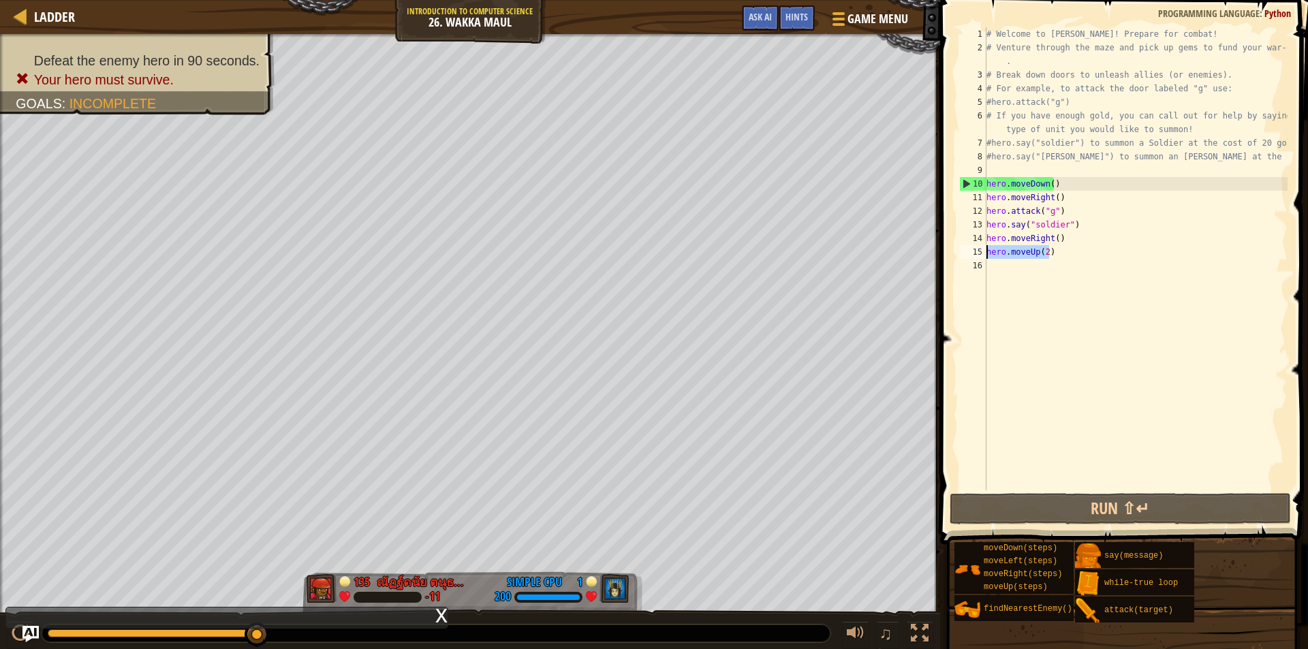
drag, startPoint x: 1060, startPoint y: 250, endPoint x: 985, endPoint y: 250, distance: 75.0
click at [985, 250] on div "hero.moveUp(2) 1 2 3 4 5 6 7 8 9 10 11 12 13 14 15 16 # Welcome to Wakka Maul! …" at bounding box center [1122, 258] width 331 height 463
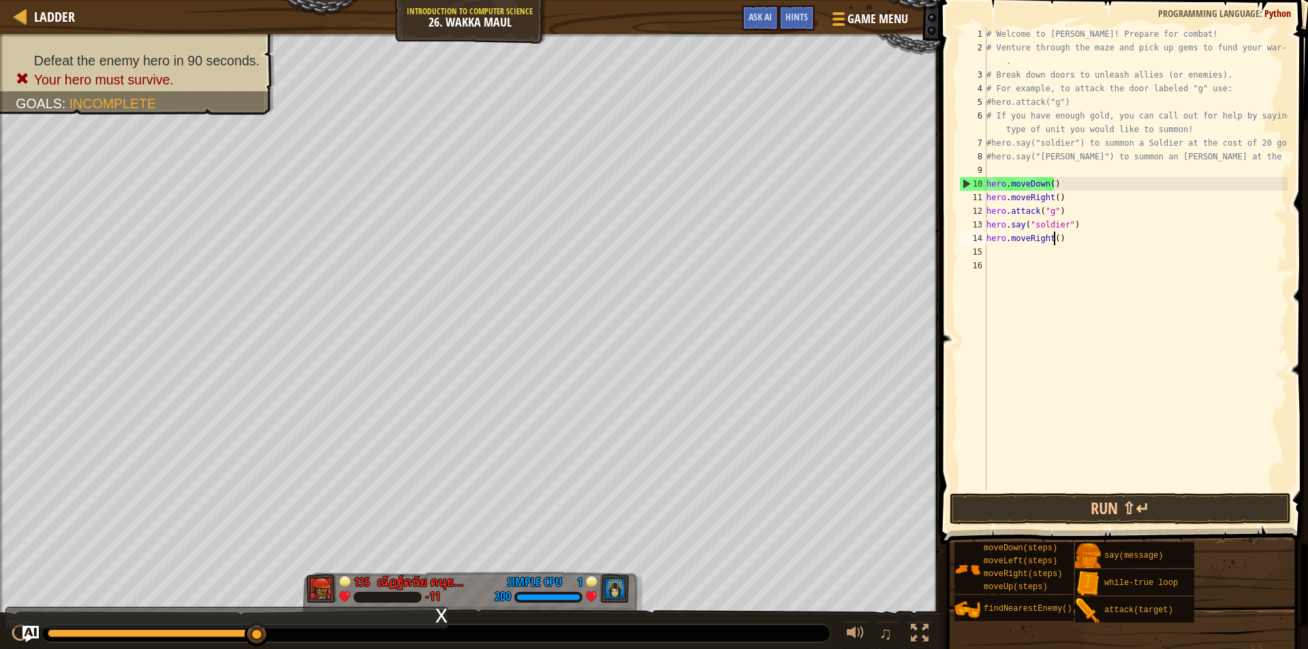
click at [1052, 239] on div "# Welcome to [PERSON_NAME]! Prepare for combat! # Venture through the maze and …" at bounding box center [1136, 272] width 304 height 491
click at [1144, 515] on button "Run ⇧↵" at bounding box center [1120, 508] width 341 height 31
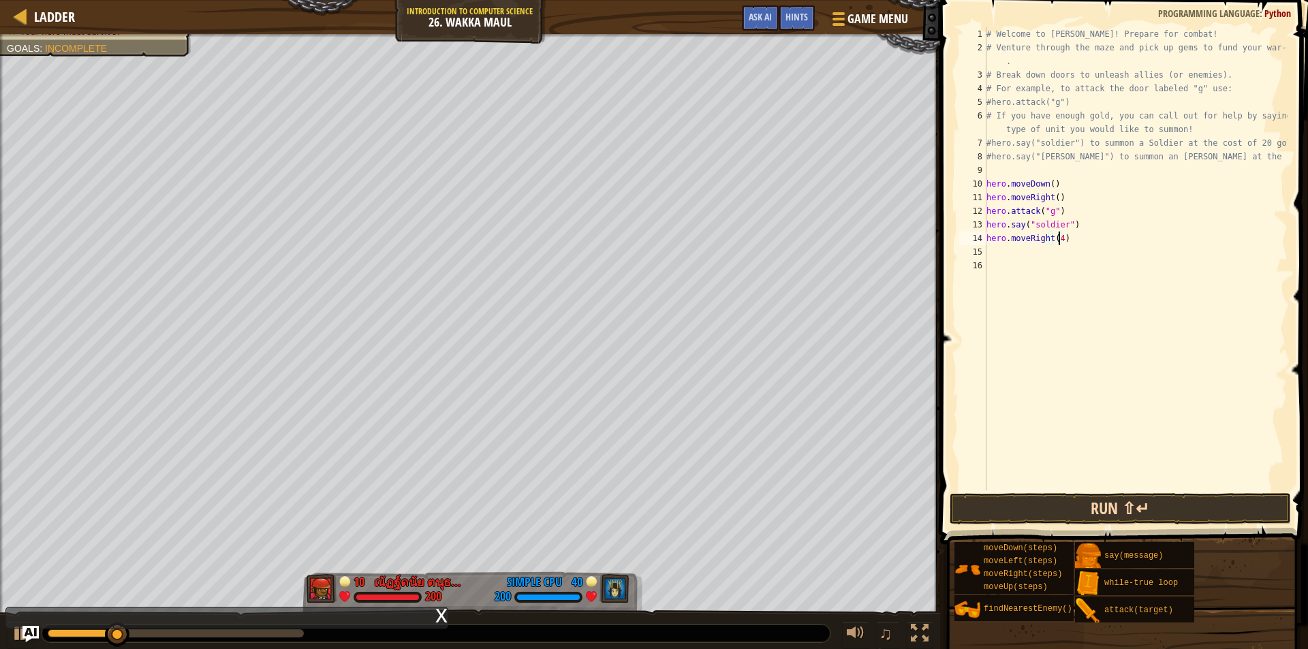
type textarea "hero.moveRight(4)"
click at [1062, 514] on button "Run ⇧↵" at bounding box center [1120, 508] width 341 height 31
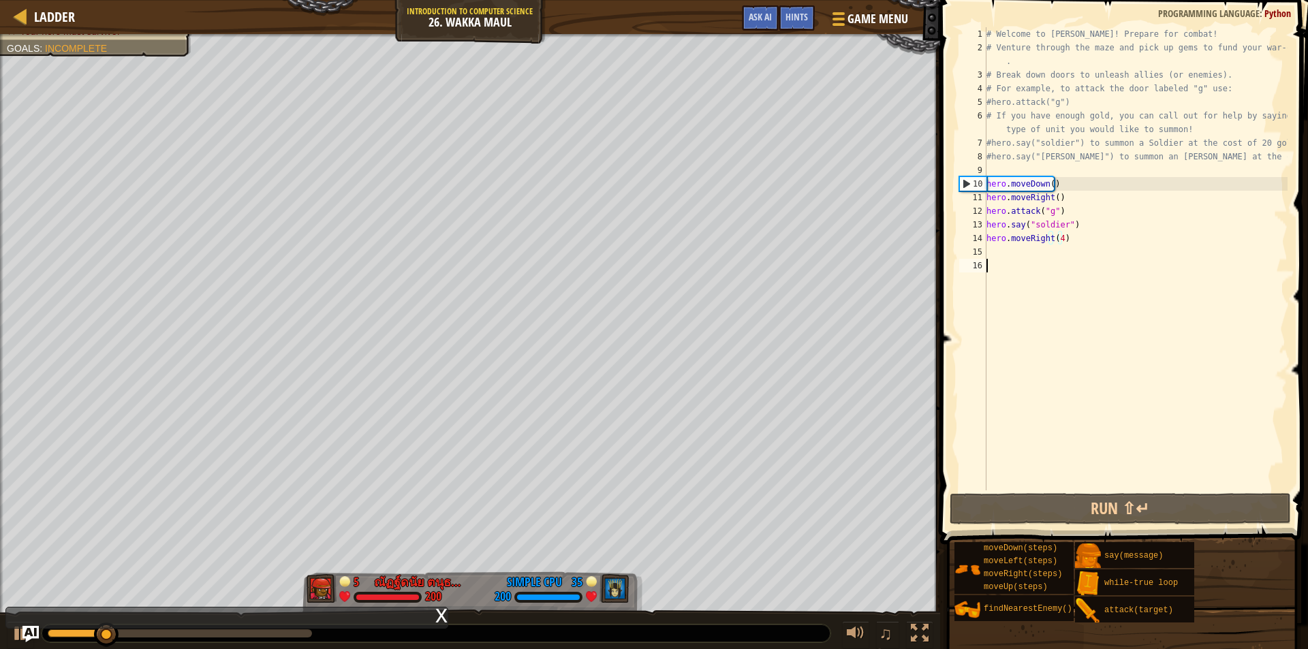
click at [1049, 259] on div "# Welcome to [PERSON_NAME]! Prepare for combat! # Venture through the maze and …" at bounding box center [1136, 272] width 304 height 491
click at [1047, 253] on div "# Welcome to [PERSON_NAME]! Prepare for combat! # Venture through the maze and …" at bounding box center [1136, 272] width 304 height 491
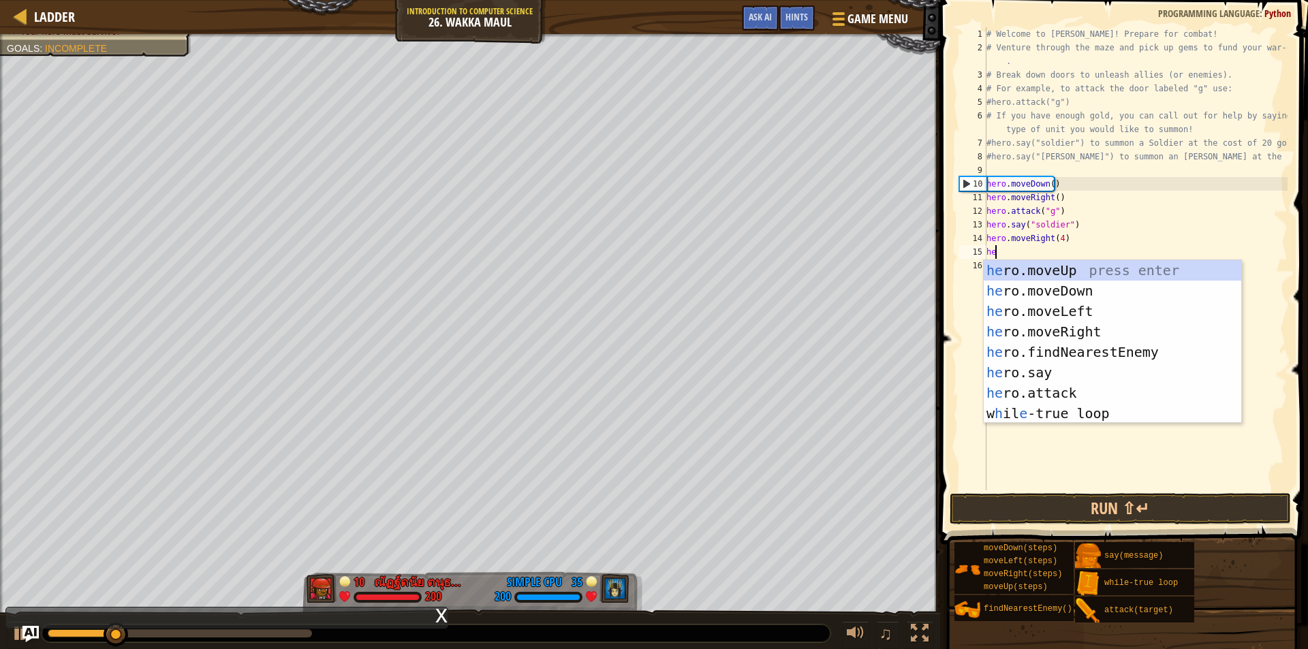
type textarea "her"
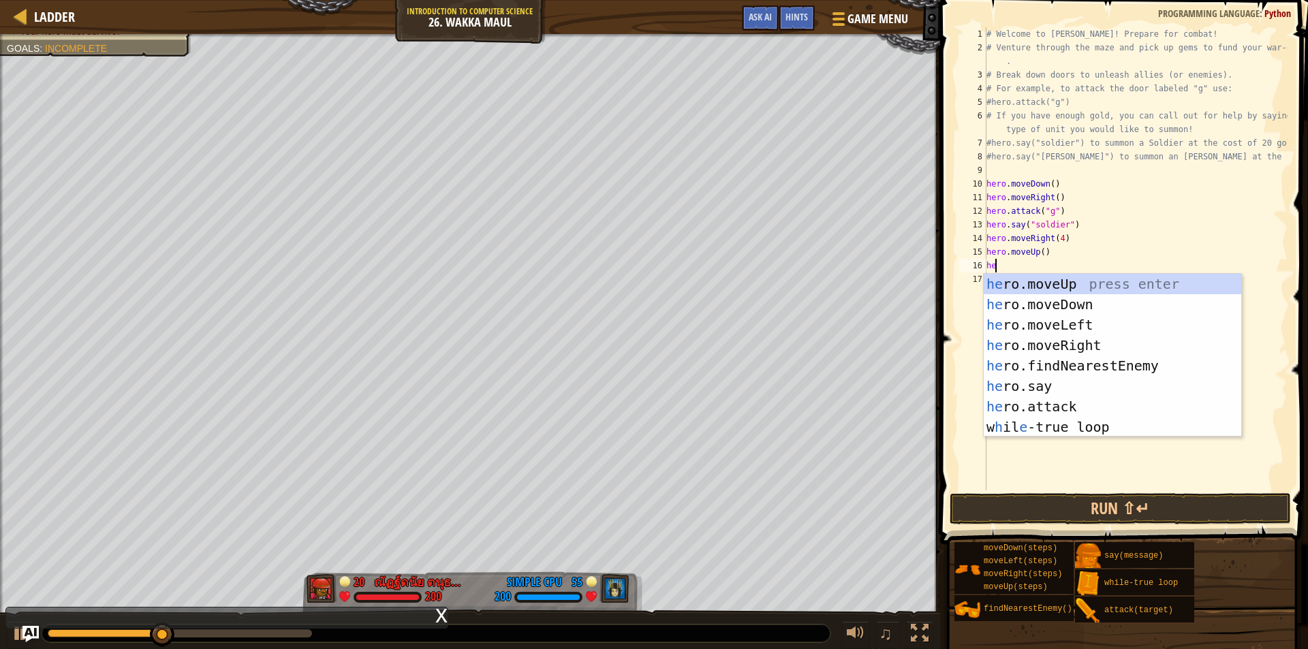
scroll to position [6, 1]
drag, startPoint x: 1069, startPoint y: 407, endPoint x: 1058, endPoint y: 412, distance: 12.2
click at [1062, 411] on div "hero .moveUp press enter hero .moveDown press enter hero .moveLeft press enter …" at bounding box center [1113, 376] width 258 height 204
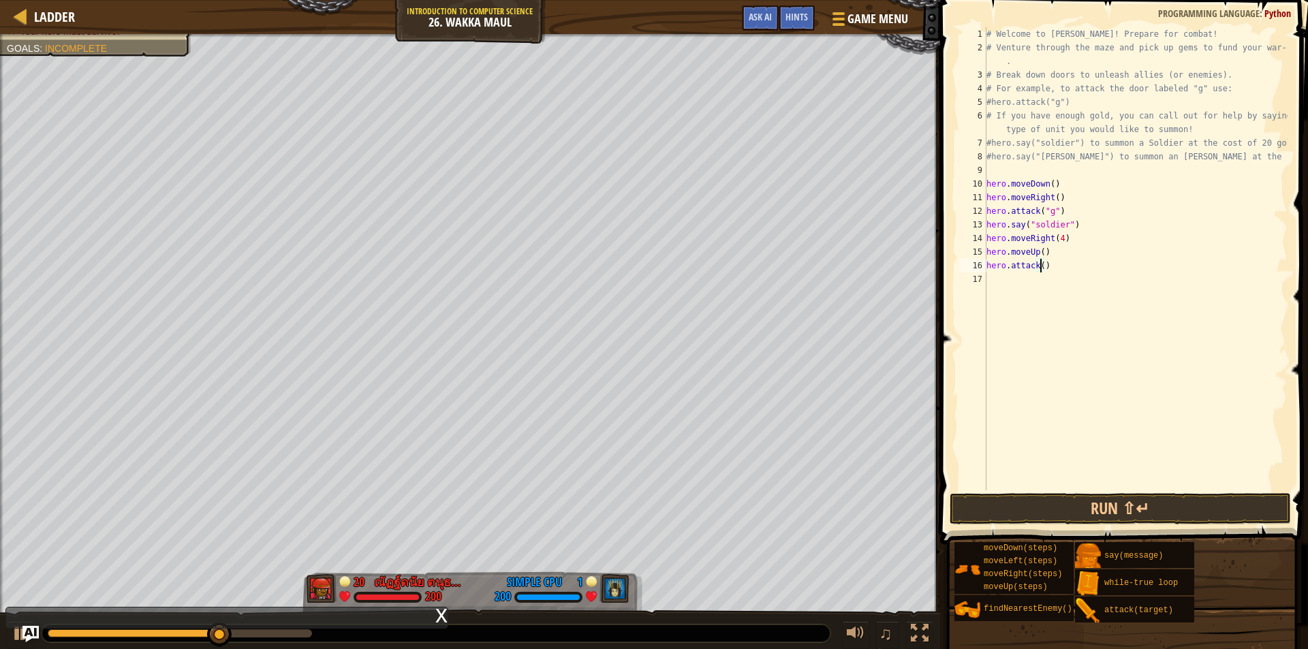
type textarea "hero.attack(h)"
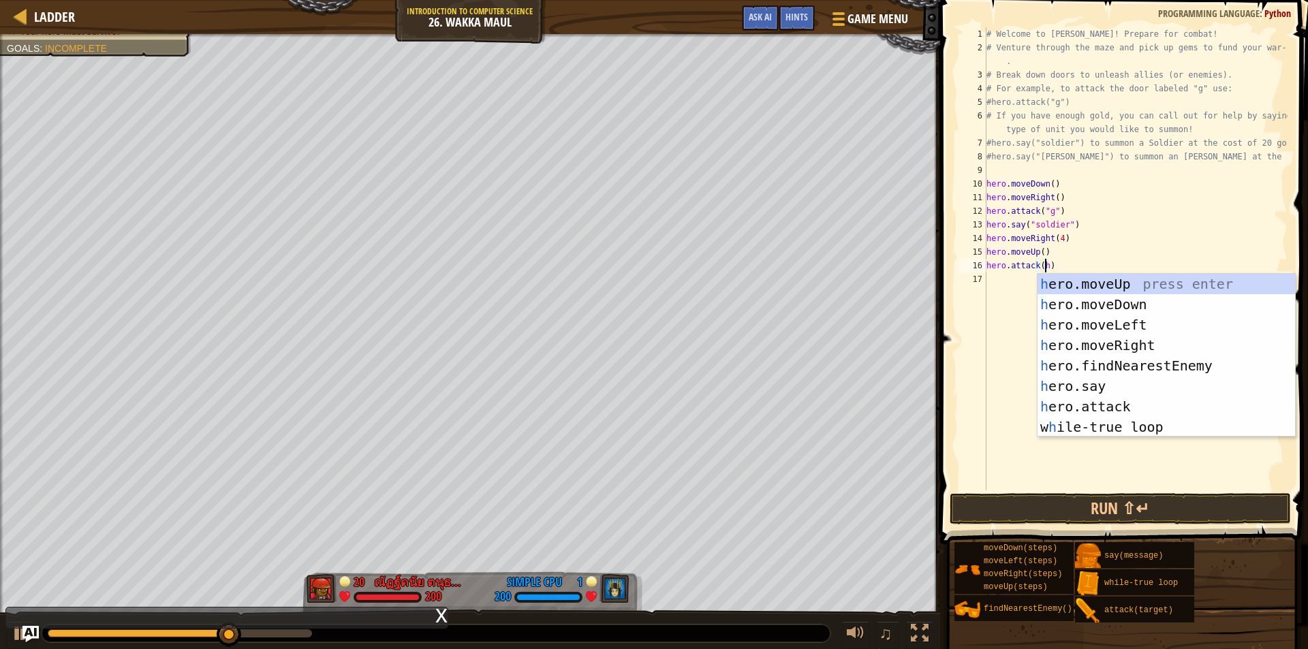
click at [993, 325] on div "# Welcome to [PERSON_NAME]! Prepare for combat! # Venture through the maze and …" at bounding box center [1136, 272] width 304 height 491
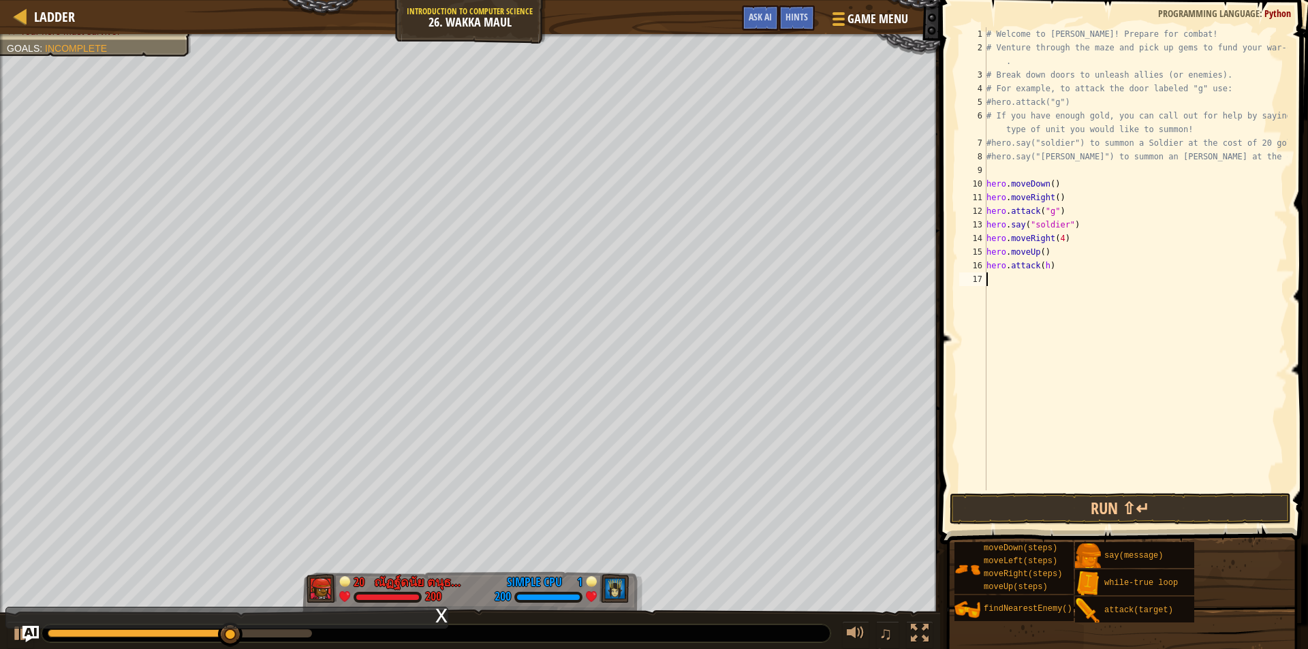
scroll to position [6, 0]
drag, startPoint x: 1056, startPoint y: 266, endPoint x: 1009, endPoint y: 284, distance: 50.3
click at [957, 272] on div "1 2 3 4 5 6 7 8 9 10 11 12 13 14 15 16 17 # Welcome to Wakka Maul! Prepare for …" at bounding box center [1122, 258] width 331 height 463
click at [1049, 262] on div "# Welcome to [PERSON_NAME]! Prepare for combat! # Venture through the maze and …" at bounding box center [1136, 258] width 304 height 463
click at [1046, 264] on div "# Welcome to [PERSON_NAME]! Prepare for combat! # Venture through the maze and …" at bounding box center [1136, 272] width 304 height 491
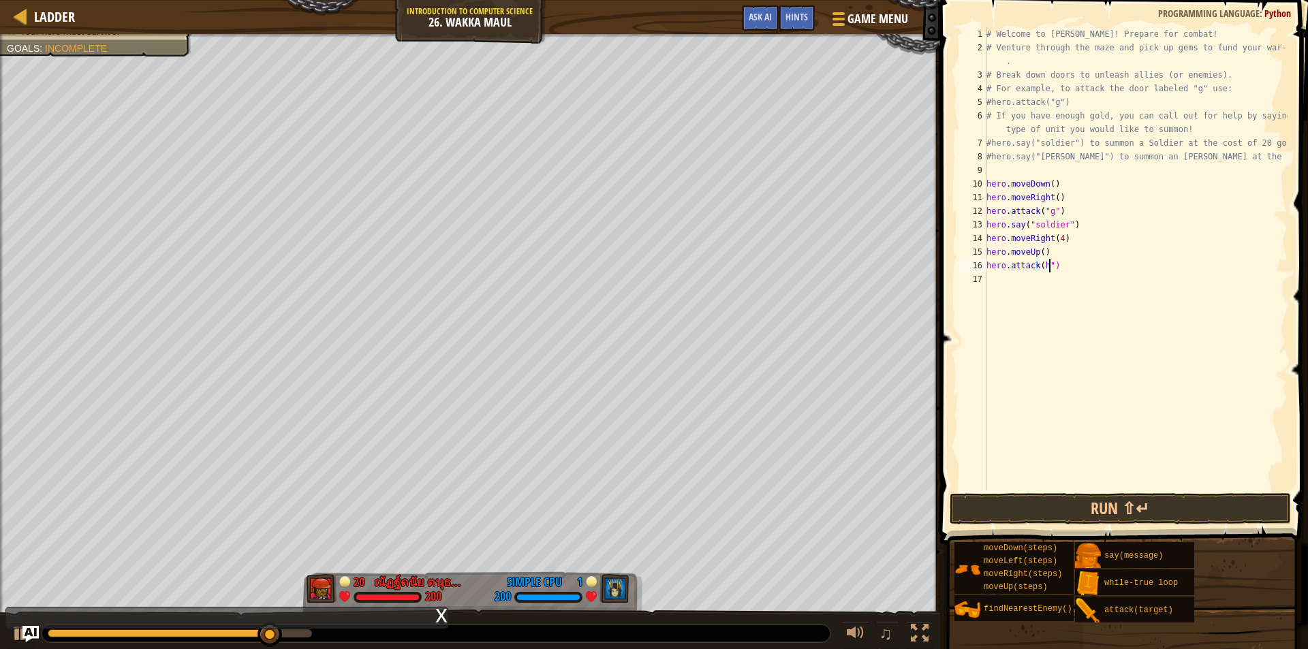
scroll to position [6, 5]
type textarea "hero.attack("h")"
click at [1102, 275] on div "# Welcome to [PERSON_NAME]! Prepare for combat! # Venture through the maze and …" at bounding box center [1136, 272] width 304 height 491
drag, startPoint x: 1063, startPoint y: 271, endPoint x: 1005, endPoint y: 277, distance: 58.3
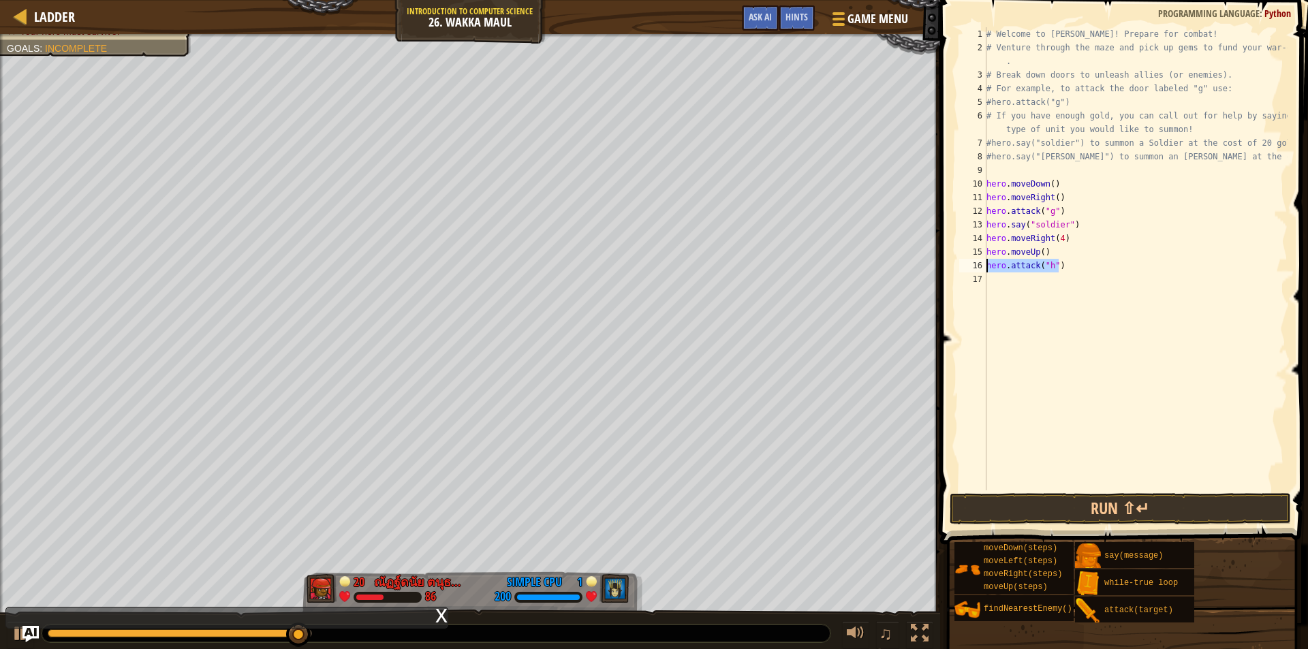
click at [981, 268] on div "1 2 3 4 5 6 7 8 9 10 11 12 13 14 15 16 17 # Welcome to Wakka Maul! Prepare for …" at bounding box center [1122, 258] width 331 height 463
type textarea "hero.attack("h")"
click at [1017, 290] on div "# Welcome to [PERSON_NAME]! Prepare for combat! # Venture through the maze and …" at bounding box center [1136, 272] width 304 height 491
paste textarea "hero.attack("h")"
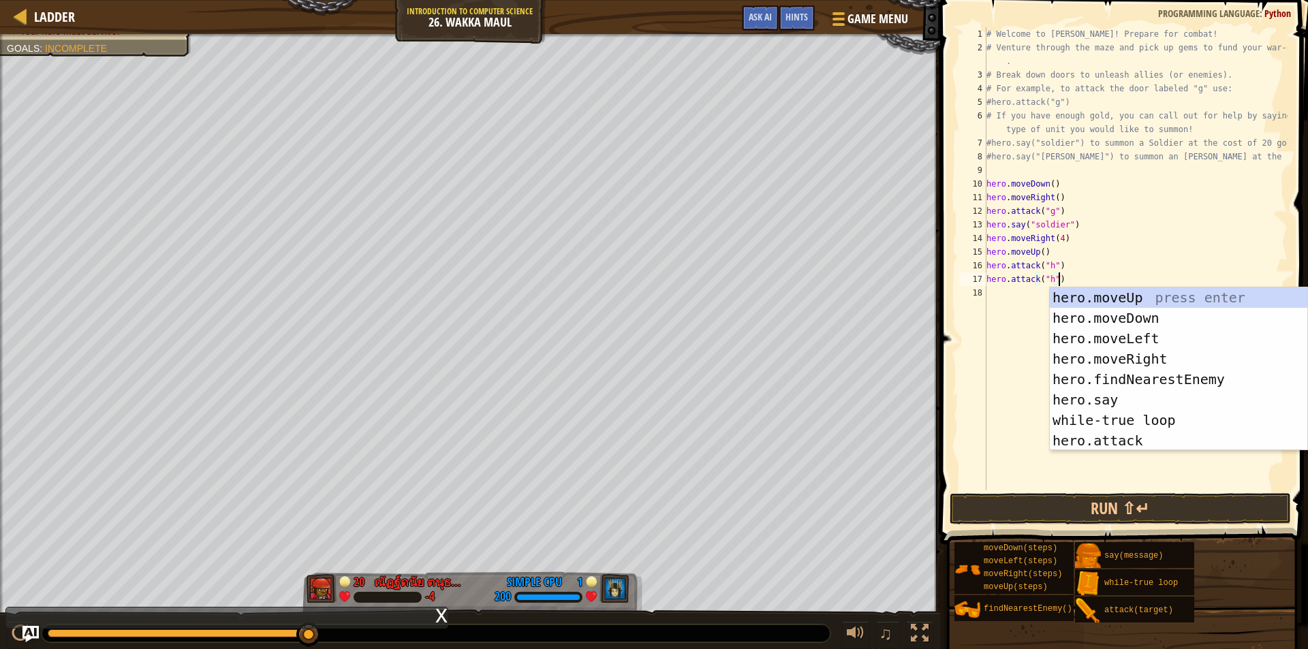
click at [1052, 279] on div "# Welcome to [PERSON_NAME]! Prepare for combat! # Venture through the maze and …" at bounding box center [1136, 272] width 304 height 491
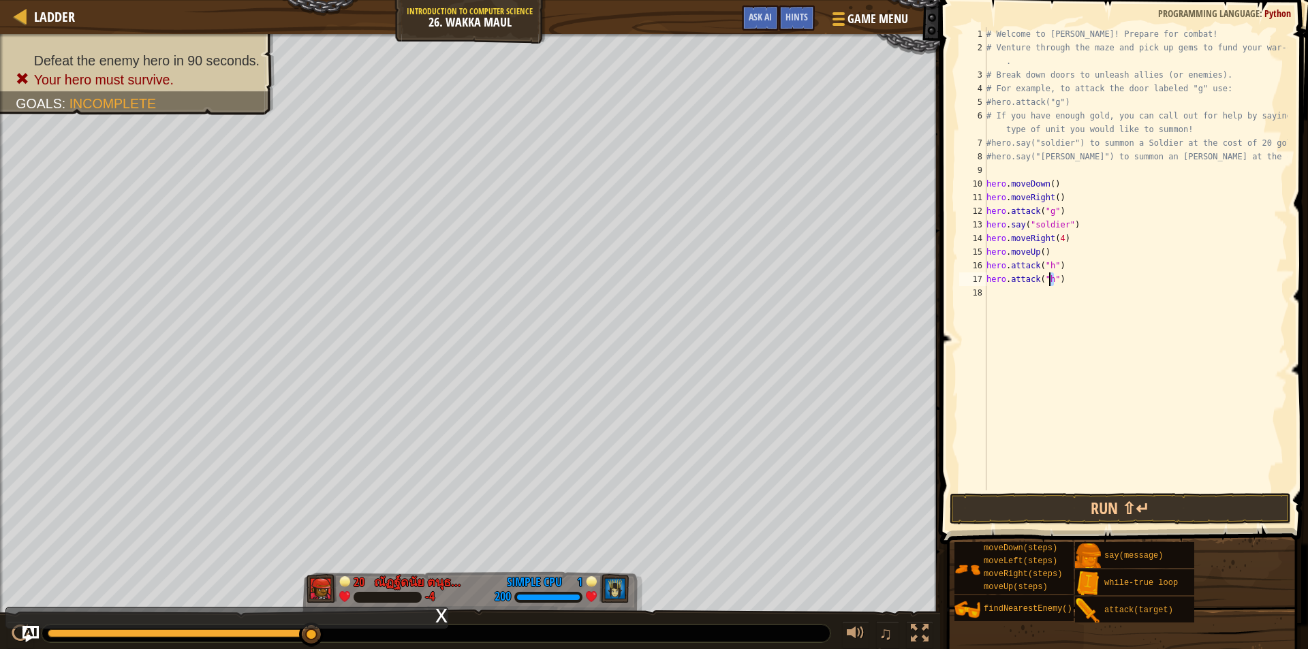
click at [1051, 279] on div "# Welcome to [PERSON_NAME]! Prepare for combat! # Venture through the maze and …" at bounding box center [1136, 258] width 304 height 463
click at [1049, 279] on div "# Welcome to [PERSON_NAME]! Prepare for combat! # Venture through the maze and …" at bounding box center [1136, 272] width 304 height 491
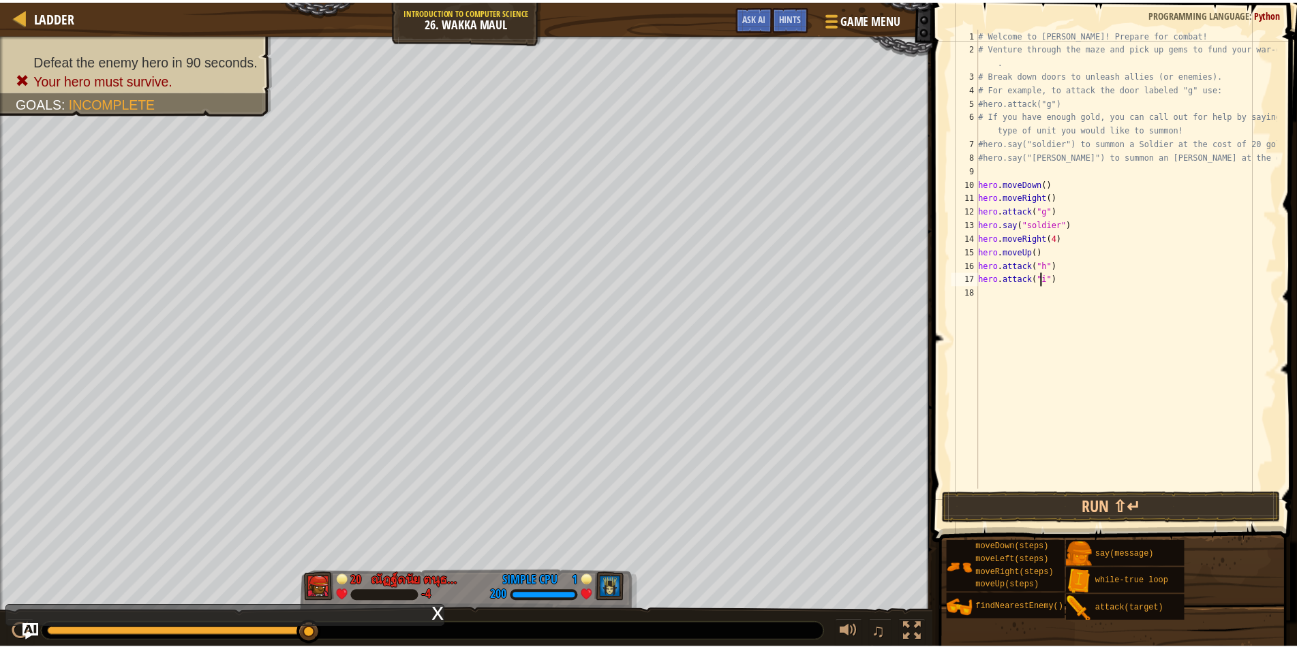
scroll to position [6, 5]
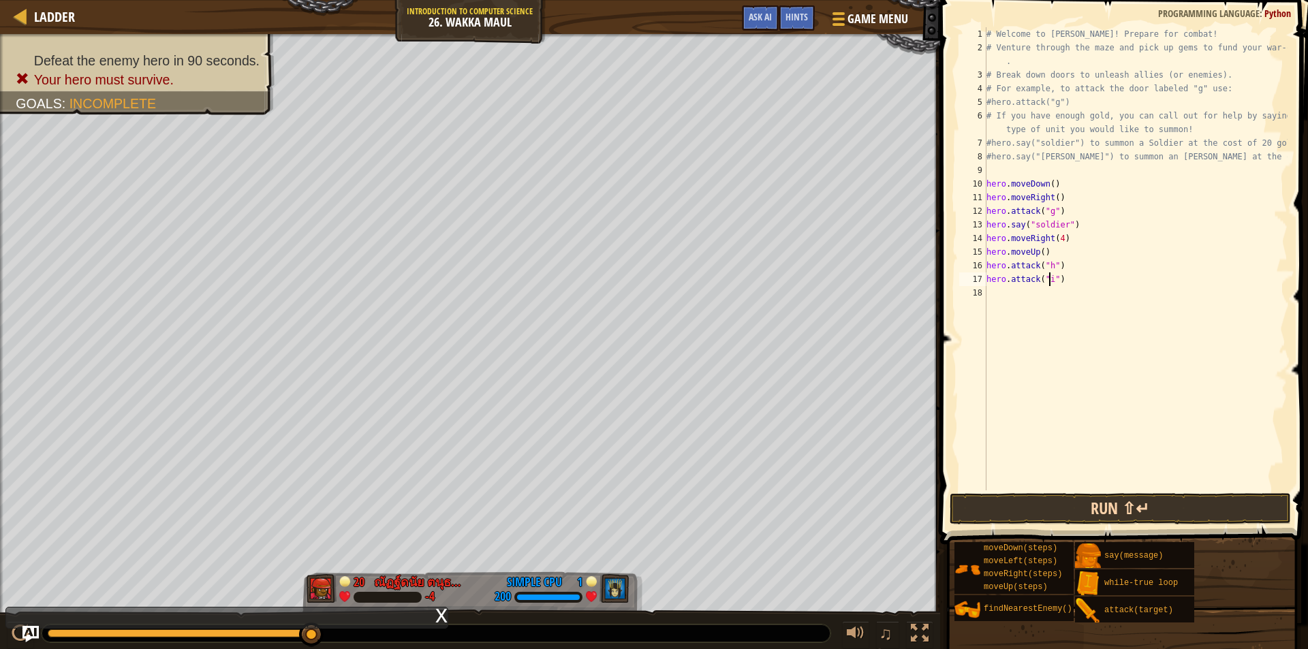
type textarea "hero.attack("i")"
click at [1115, 504] on button "Run ⇧↵" at bounding box center [1120, 508] width 341 height 31
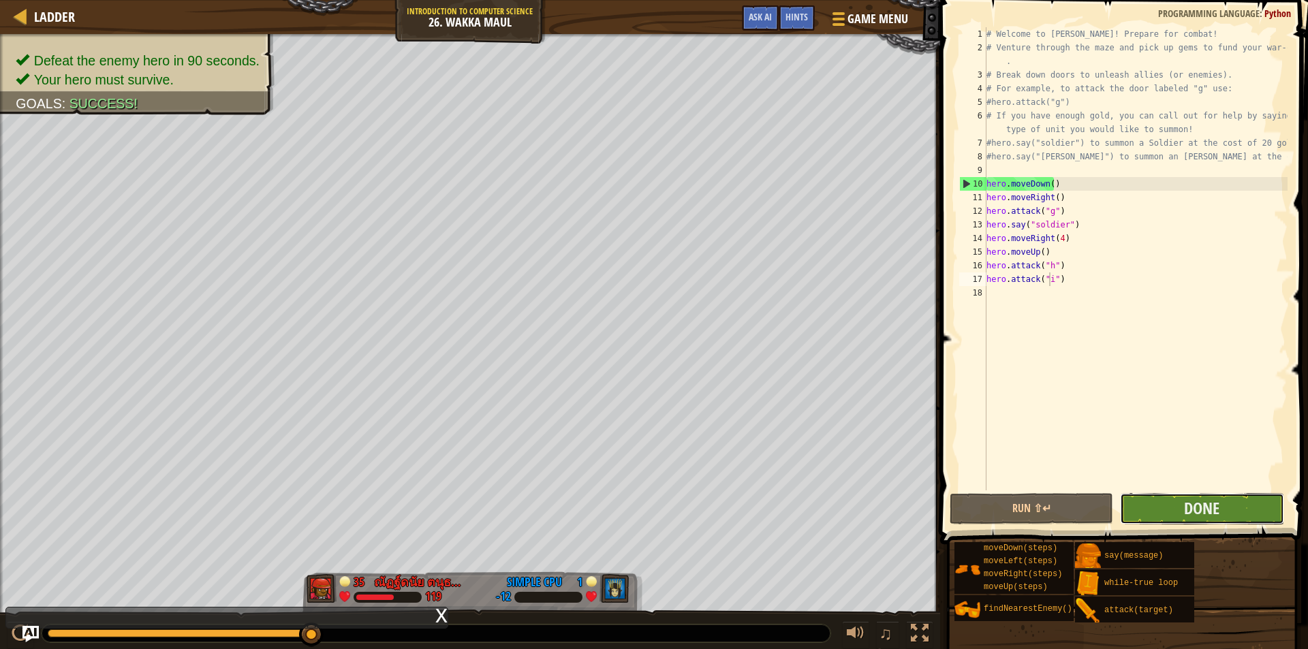
click at [1167, 510] on button "Done" at bounding box center [1202, 508] width 164 height 31
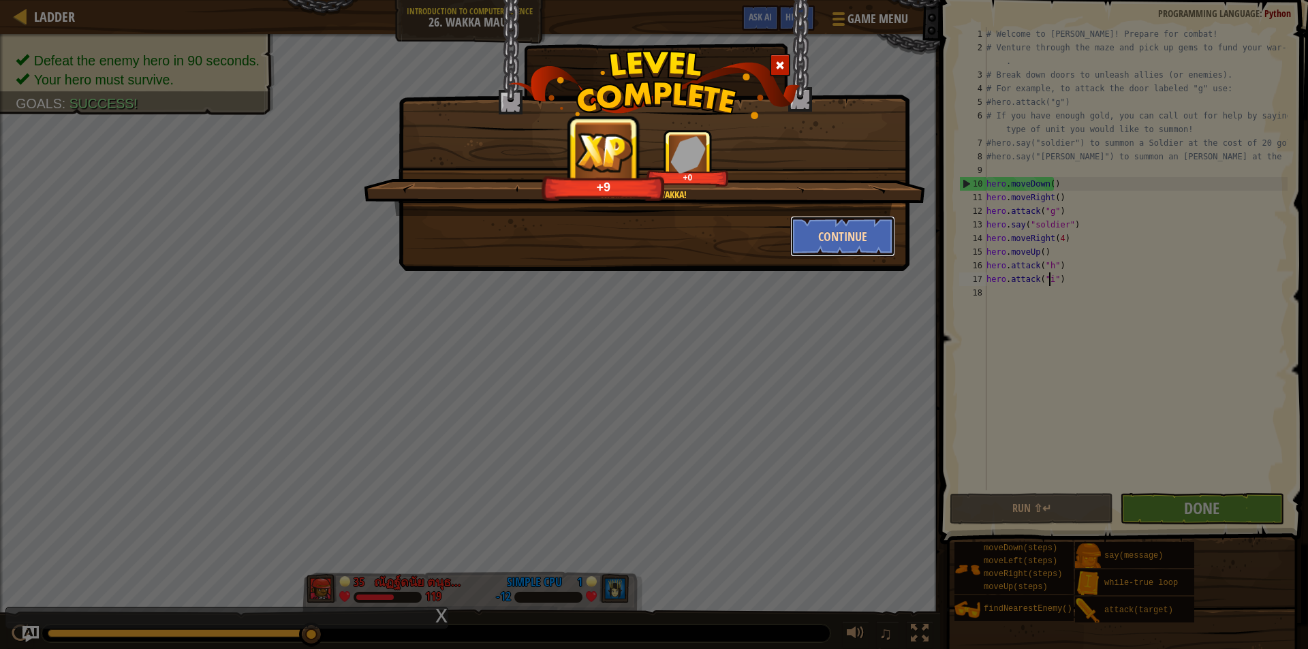
click at [848, 247] on button "Continue" at bounding box center [844, 236] width 106 height 41
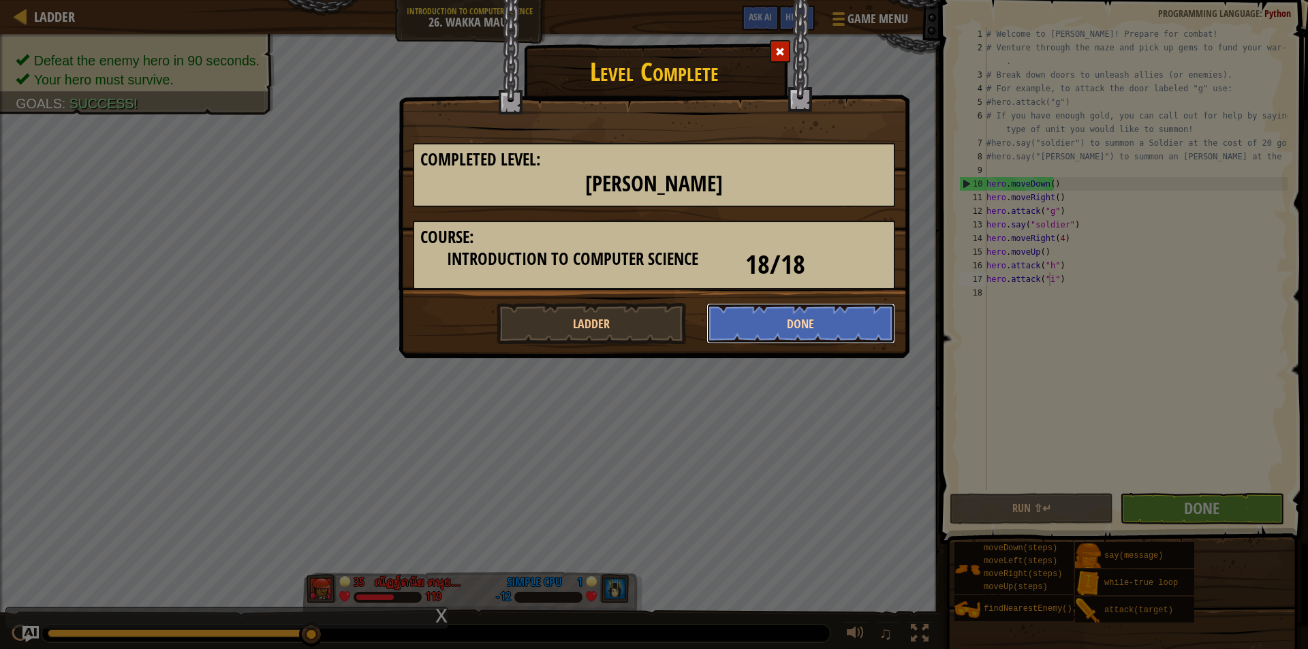
click at [801, 328] on button "Done" at bounding box center [801, 323] width 189 height 41
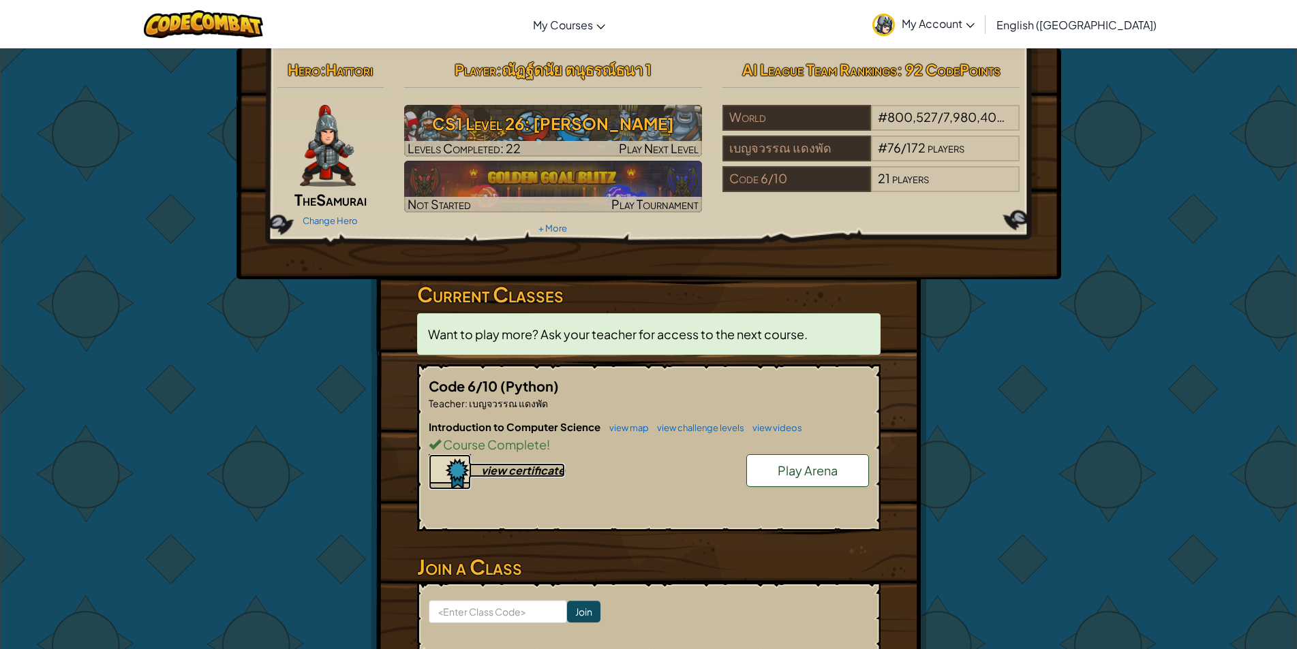
click at [545, 471] on div "view certificate" at bounding box center [523, 470] width 84 height 14
